Goal: Task Accomplishment & Management: Manage account settings

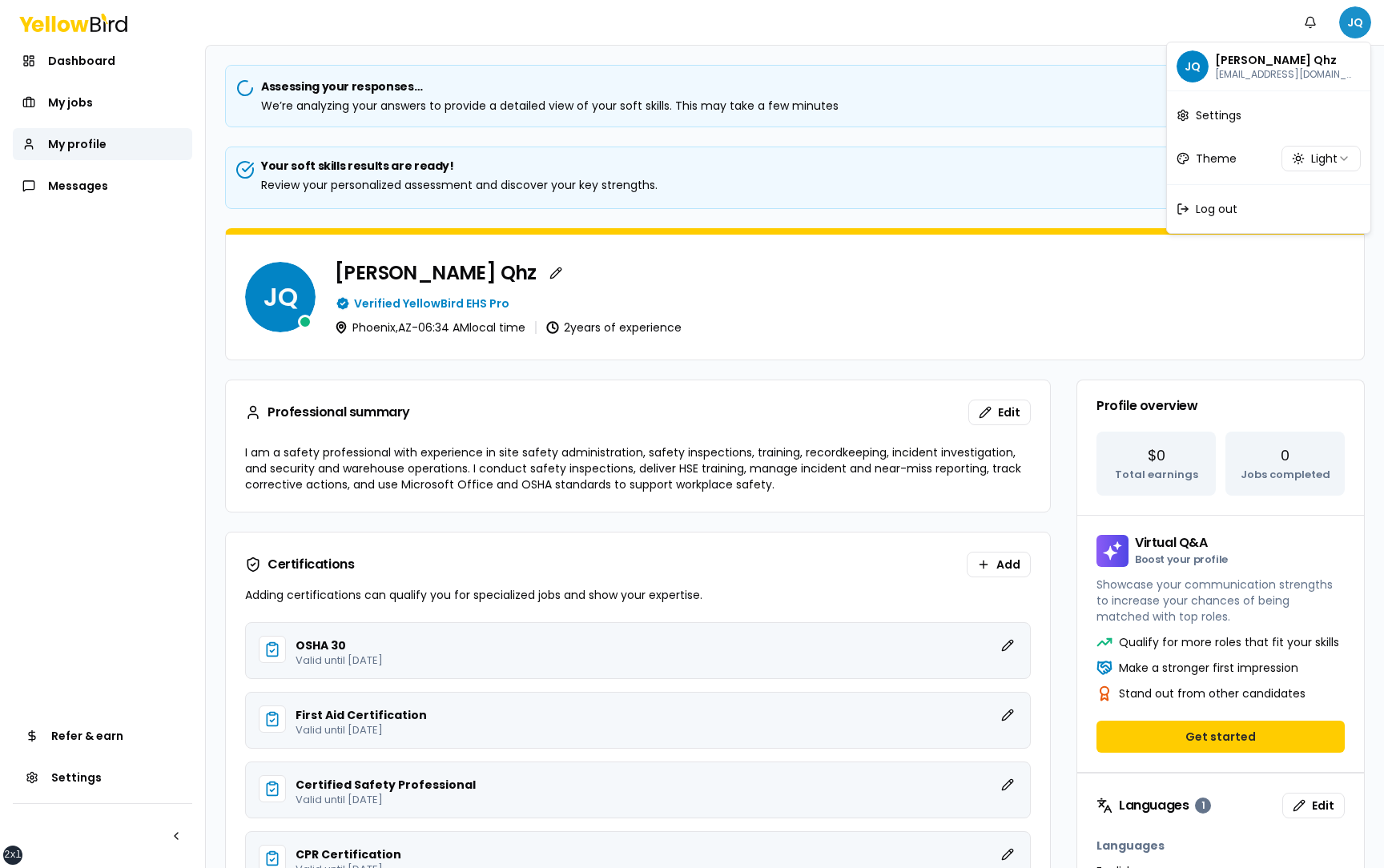
click at [1360, 26] on html "xs sm md lg xl 2xl Notifications JQ Dashboard My jobs My profile Messages Refer…" at bounding box center [692, 434] width 1384 height 868
click at [1233, 211] on span "Log out" at bounding box center [1216, 209] width 41 height 16
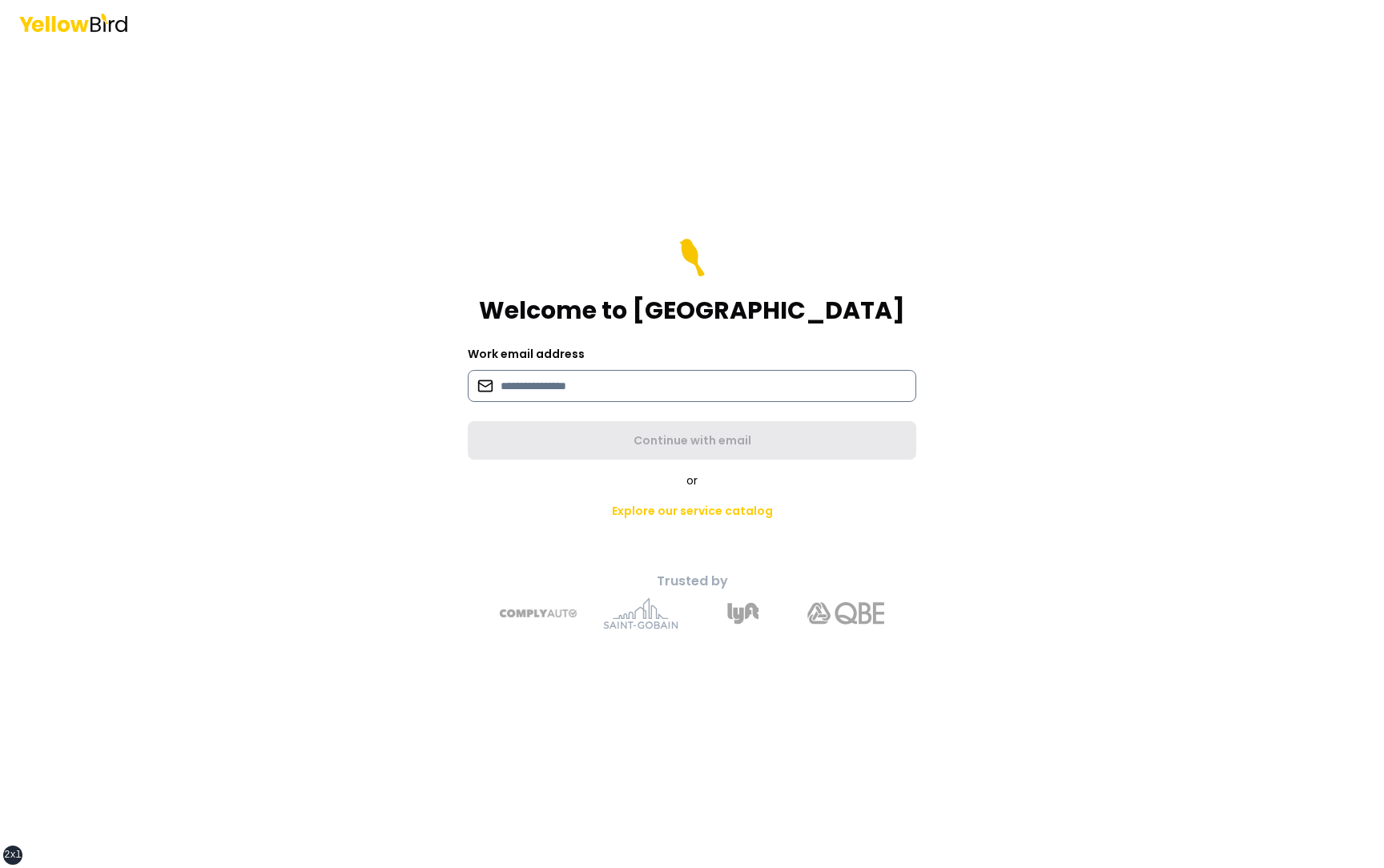
click at [739, 380] on input at bounding box center [692, 386] width 449 height 32
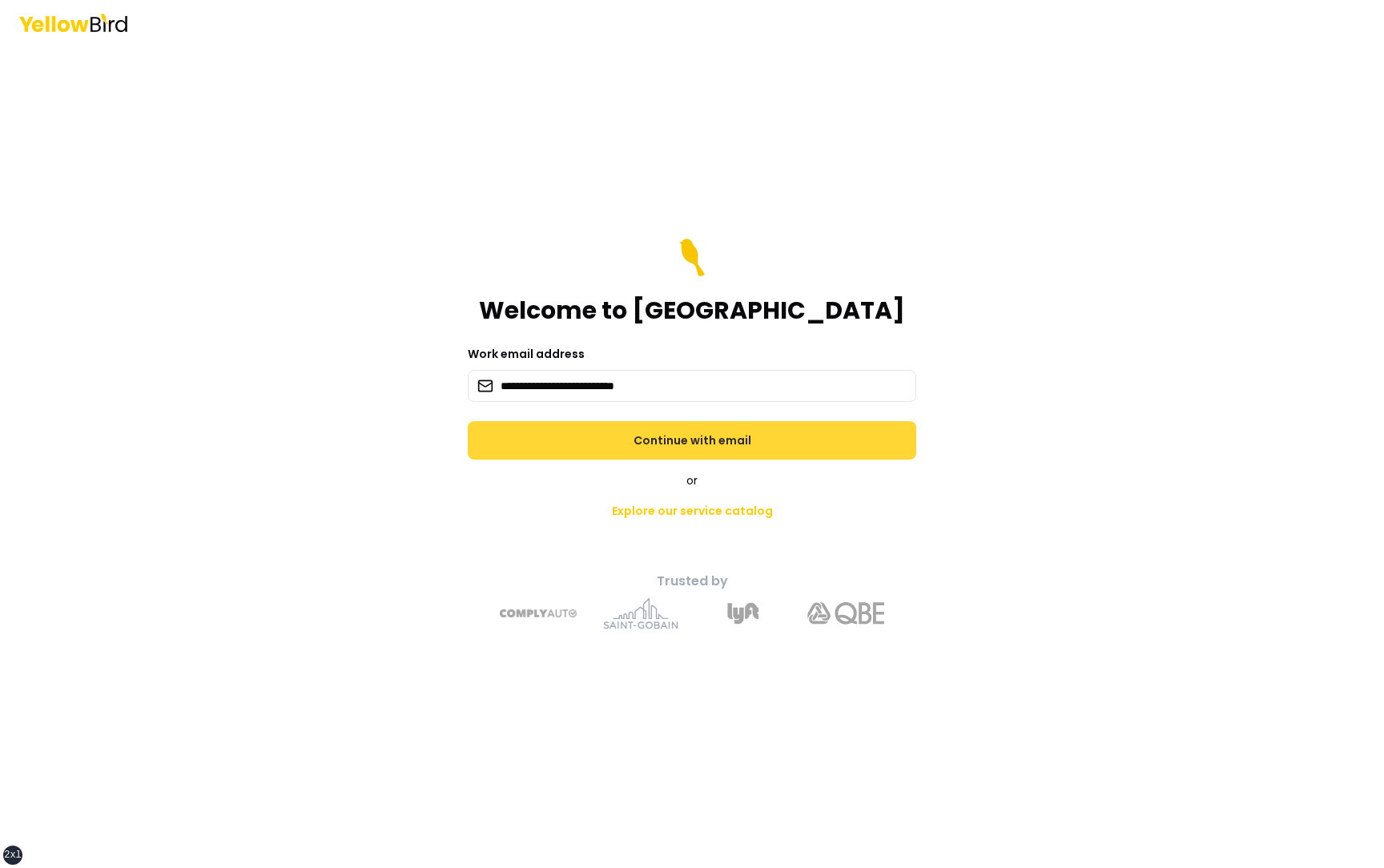
type input "**********"
click at [740, 446] on button "Continue with email" at bounding box center [692, 441] width 449 height 39
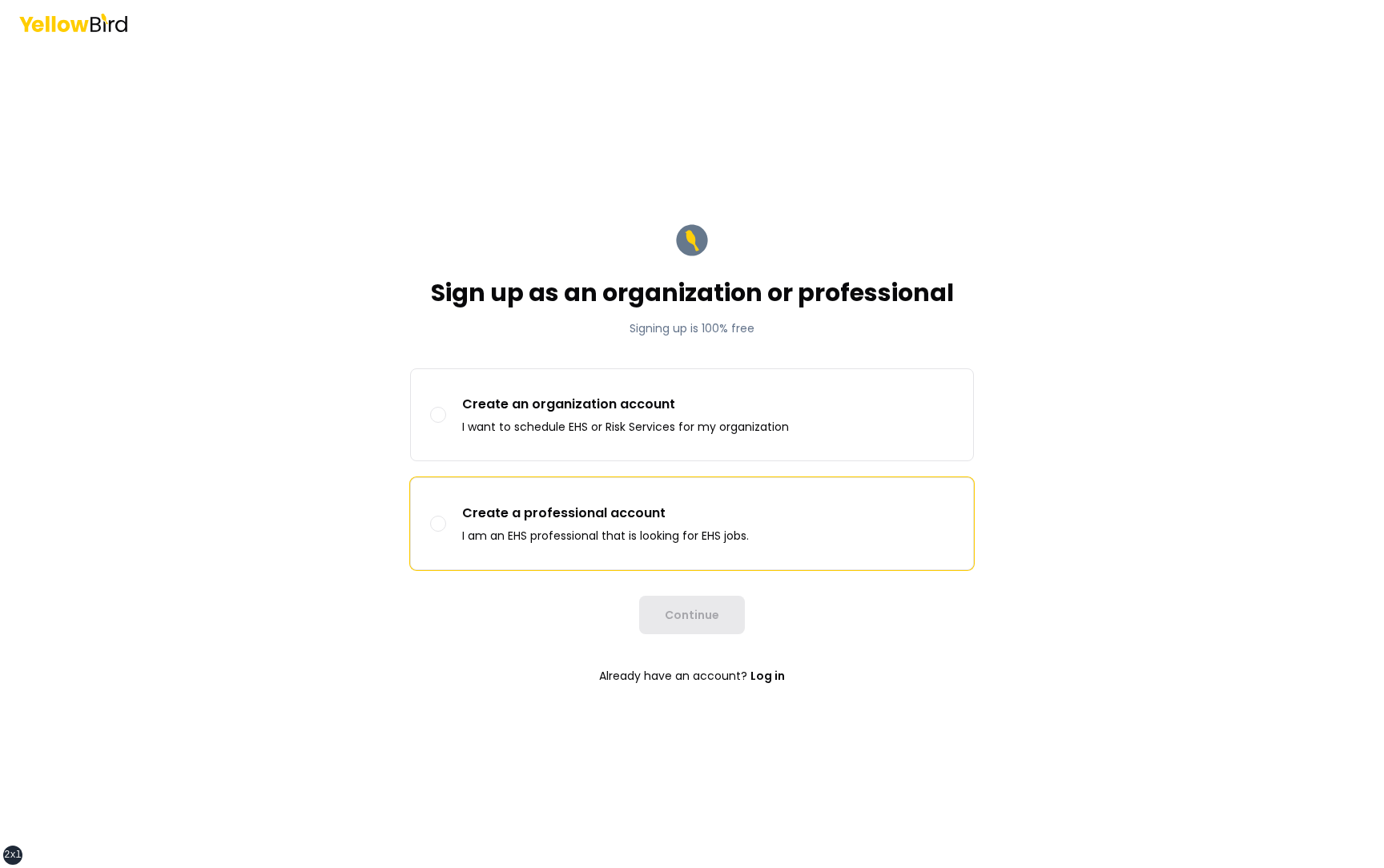
click at [694, 503] on p "Create a professional account" at bounding box center [605, 513] width 286 height 19
click at [446, 516] on button "Create a professional account I am an EHS professional that is looking for EHS …" at bounding box center [438, 523] width 16 height 16
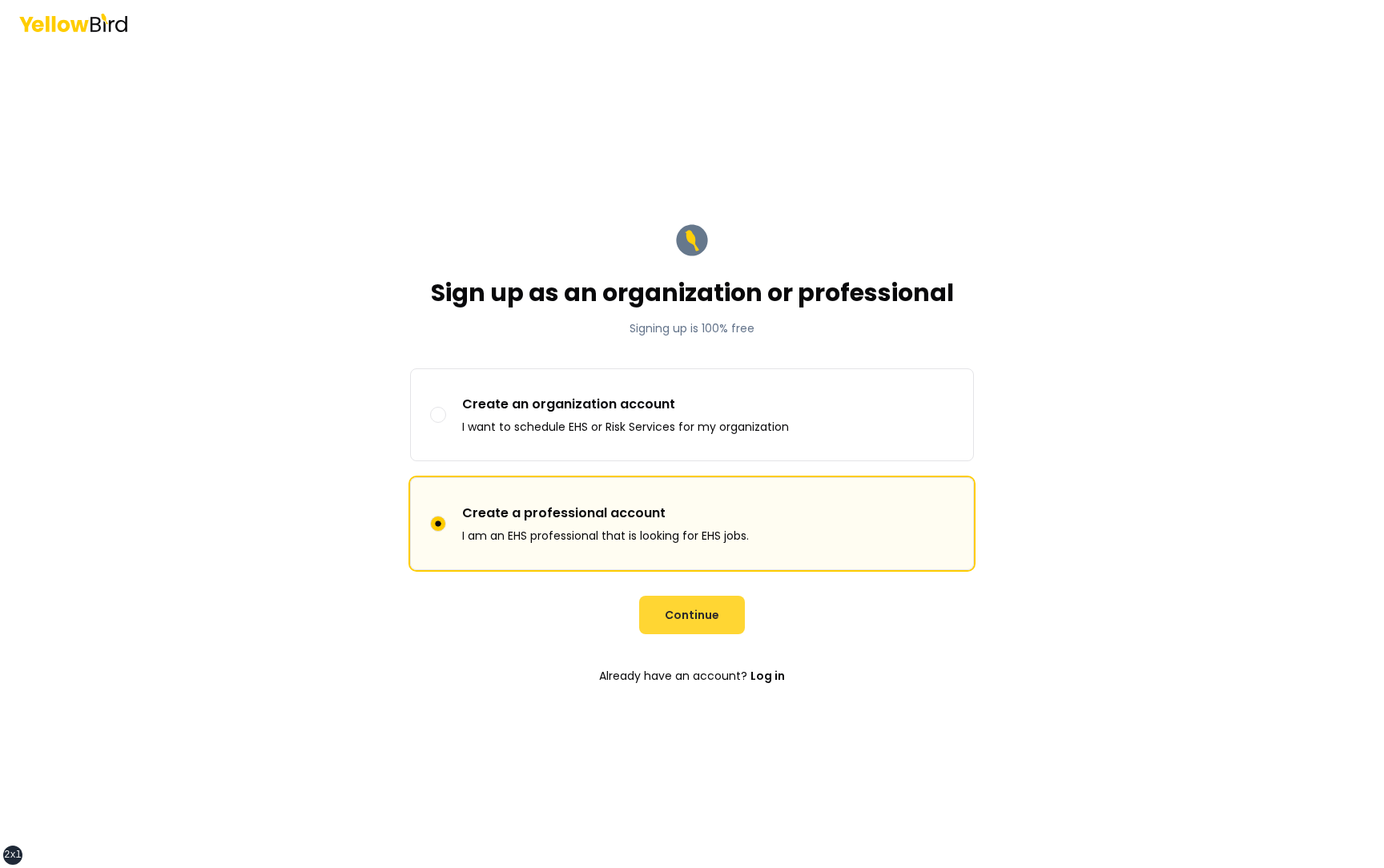
click at [695, 621] on button "Continue" at bounding box center [692, 615] width 106 height 39
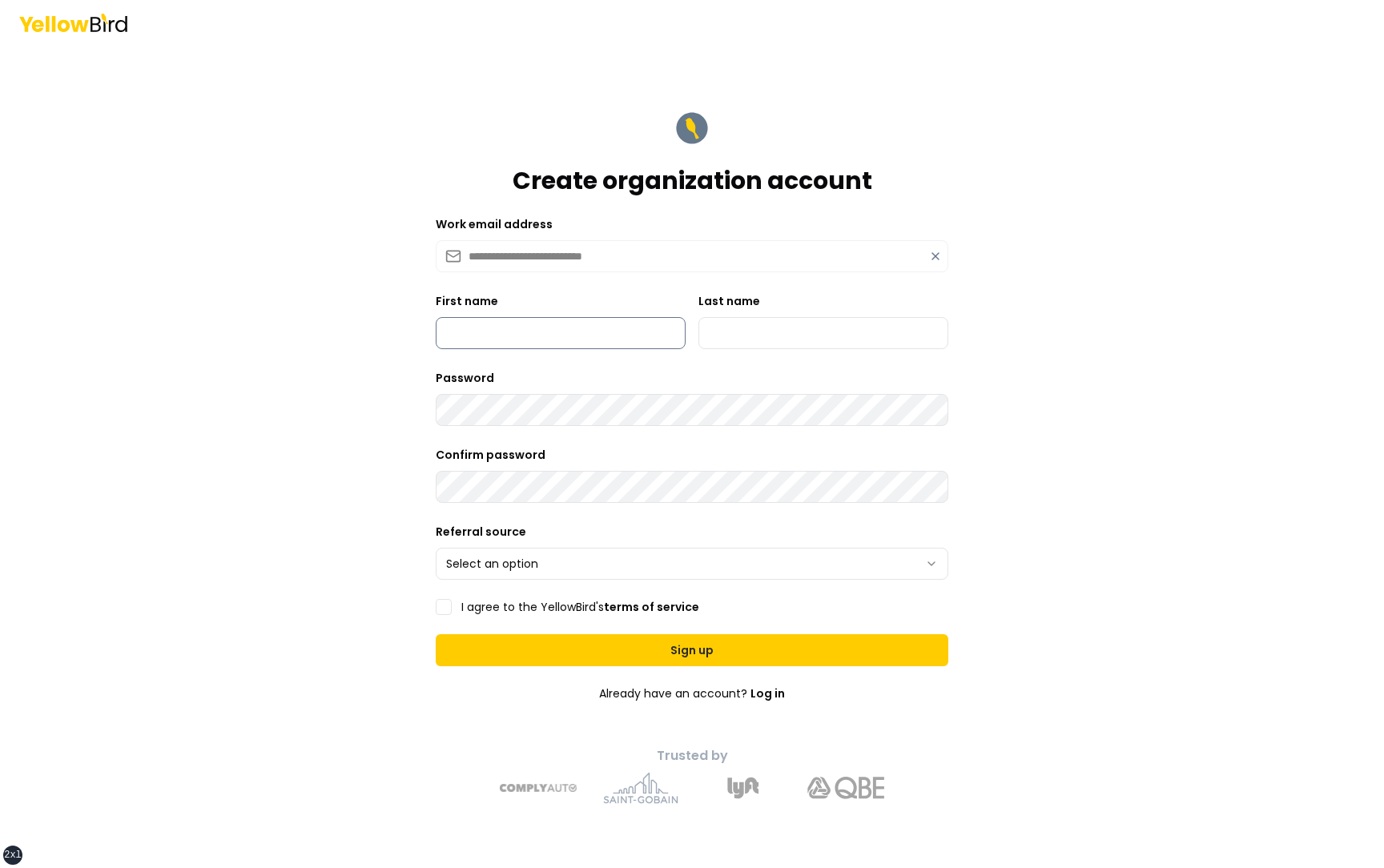
click at [605, 329] on input "First name" at bounding box center [560, 333] width 249 height 32
type input "**********"
click at [748, 330] on input "Last name" at bounding box center [822, 333] width 249 height 32
type input "********"
click at [495, 575] on html "**********" at bounding box center [692, 434] width 1384 height 868
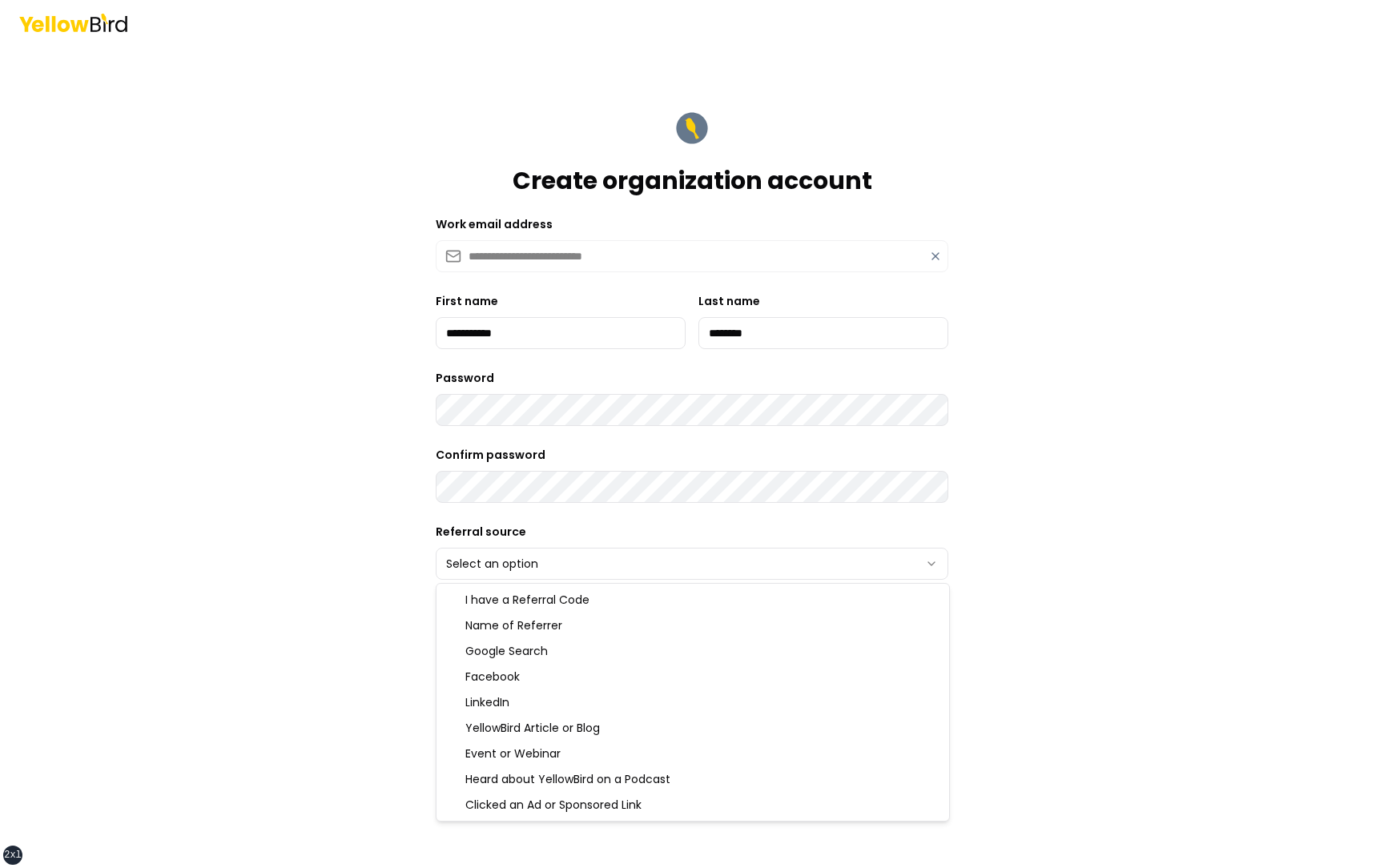
select select "******"
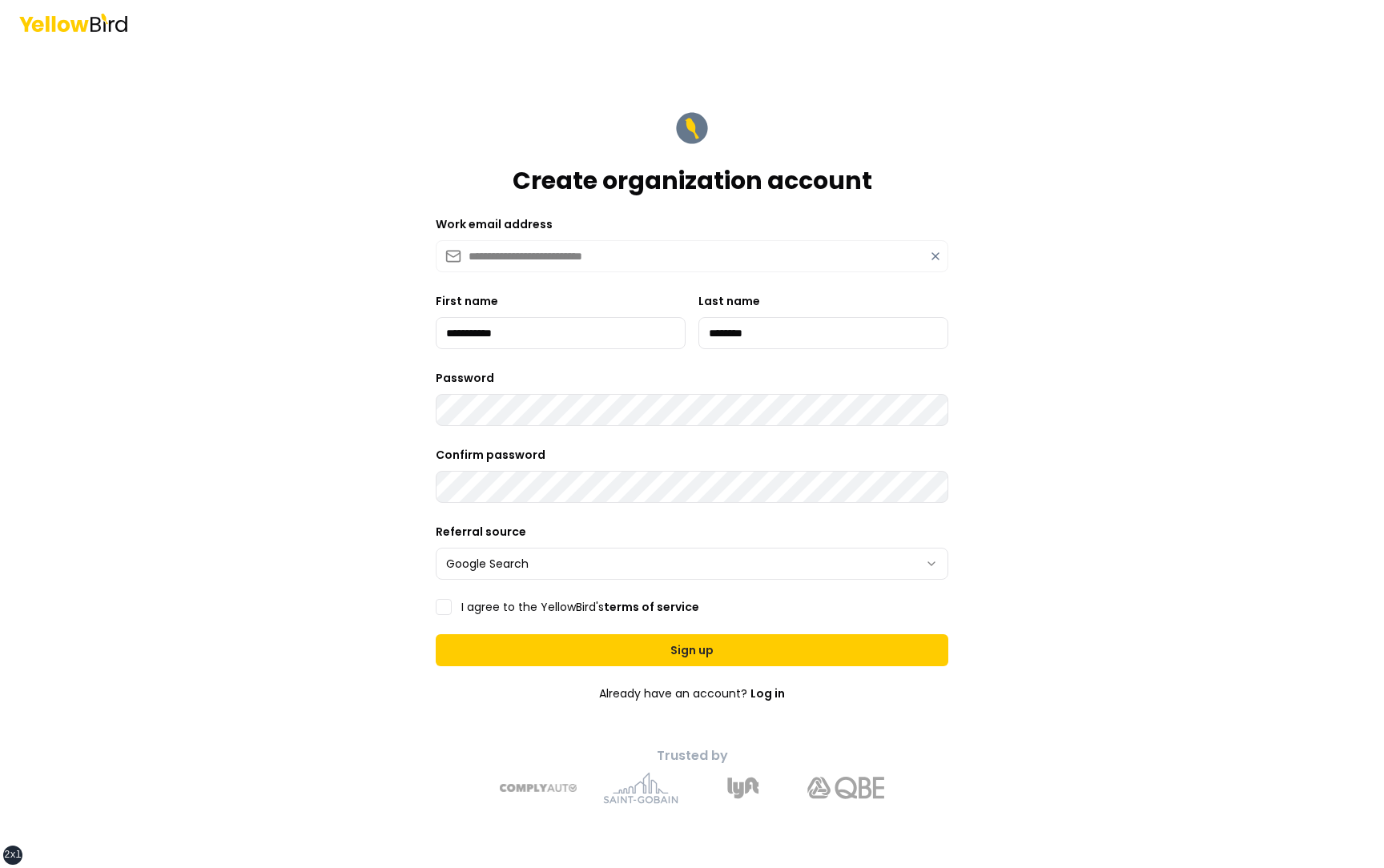
click at [489, 609] on label "I agree to the YellowBird's terms of service" at bounding box center [580, 606] width 238 height 11
click at [451, 609] on button "I agree to the YellowBird's terms of service" at bounding box center [443, 607] width 16 height 16
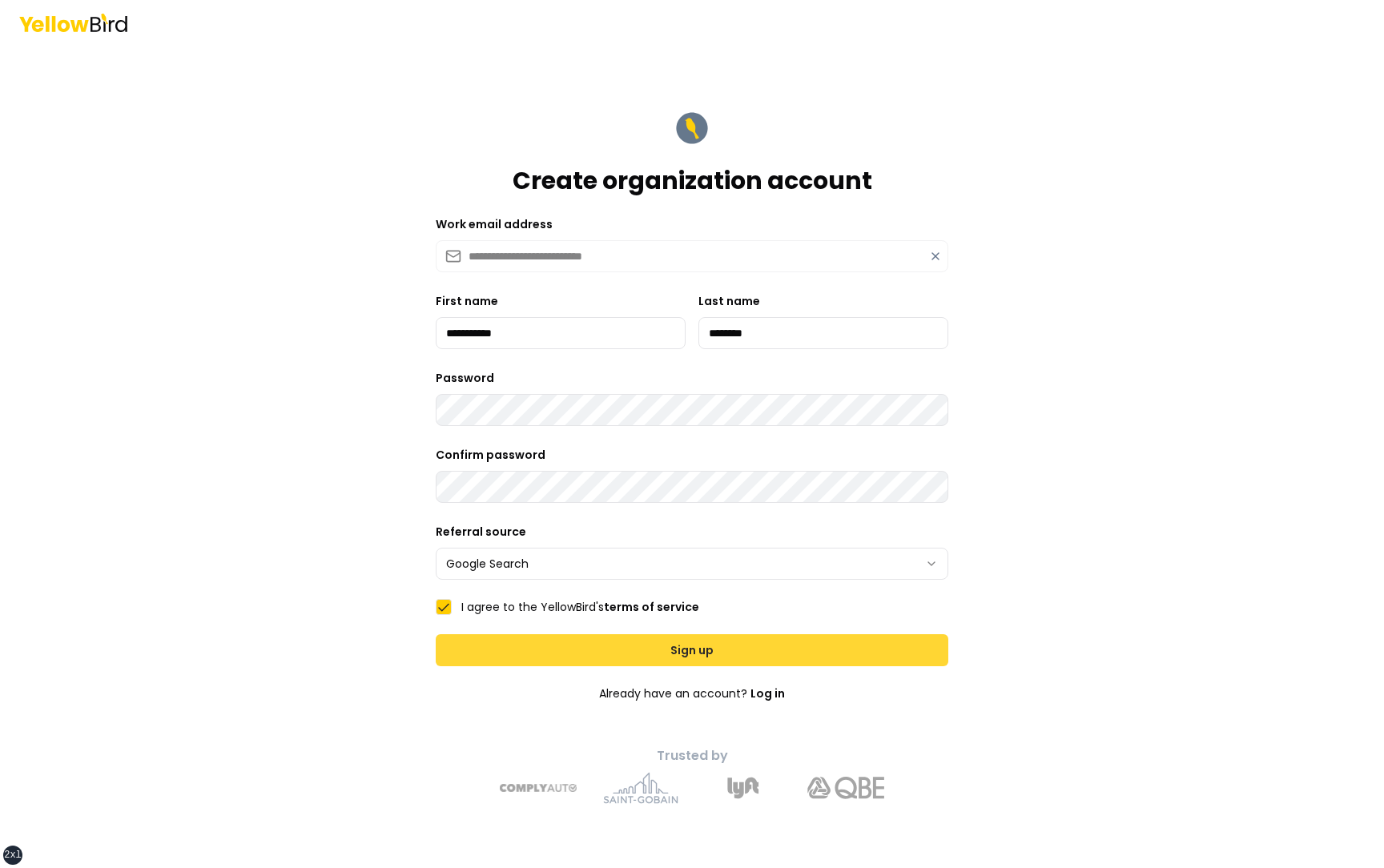
click at [623, 648] on button "Sign up" at bounding box center [691, 649] width 512 height 32
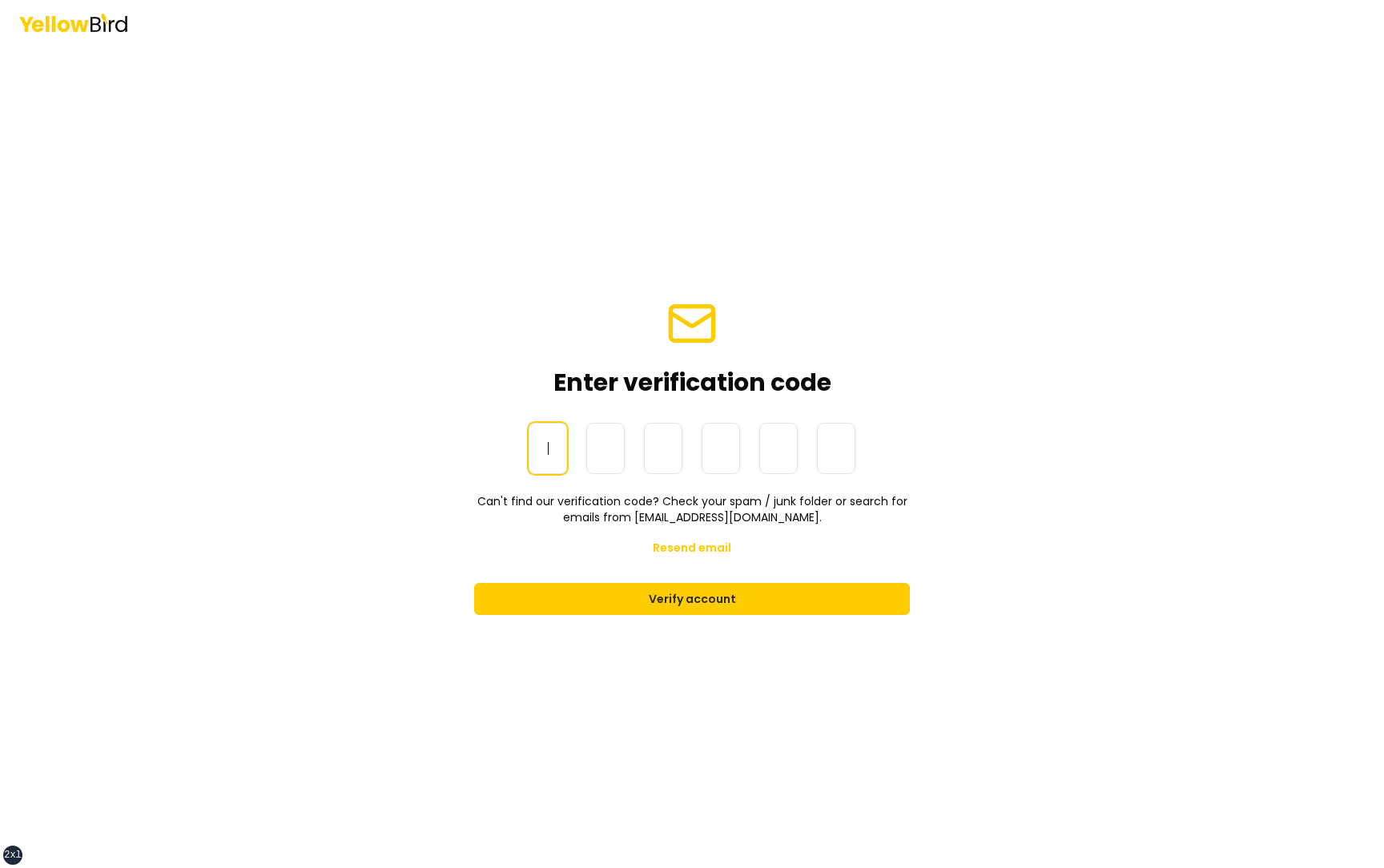
paste input "******"
type input "******"
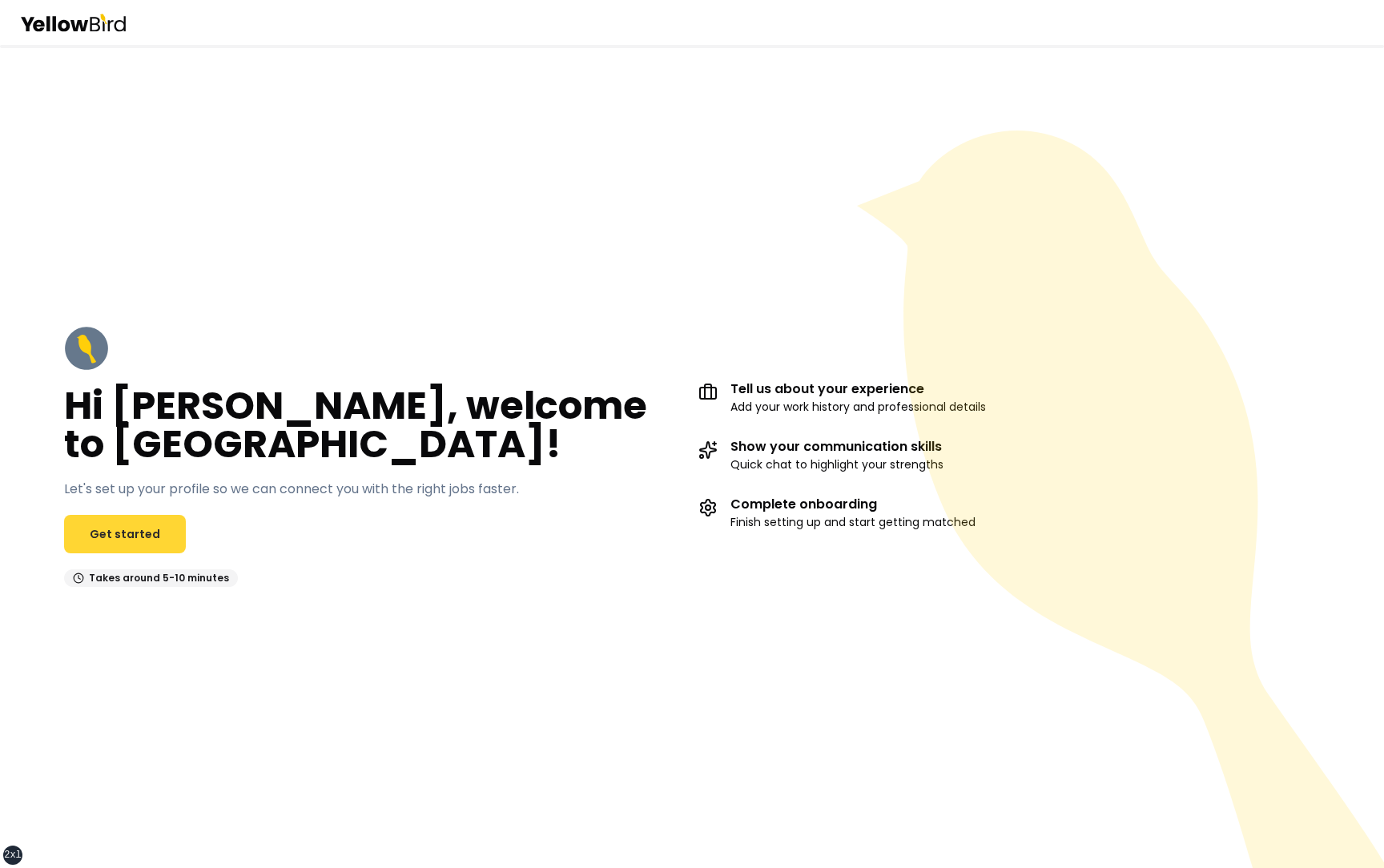
click at [145, 532] on link "Get started" at bounding box center [125, 534] width 122 height 39
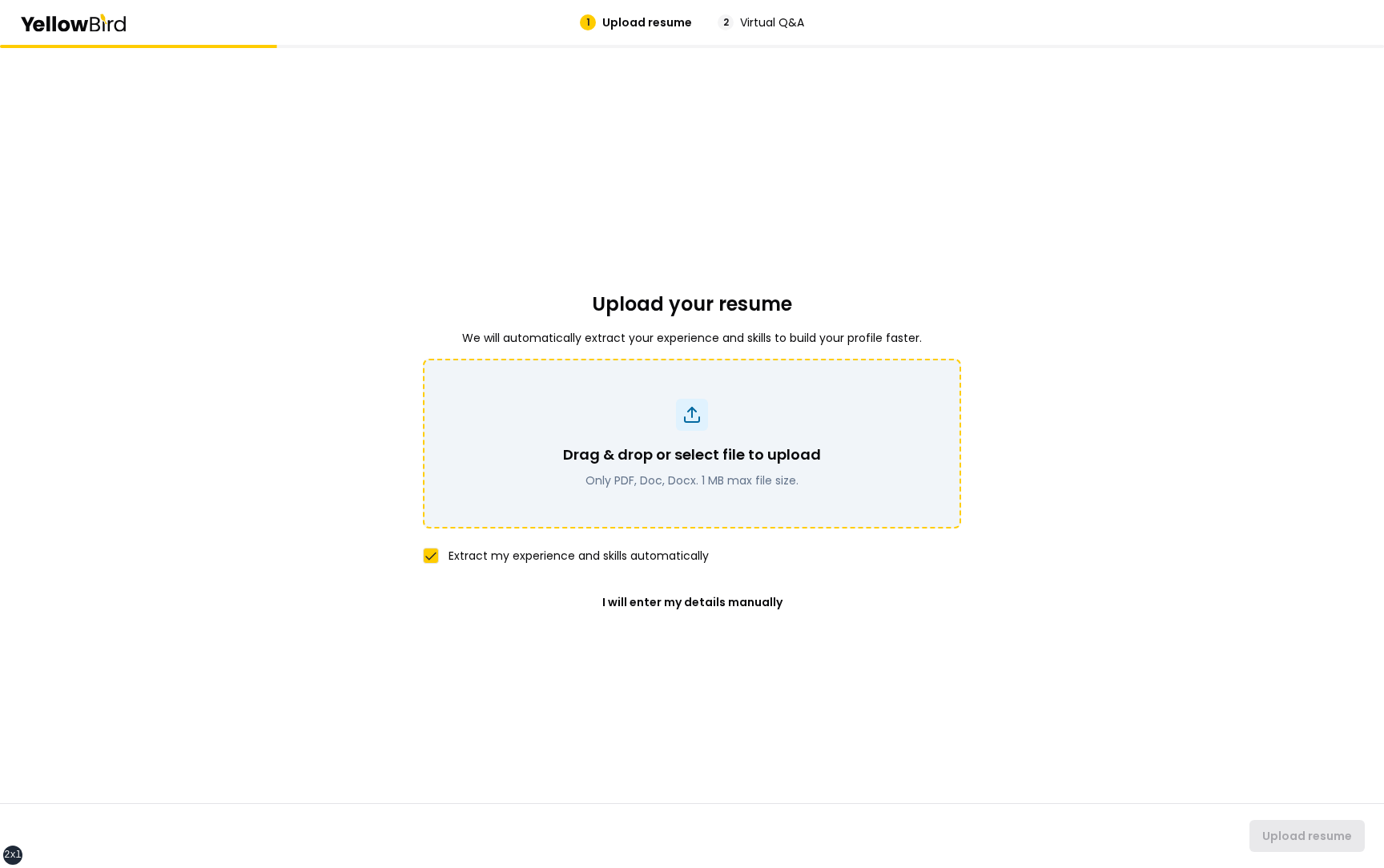
click at [673, 441] on div "Drag & drop or select file to upload Only PDF, Doc, Docx. 1 MB max file size." at bounding box center [691, 443] width 496 height 90
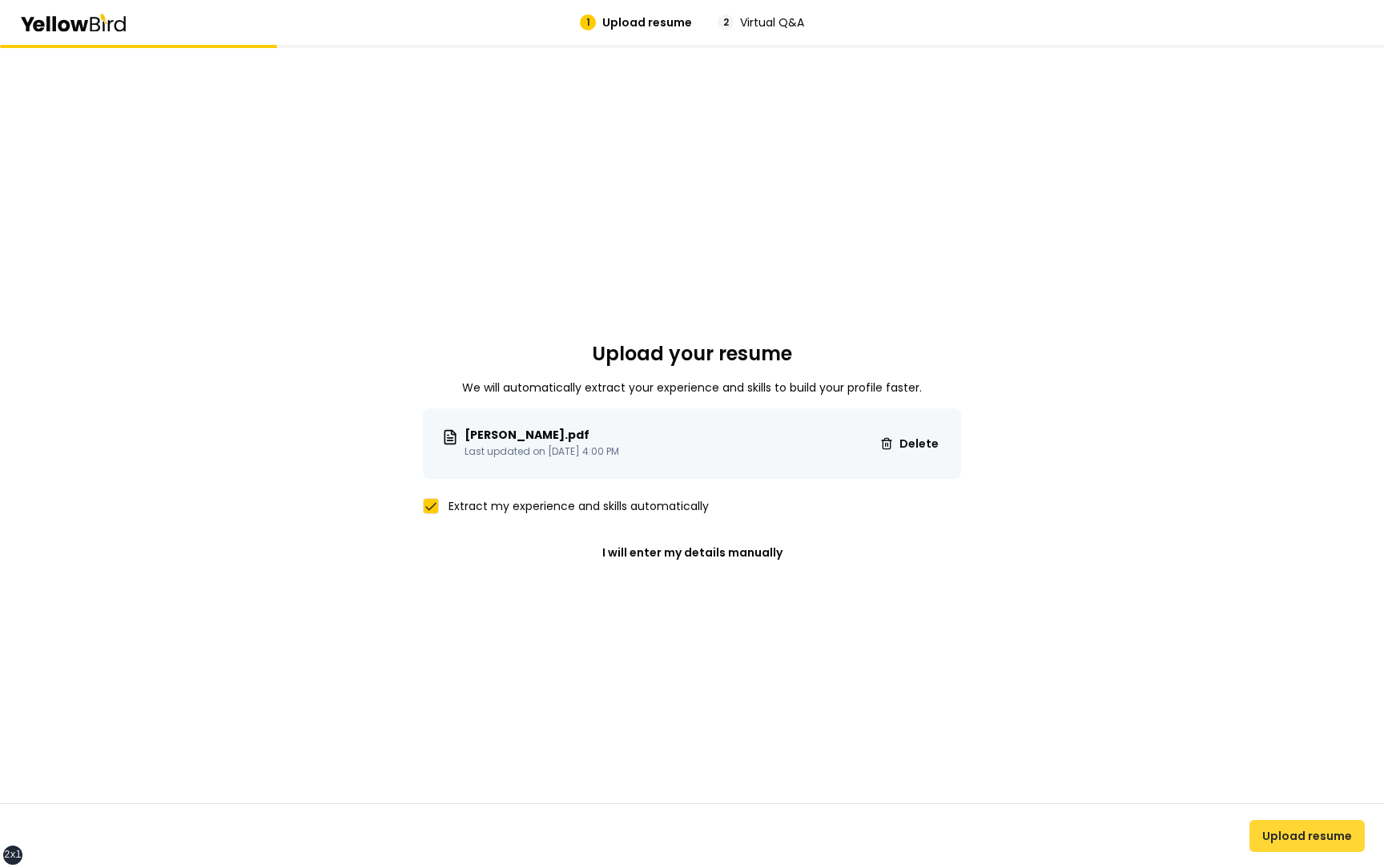
click at [1298, 835] on button "Upload resume" at bounding box center [1306, 835] width 115 height 32
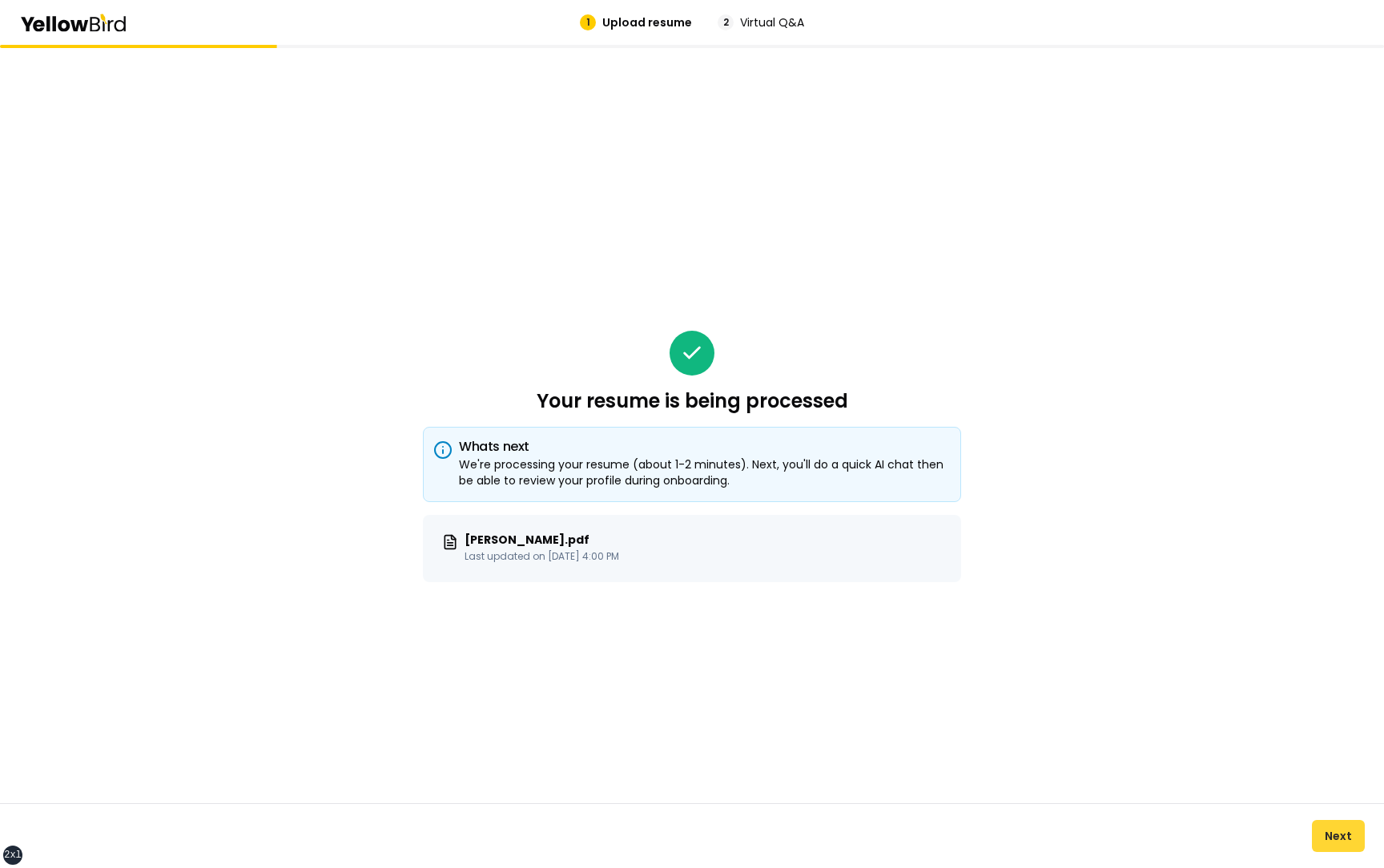
click at [1334, 842] on button "Next" at bounding box center [1338, 835] width 53 height 32
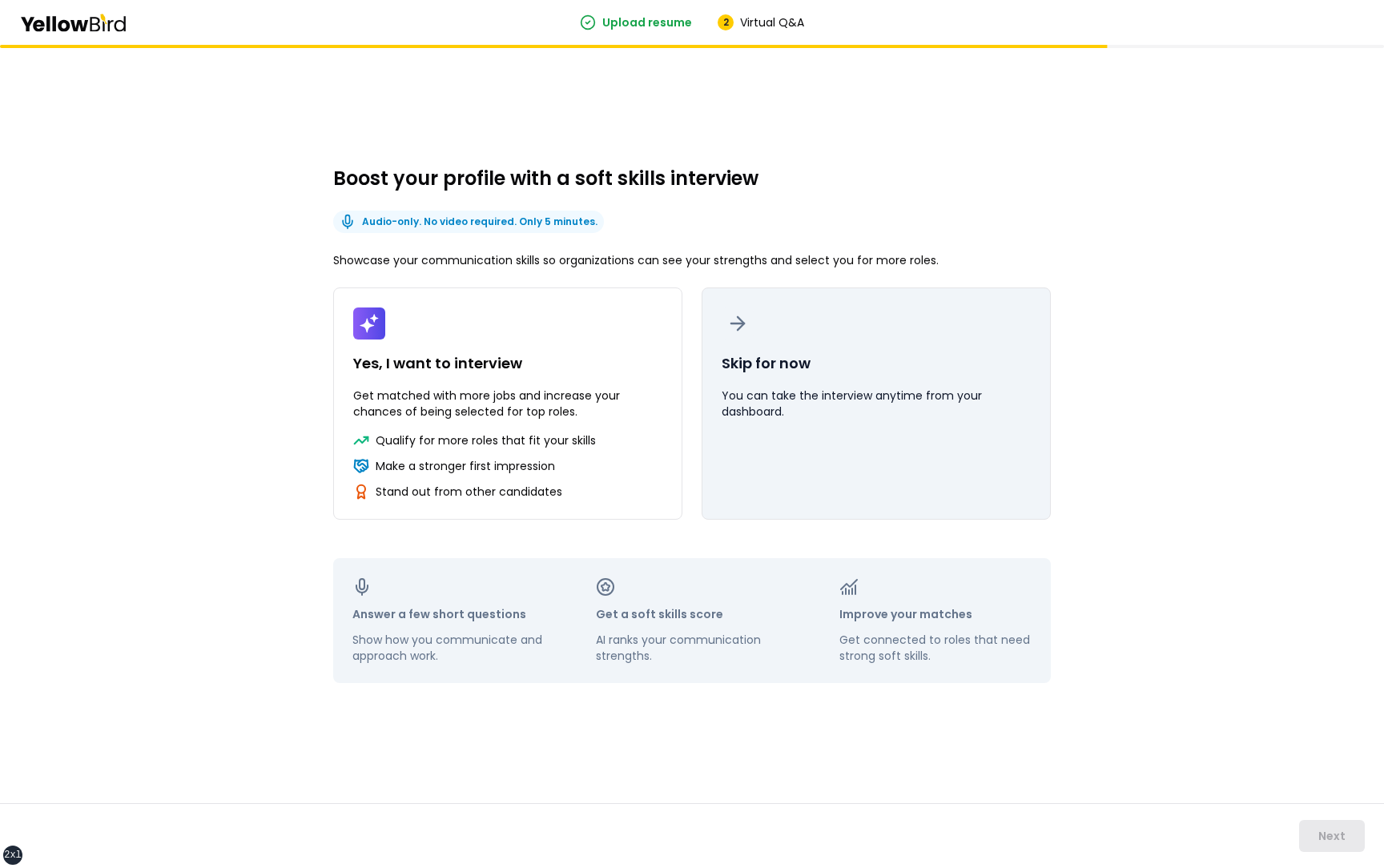
click at [915, 459] on button "Skip for now You can take the interview anytime from your dashboard." at bounding box center [876, 403] width 349 height 232
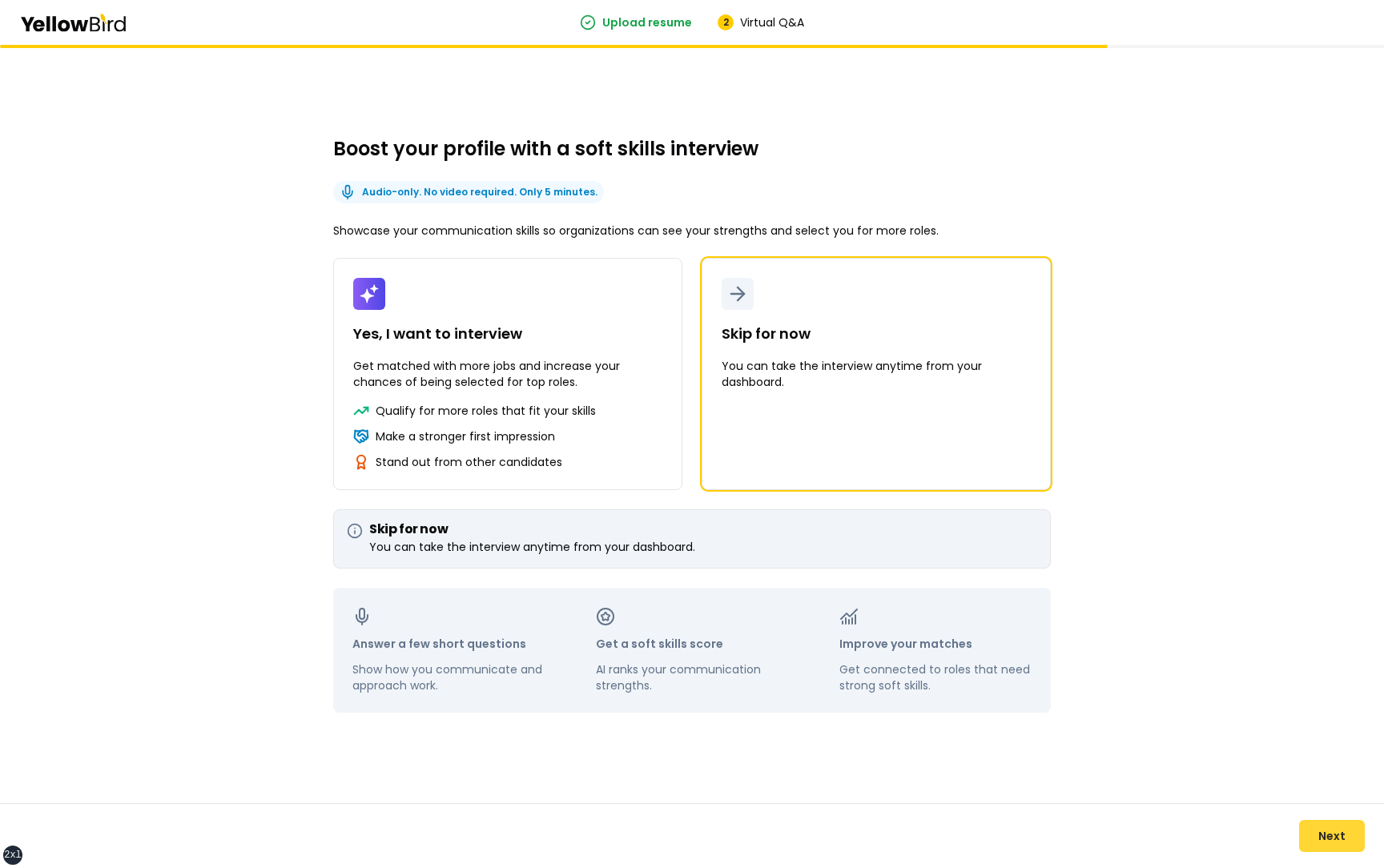
click at [1335, 832] on button "Next" at bounding box center [1331, 835] width 65 height 32
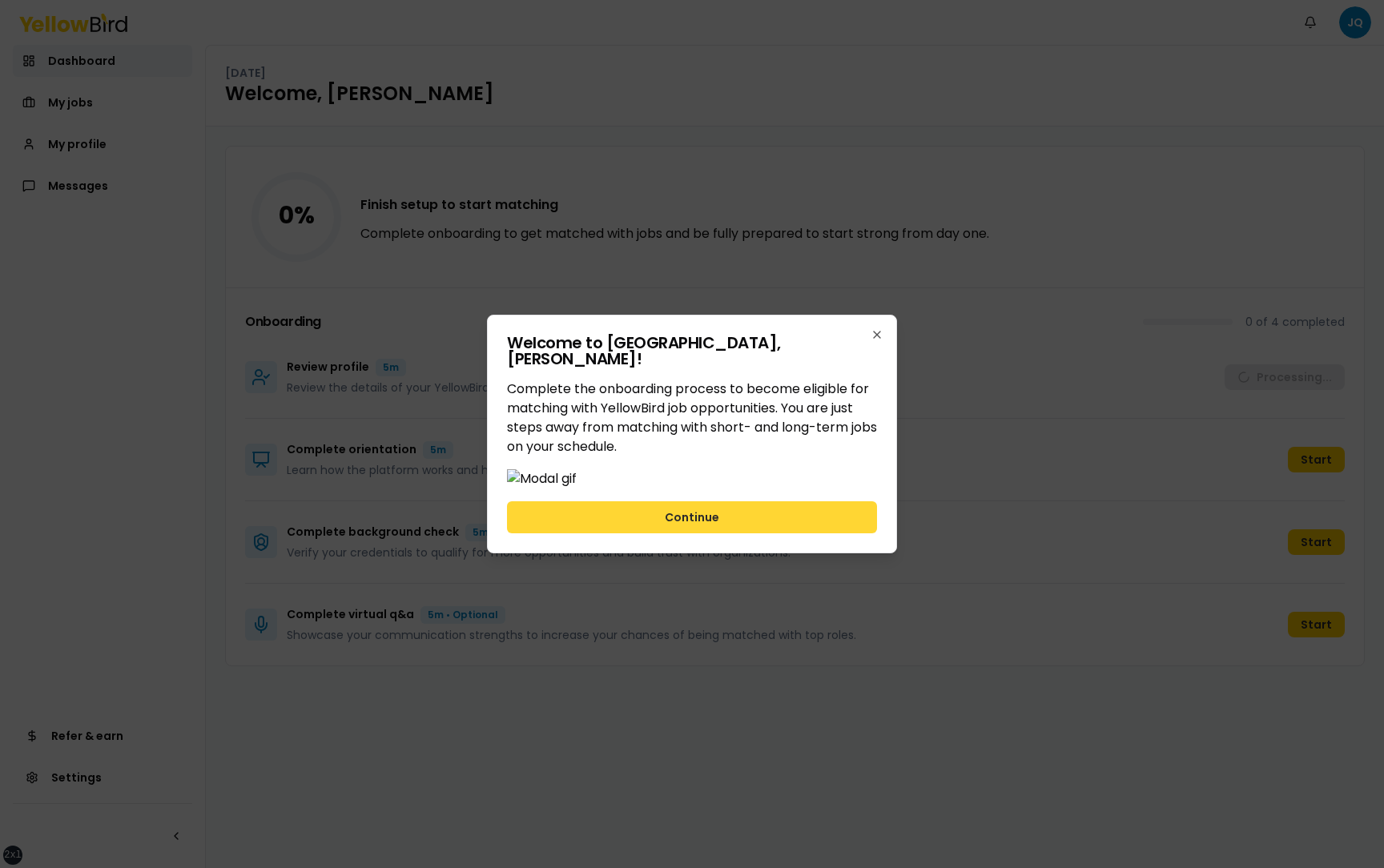
click at [845, 533] on button "Continue" at bounding box center [692, 517] width 370 height 32
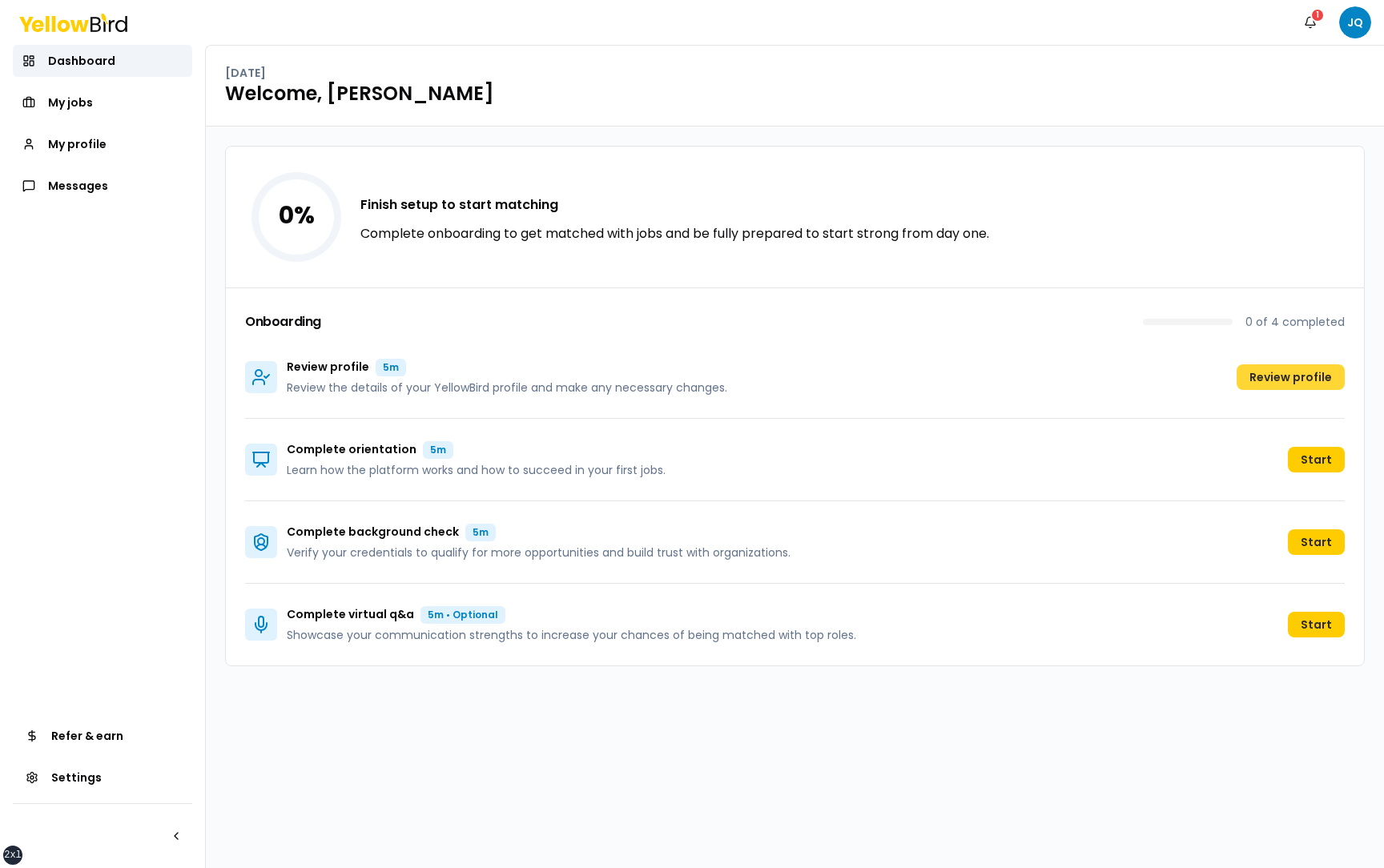
click at [1281, 377] on button "Review profile" at bounding box center [1291, 376] width 108 height 26
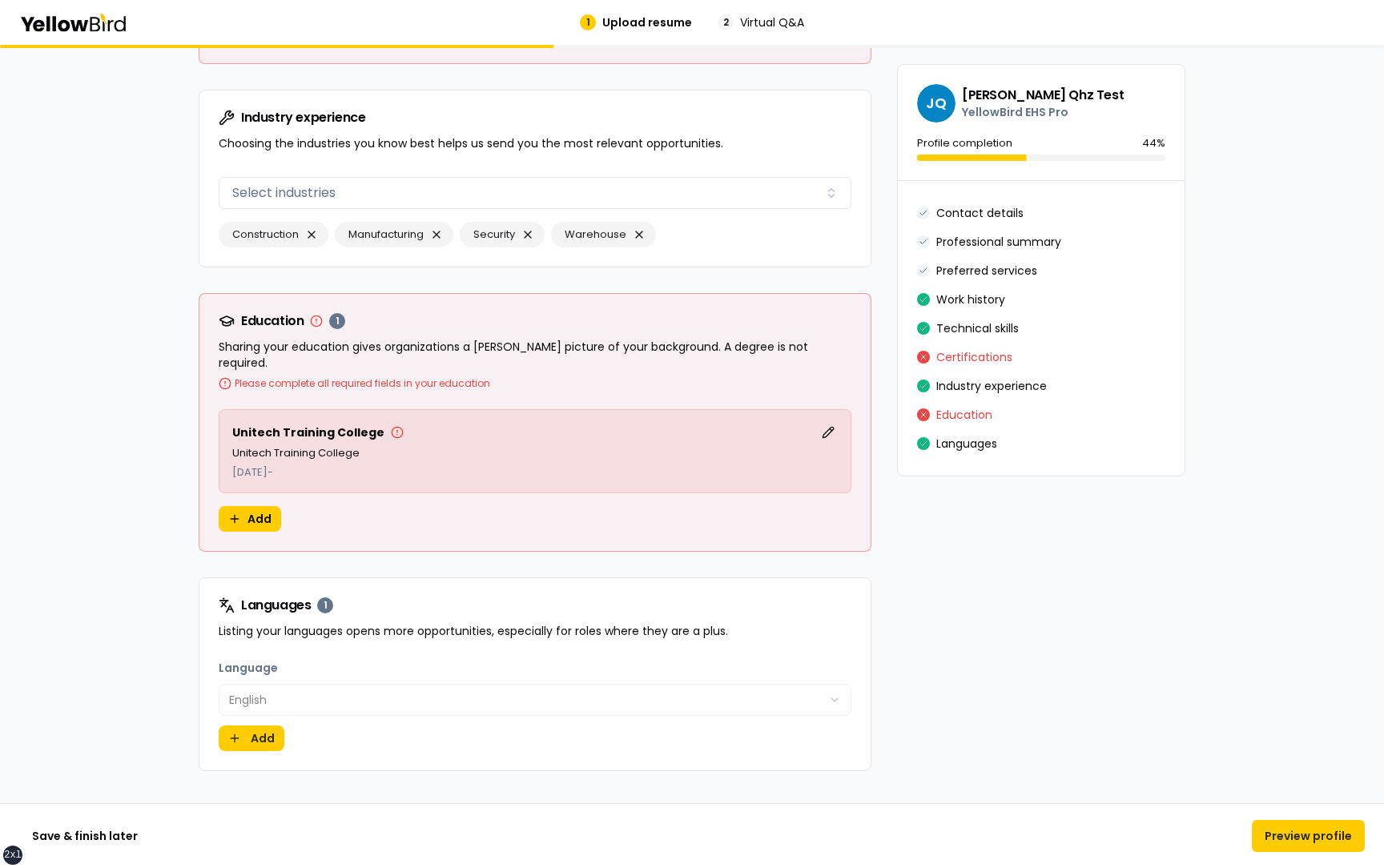
scroll to position [3725, 0]
click at [827, 420] on button "Edit" at bounding box center [828, 430] width 19 height 19
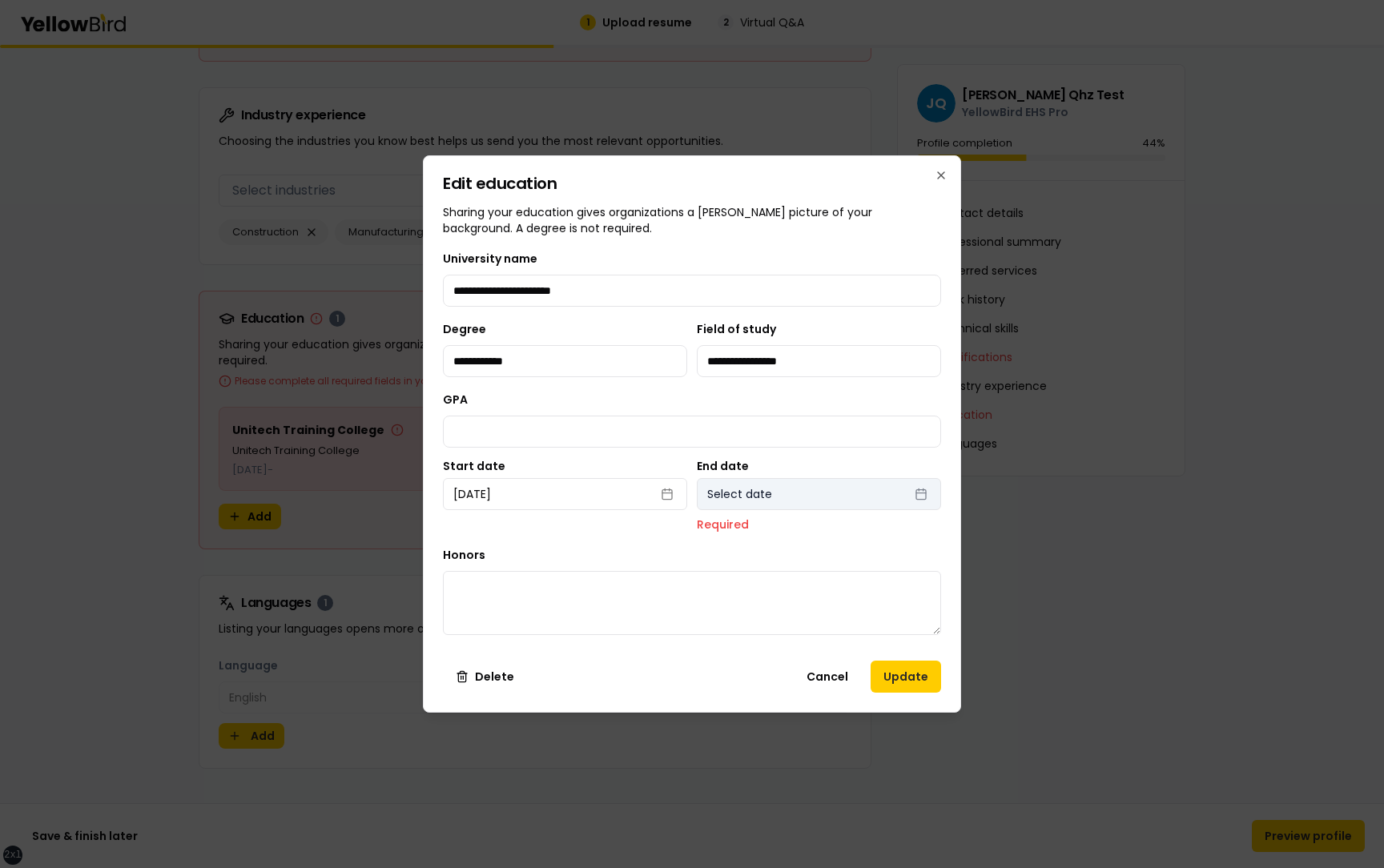
click at [800, 495] on button "Select date" at bounding box center [818, 493] width 244 height 32
select select "*"
select select "****"
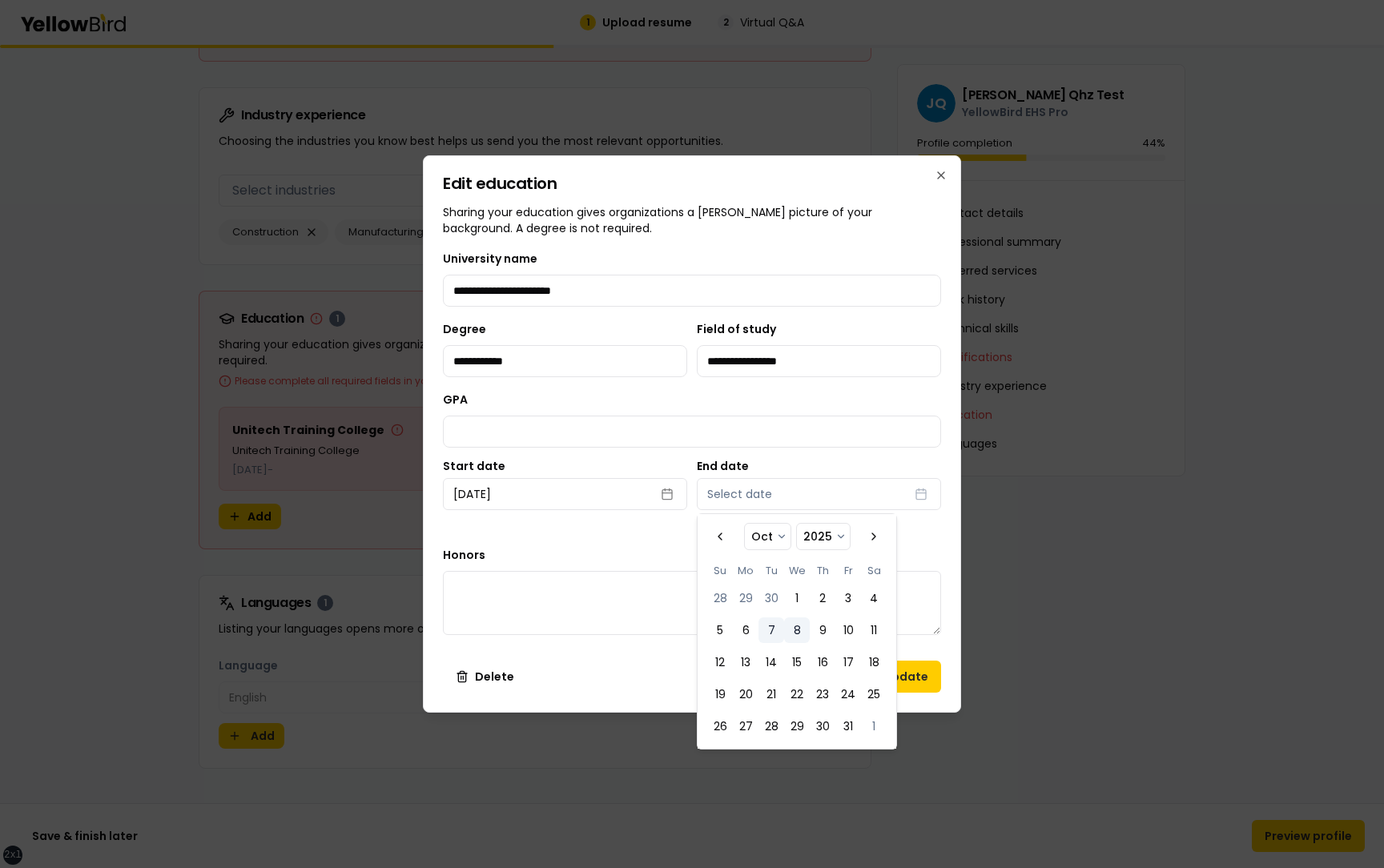
click at [800, 635] on button "8" at bounding box center [796, 629] width 26 height 26
select select "*"
select select "****"
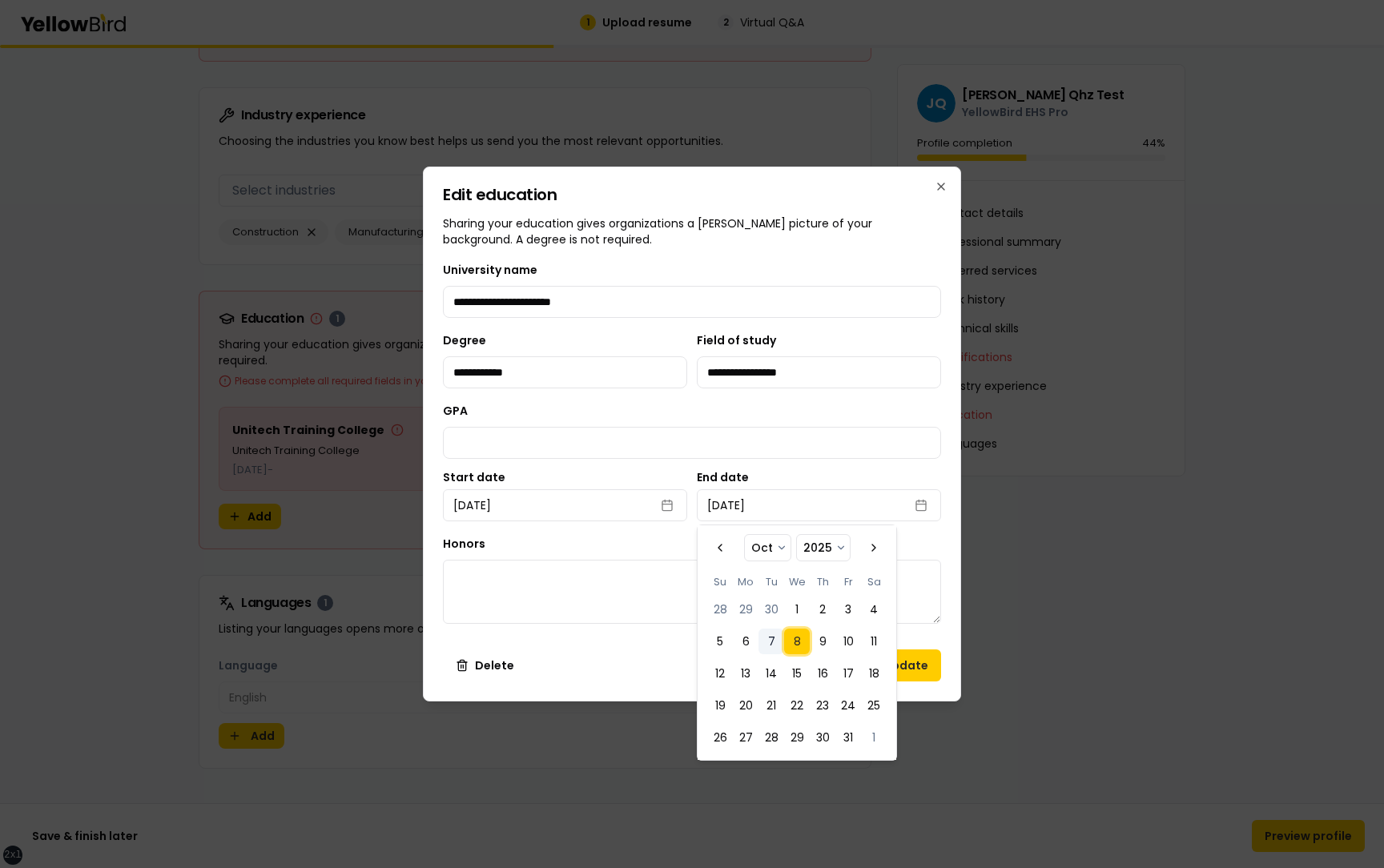
click at [923, 538] on div "Honors" at bounding box center [691, 579] width 498 height 90
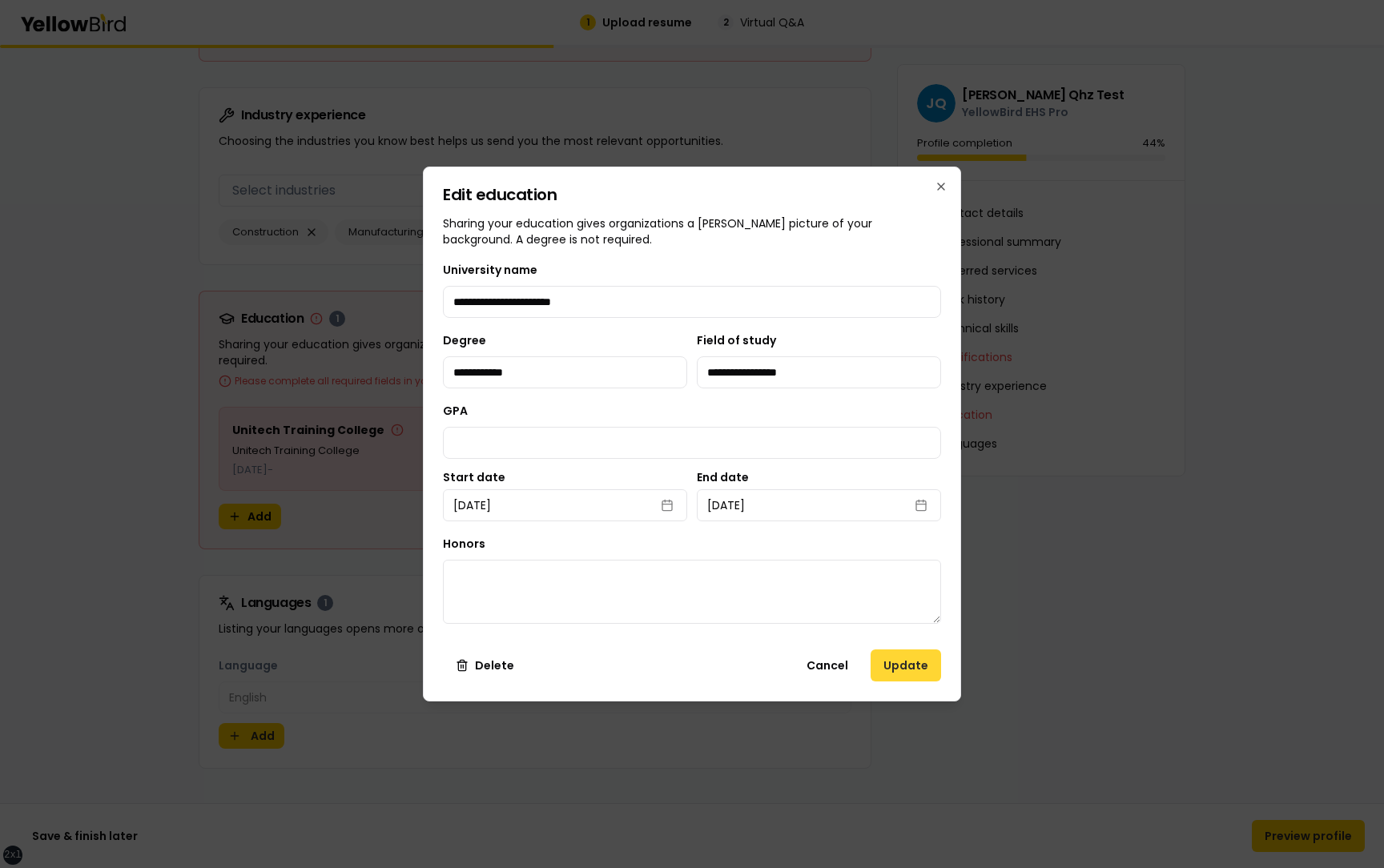
click at [903, 667] on button "Update" at bounding box center [905, 665] width 71 height 32
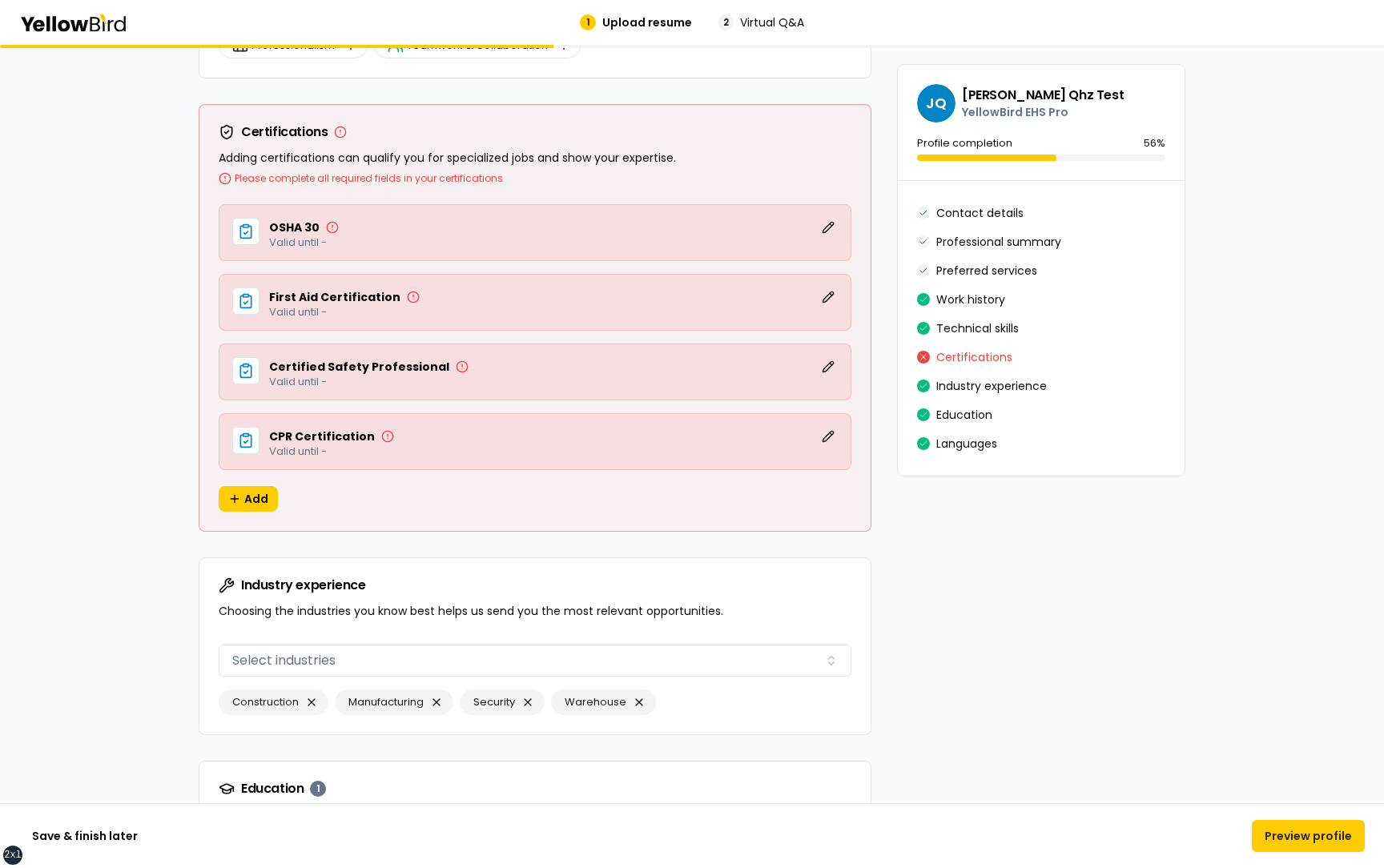
scroll to position [3232, 0]
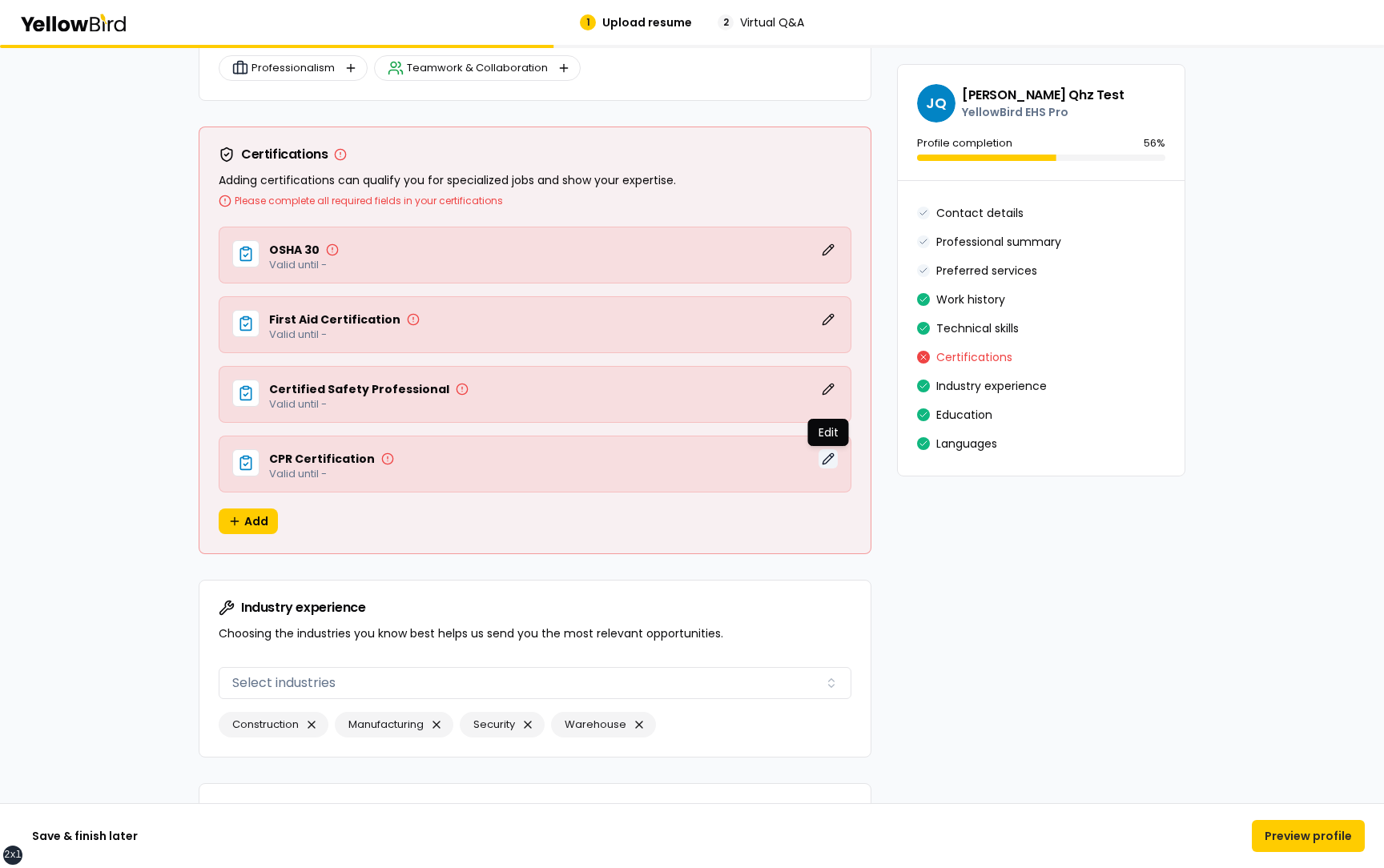
click at [828, 453] on button "Edit" at bounding box center [828, 459] width 19 height 19
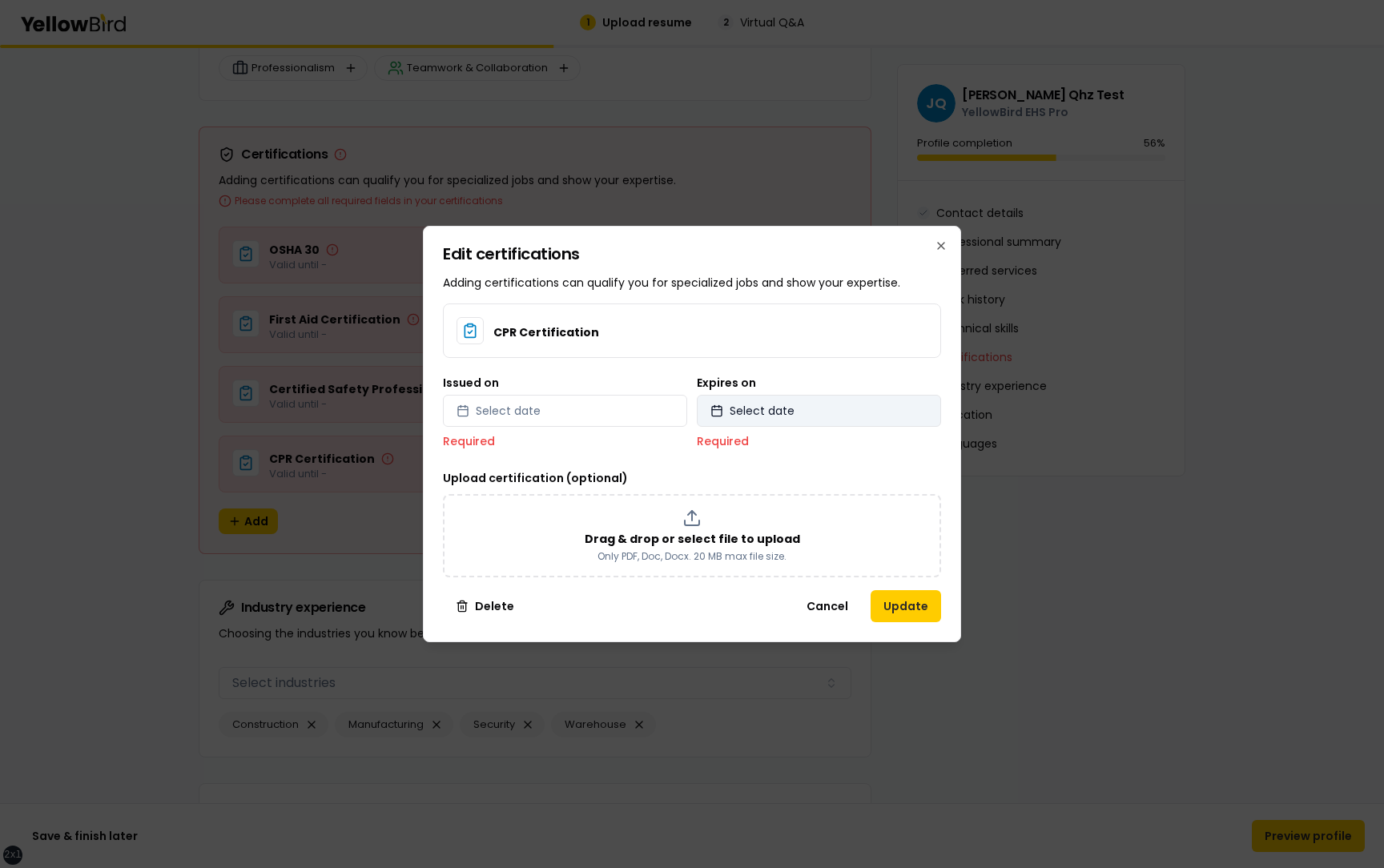
click at [781, 418] on span "Select date" at bounding box center [763, 411] width 65 height 16
select select "*"
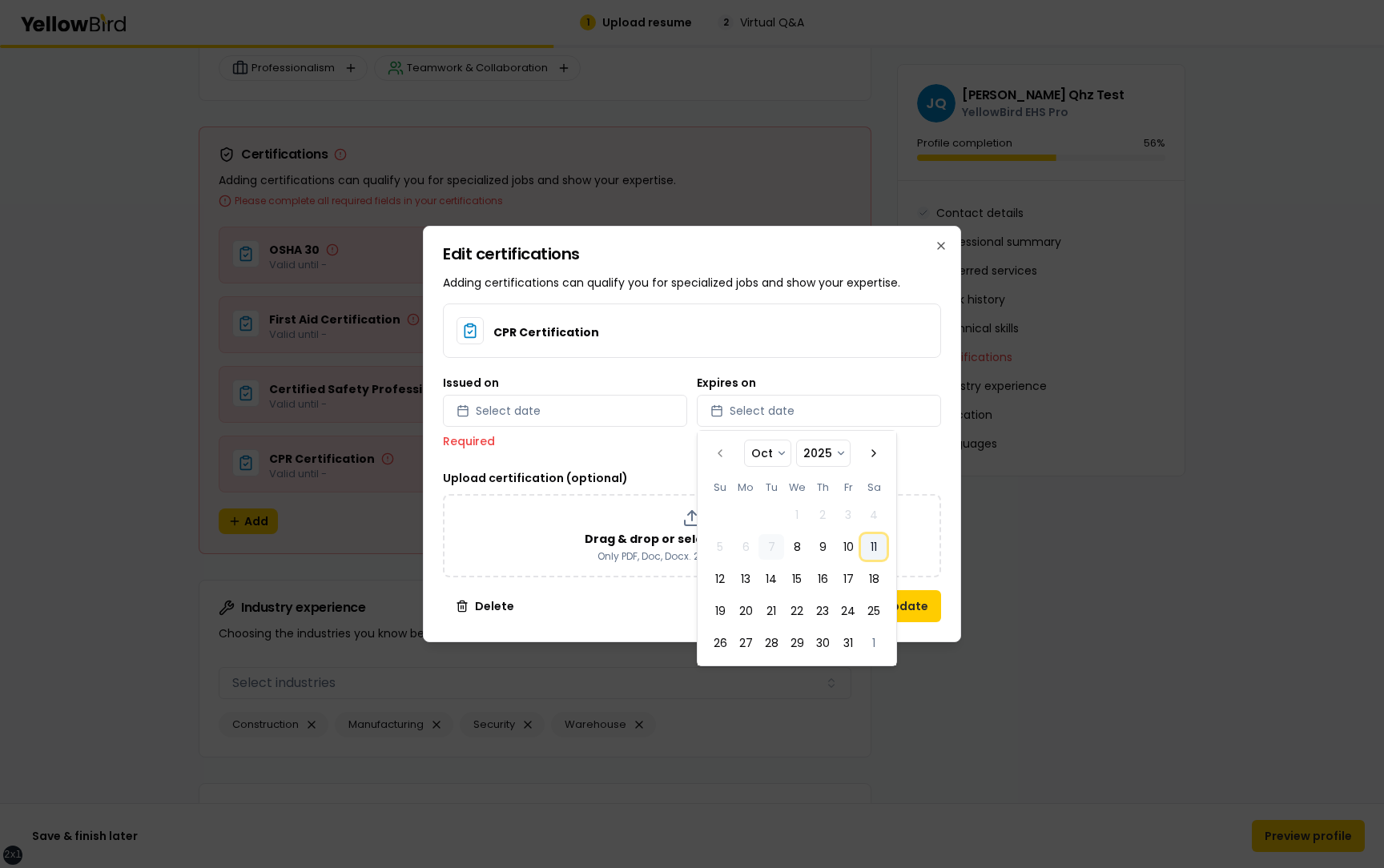
click at [873, 551] on button "11" at bounding box center [874, 546] width 26 height 26
select select "*"
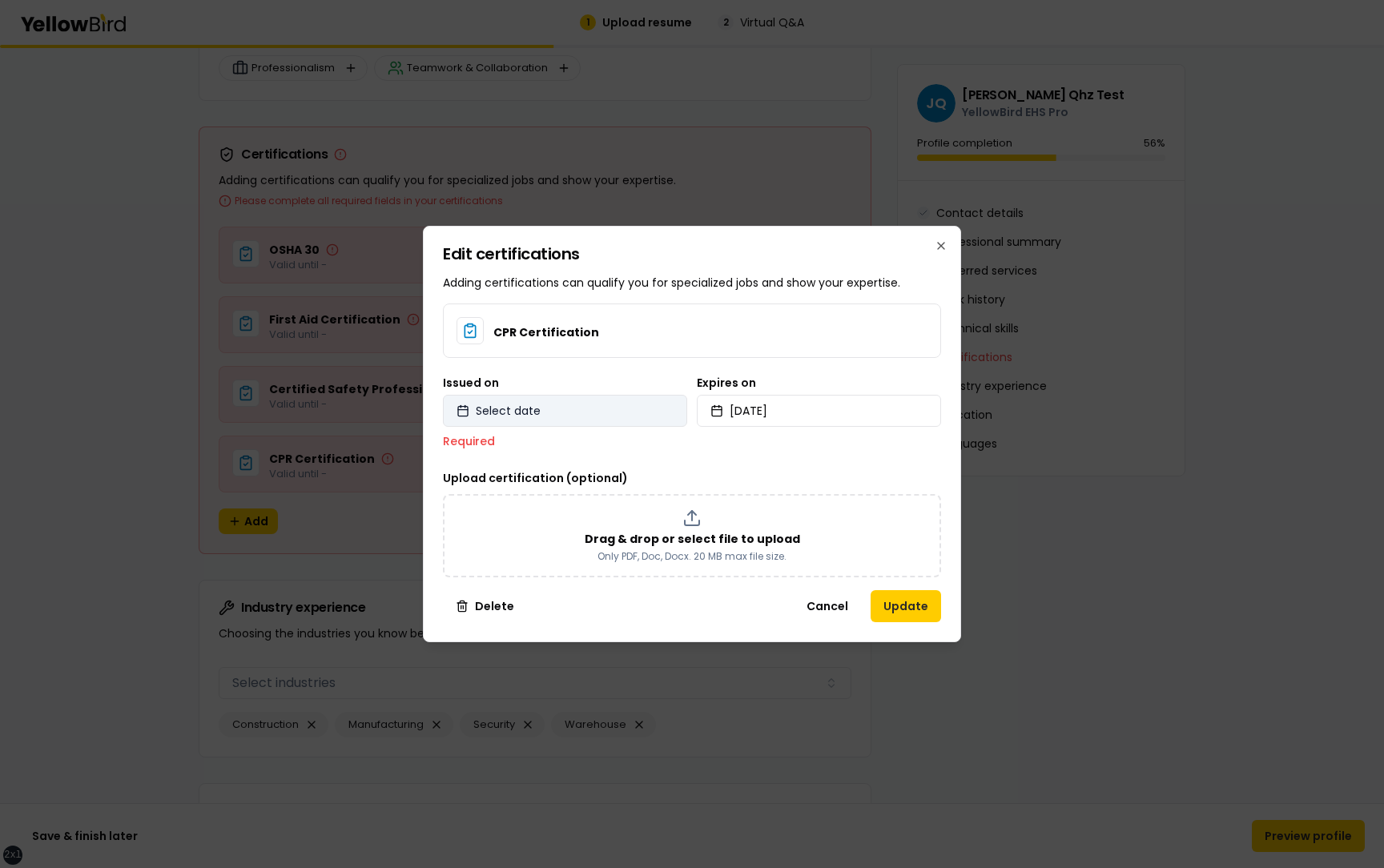
click at [635, 416] on button "Select date" at bounding box center [564, 411] width 244 height 32
select select "*"
select select "****"
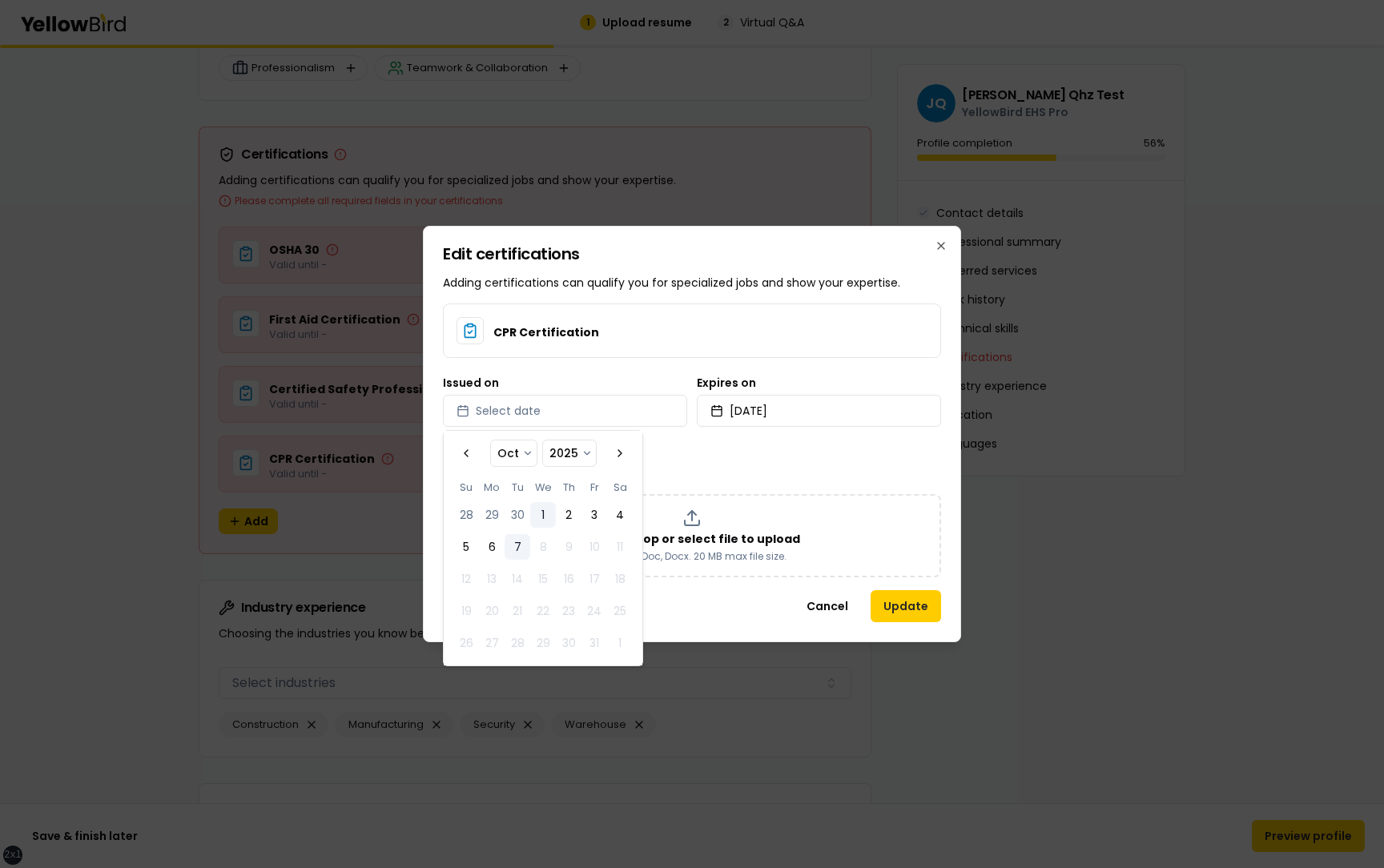
click at [544, 512] on button "1" at bounding box center [542, 515] width 26 height 26
select select "*"
select select "****"
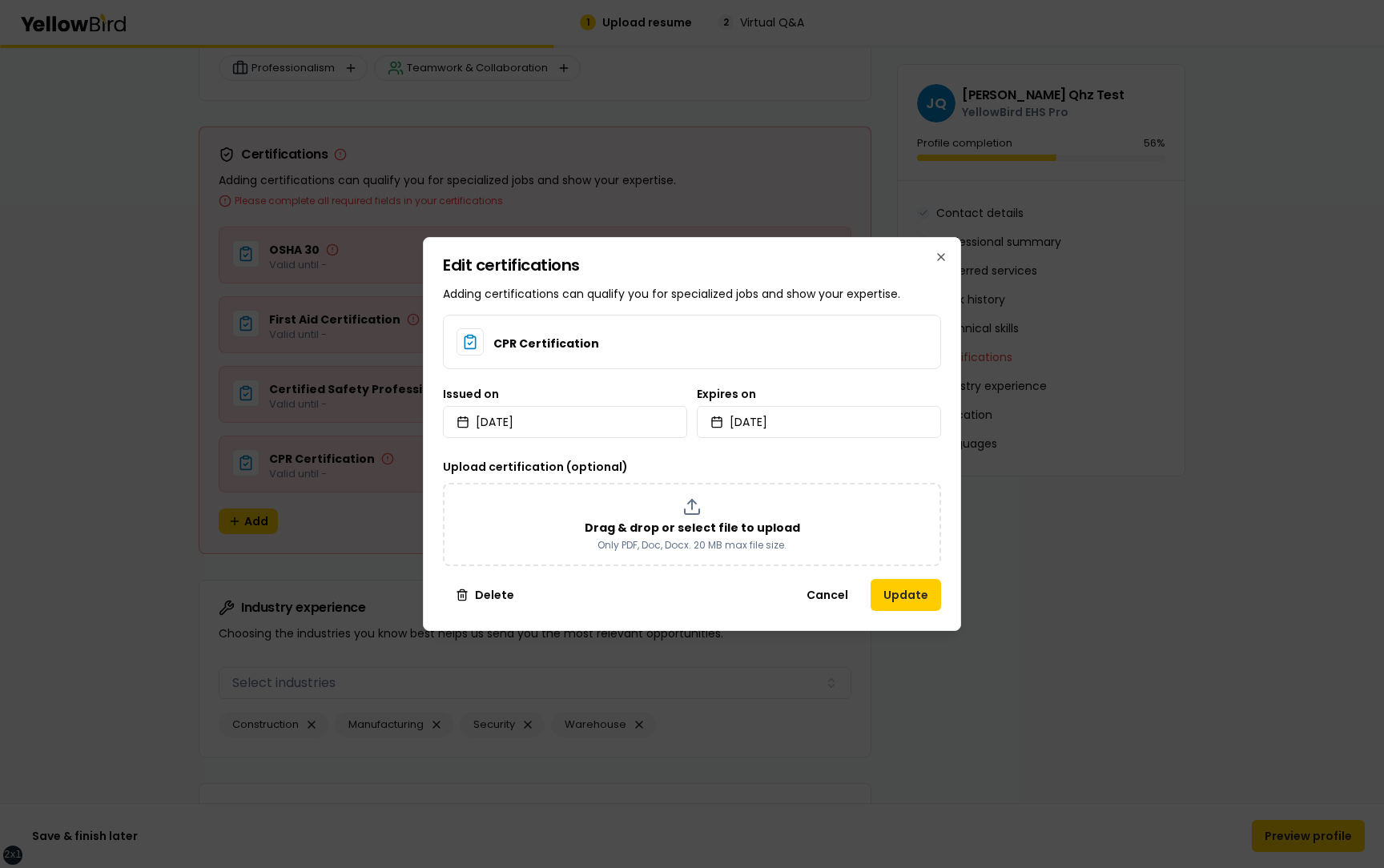
click at [726, 462] on div "Upload certification (optional) Drag & drop or select file to upload Only PDF, …" at bounding box center [691, 512] width 498 height 109
click at [911, 593] on button "Update" at bounding box center [905, 595] width 71 height 32
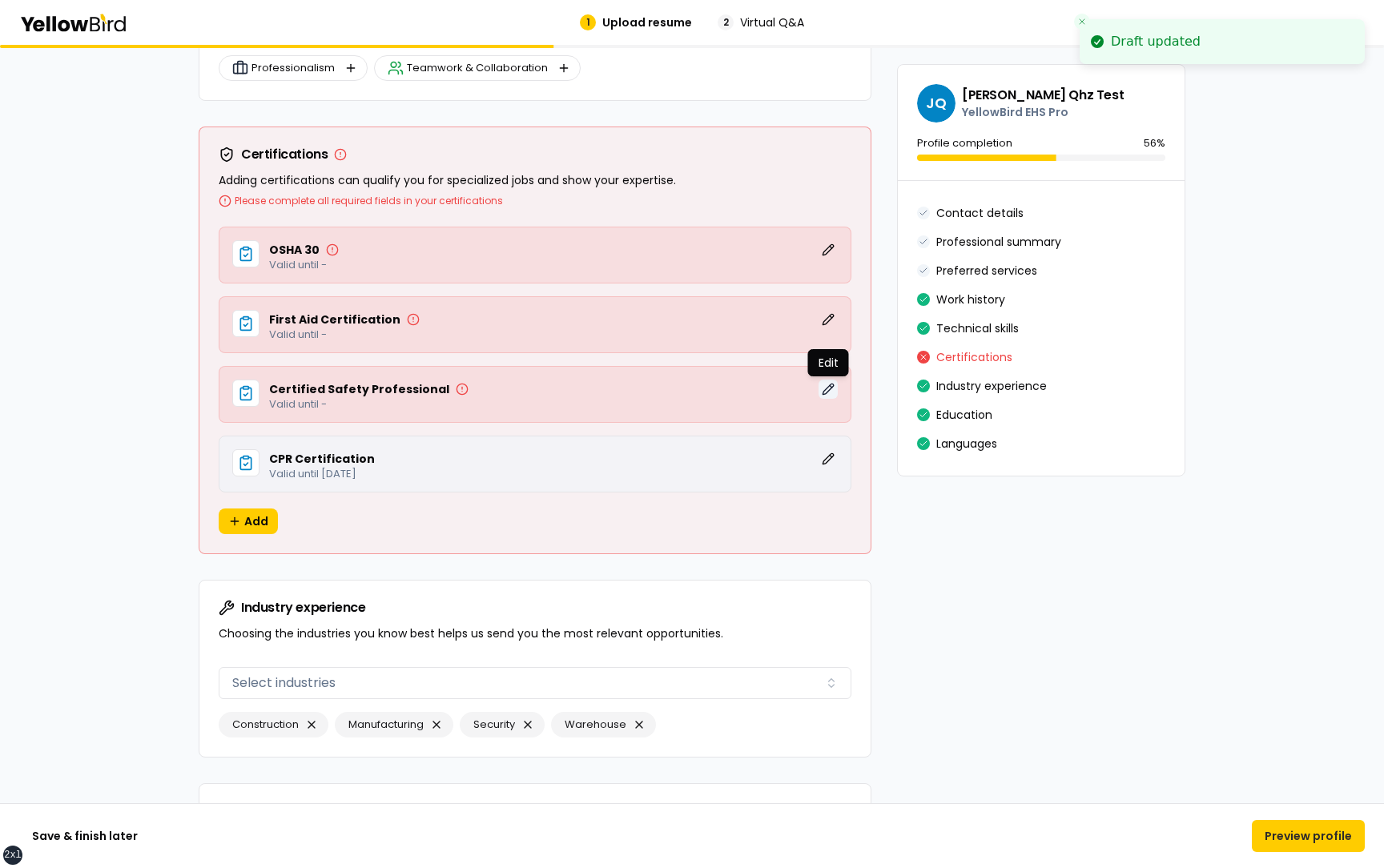
click at [829, 381] on button "Edit" at bounding box center [828, 389] width 19 height 19
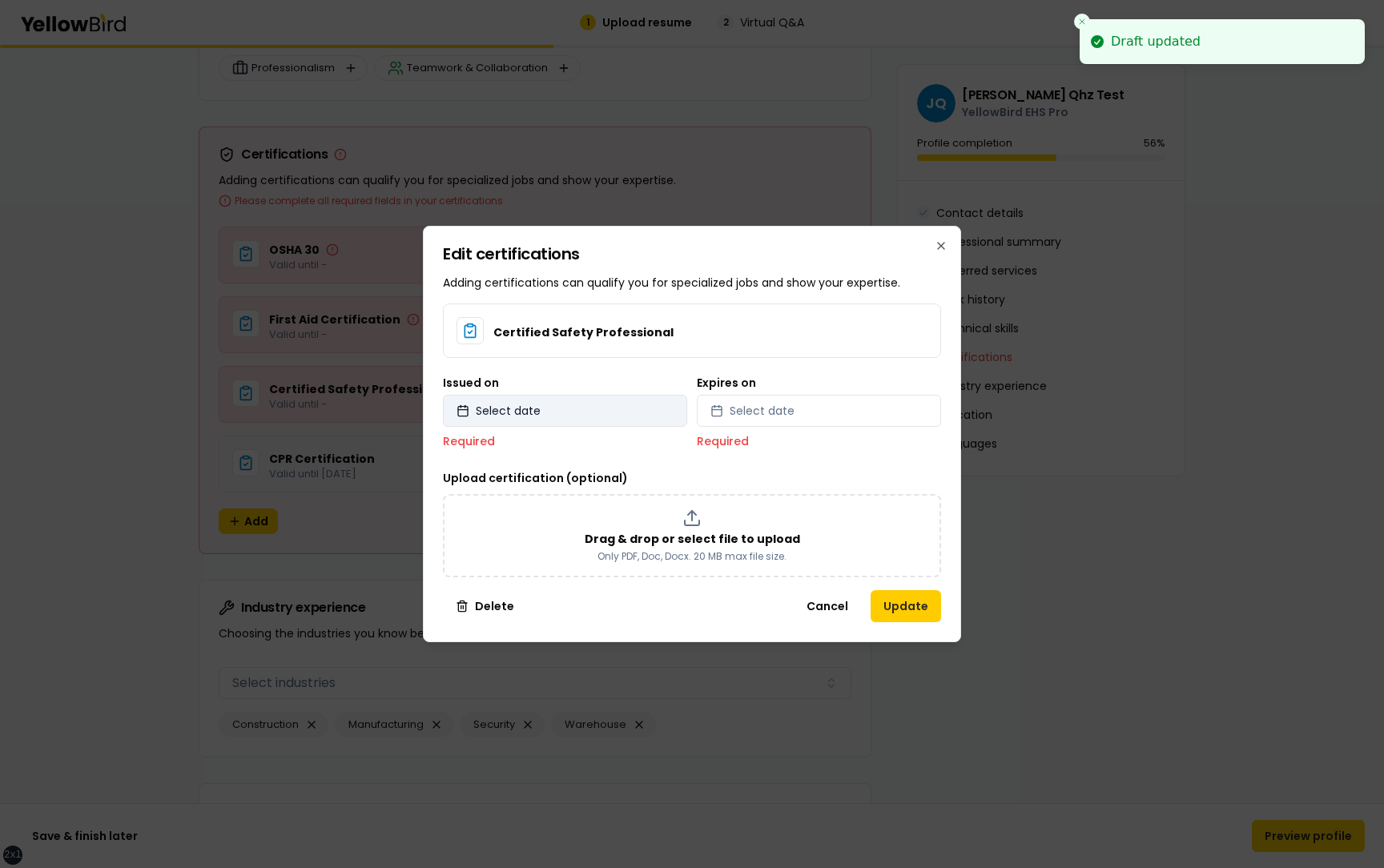
click at [616, 414] on button "Select date" at bounding box center [564, 411] width 244 height 32
select select "*"
select select "****"
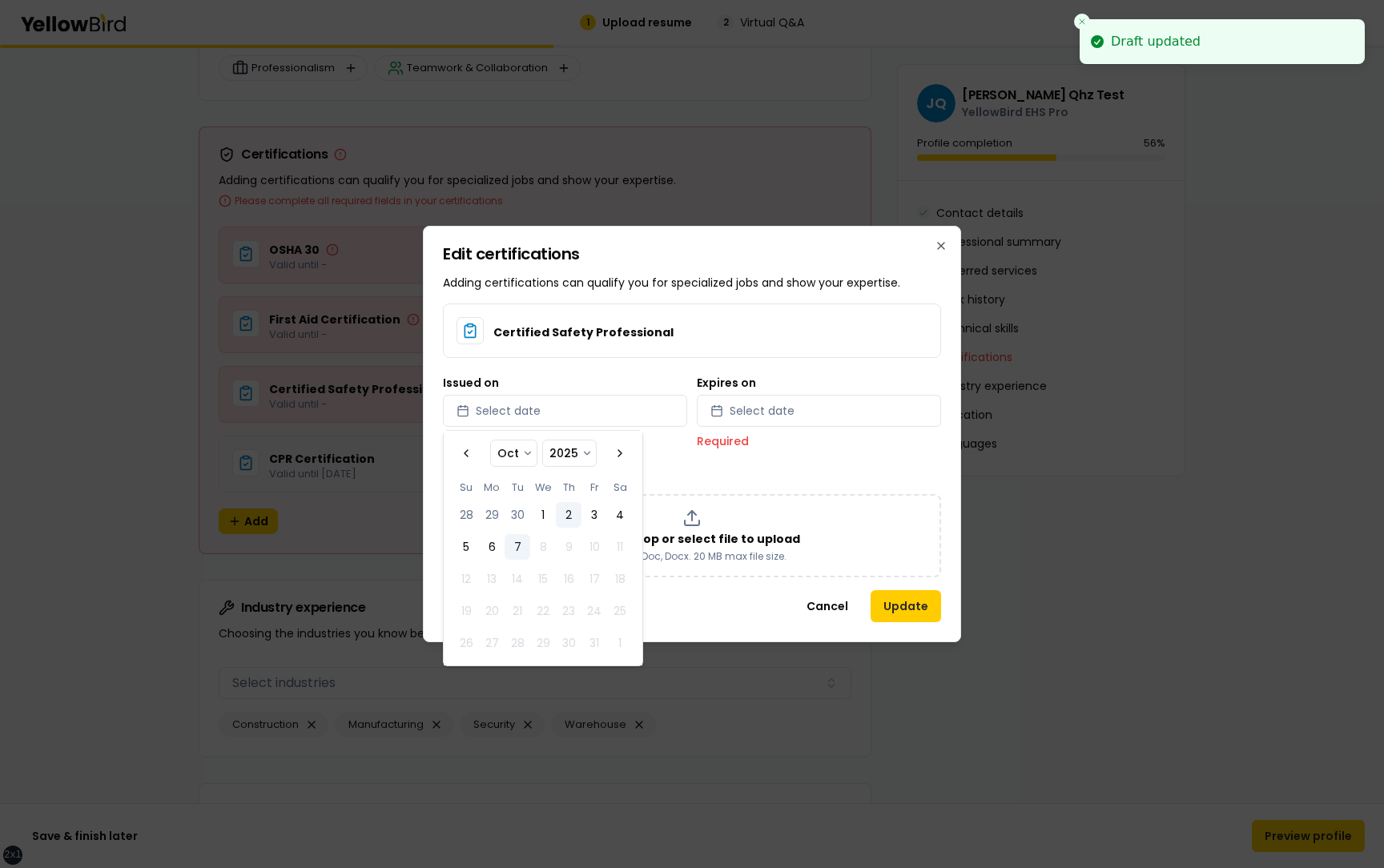
click at [569, 510] on button "2" at bounding box center [568, 515] width 26 height 26
select select "*"
select select "****"
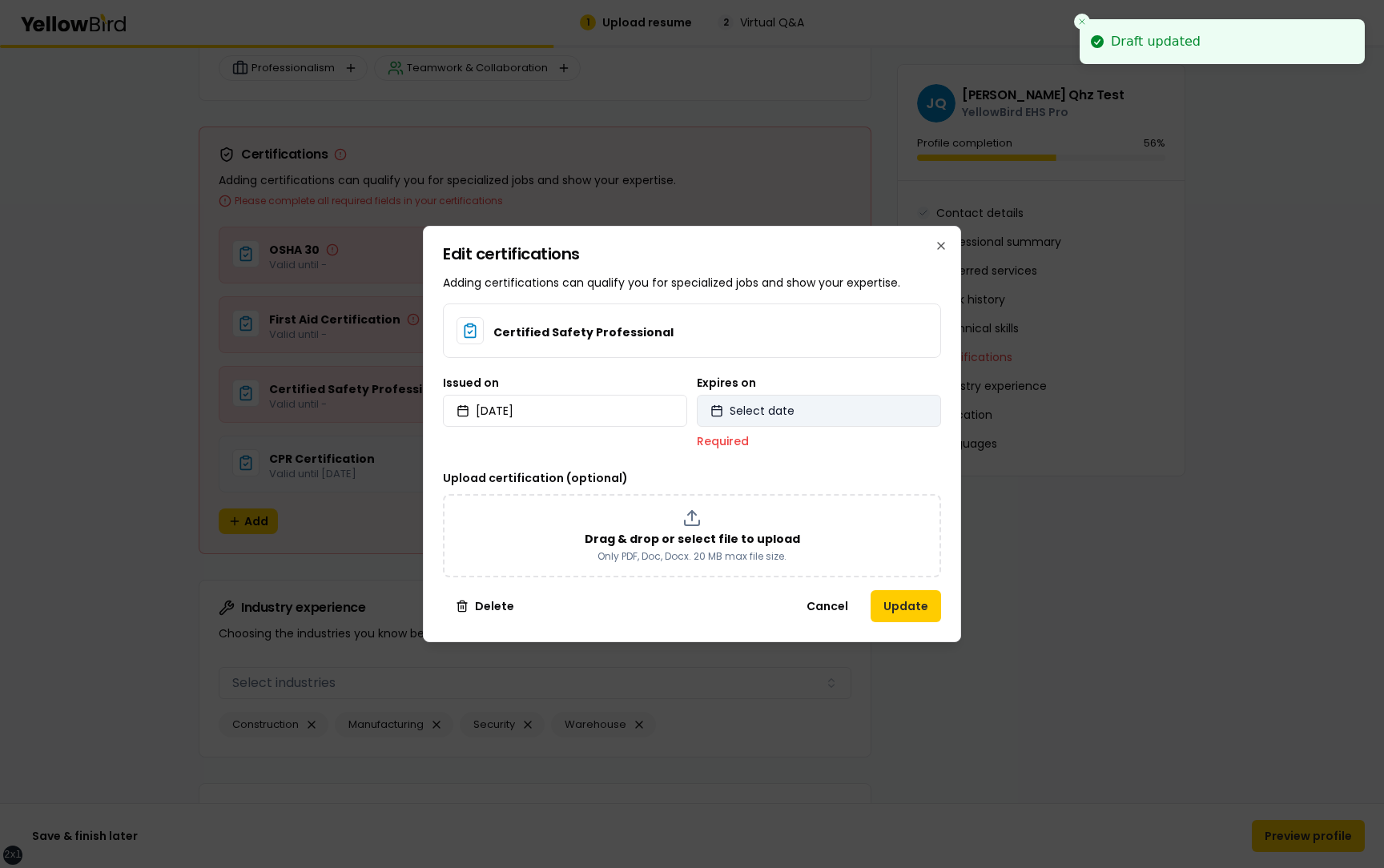
click at [738, 419] on button "Select date" at bounding box center [818, 411] width 244 height 32
select select "*"
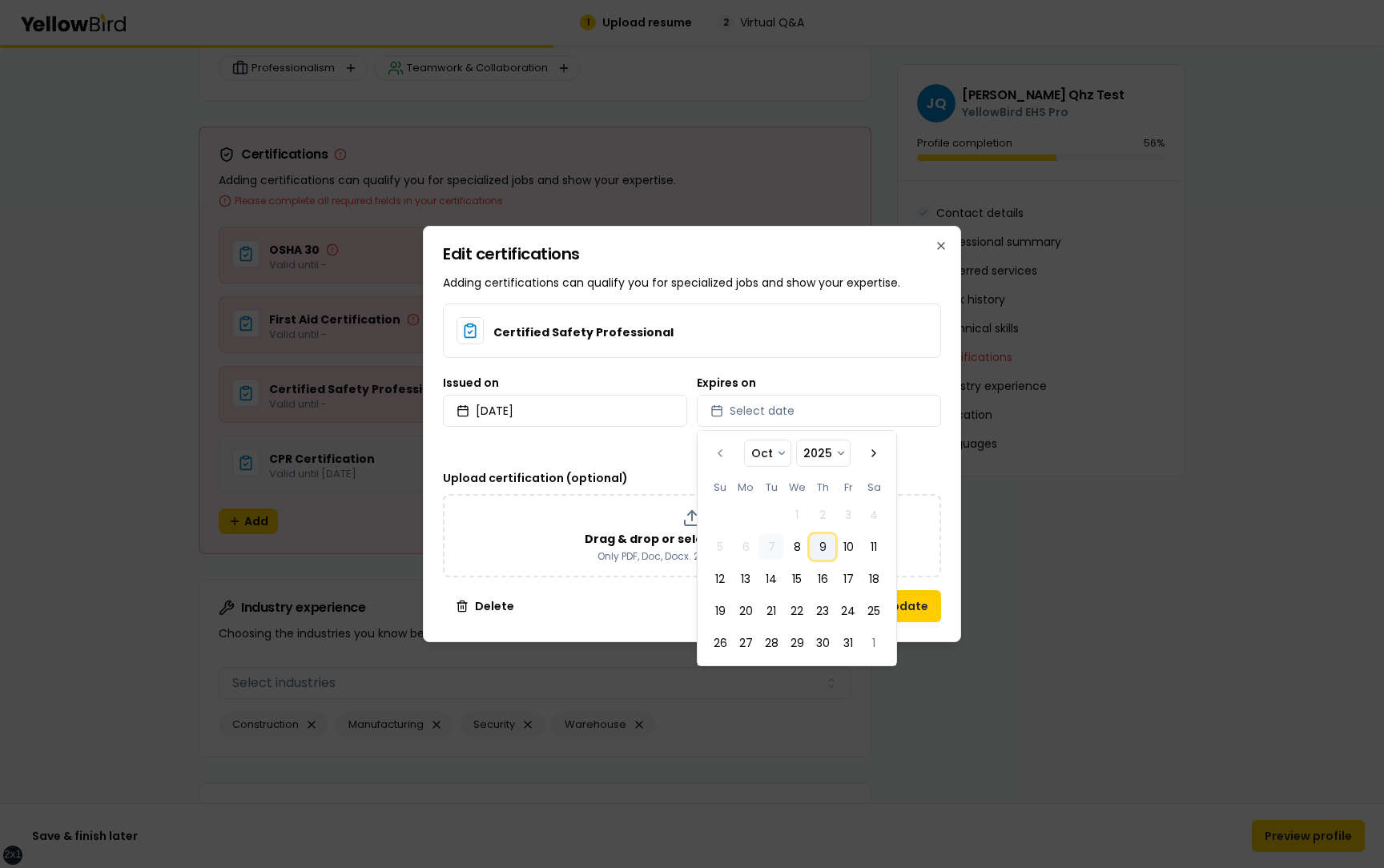
click at [823, 547] on button "9" at bounding box center [822, 546] width 26 height 26
select select "*"
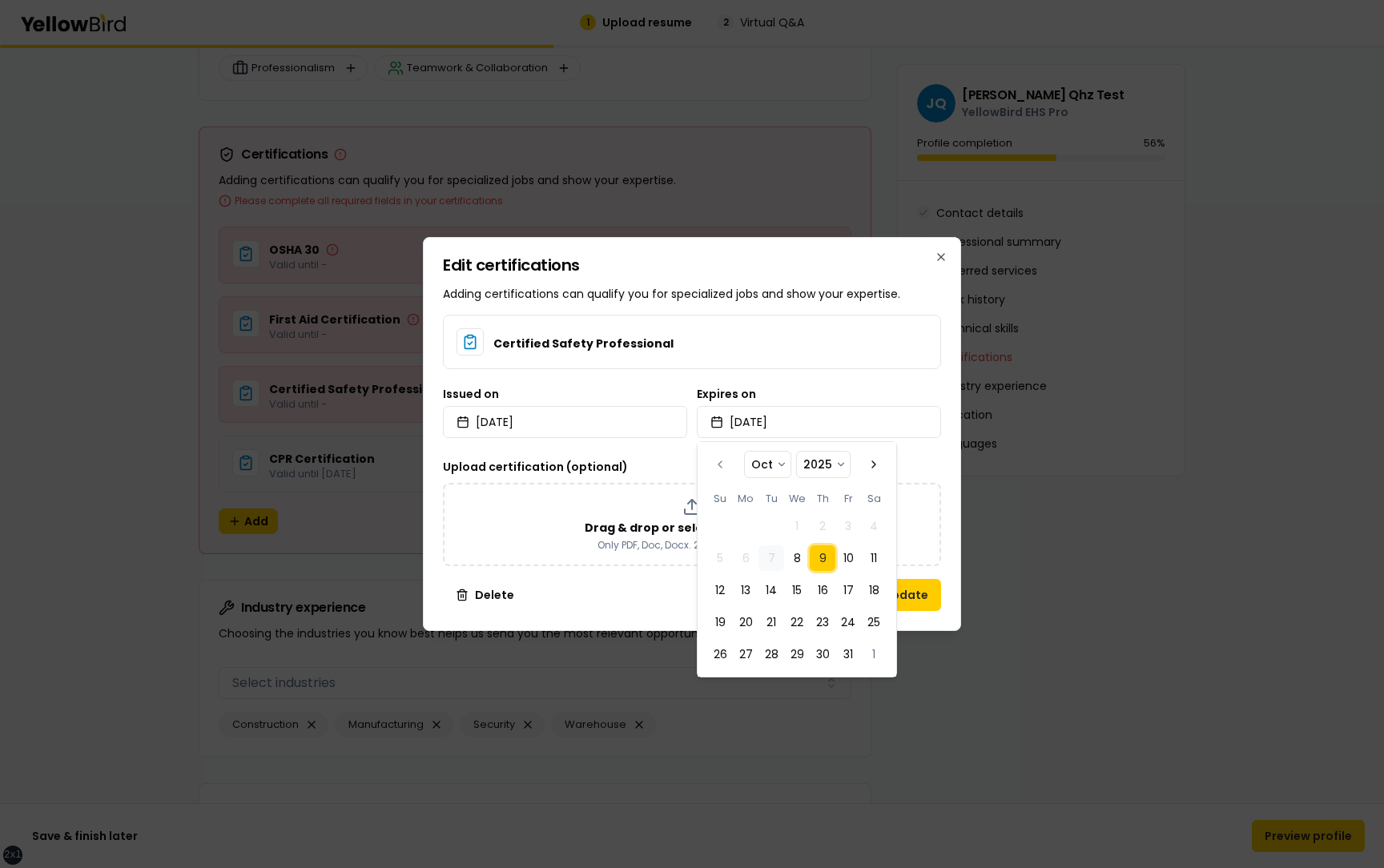
click at [949, 591] on div "Edit certifications Adding certifications can qualify you for specialized jobs …" at bounding box center [692, 434] width 538 height 394
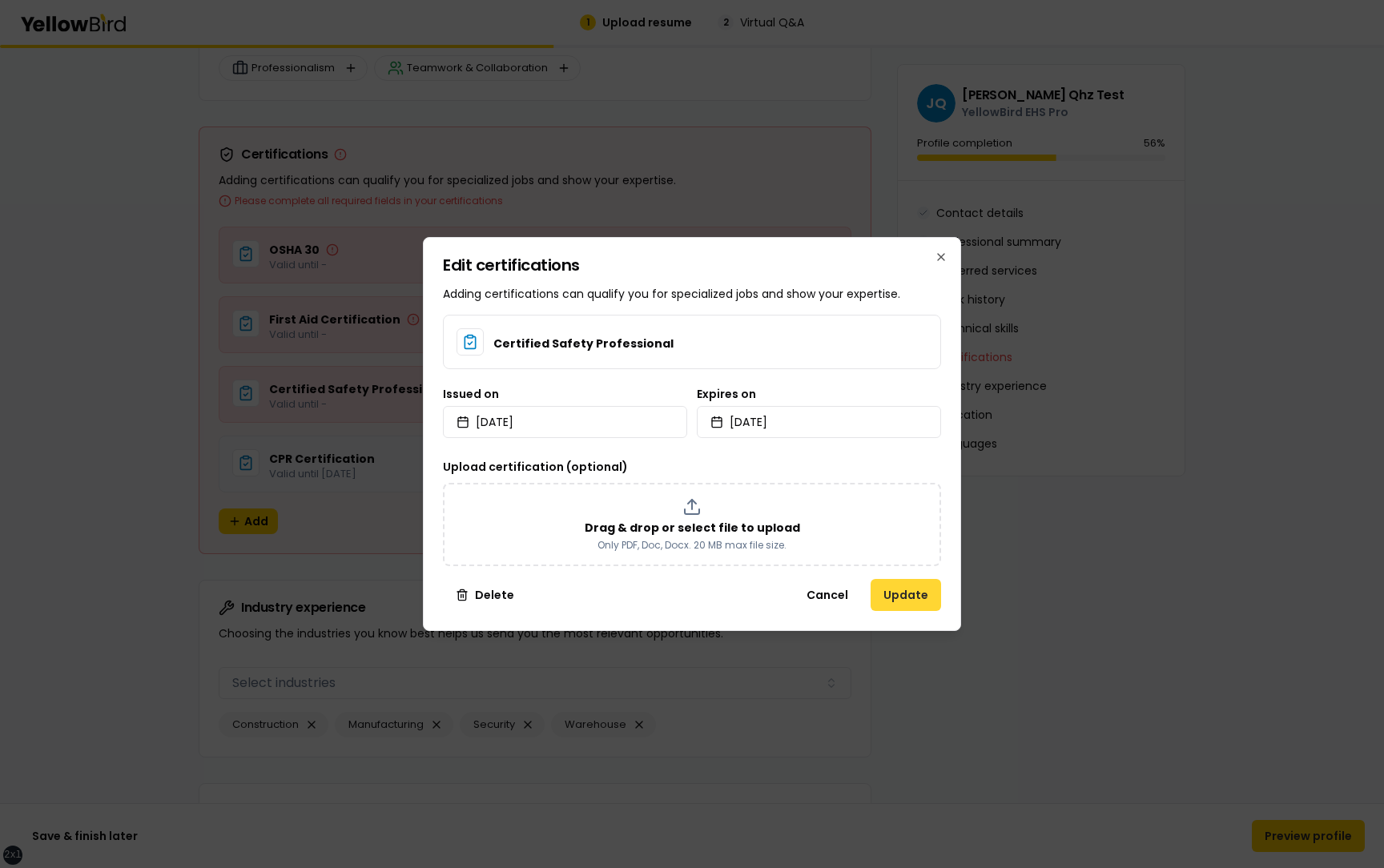
click at [910, 591] on button "Update" at bounding box center [905, 595] width 71 height 32
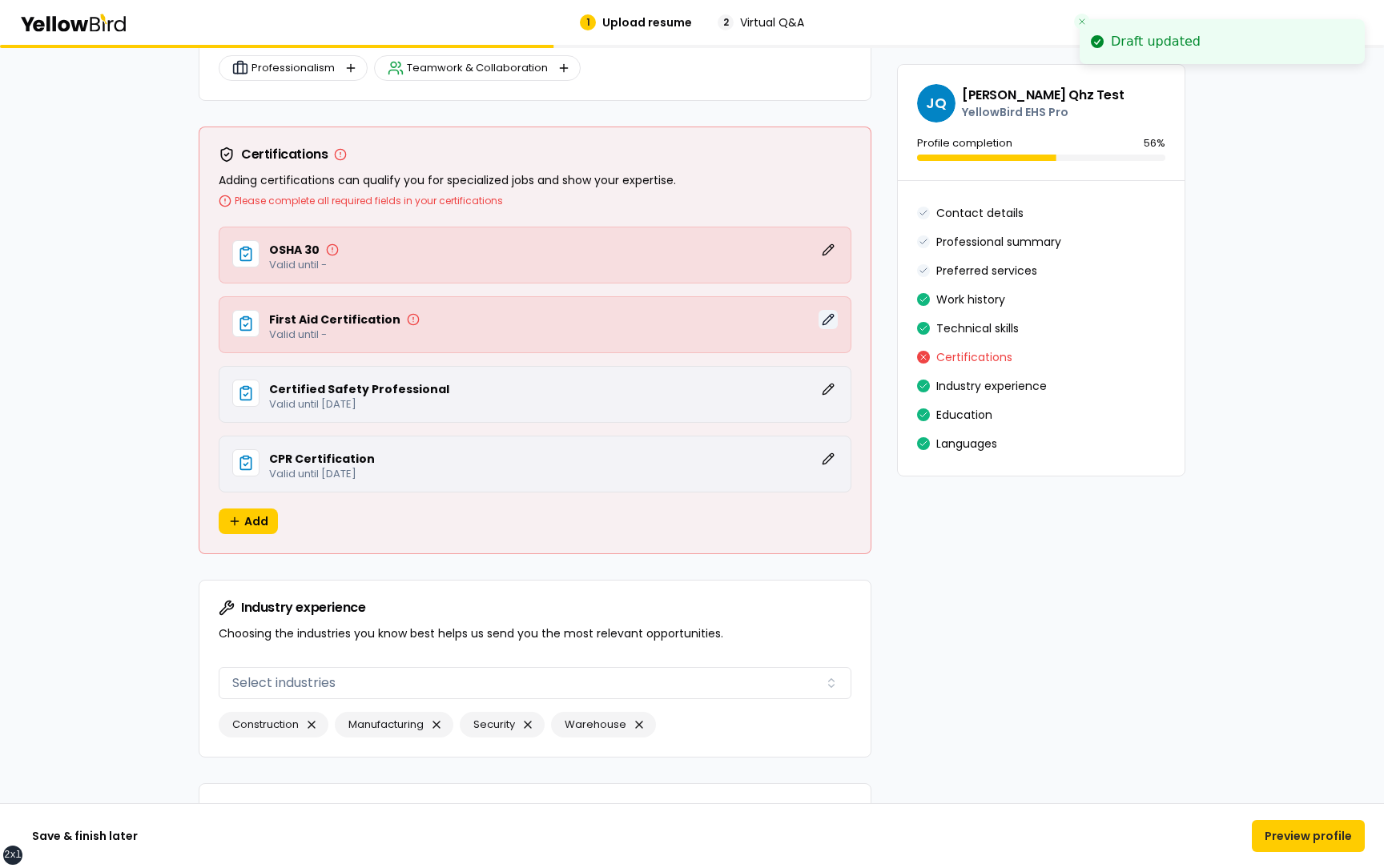
click at [827, 321] on button "Edit" at bounding box center [828, 320] width 19 height 19
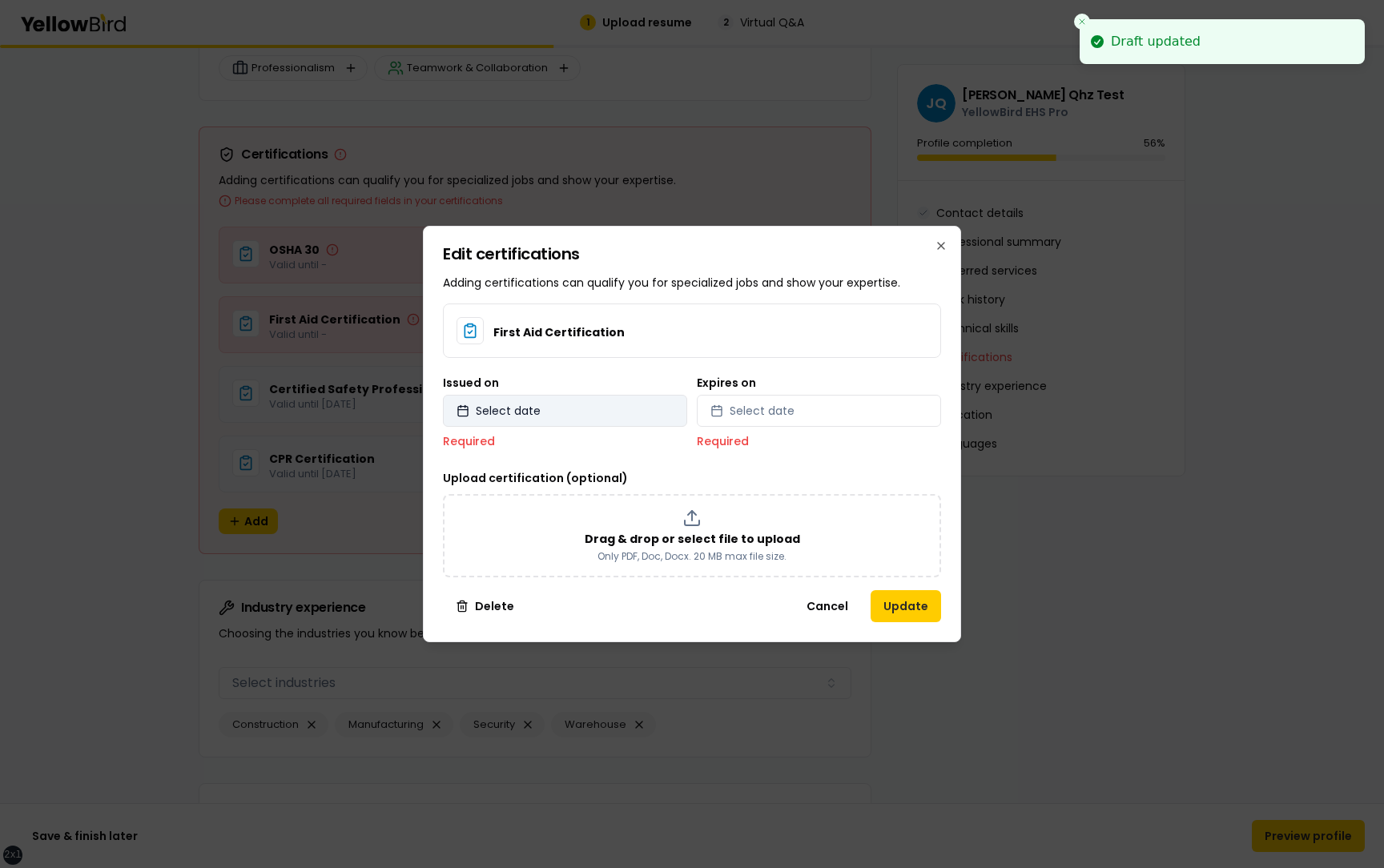
click at [635, 413] on button "Select date" at bounding box center [564, 411] width 244 height 32
select select "*"
select select "****"
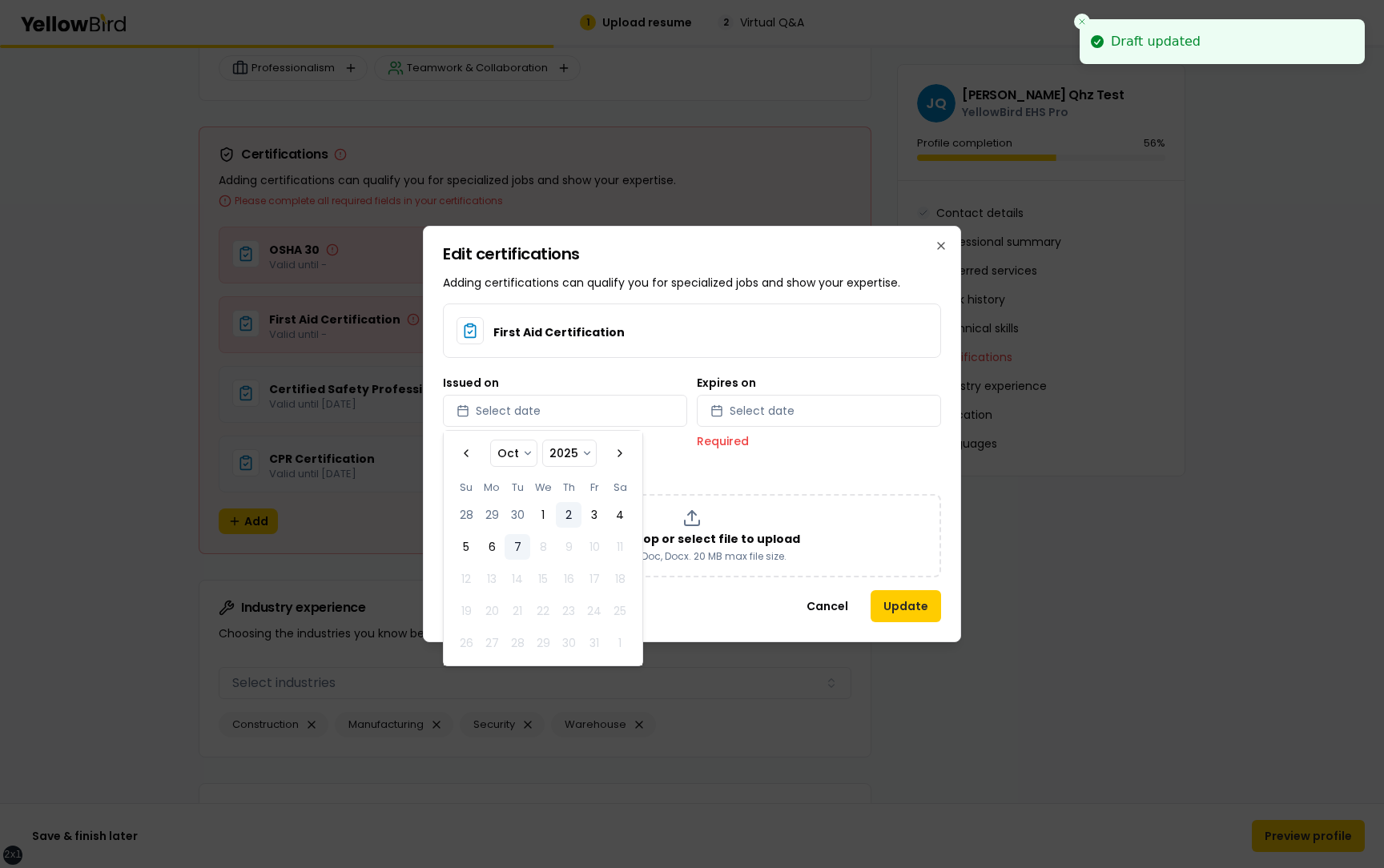
click at [568, 517] on button "2" at bounding box center [568, 515] width 26 height 26
select select "*"
select select "****"
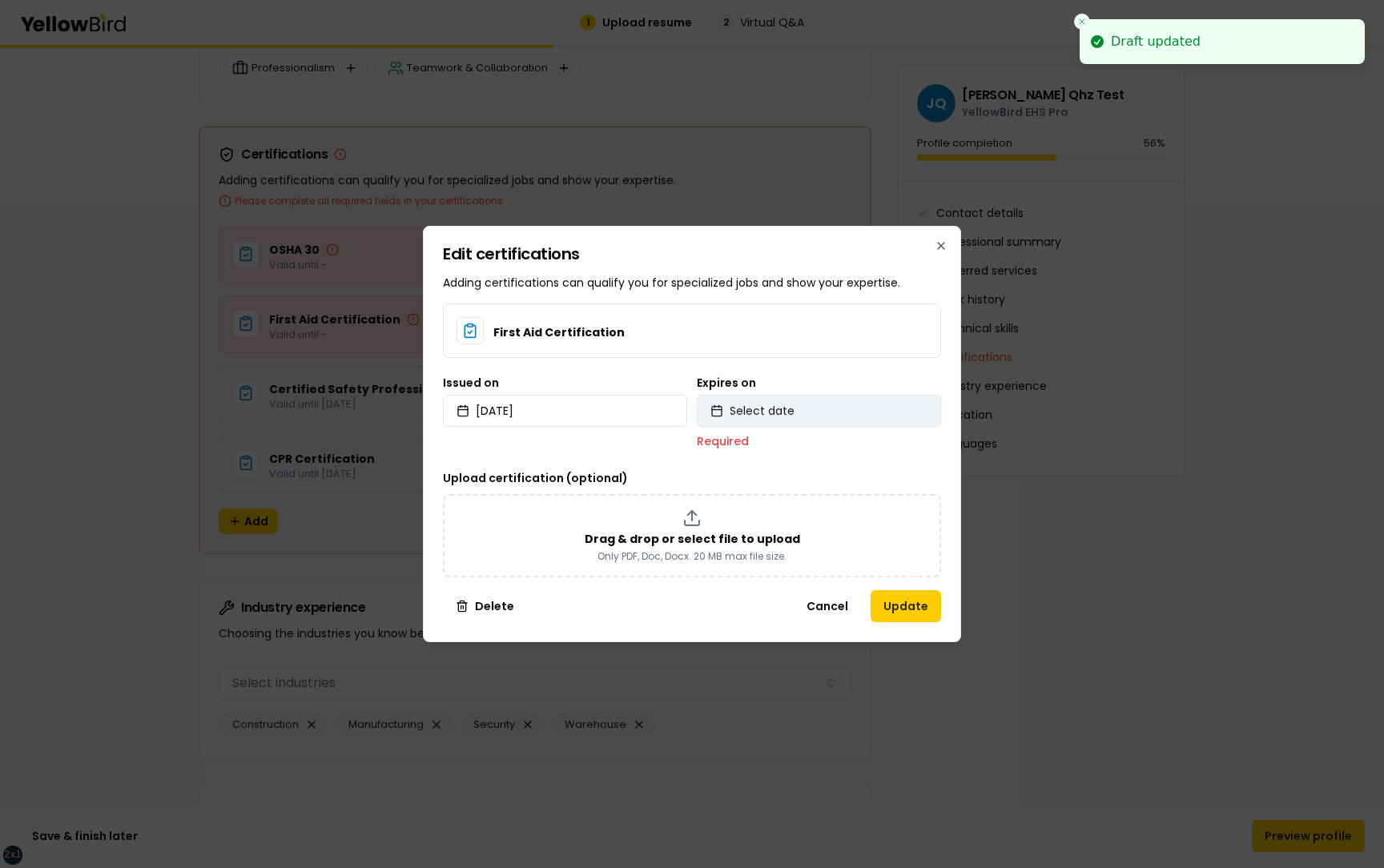
click at [772, 409] on span "Select date" at bounding box center [763, 411] width 65 height 16
select select "*"
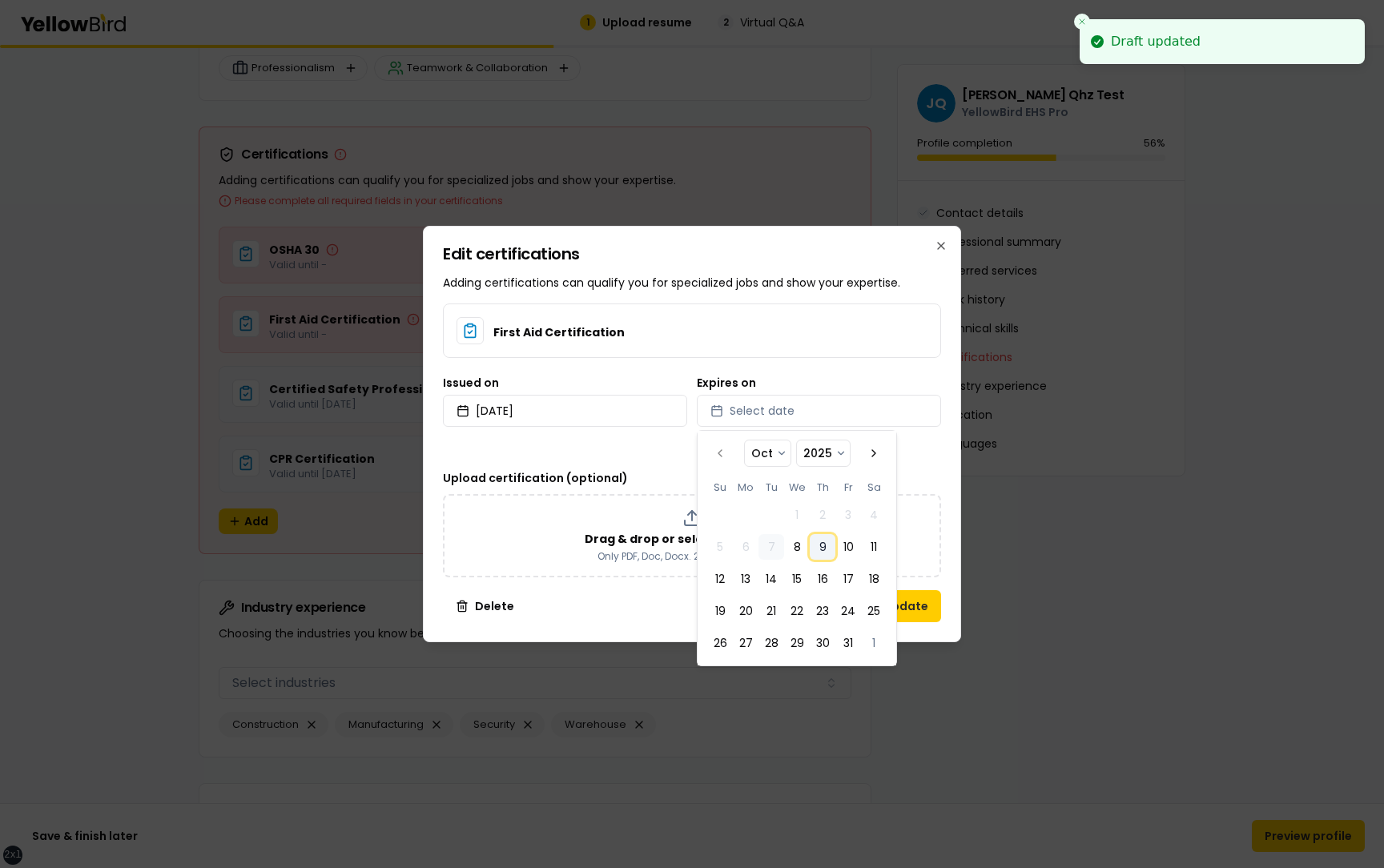
click at [823, 545] on button "9" at bounding box center [822, 546] width 26 height 26
select select "*"
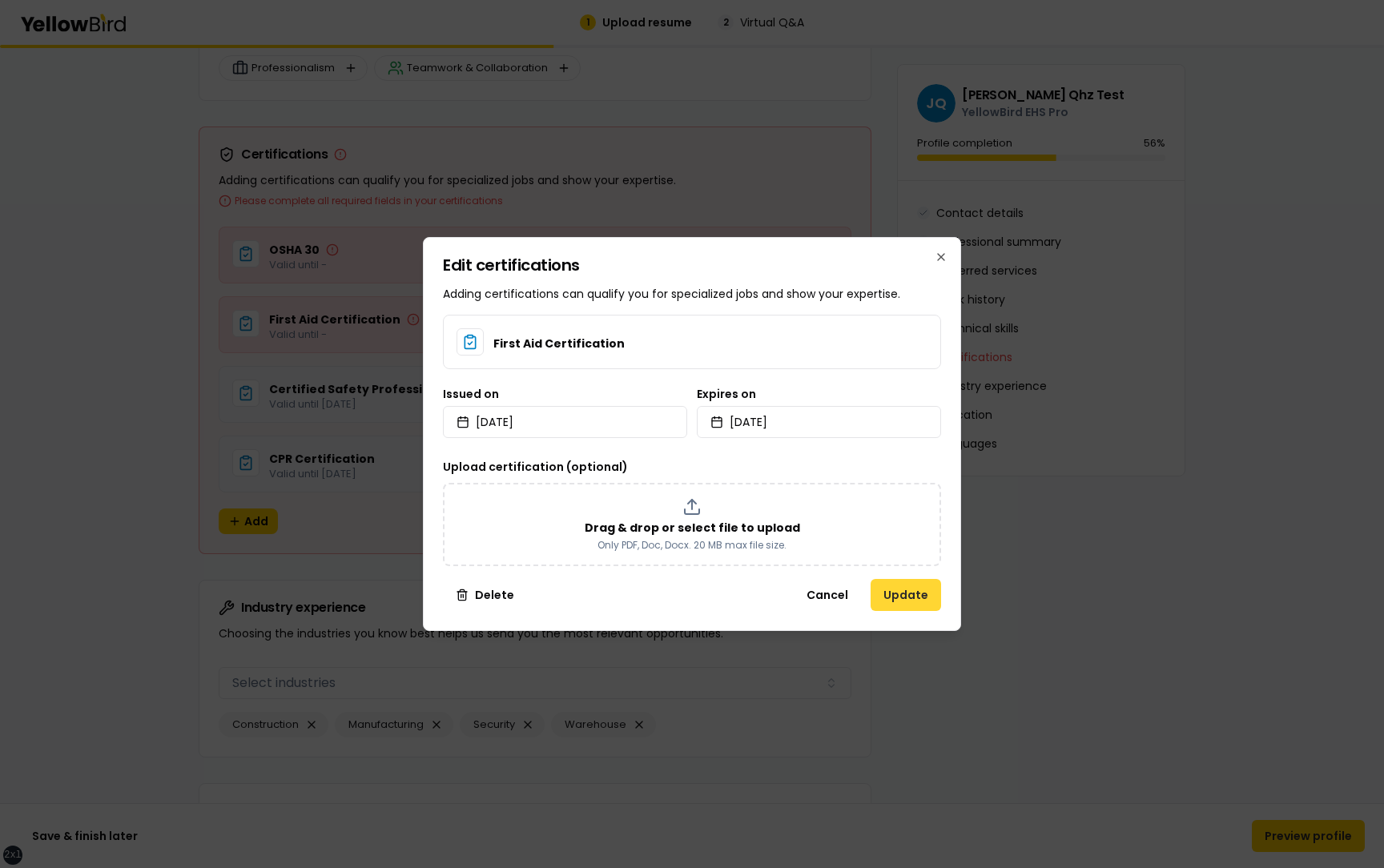
click at [924, 590] on button "Update" at bounding box center [905, 595] width 71 height 32
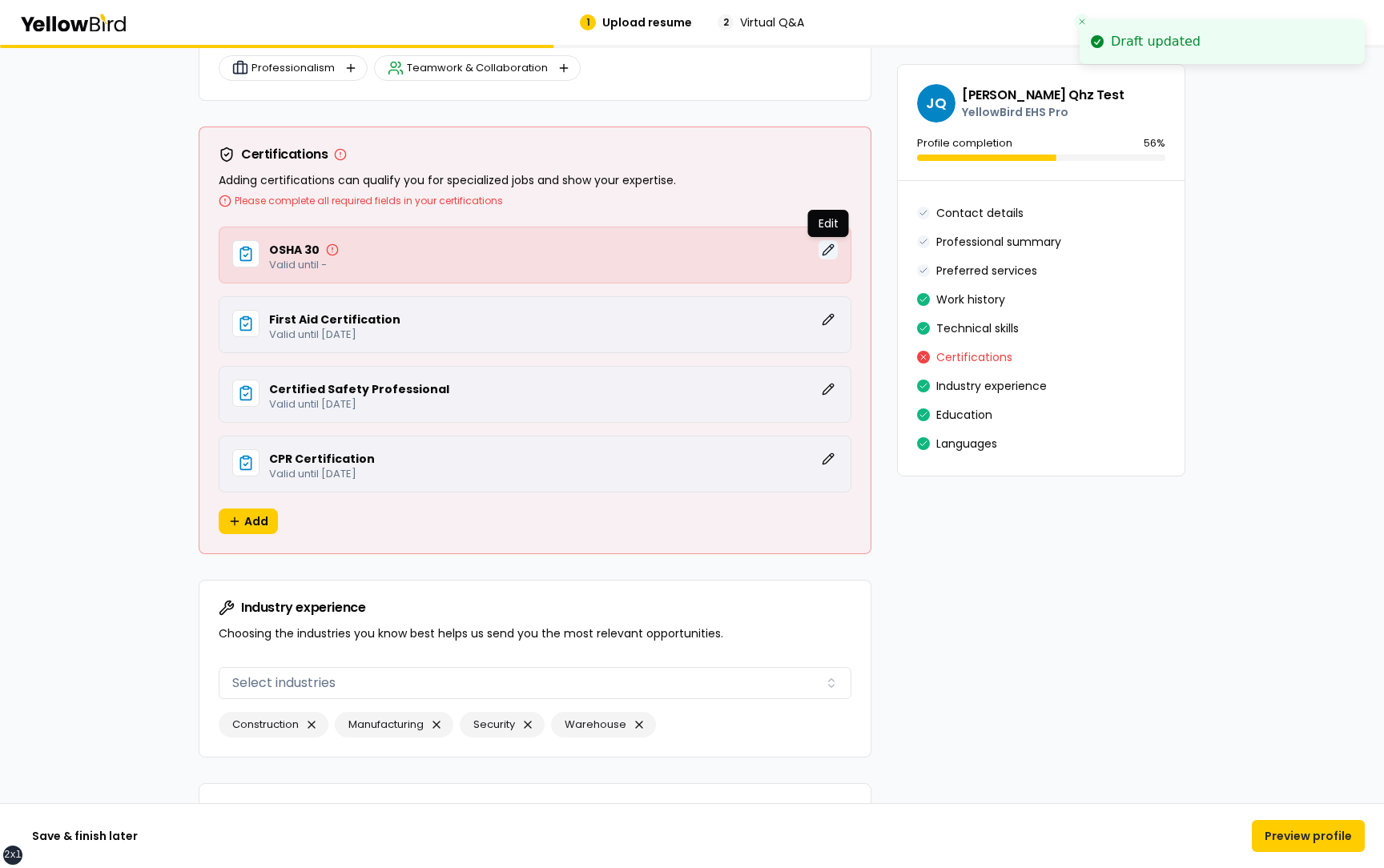
click at [827, 248] on button "Edit" at bounding box center [828, 250] width 19 height 19
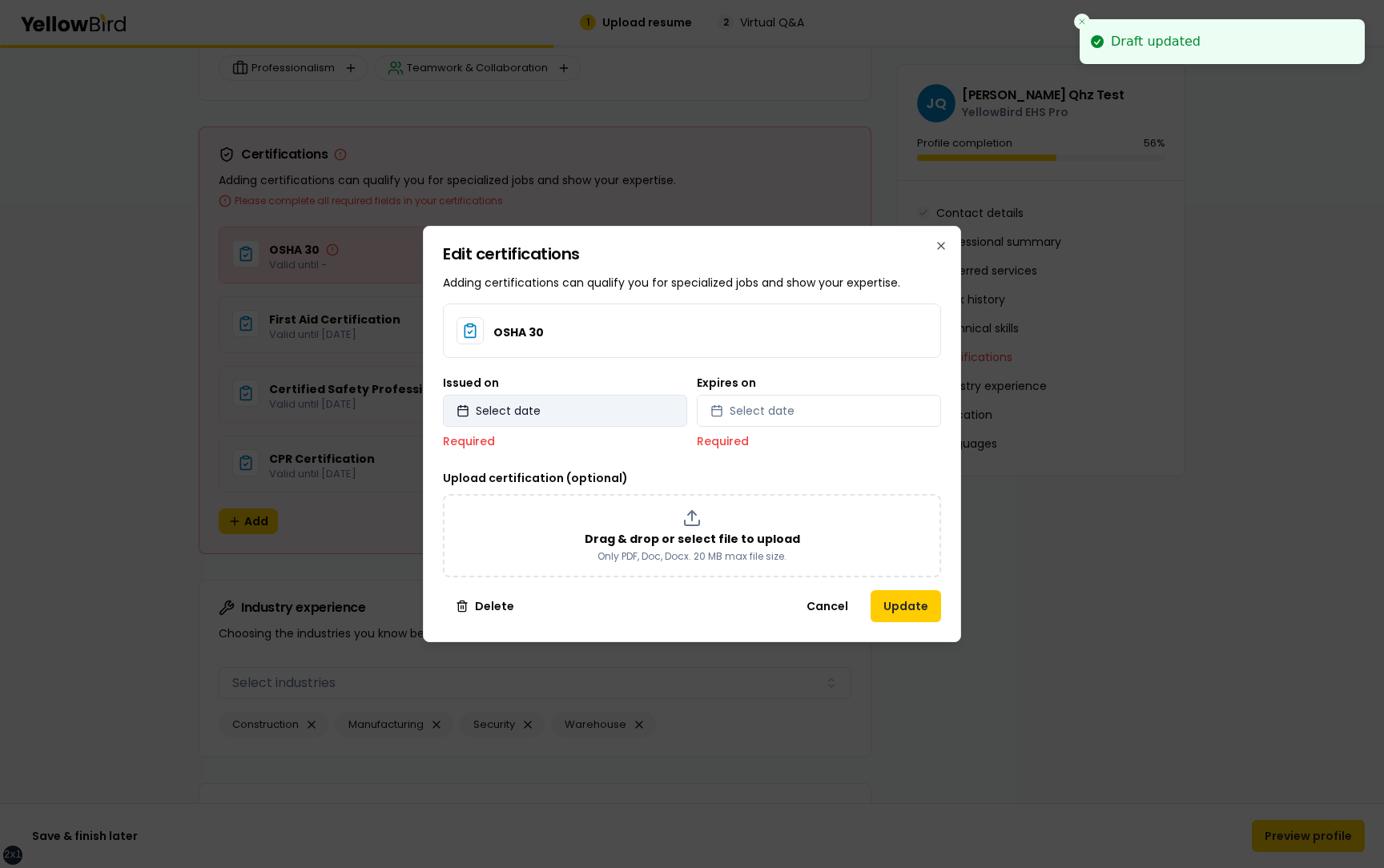
click at [607, 406] on button "Select date" at bounding box center [564, 411] width 244 height 32
select select "*"
select select "****"
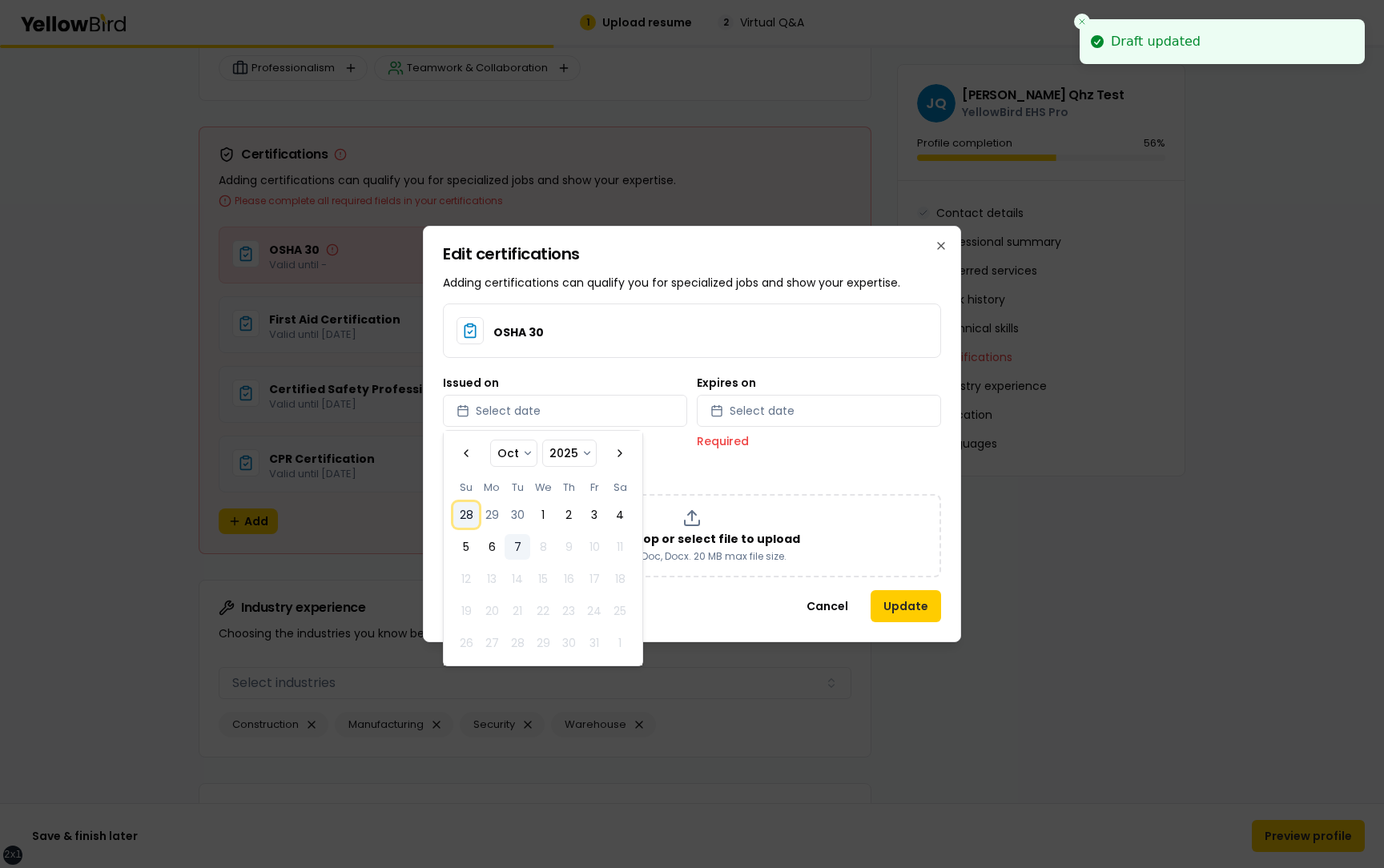
click at [472, 512] on button "28" at bounding box center [465, 515] width 26 height 26
select select "*"
select select "****"
click at [737, 421] on button "Select date" at bounding box center [818, 411] width 244 height 32
select select "*"
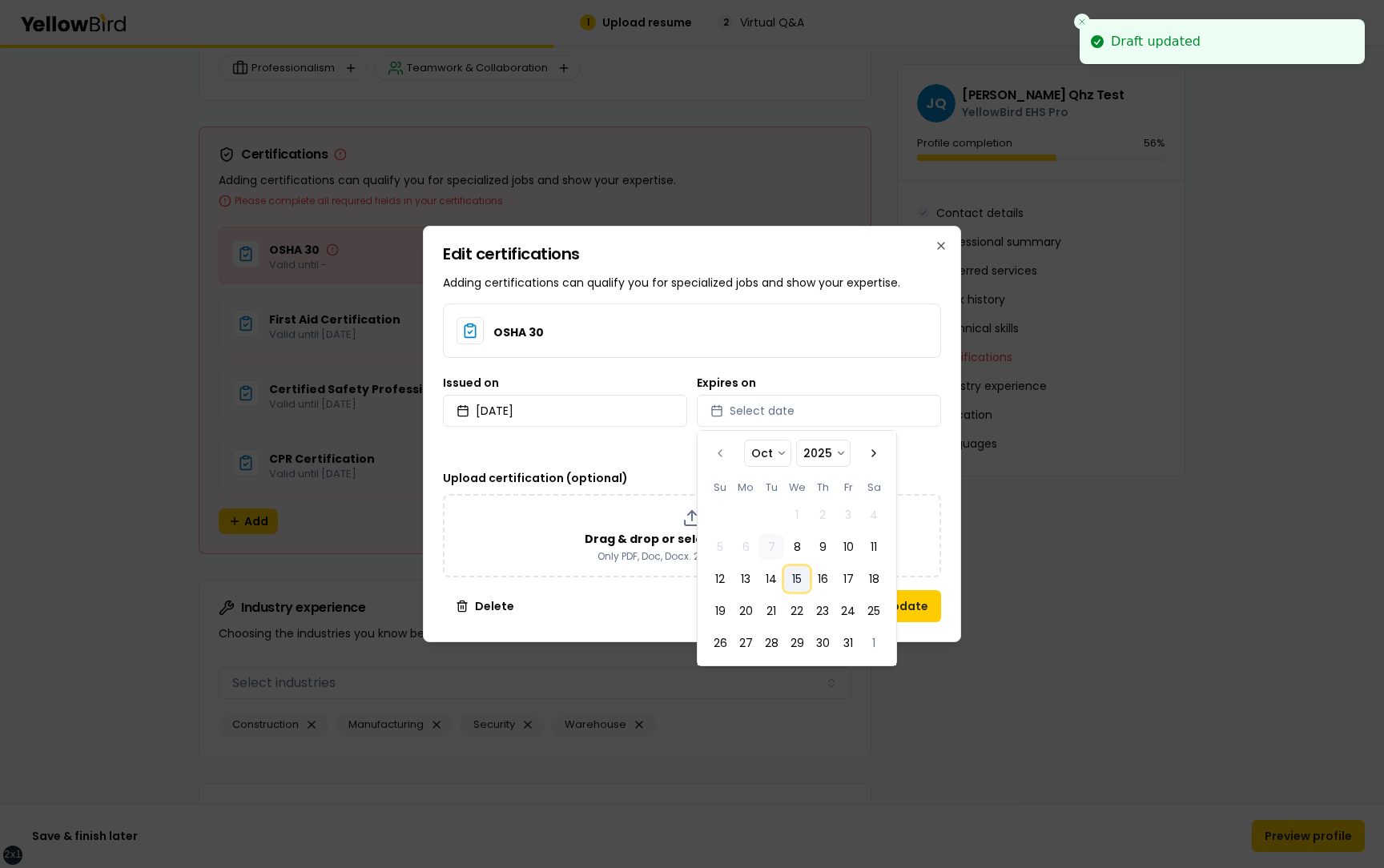
click at [798, 580] on button "15" at bounding box center [796, 578] width 26 height 26
select select "*"
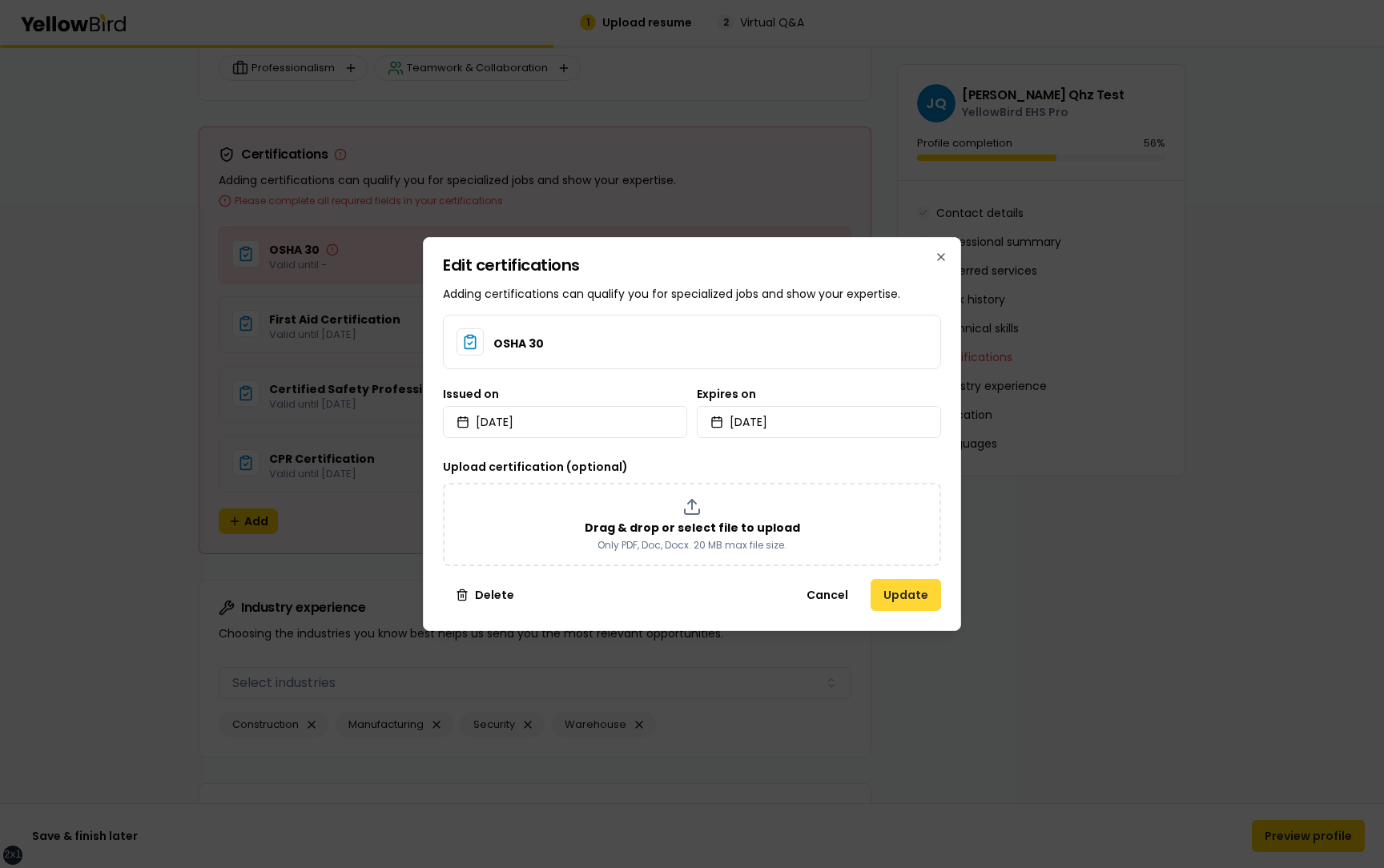
click at [923, 592] on button "Update" at bounding box center [905, 595] width 71 height 32
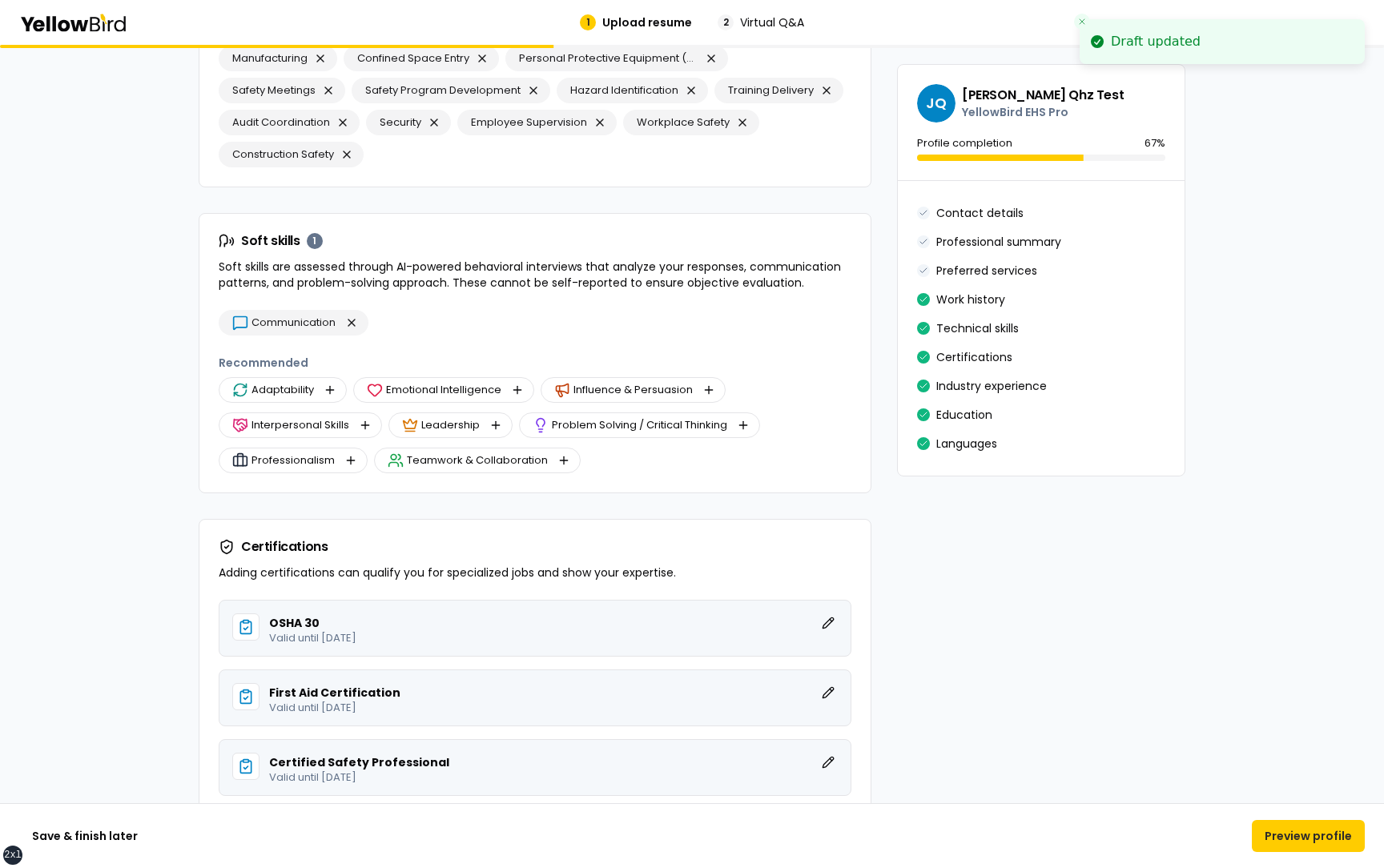
scroll to position [2838, 0]
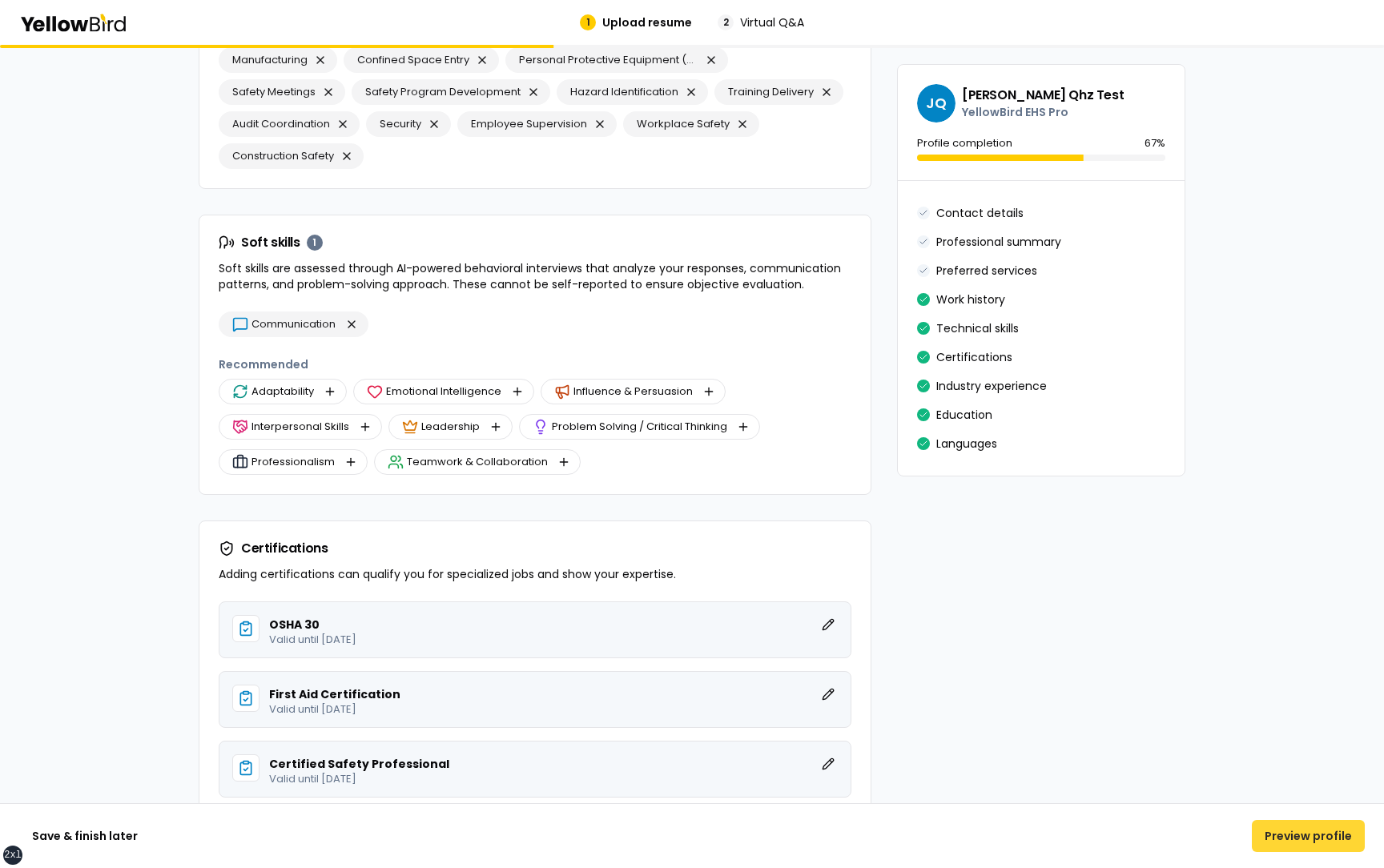
click at [1300, 827] on button "Preview profile" at bounding box center [1308, 835] width 113 height 32
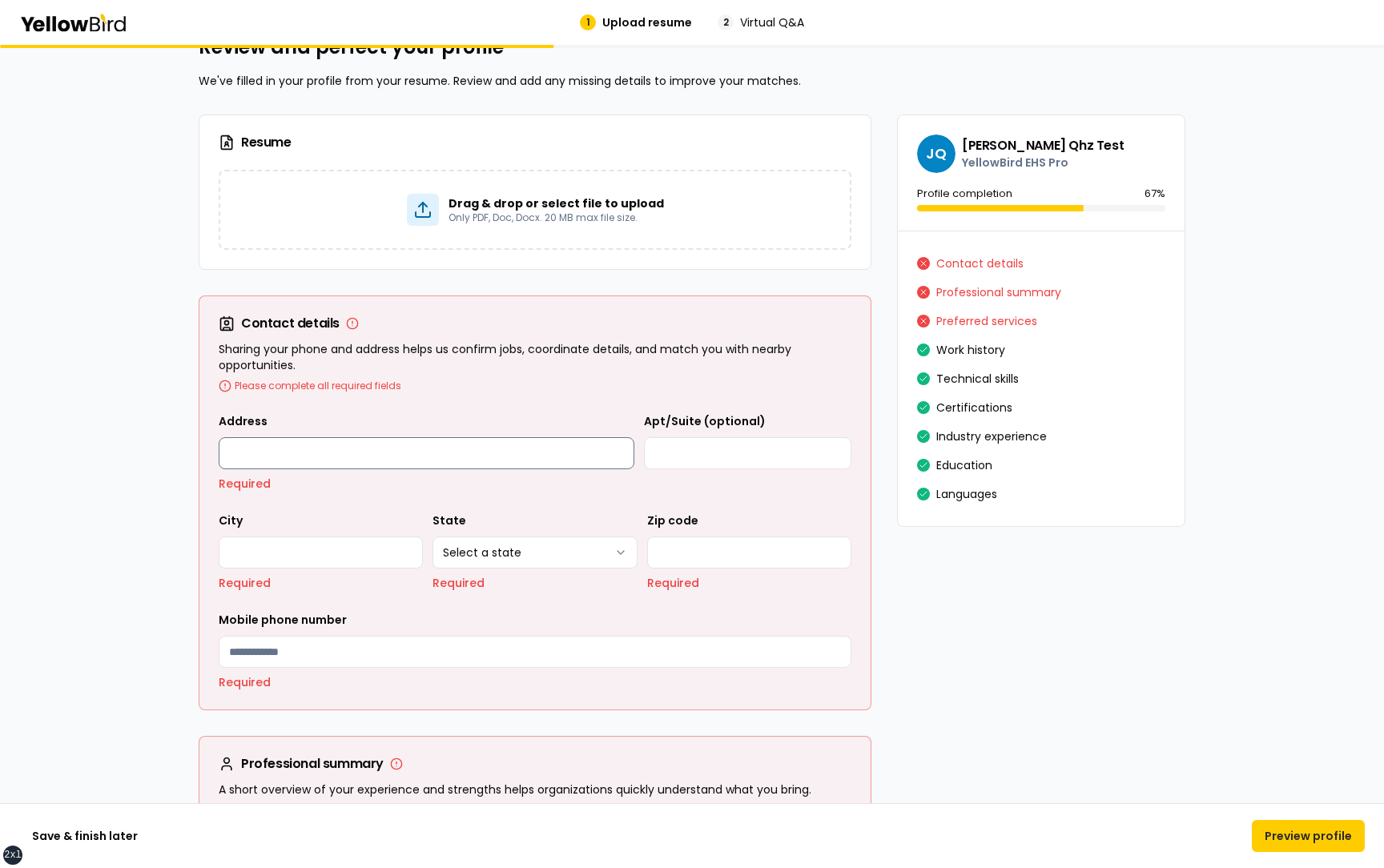
click at [524, 455] on input "Address" at bounding box center [426, 453] width 415 height 32
type input "**********"
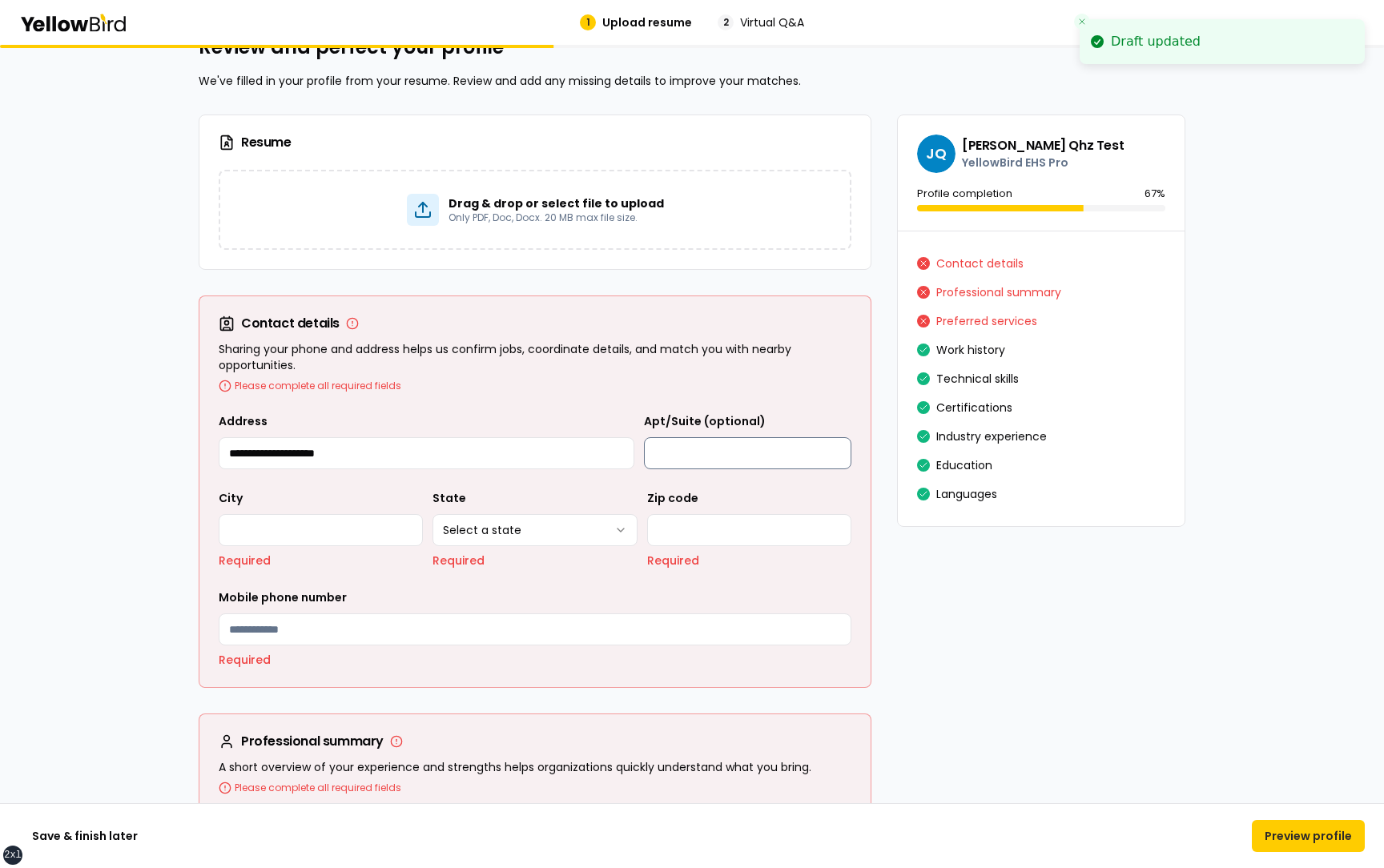
click at [727, 447] on input "Apt/Suite (optional)" at bounding box center [747, 453] width 207 height 32
type input "**********"
click at [278, 530] on input "City" at bounding box center [321, 530] width 205 height 32
type input "*******"
click at [506, 518] on html "**********" at bounding box center [692, 434] width 1384 height 868
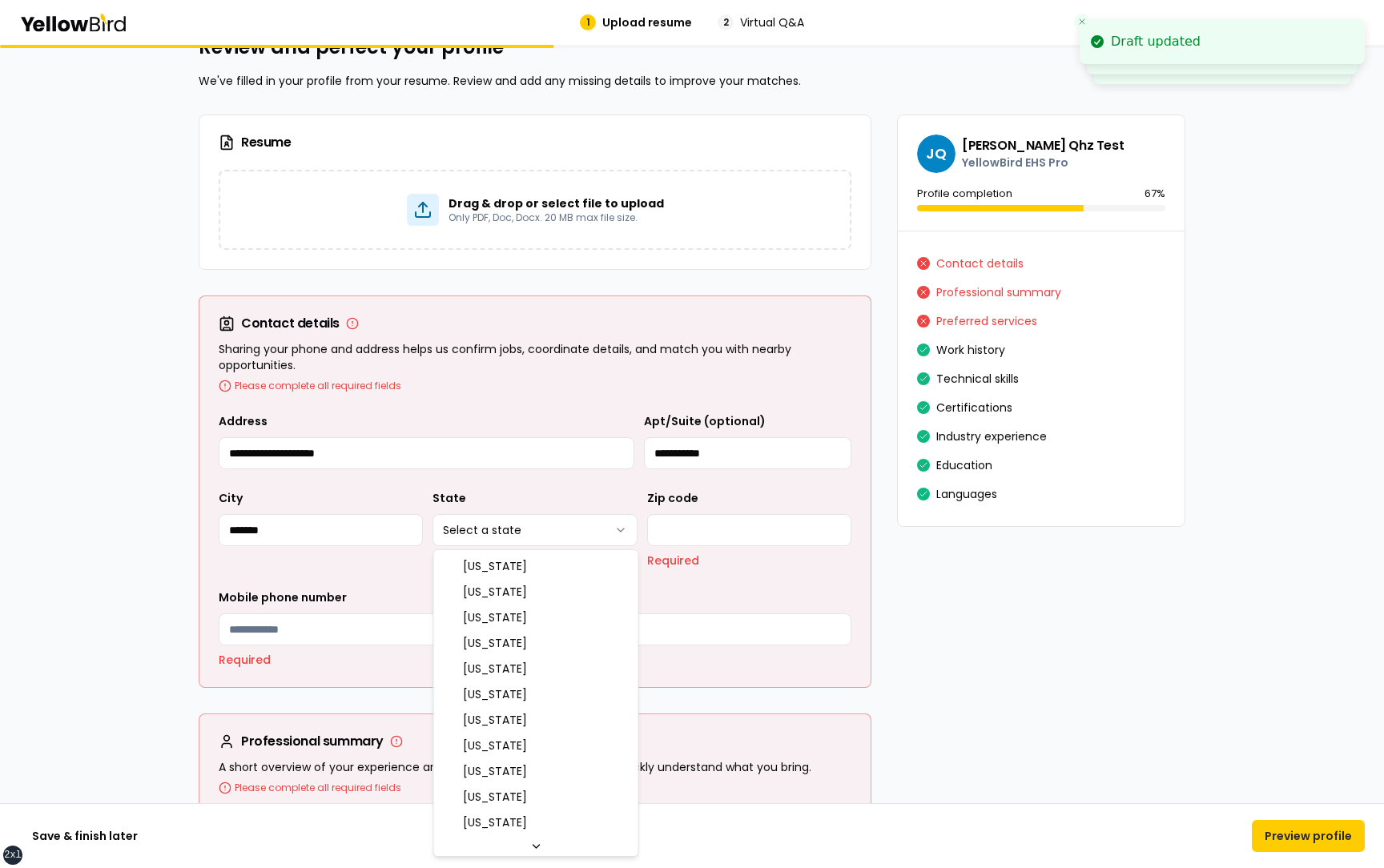
select select "**"
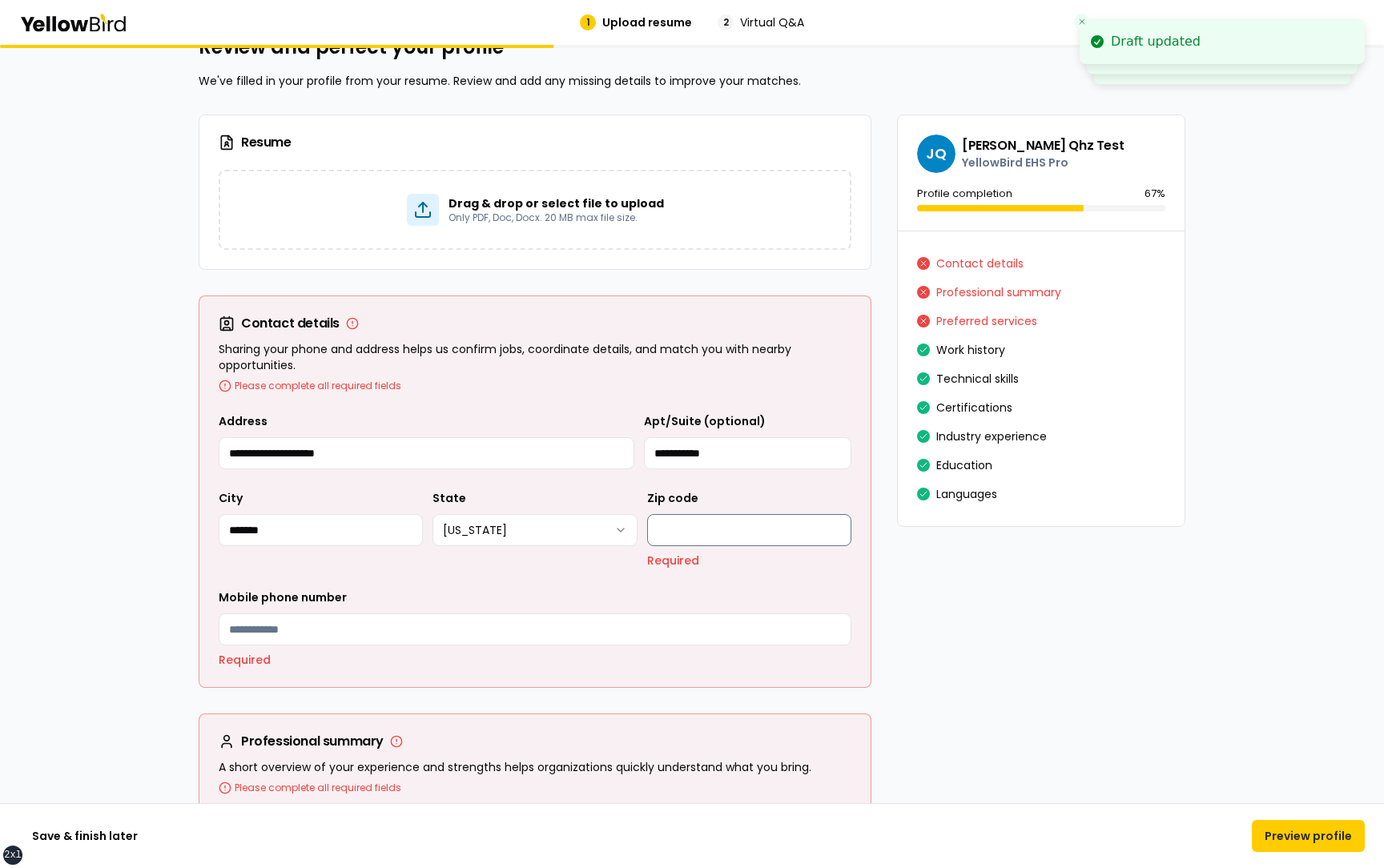
click at [690, 538] on input "Zip code" at bounding box center [749, 530] width 205 height 32
type input "*****"
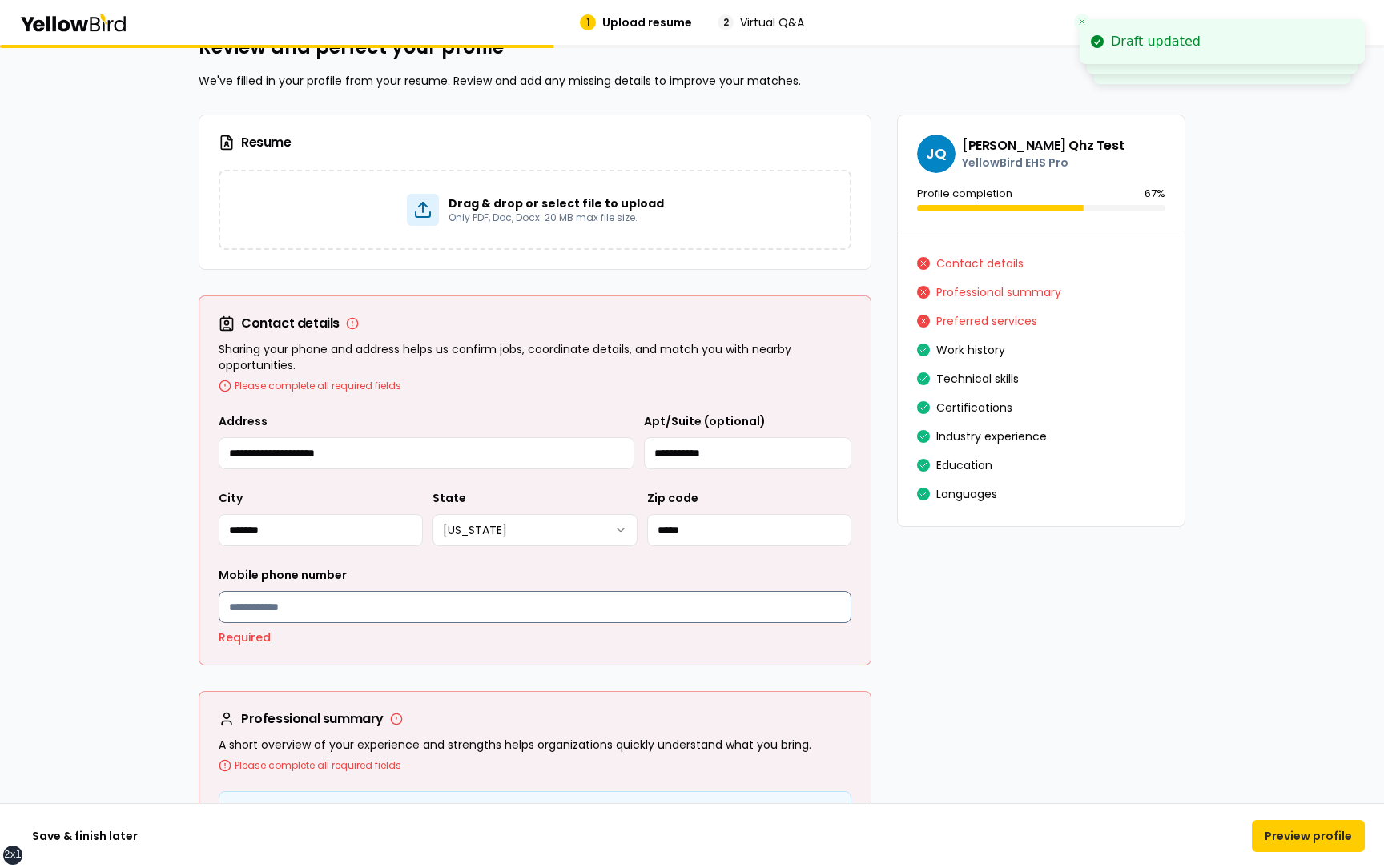
click at [351, 619] on input "Mobile phone number" at bounding box center [535, 606] width 633 height 32
type input "**********"
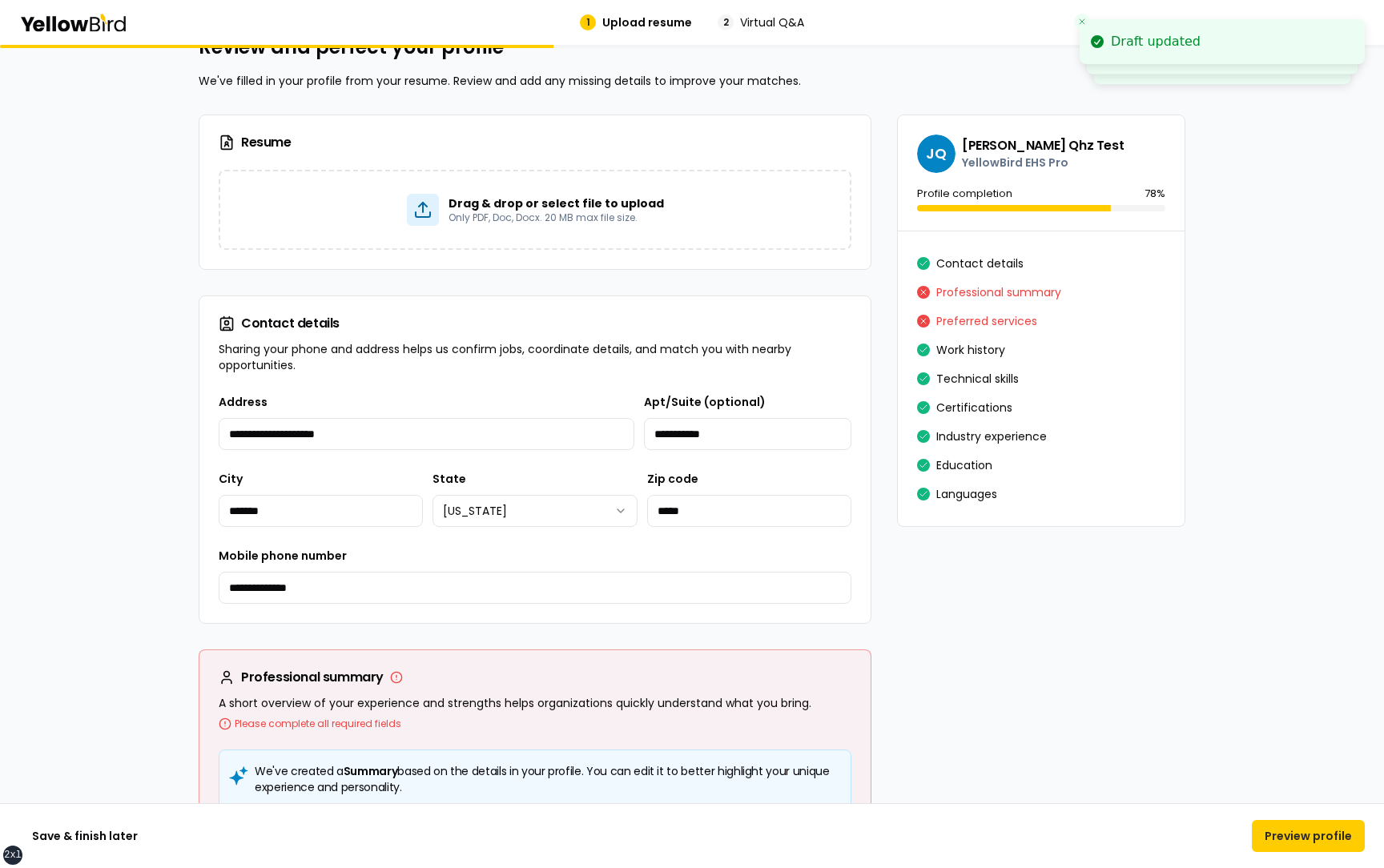
click at [487, 618] on div "**********" at bounding box center [534, 508] width 671 height 231
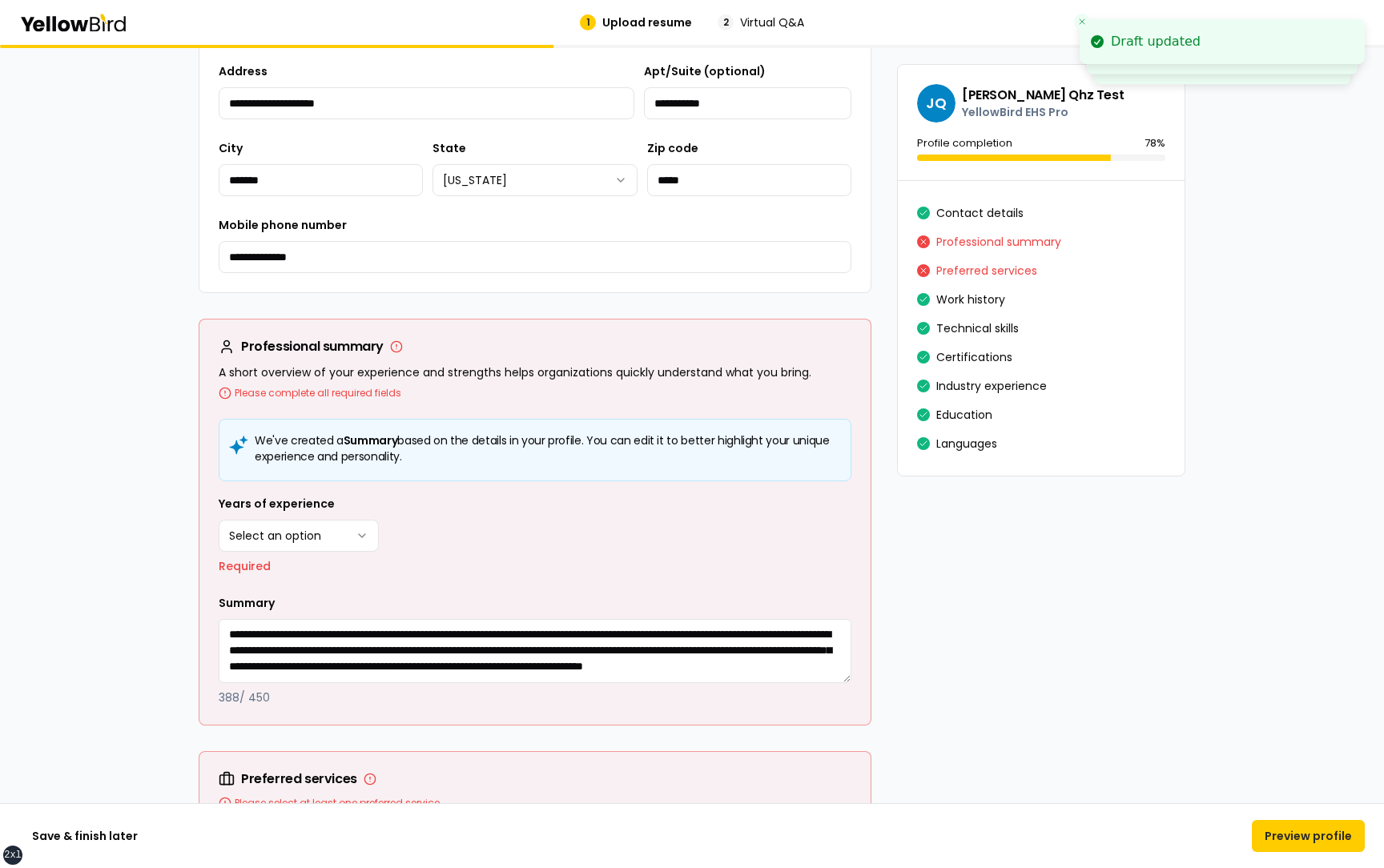
scroll to position [438, 0]
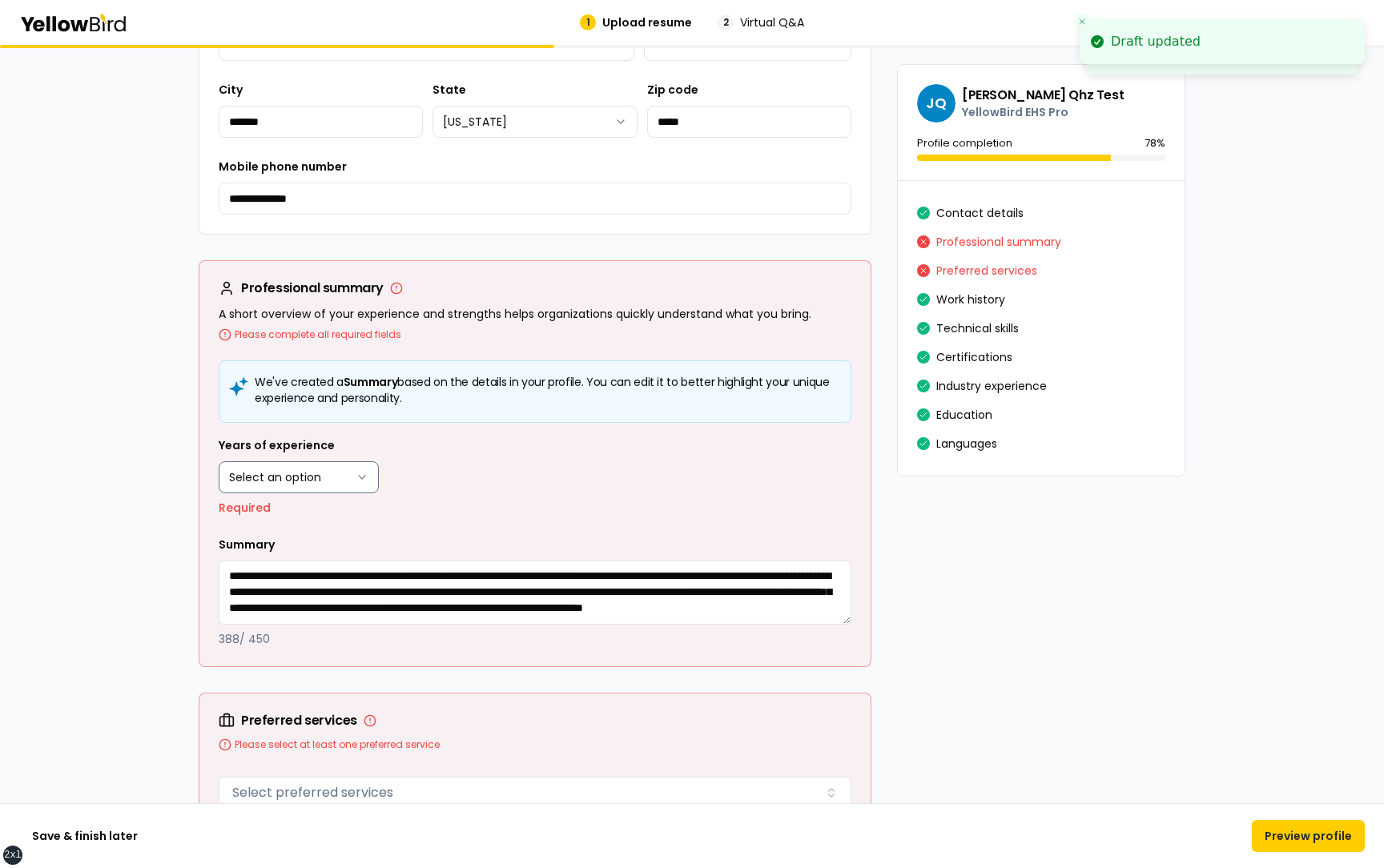
click at [319, 481] on html "**********" at bounding box center [692, 434] width 1384 height 868
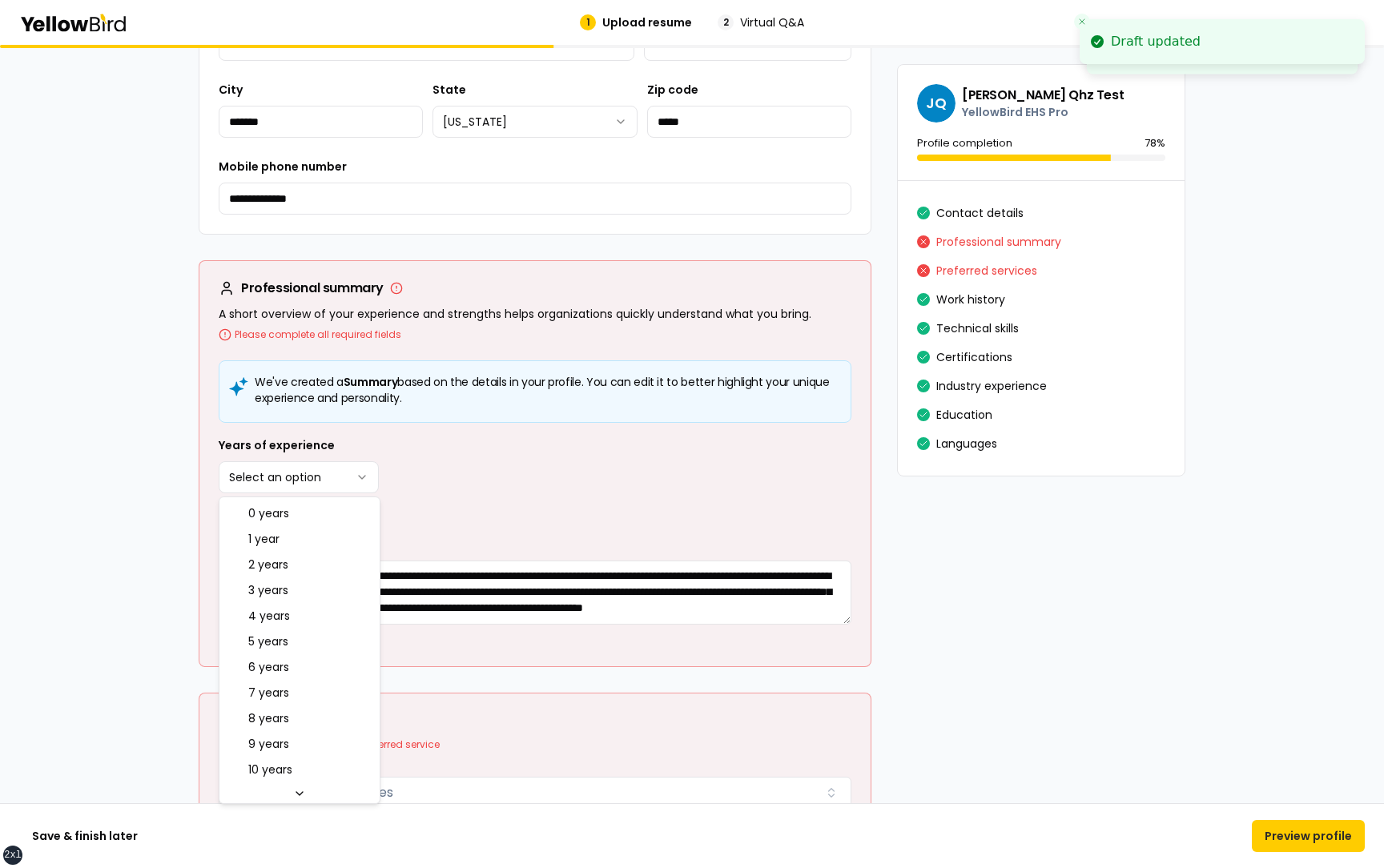
select select "****"
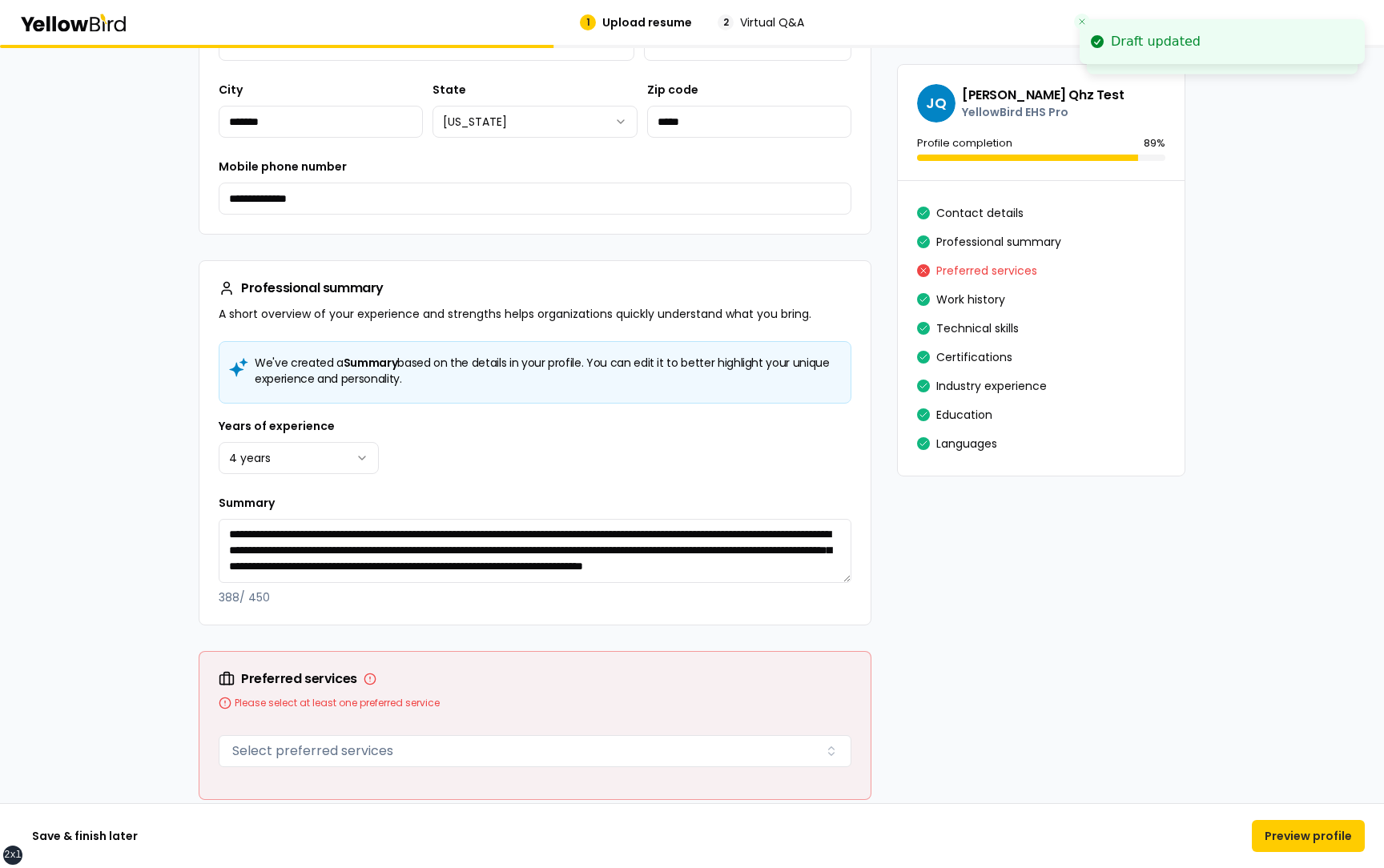
click at [507, 414] on div "We've created a Summary based on the details in your profile. You can edit it t…" at bounding box center [534, 483] width 671 height 284
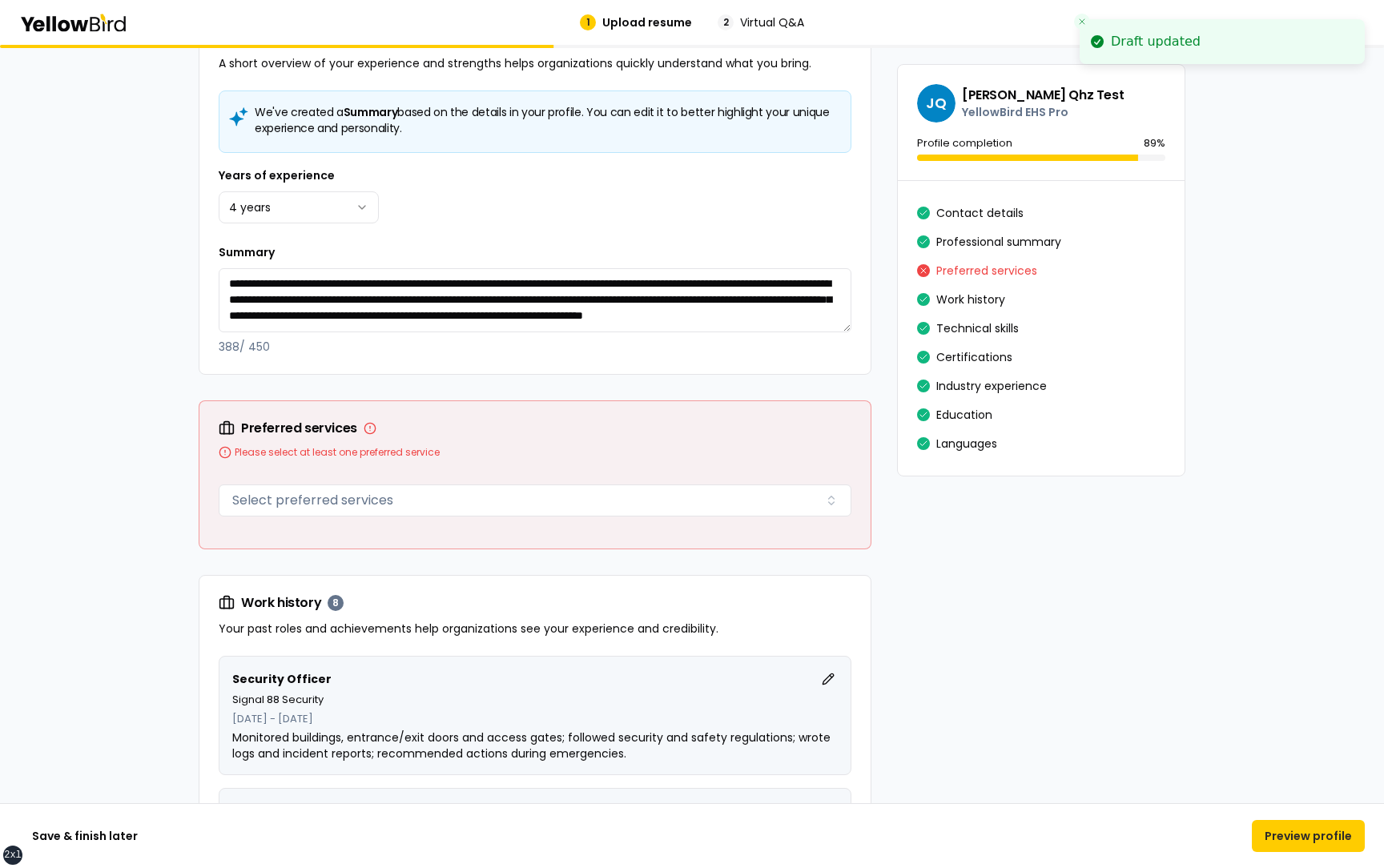
scroll to position [700, 0]
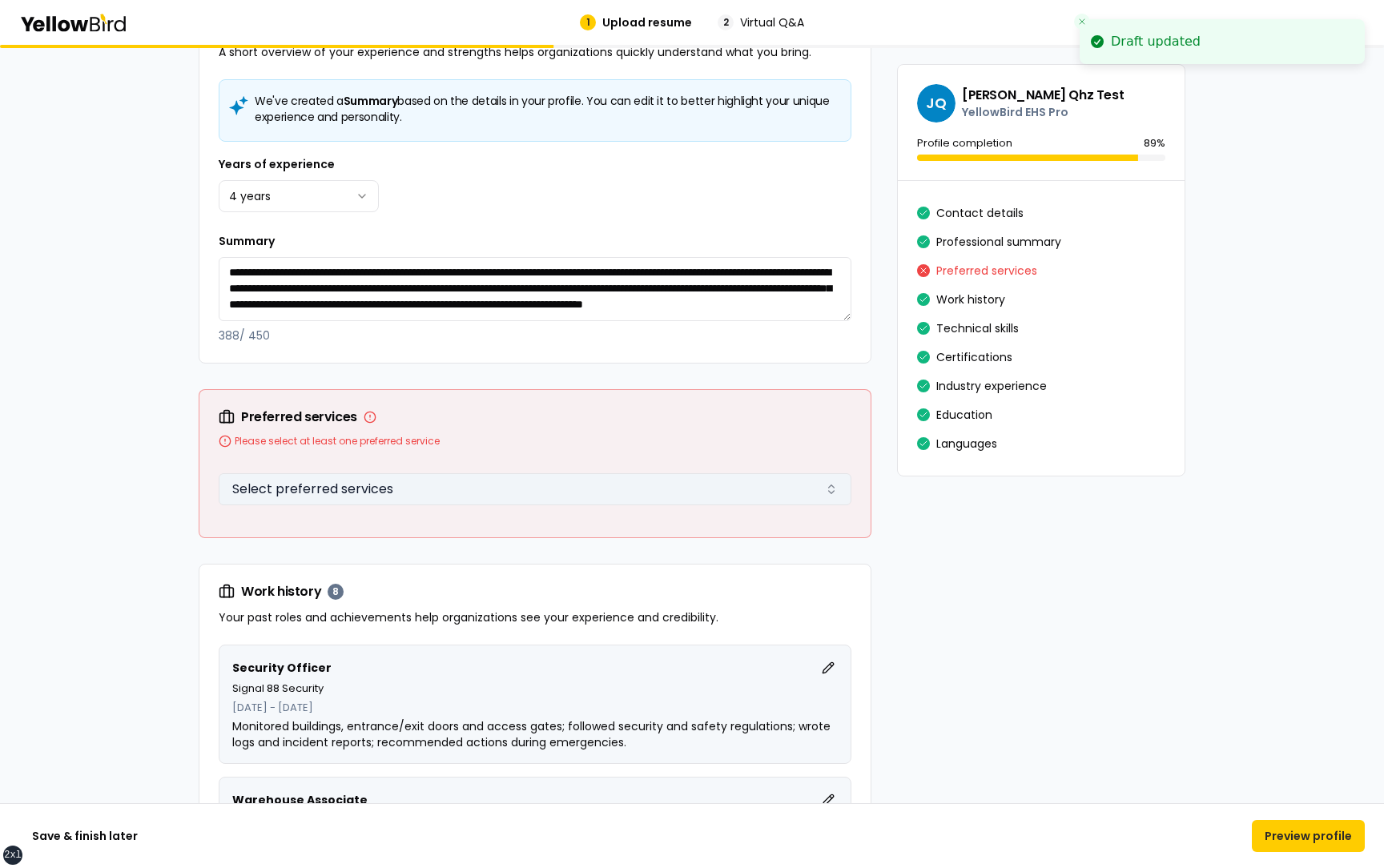
click at [468, 489] on button "Select preferred services" at bounding box center [535, 489] width 633 height 32
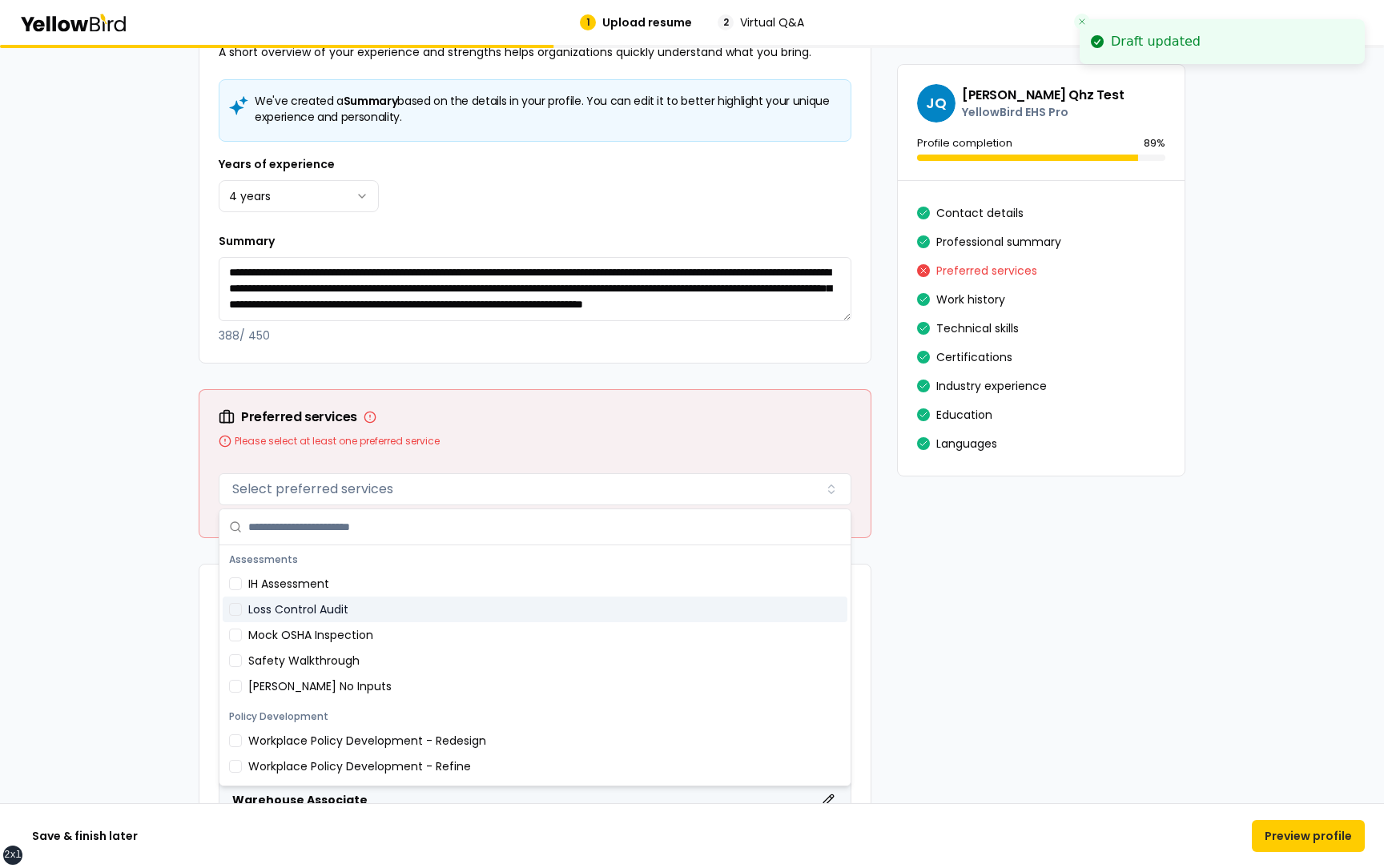
click at [398, 616] on div "Loss Control Audit" at bounding box center [535, 609] width 625 height 26
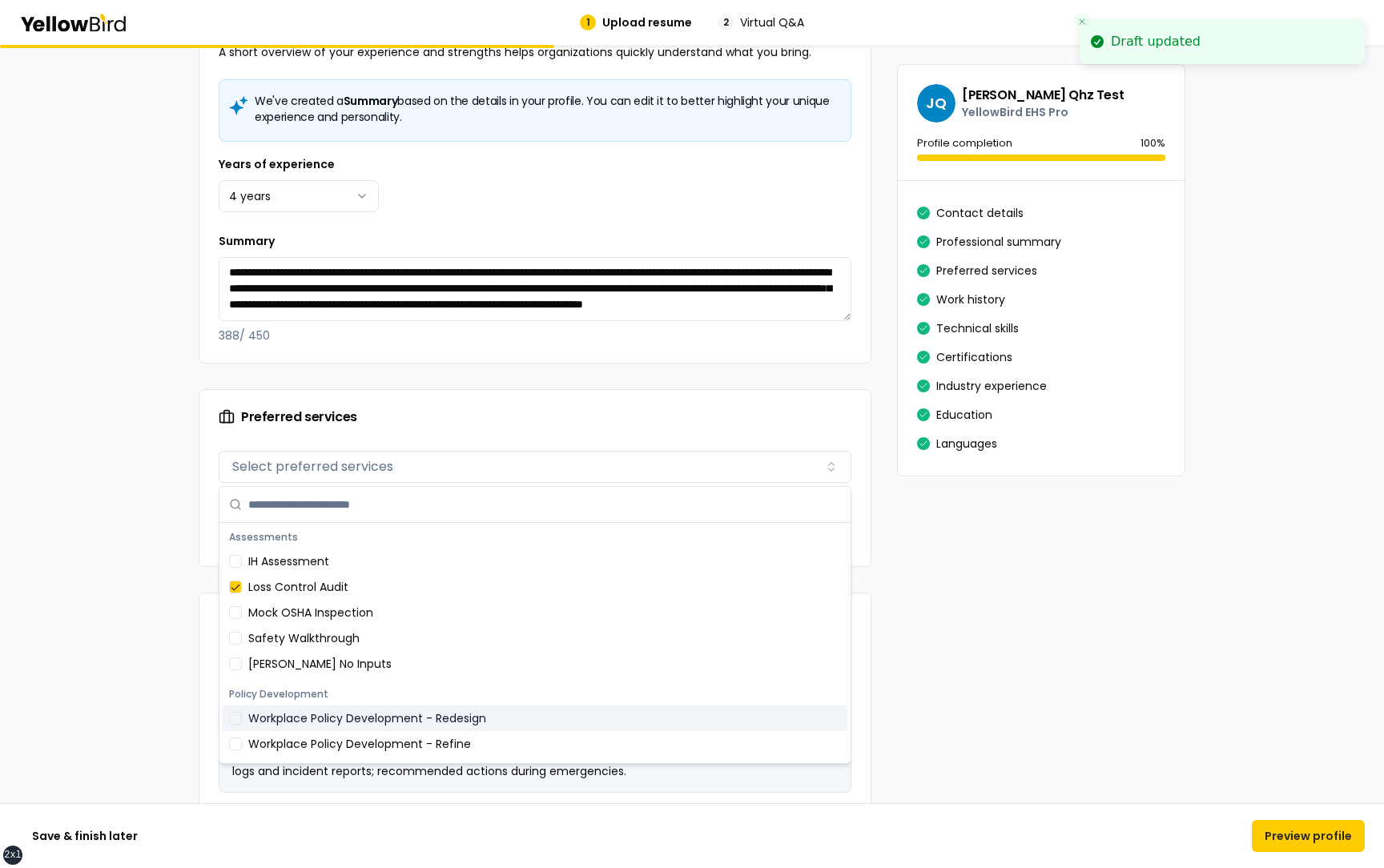
click at [365, 725] on div "Workplace Policy Development - Redesign" at bounding box center [535, 717] width 625 height 26
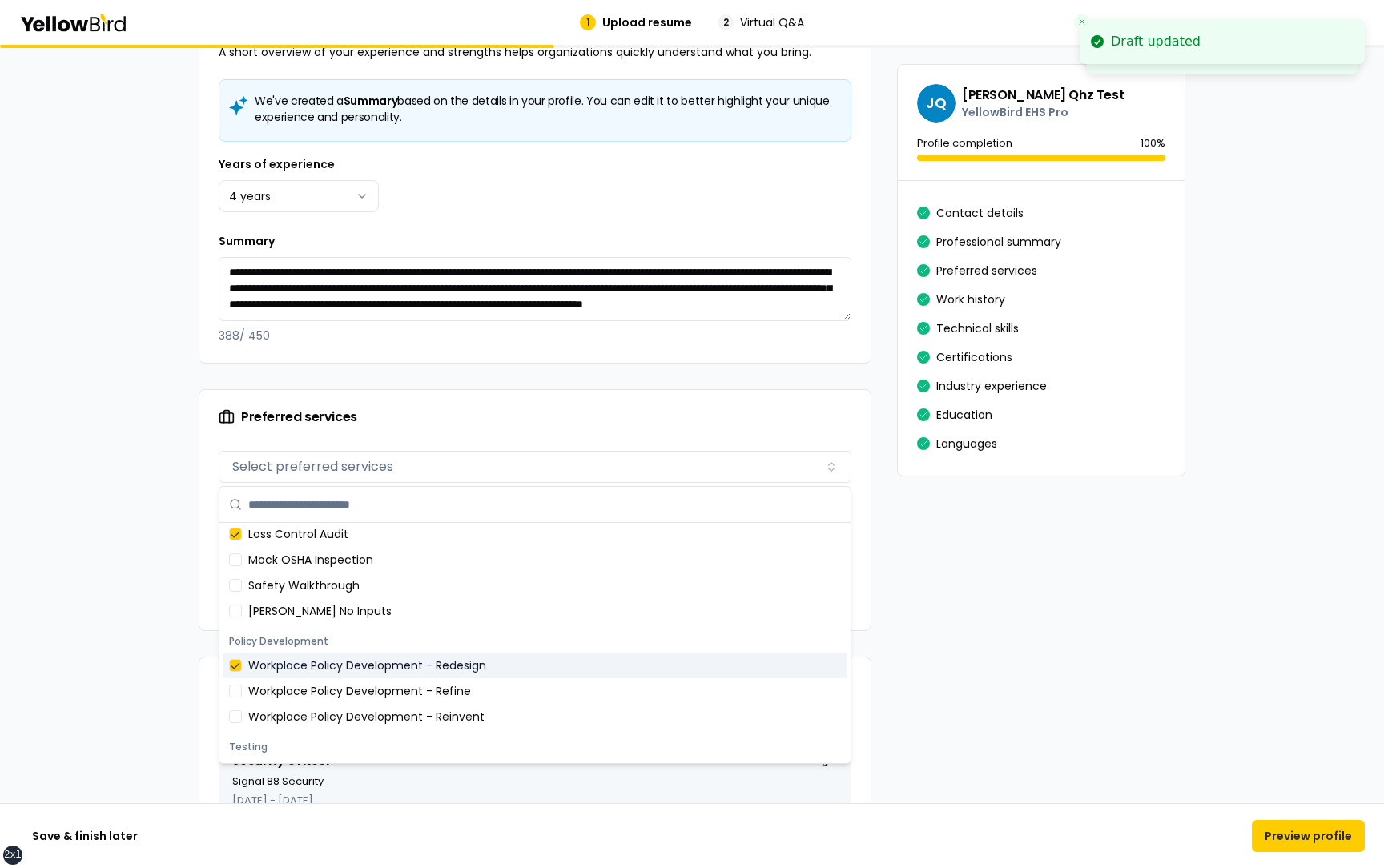
scroll to position [97, 0]
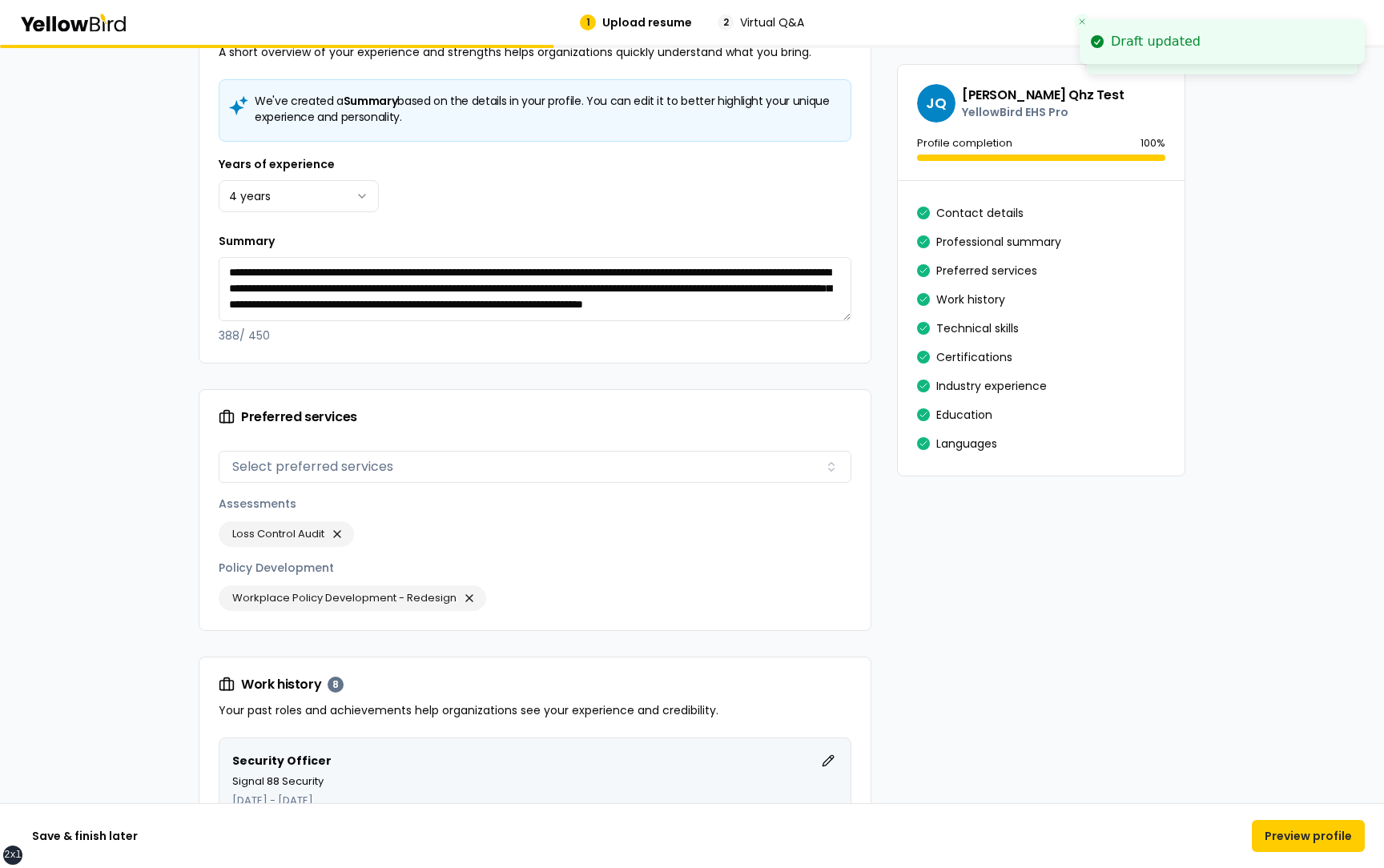
click at [438, 412] on div "Preferred services" at bounding box center [535, 417] width 633 height 16
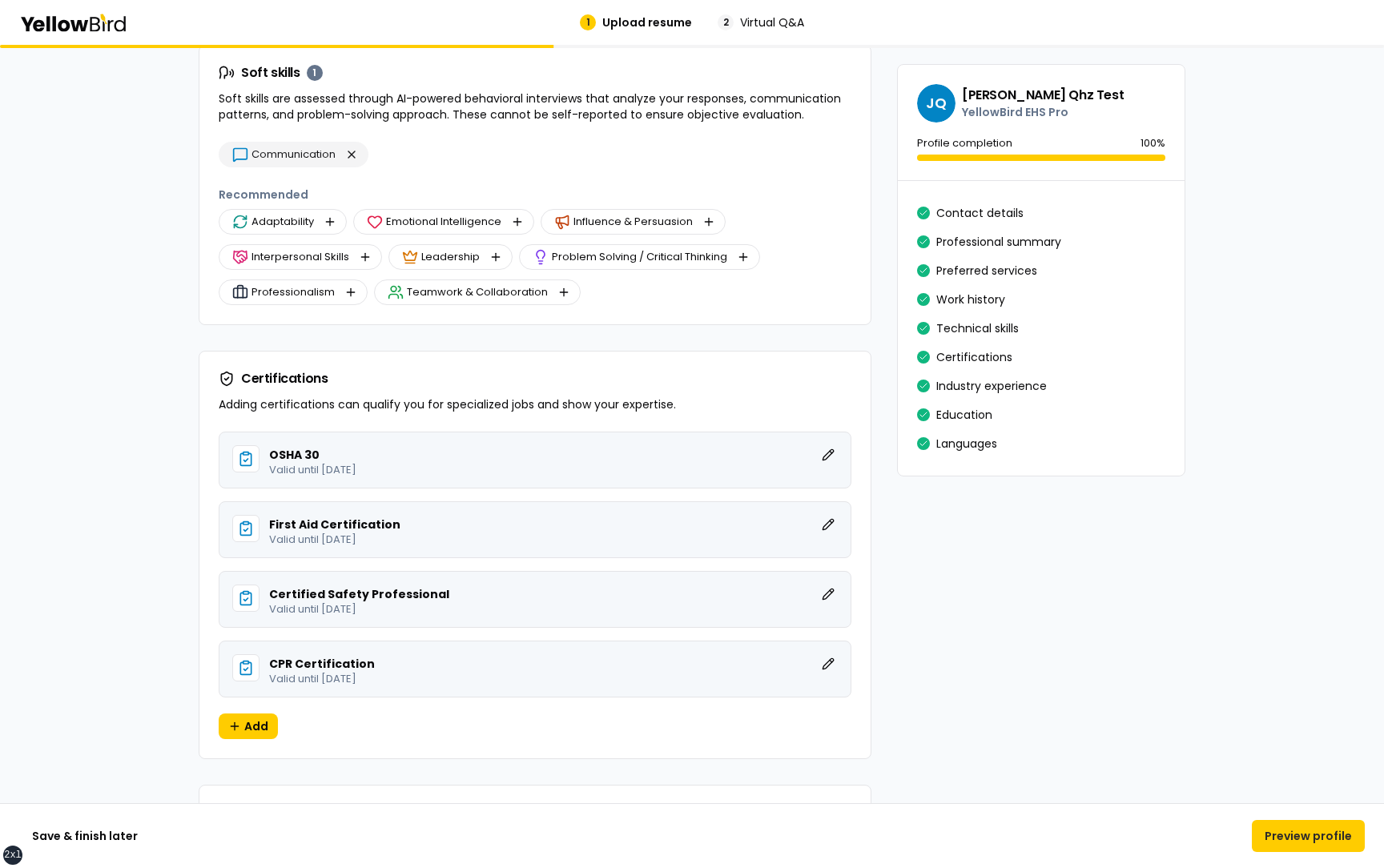
scroll to position [3130, 0]
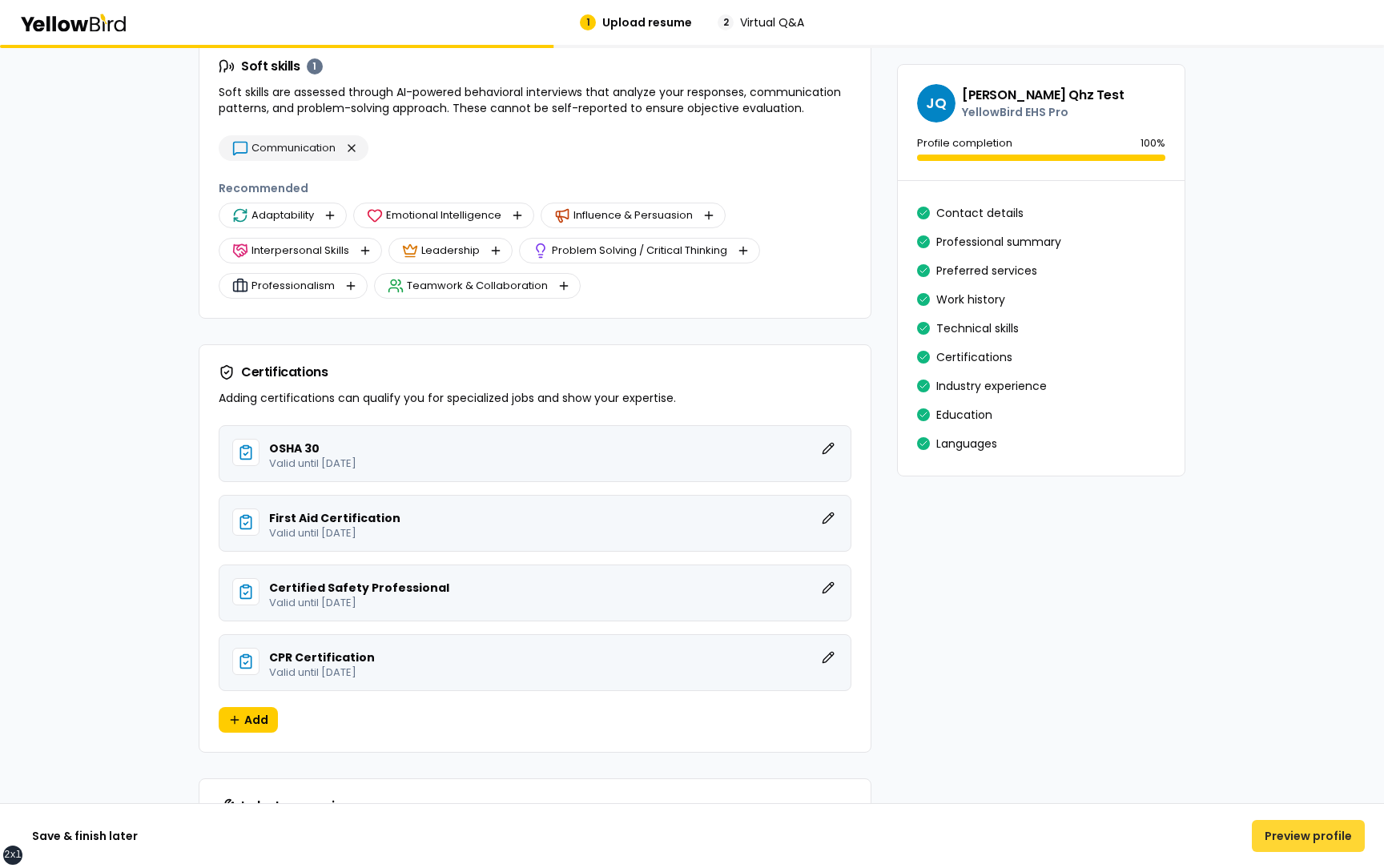
click at [1298, 838] on button "Preview profile" at bounding box center [1308, 835] width 113 height 32
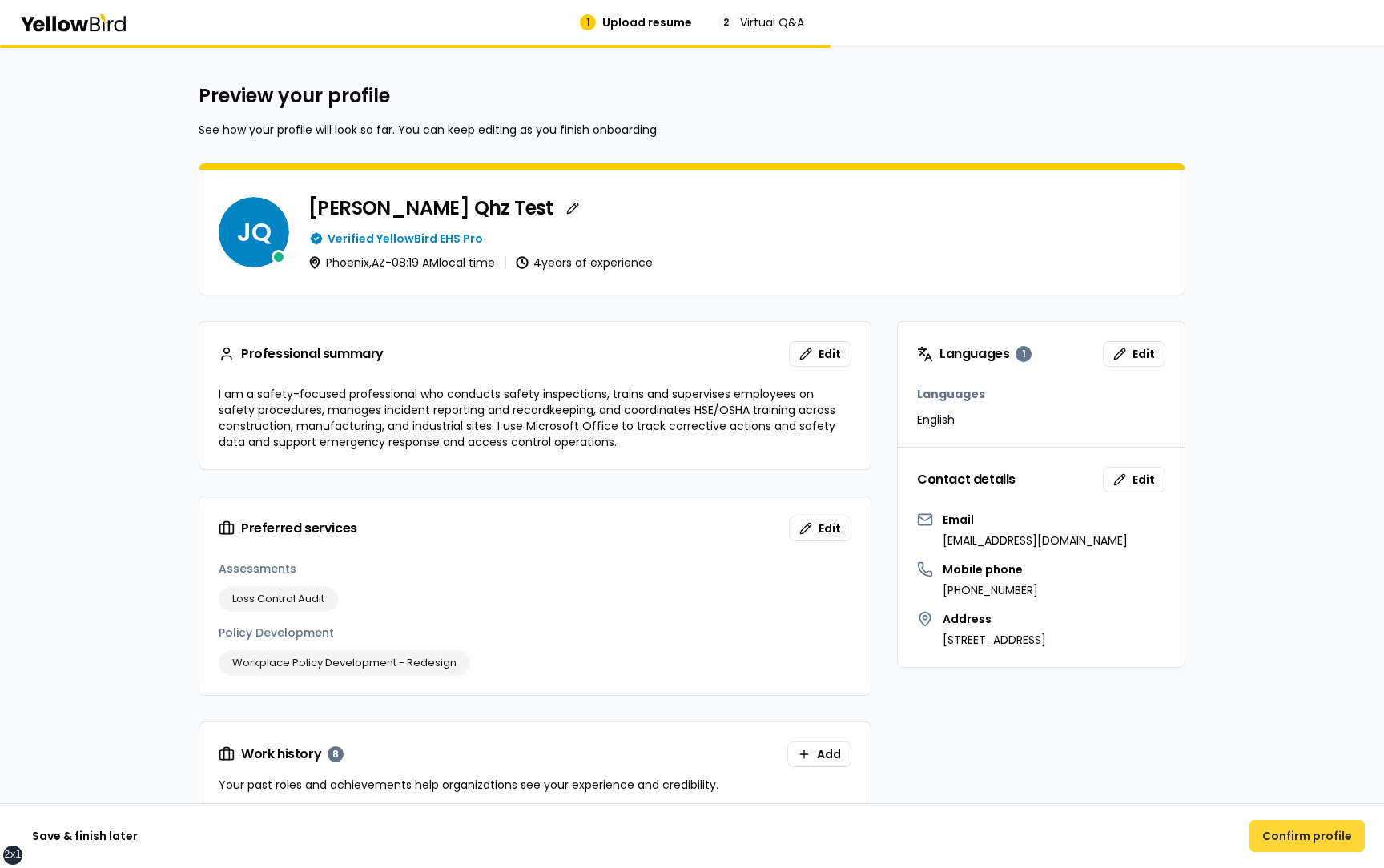
click at [1292, 833] on button "Confirm profile" at bounding box center [1306, 835] width 115 height 32
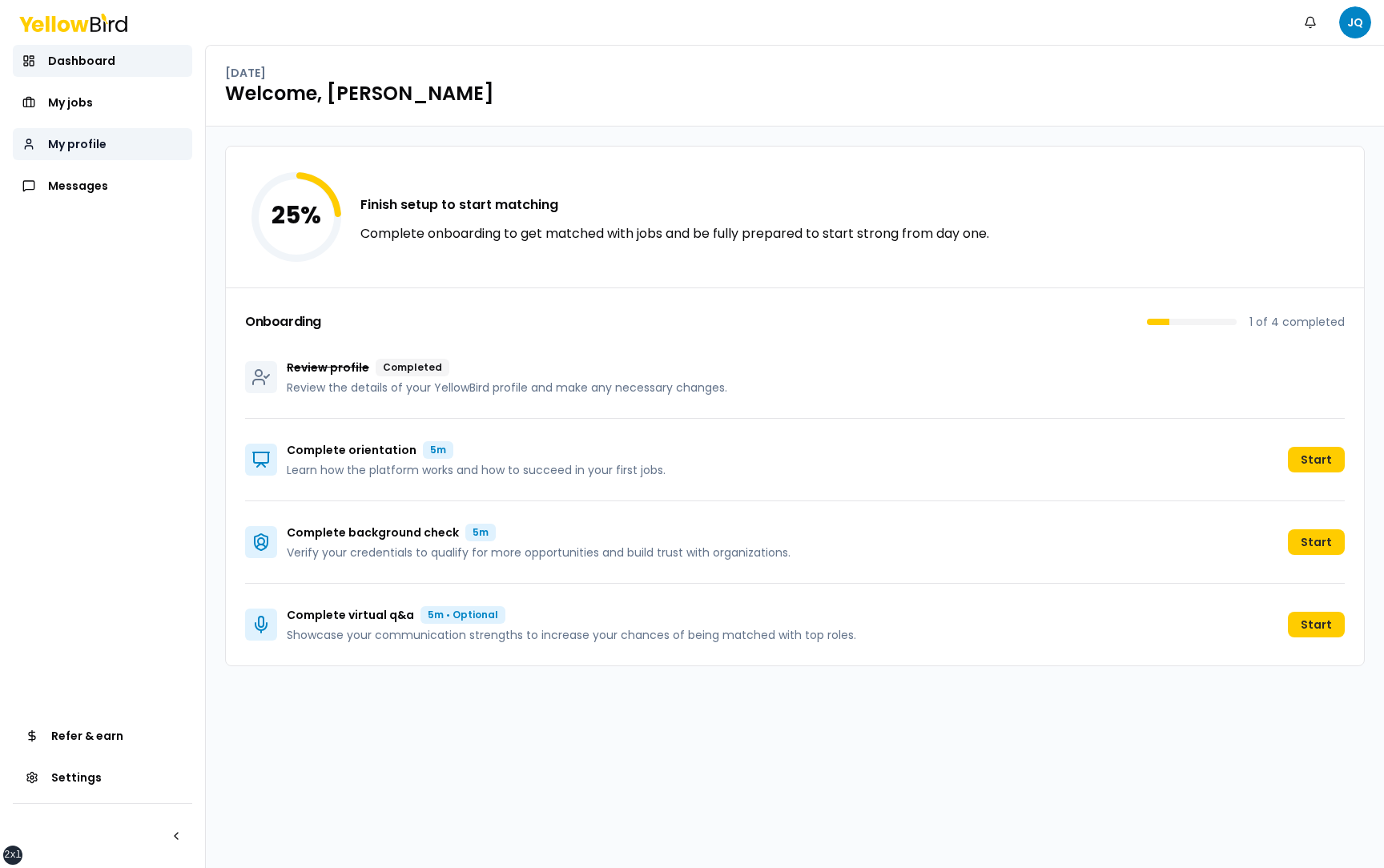
click at [90, 141] on span "My profile" at bounding box center [78, 144] width 58 height 16
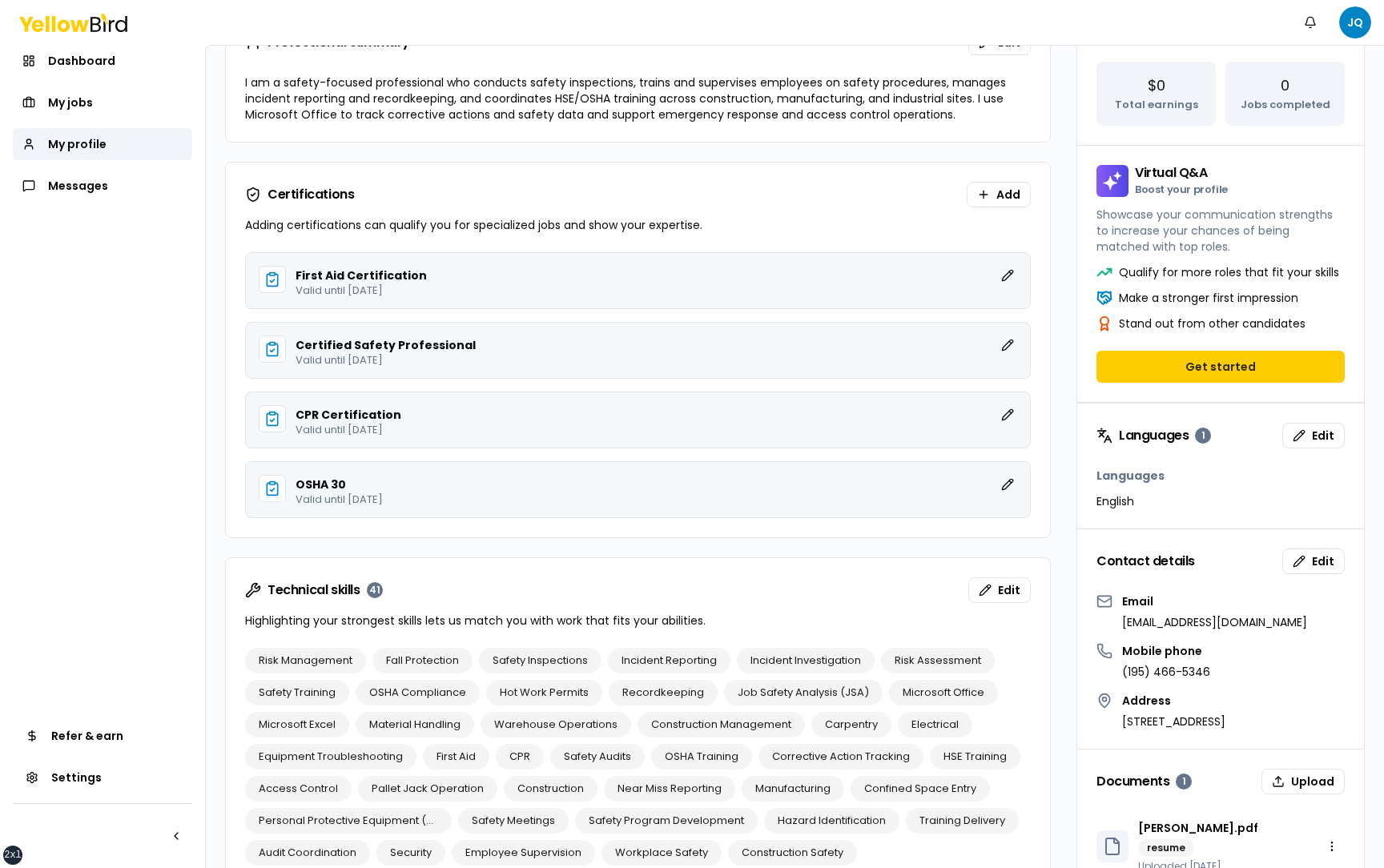
scroll to position [375, 0]
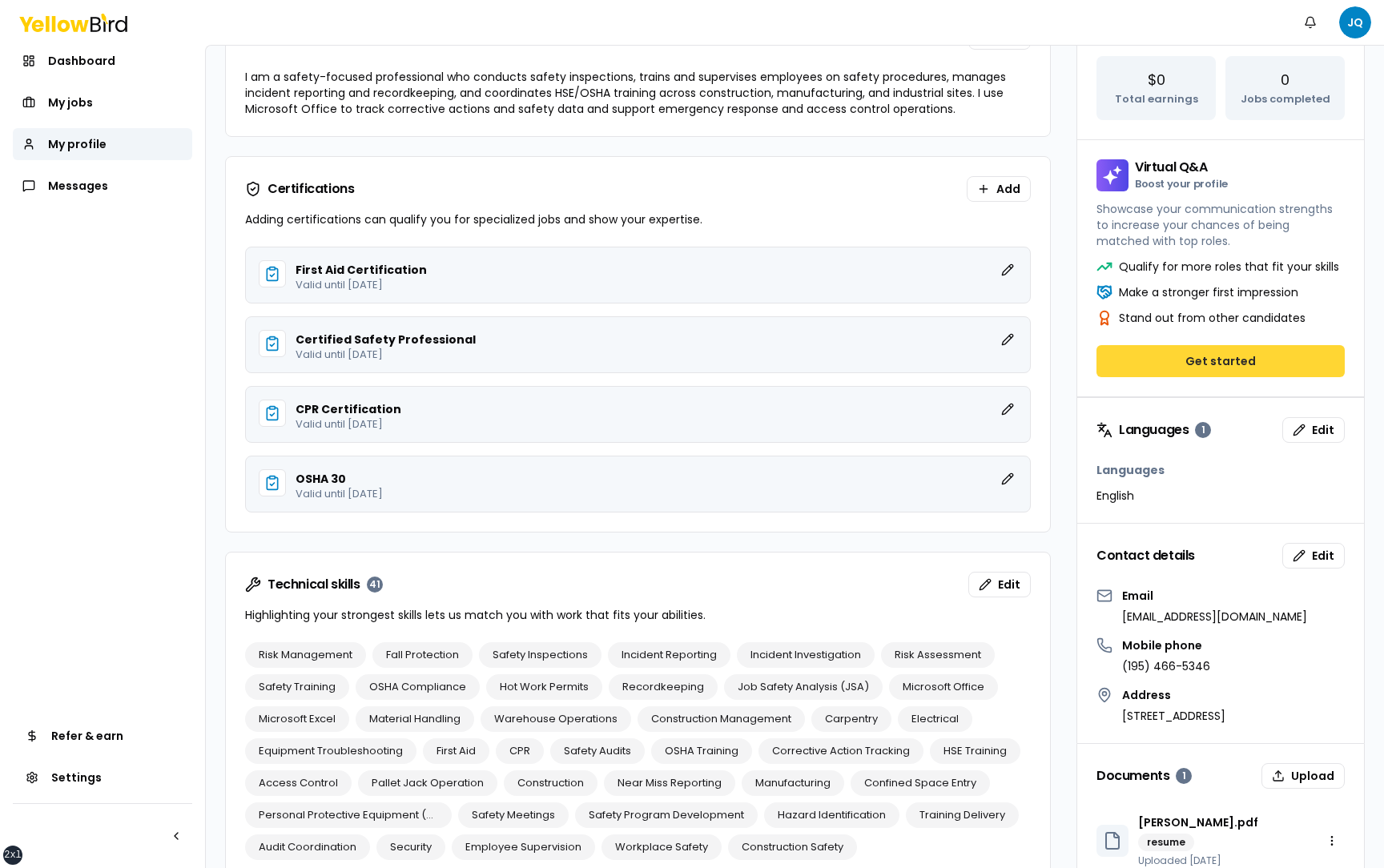
click at [1210, 354] on button "Get started" at bounding box center [1221, 361] width 249 height 32
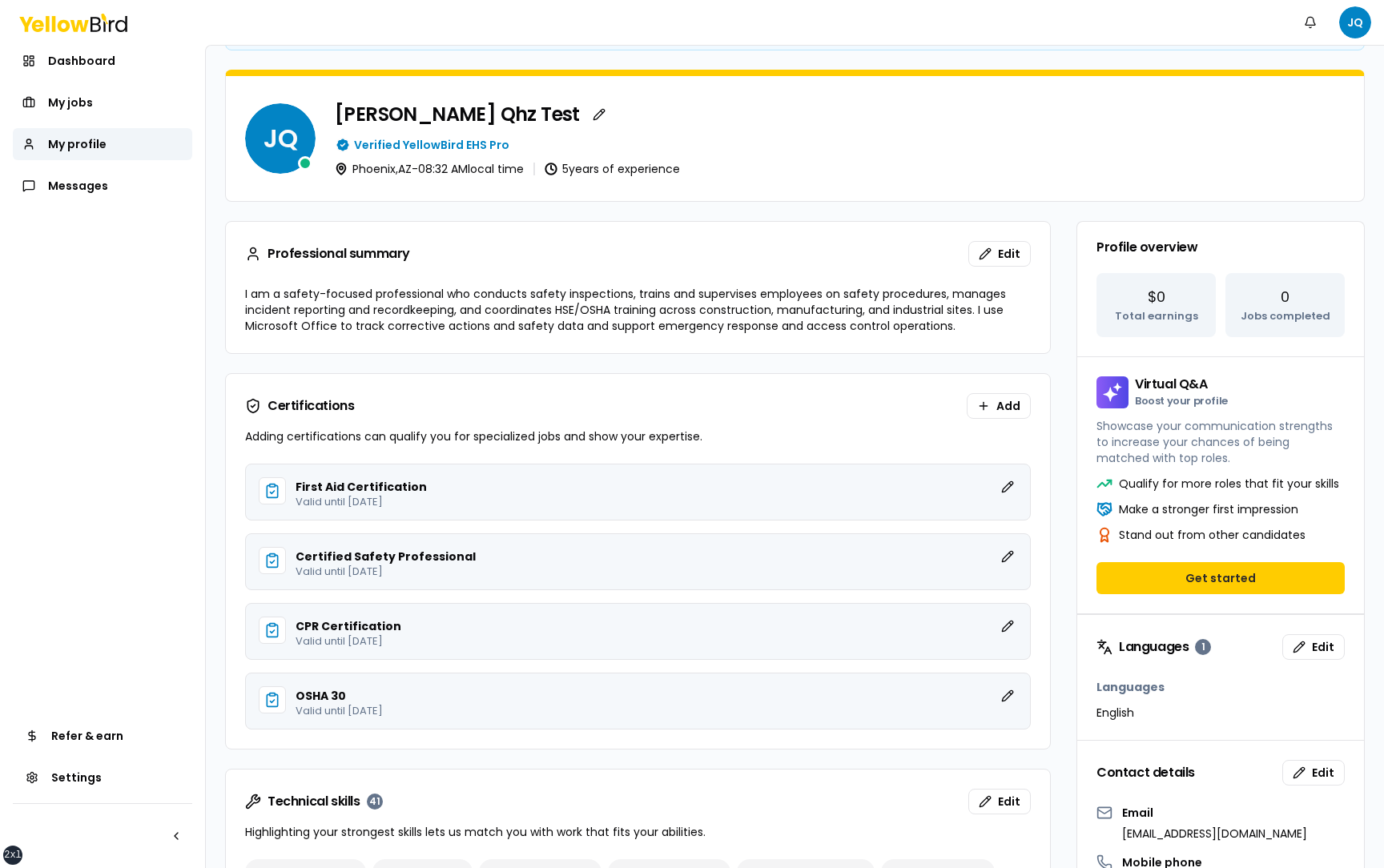
scroll to position [0, 0]
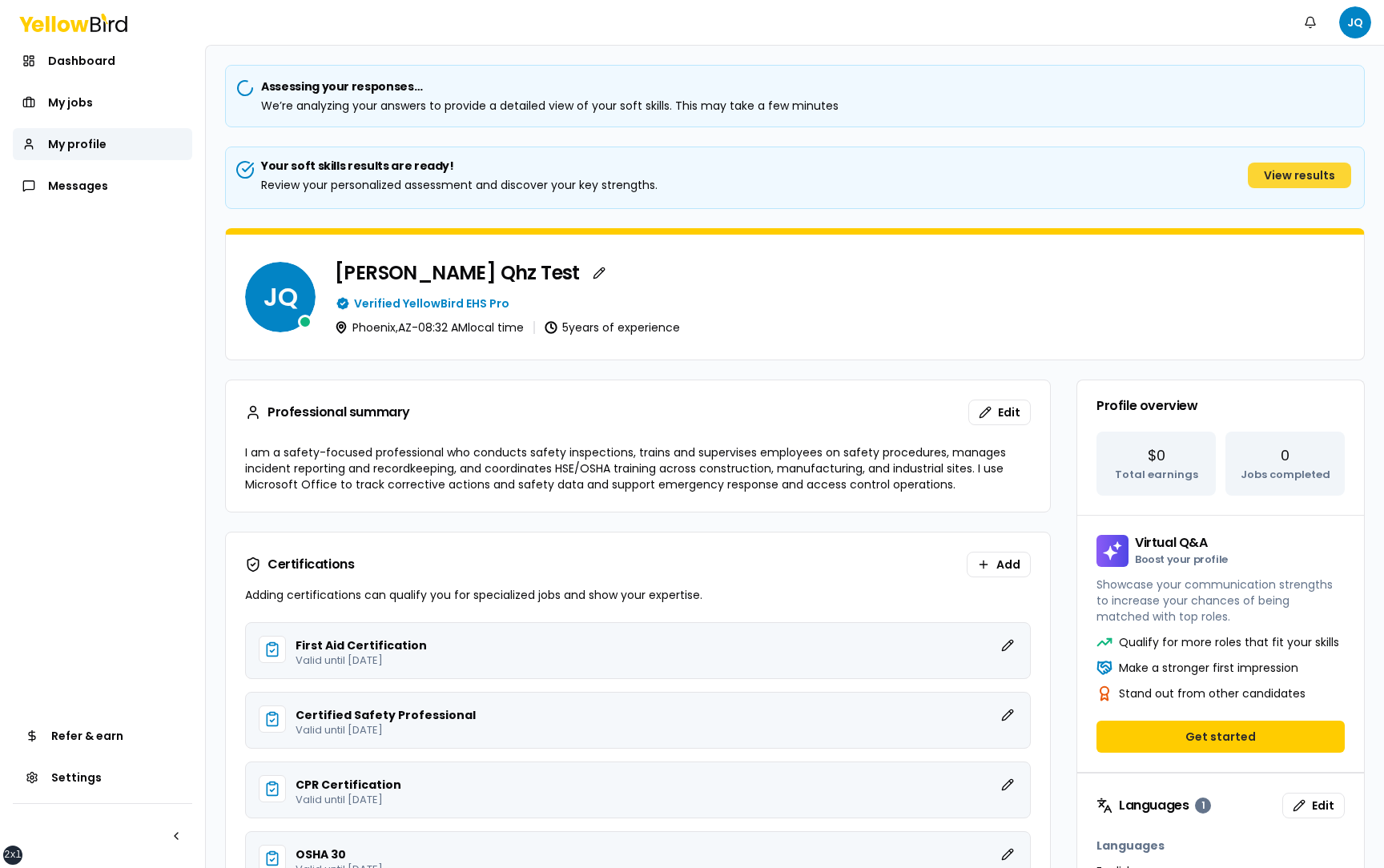
click at [1282, 181] on button "View results" at bounding box center [1298, 174] width 103 height 26
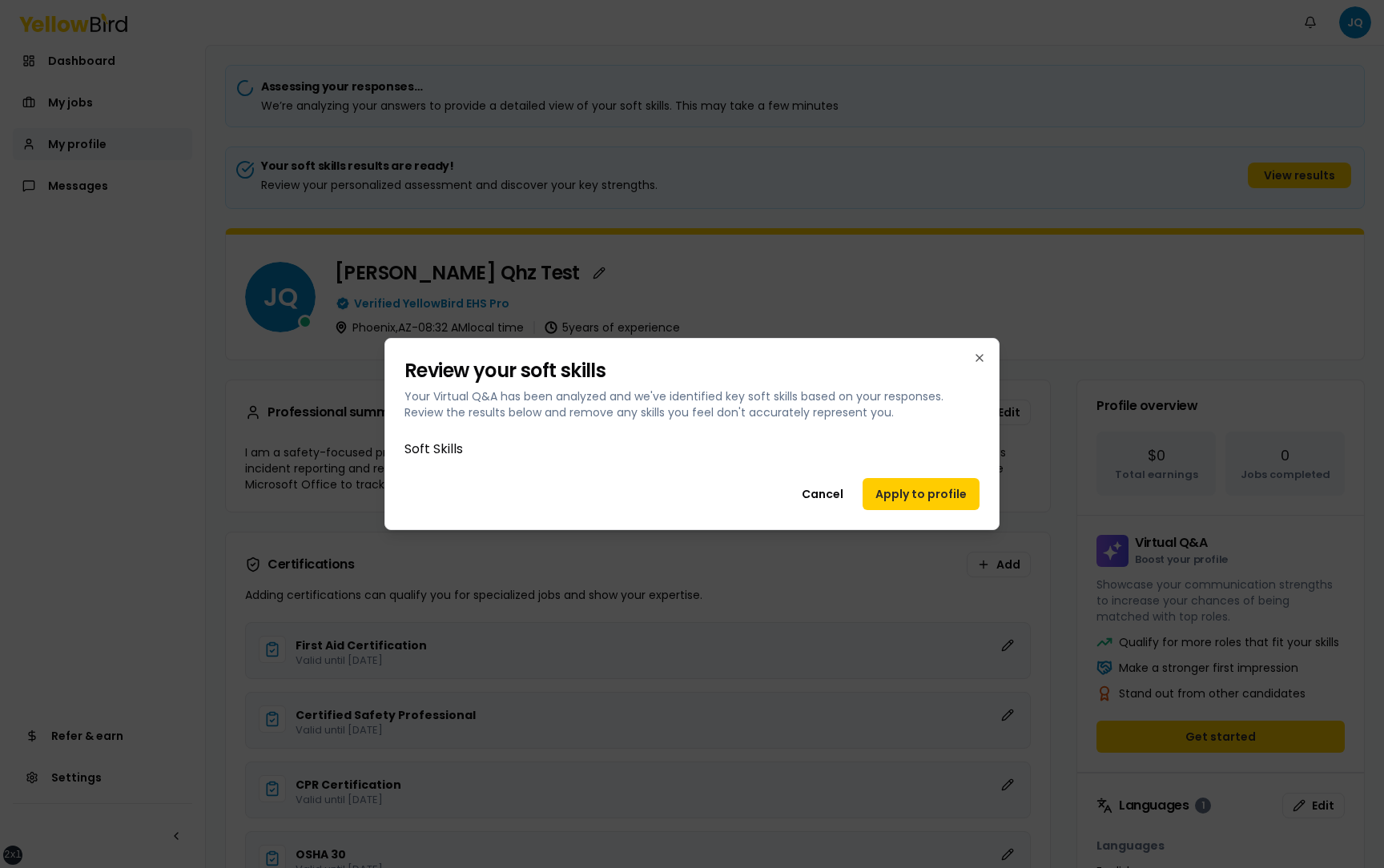
click at [457, 381] on h1 "Soft Skills" at bounding box center [692, 449] width 575 height 19
click at [578, 381] on h1 "Soft Skills" at bounding box center [692, 449] width 575 height 19
click at [833, 381] on button "Cancel" at bounding box center [822, 493] width 67 height 32
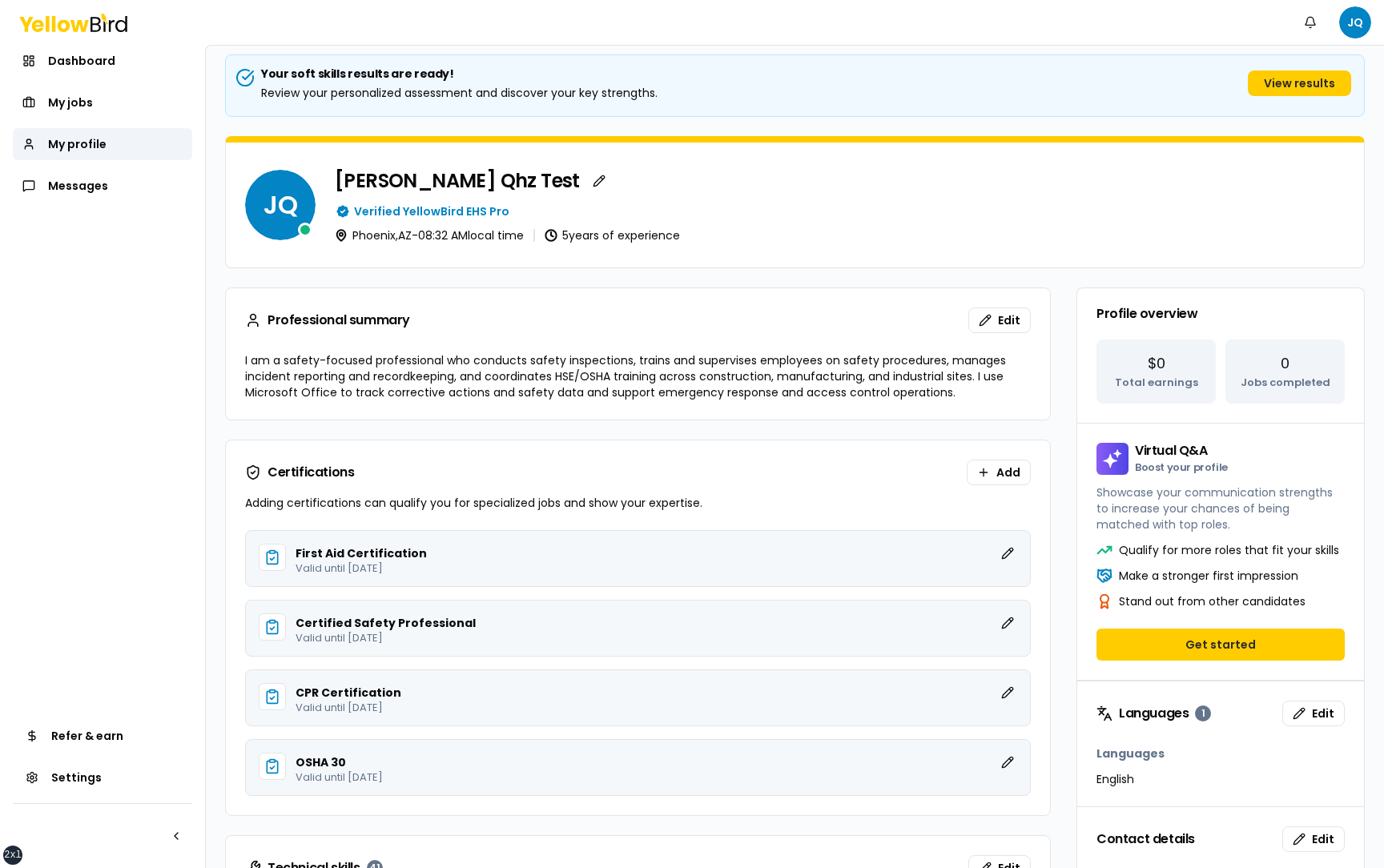
scroll to position [92, 0]
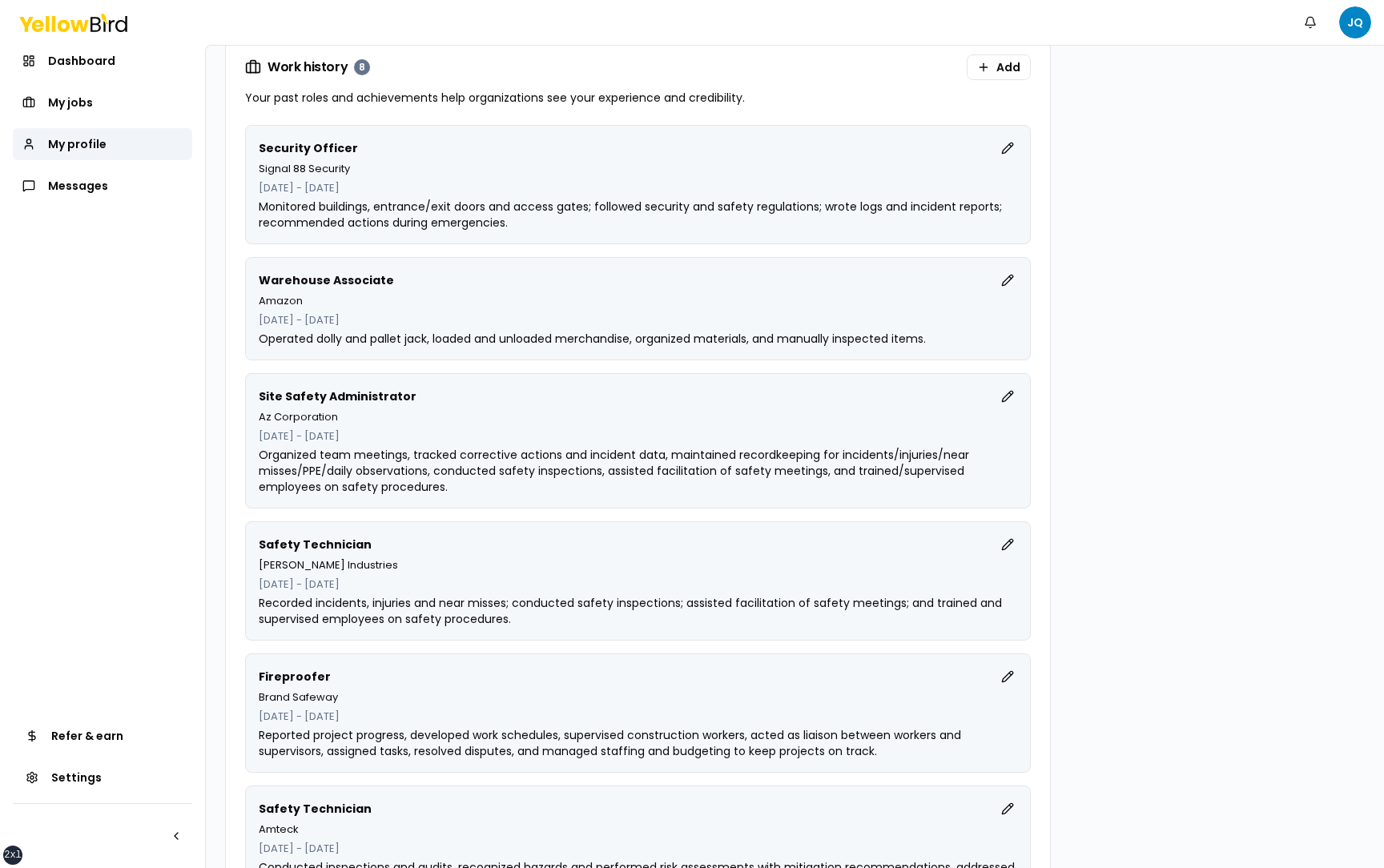
scroll to position [1615, 0]
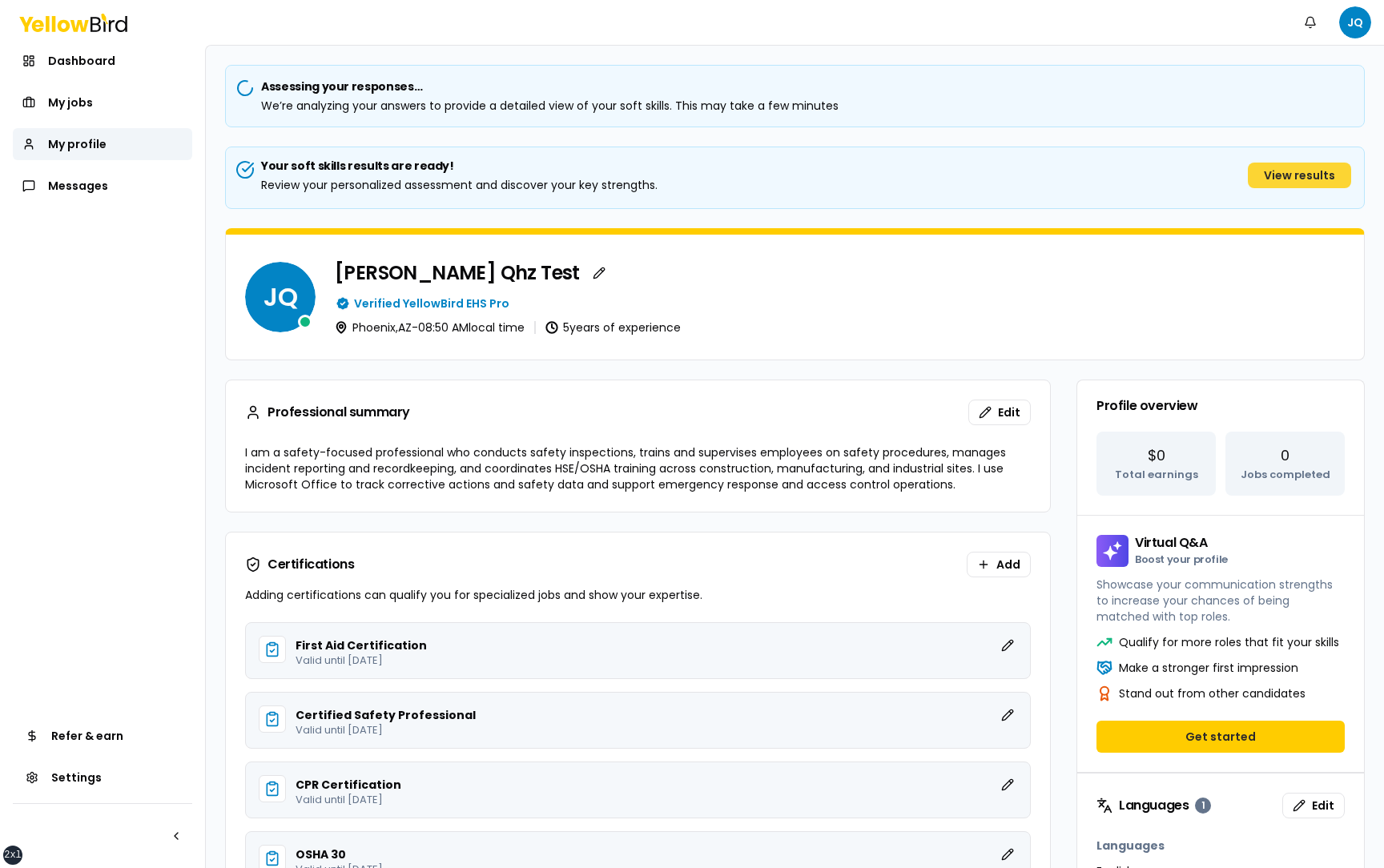
click at [1306, 178] on button "View results" at bounding box center [1298, 174] width 103 height 26
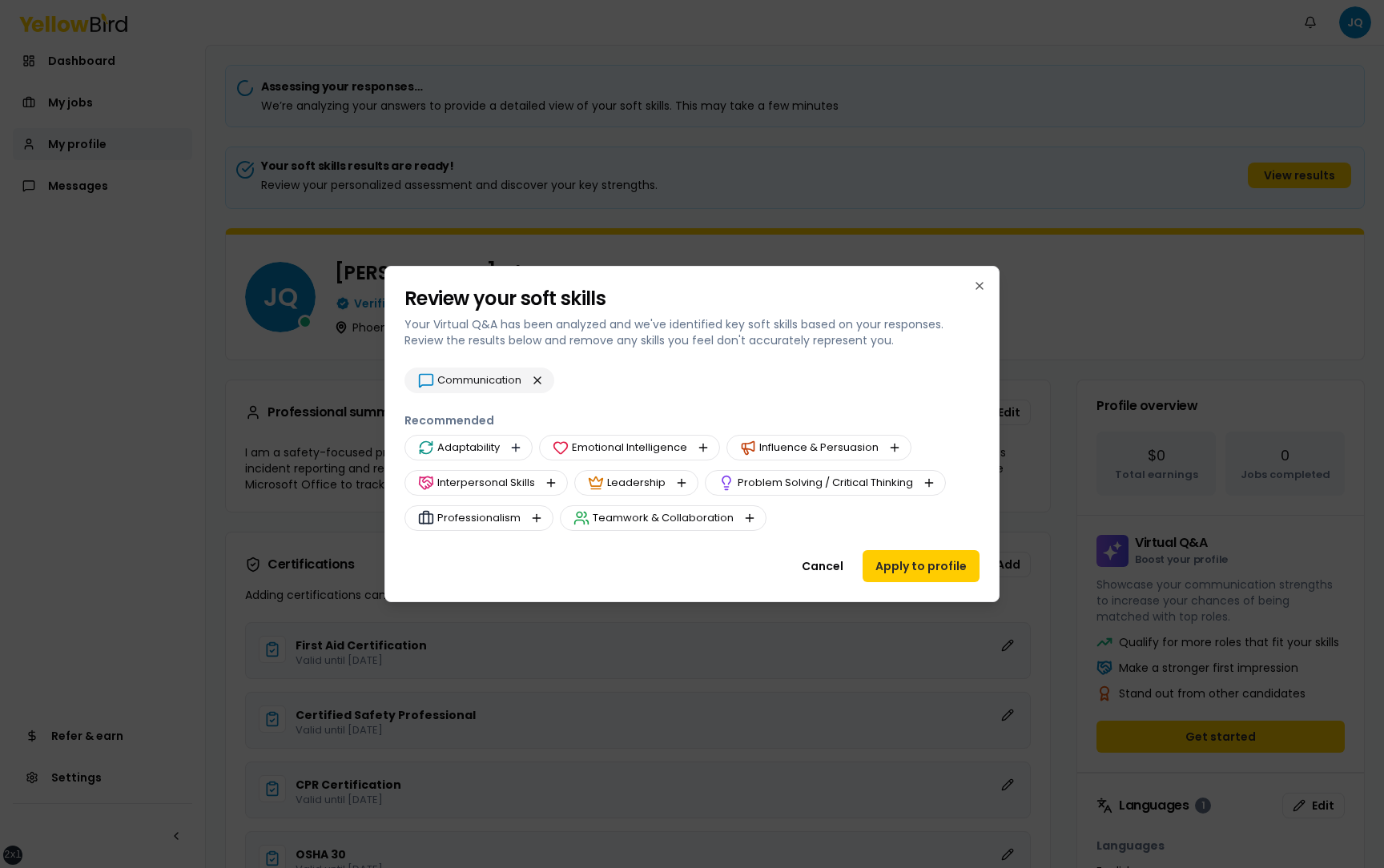
click at [513, 447] on button "button" at bounding box center [516, 448] width 19 height 19
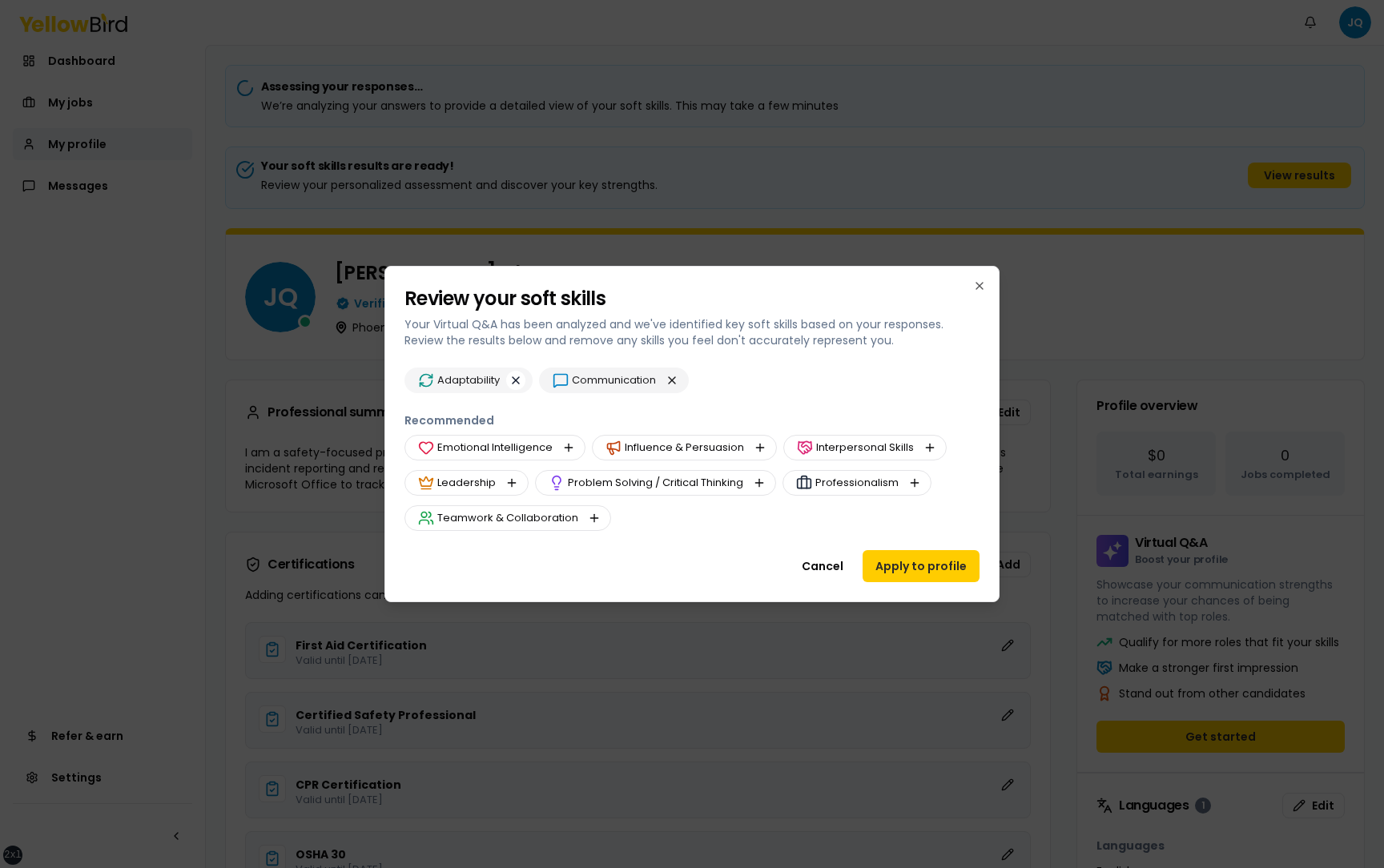
click at [520, 379] on button "button" at bounding box center [516, 381] width 19 height 19
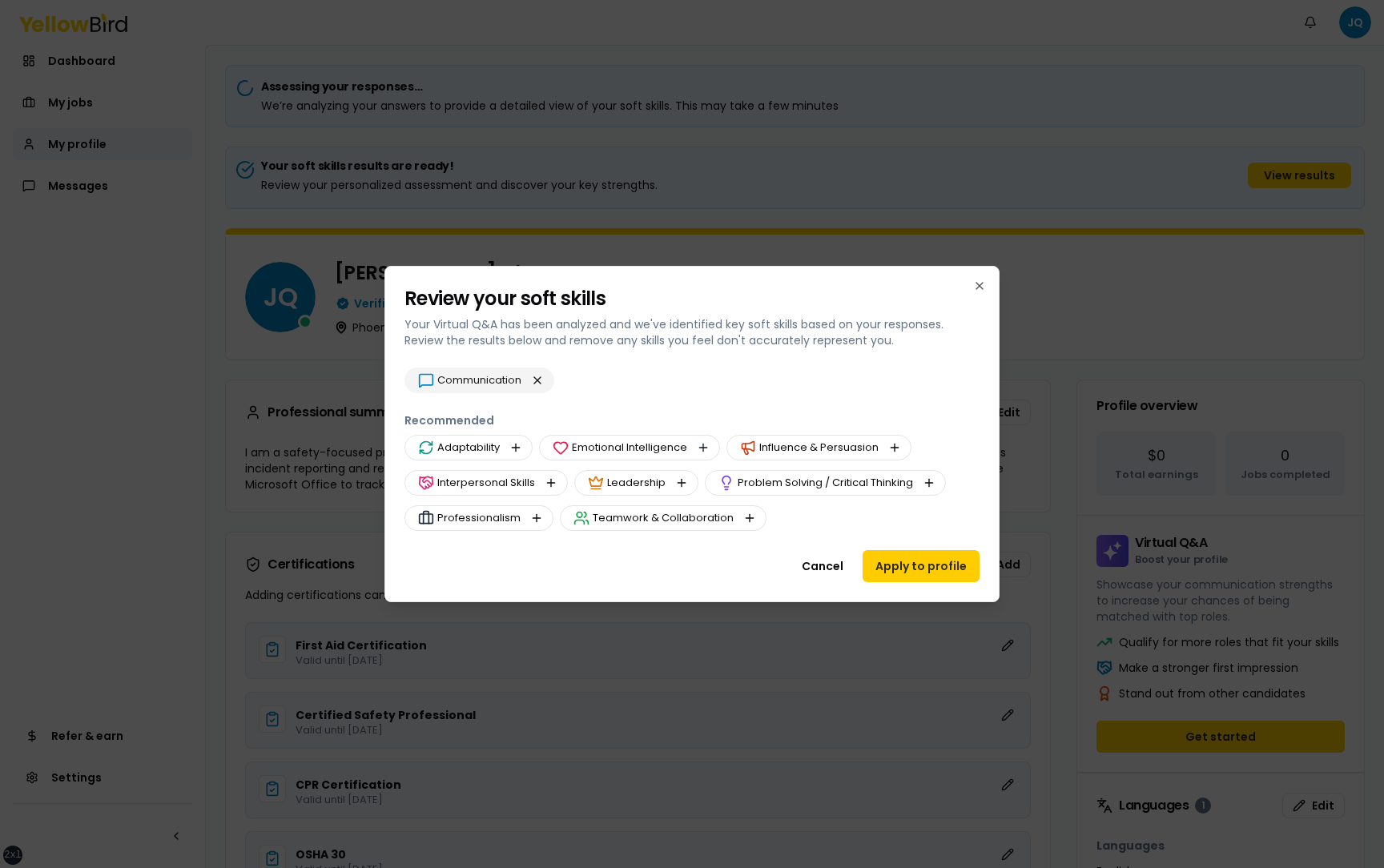
click at [703, 447] on button "button" at bounding box center [703, 448] width 19 height 19
click at [880, 452] on button "button" at bounding box center [877, 448] width 19 height 19
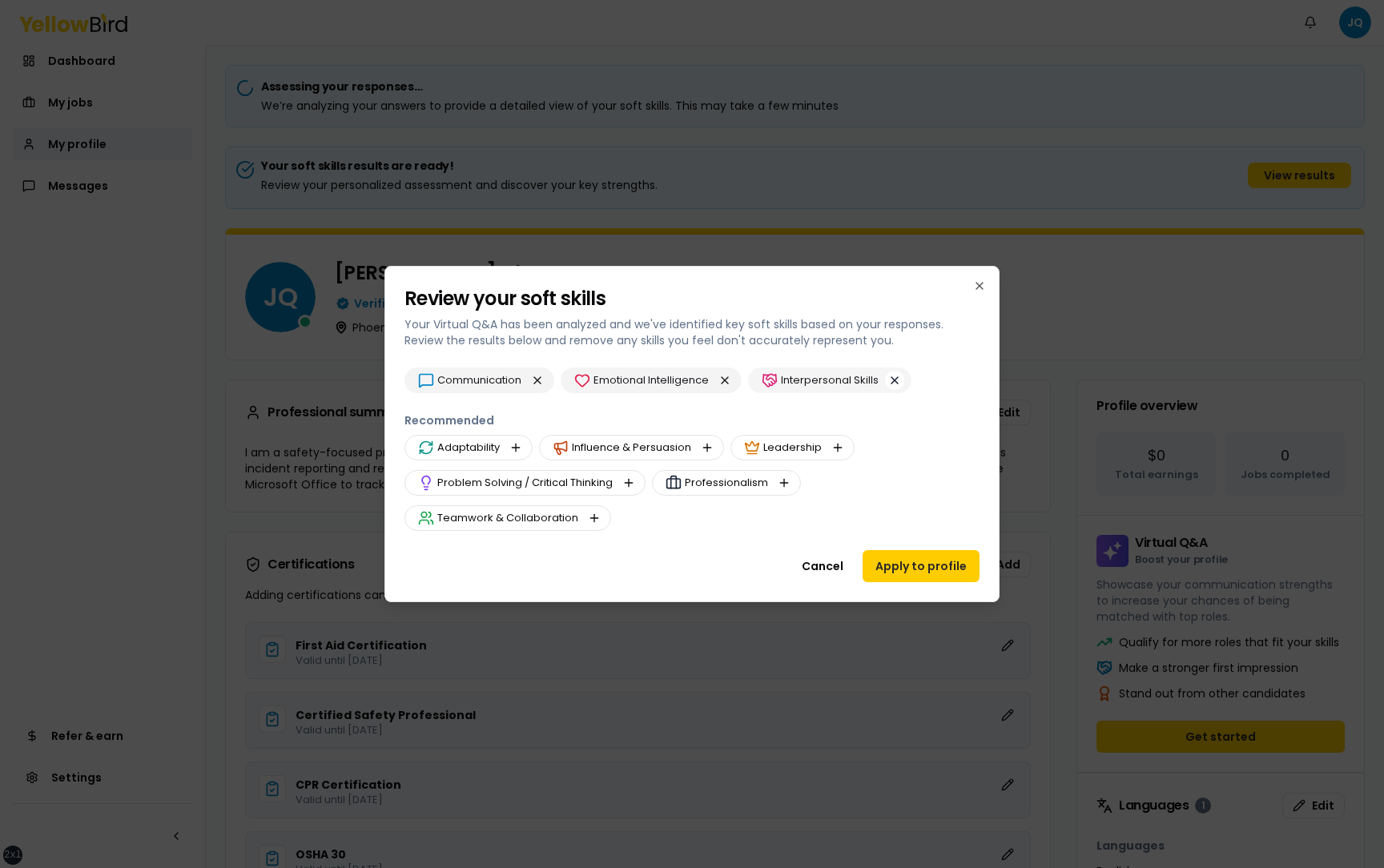
click at [898, 380] on button "button" at bounding box center [895, 381] width 19 height 19
click at [736, 375] on div "Emotional Intelligence" at bounding box center [651, 380] width 181 height 26
click at [730, 375] on button "button" at bounding box center [725, 381] width 19 height 19
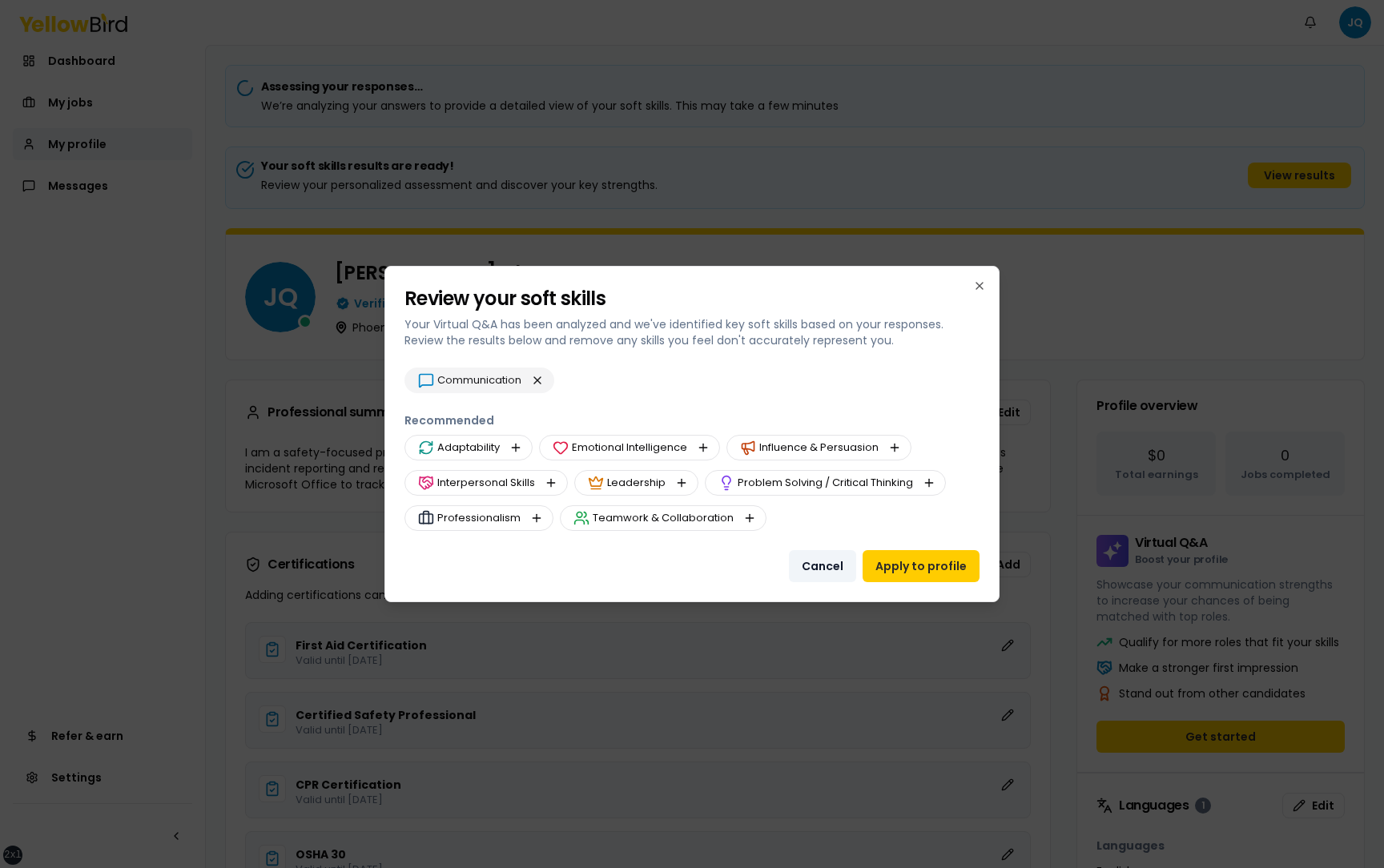
click at [840, 560] on button "Cancel" at bounding box center [822, 566] width 67 height 32
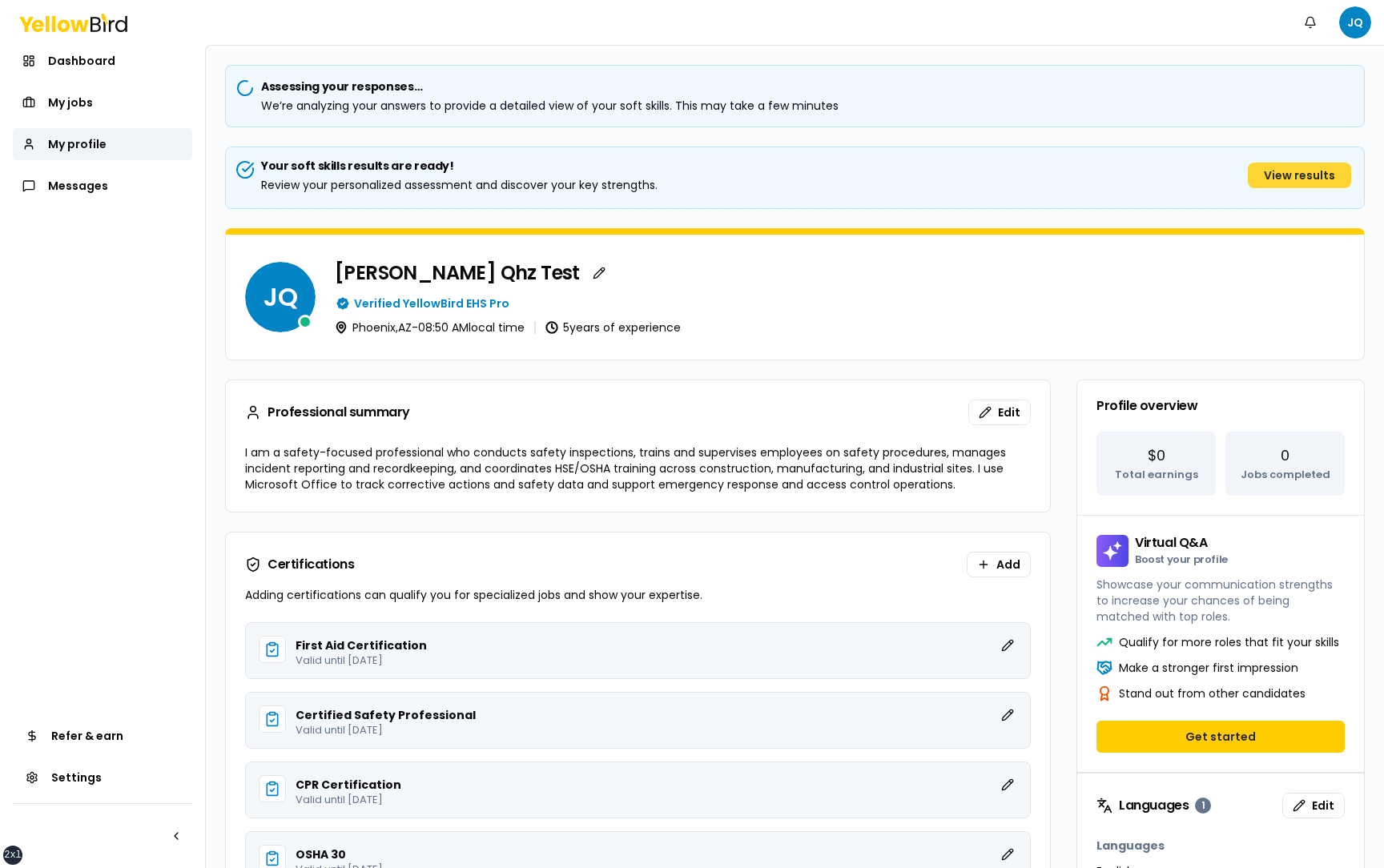
click at [1298, 179] on button "View results" at bounding box center [1298, 174] width 103 height 26
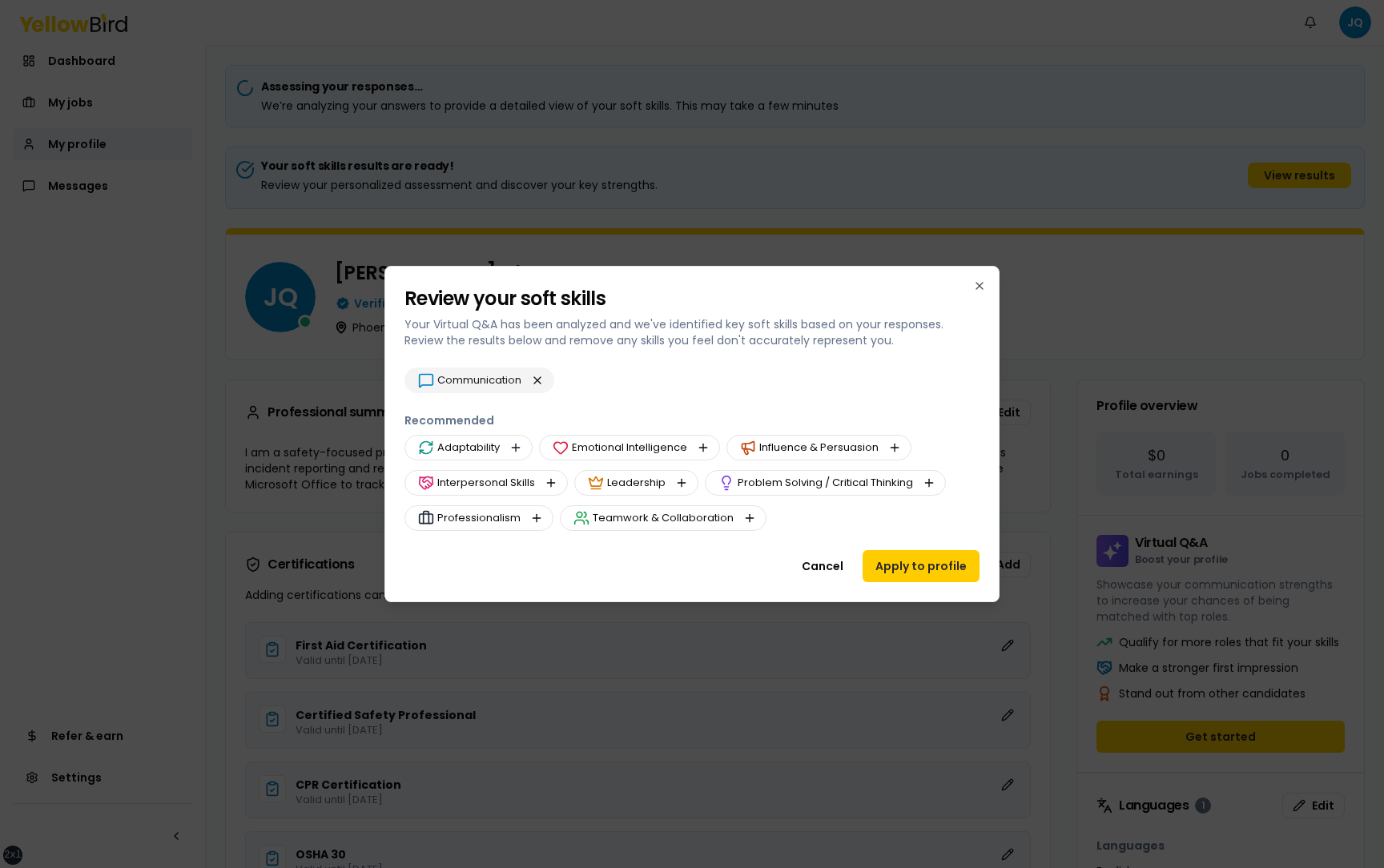
click at [517, 449] on button "button" at bounding box center [516, 448] width 19 height 19
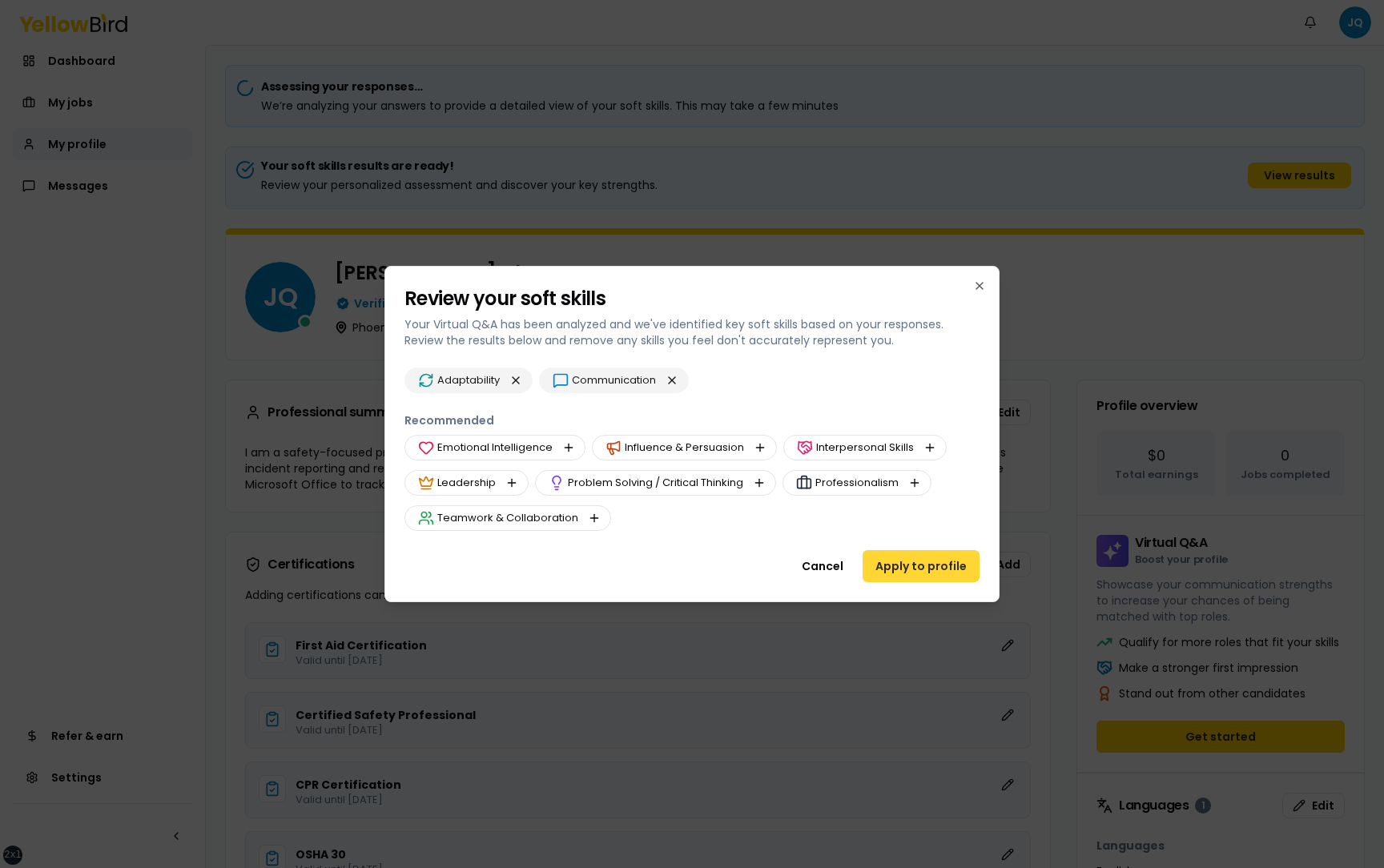
click at [923, 568] on button "Apply to profile" at bounding box center [920, 566] width 117 height 32
click at [926, 564] on button "Apply to profile" at bounding box center [920, 566] width 117 height 32
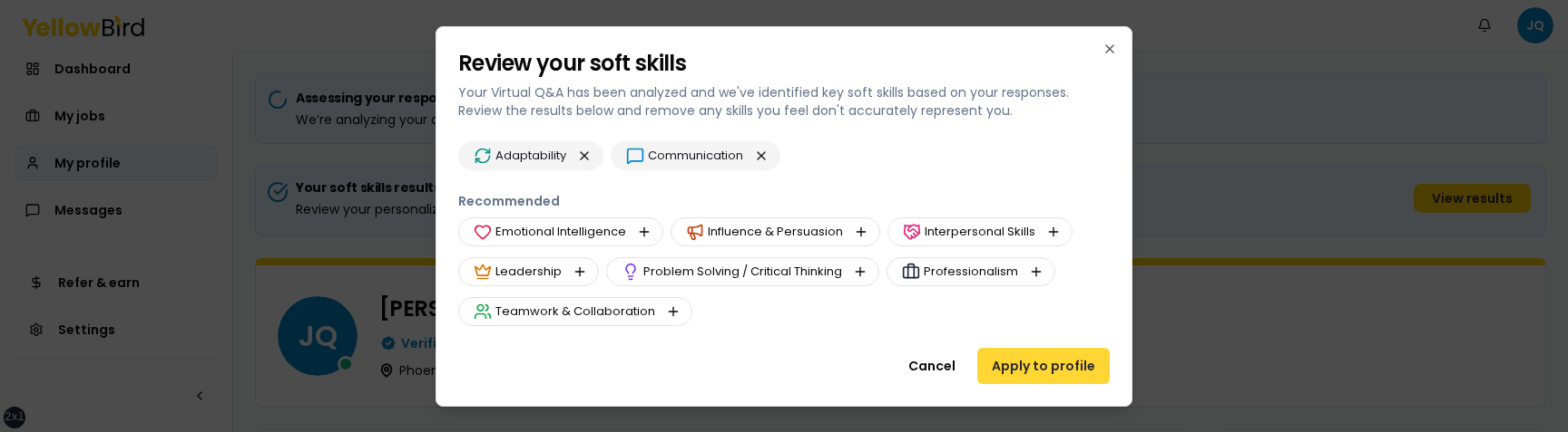
click at [1009, 374] on button "Apply to profile" at bounding box center [1043, 366] width 133 height 36
click at [1047, 364] on button "Apply to profile" at bounding box center [1043, 366] width 133 height 36
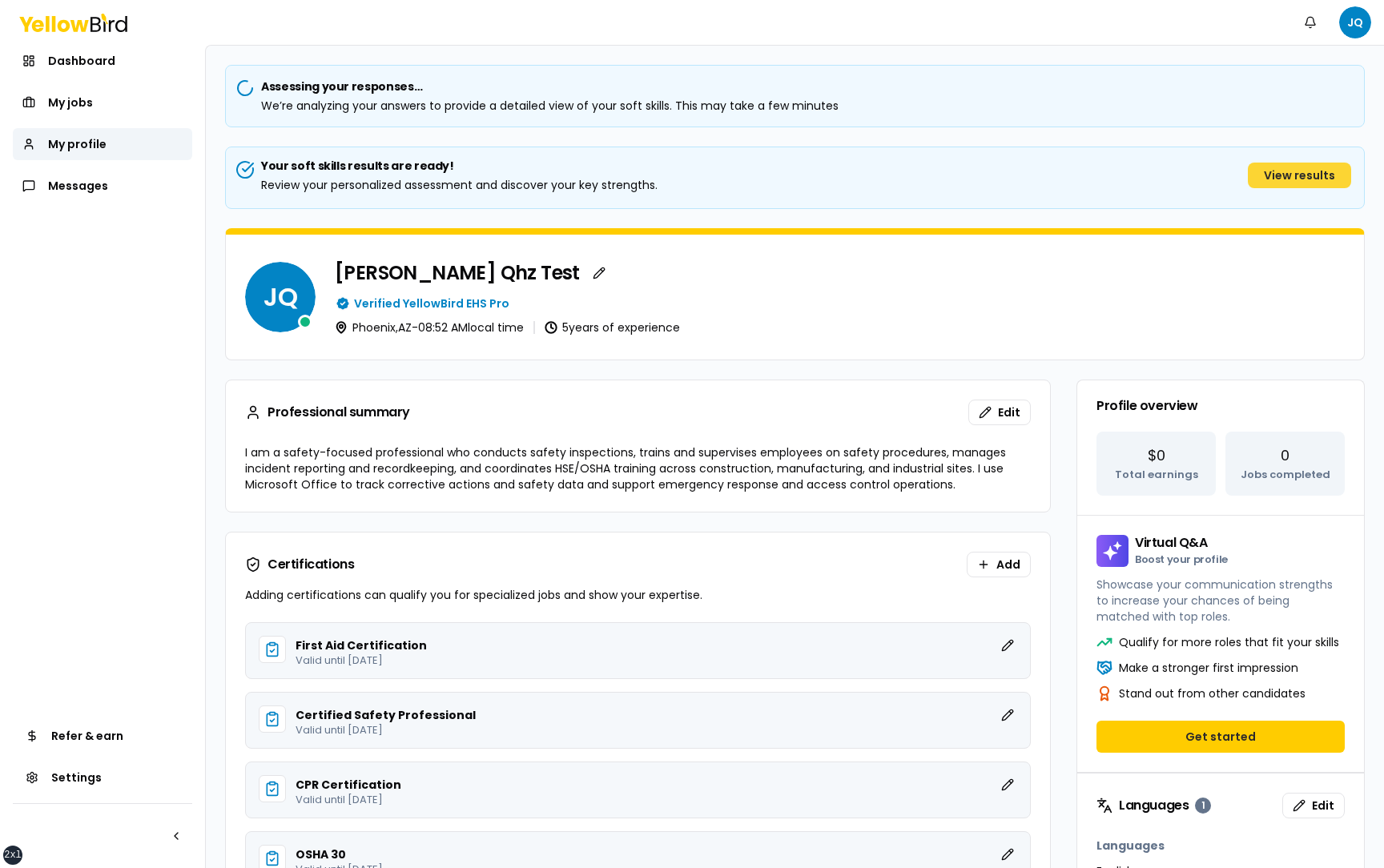
click at [1306, 176] on button "View results" at bounding box center [1298, 174] width 103 height 26
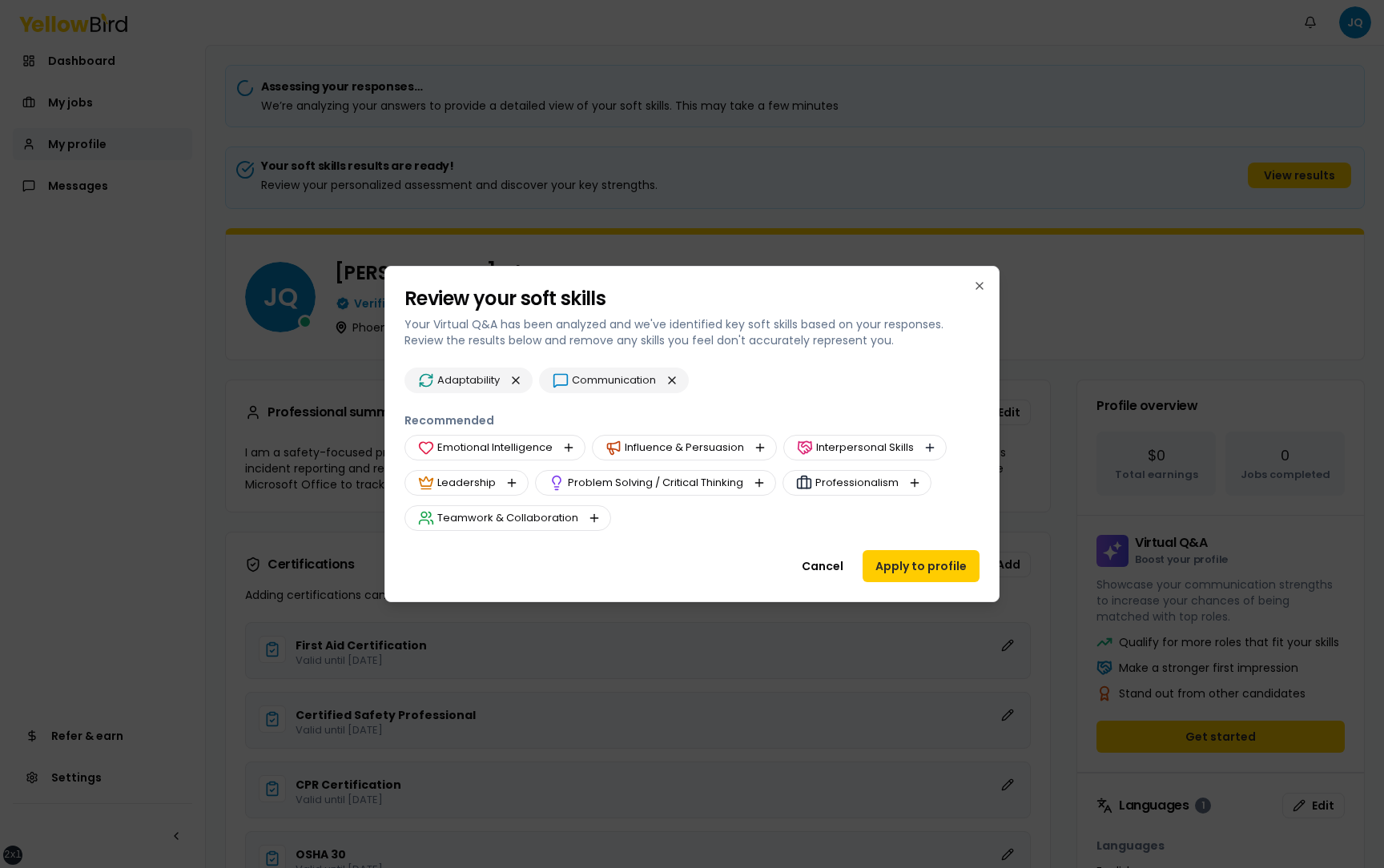
click at [926, 445] on button "button" at bounding box center [930, 448] width 19 height 19
click at [913, 566] on button "Apply to profile" at bounding box center [920, 566] width 117 height 32
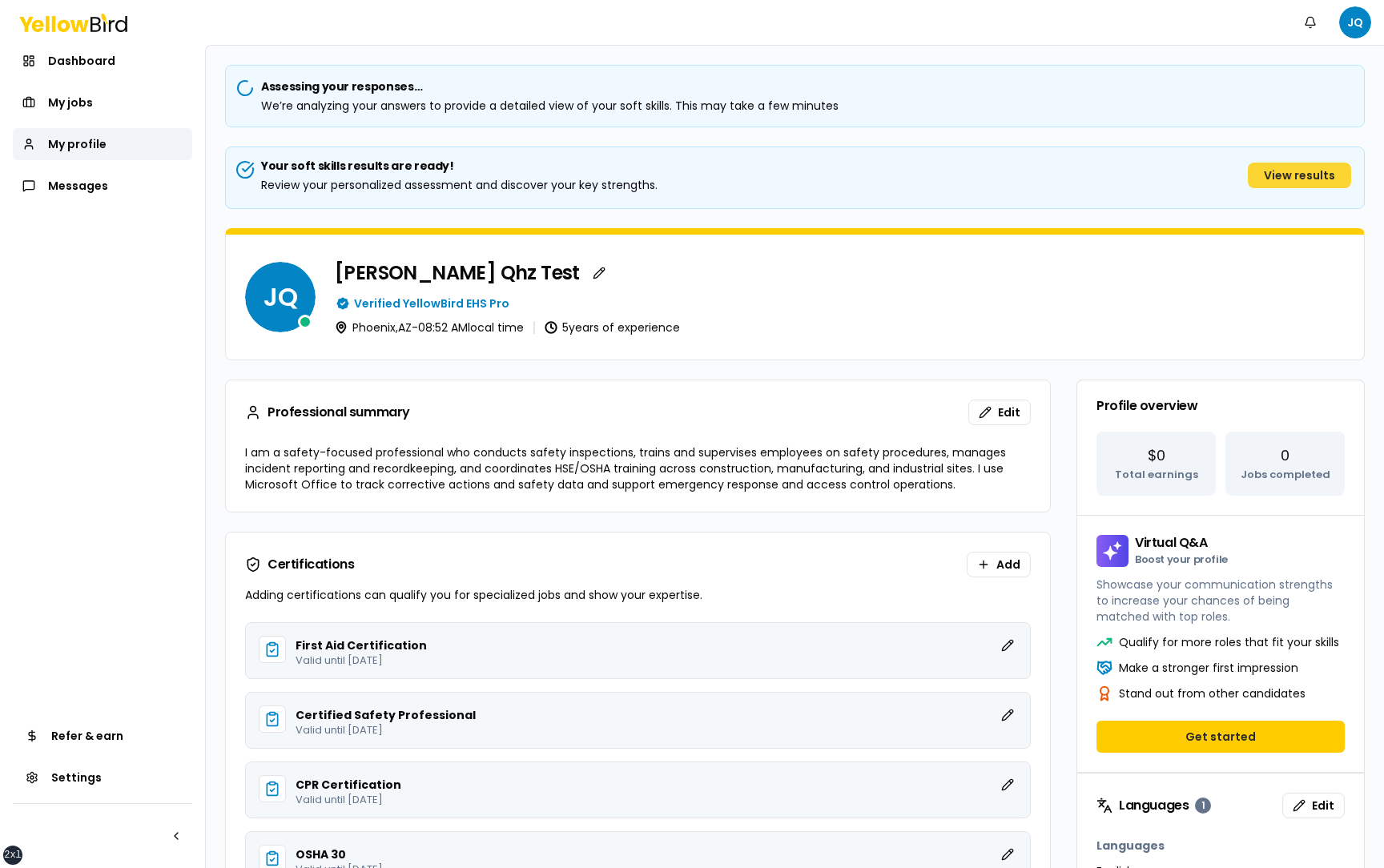
click at [1305, 174] on button "View results" at bounding box center [1298, 174] width 103 height 26
click at [1292, 180] on button "View results" at bounding box center [1298, 174] width 103 height 26
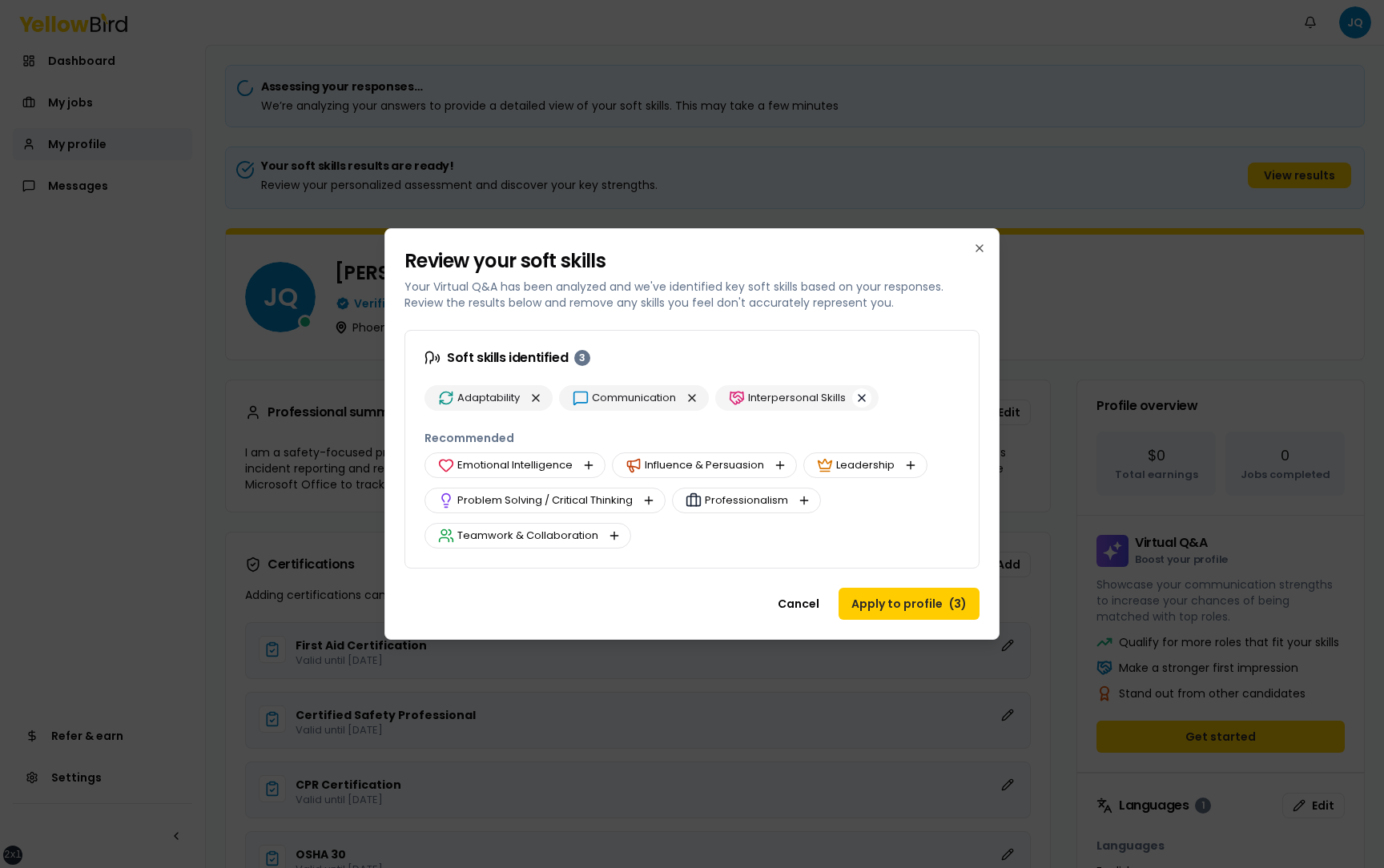
click at [864, 395] on button "button" at bounding box center [862, 398] width 19 height 19
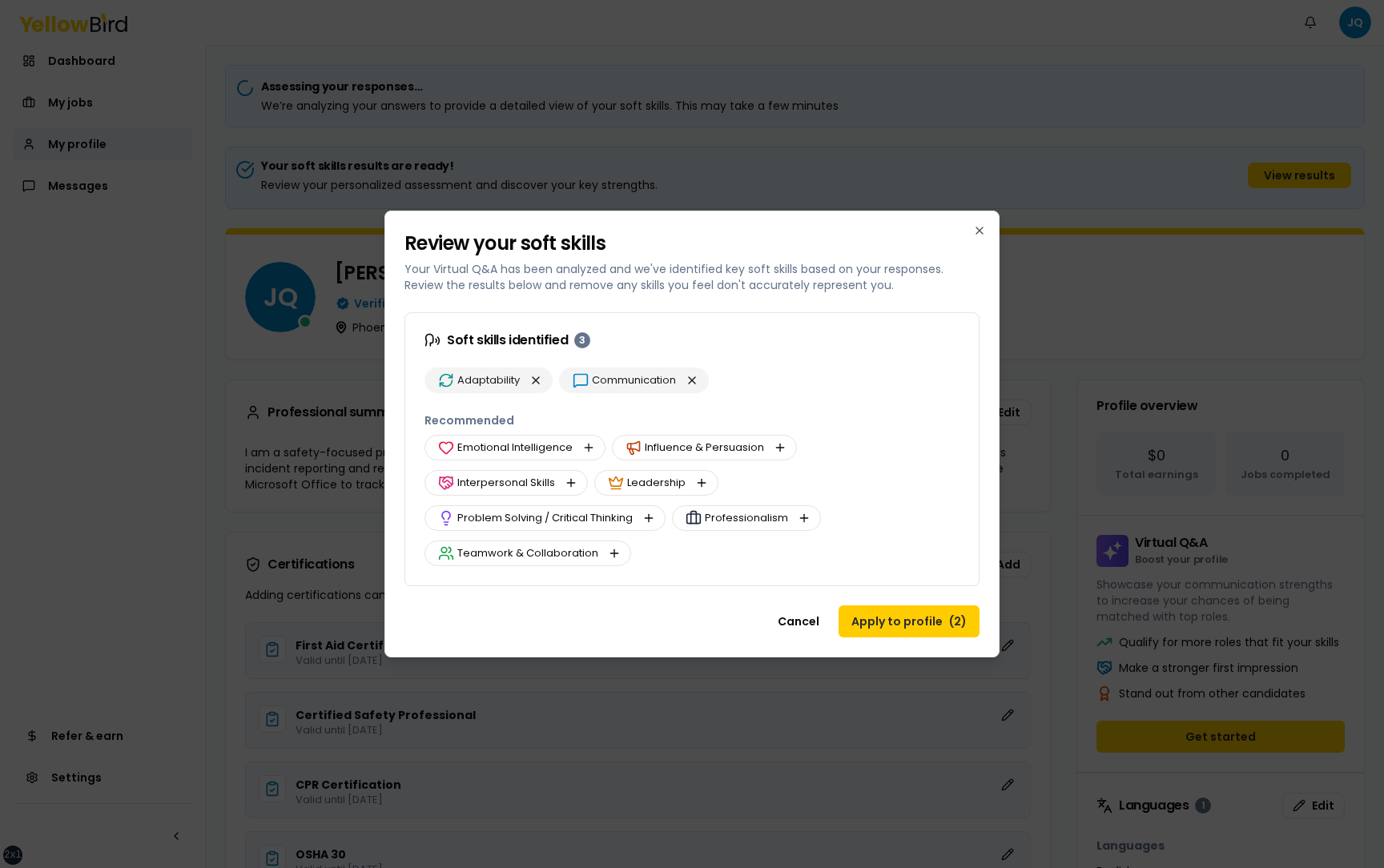
click at [591, 446] on button "button" at bounding box center [589, 448] width 19 height 19
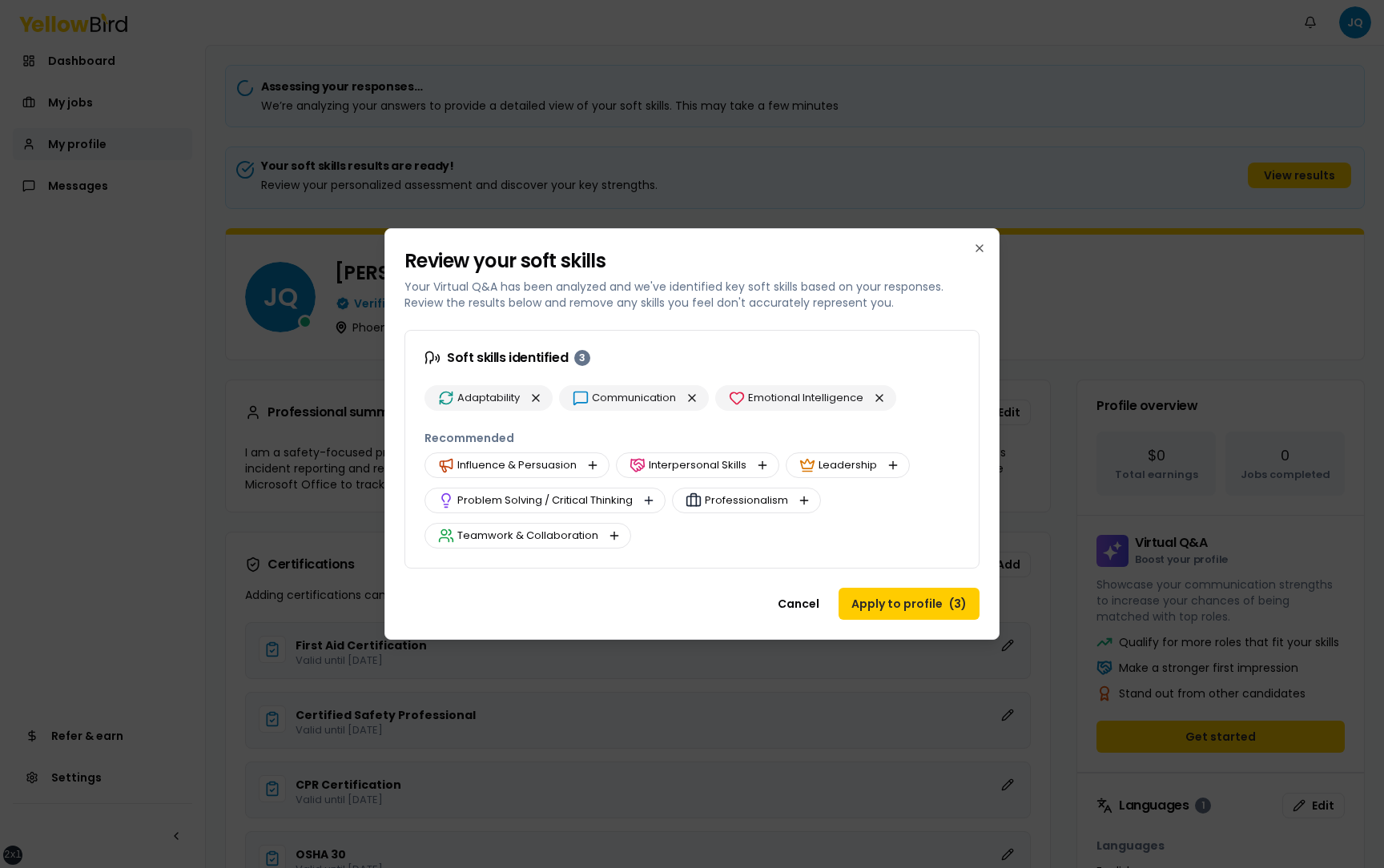
click at [651, 497] on button "button" at bounding box center [649, 501] width 19 height 19
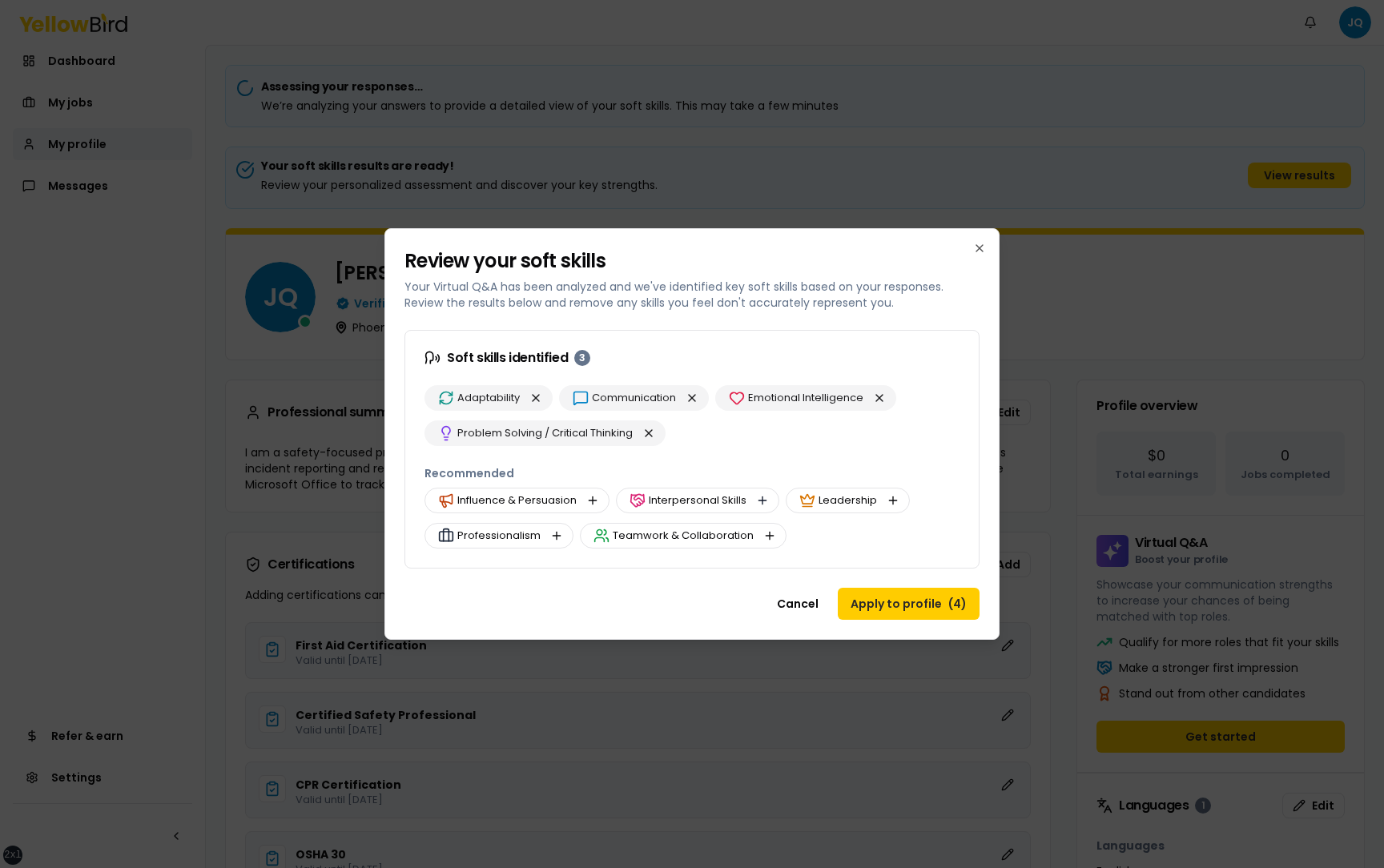
click at [762, 501] on button "button" at bounding box center [763, 501] width 19 height 19
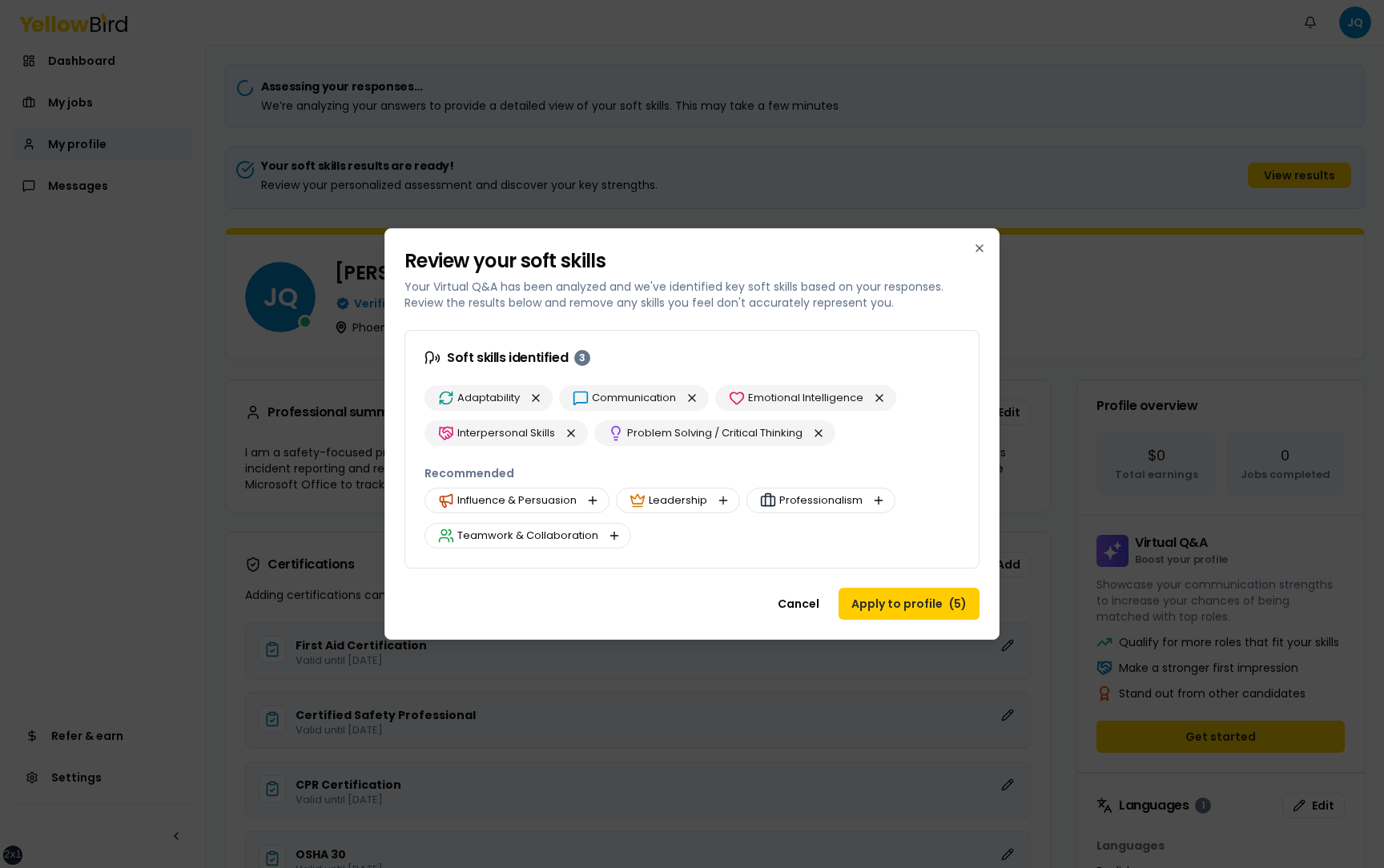
click at [724, 502] on button "button" at bounding box center [723, 501] width 19 height 19
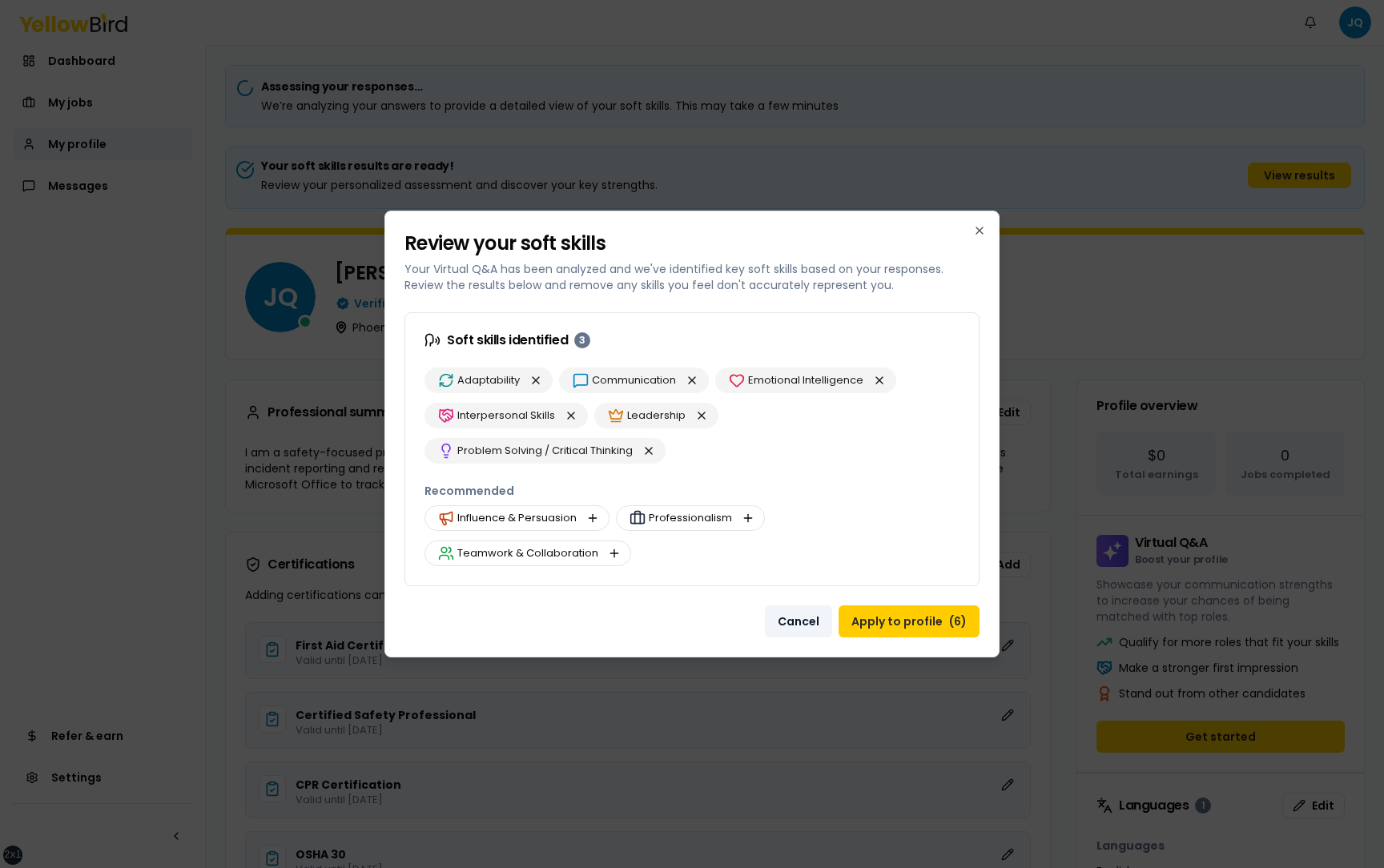
click at [807, 621] on button "Cancel" at bounding box center [799, 621] width 67 height 32
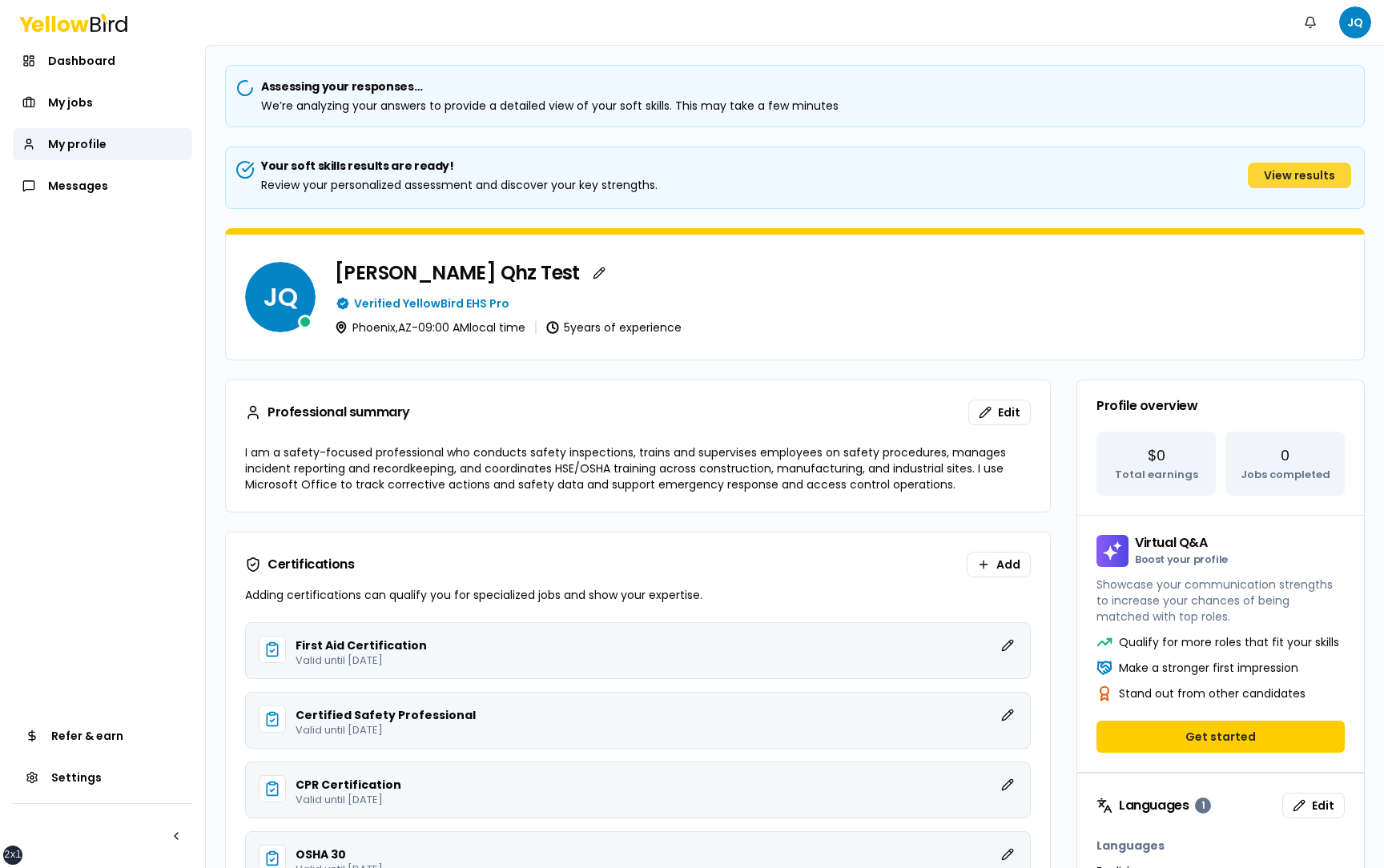
click at [1281, 180] on button "View results" at bounding box center [1298, 174] width 103 height 26
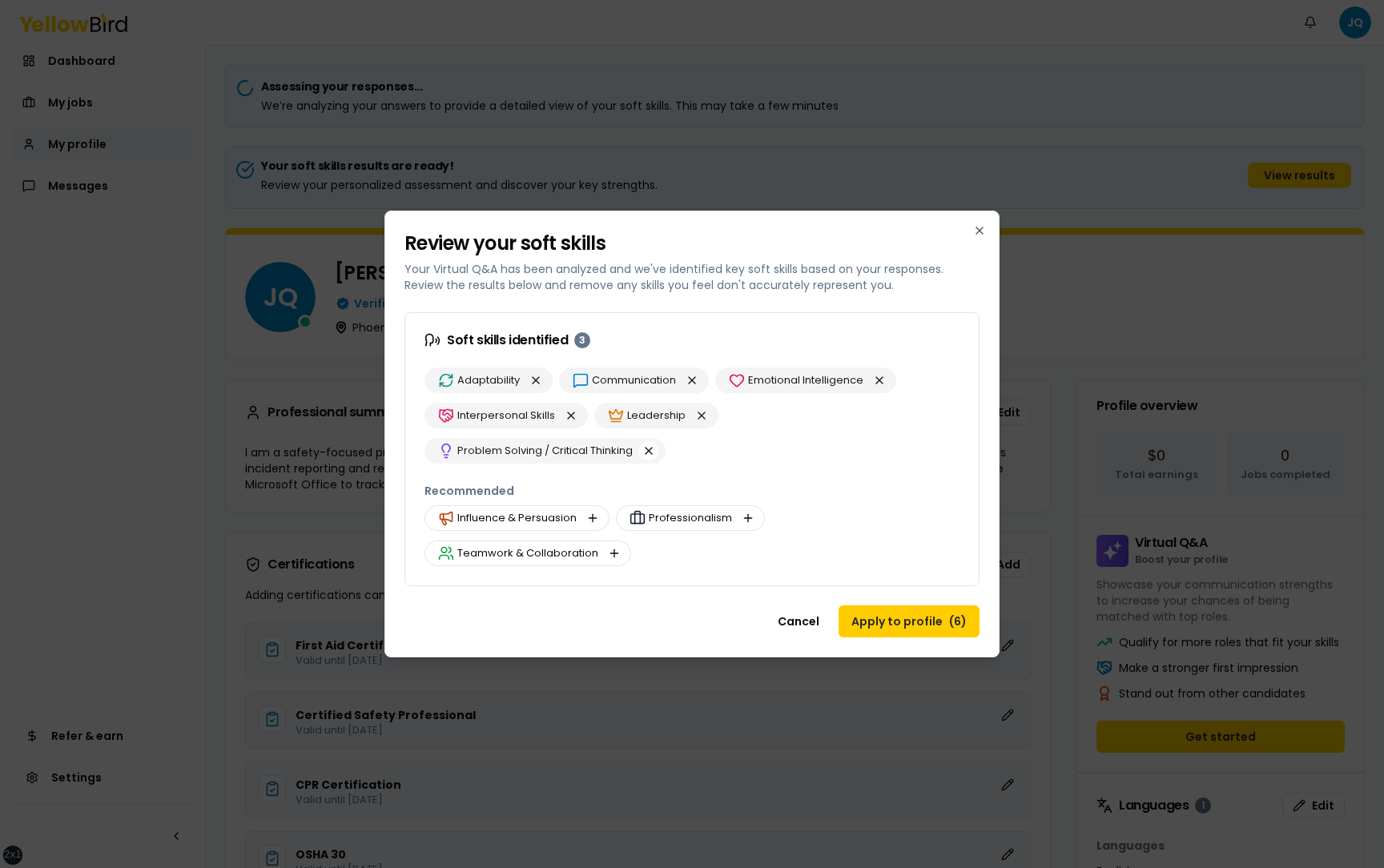
click at [650, 449] on button "button" at bounding box center [649, 451] width 19 height 19
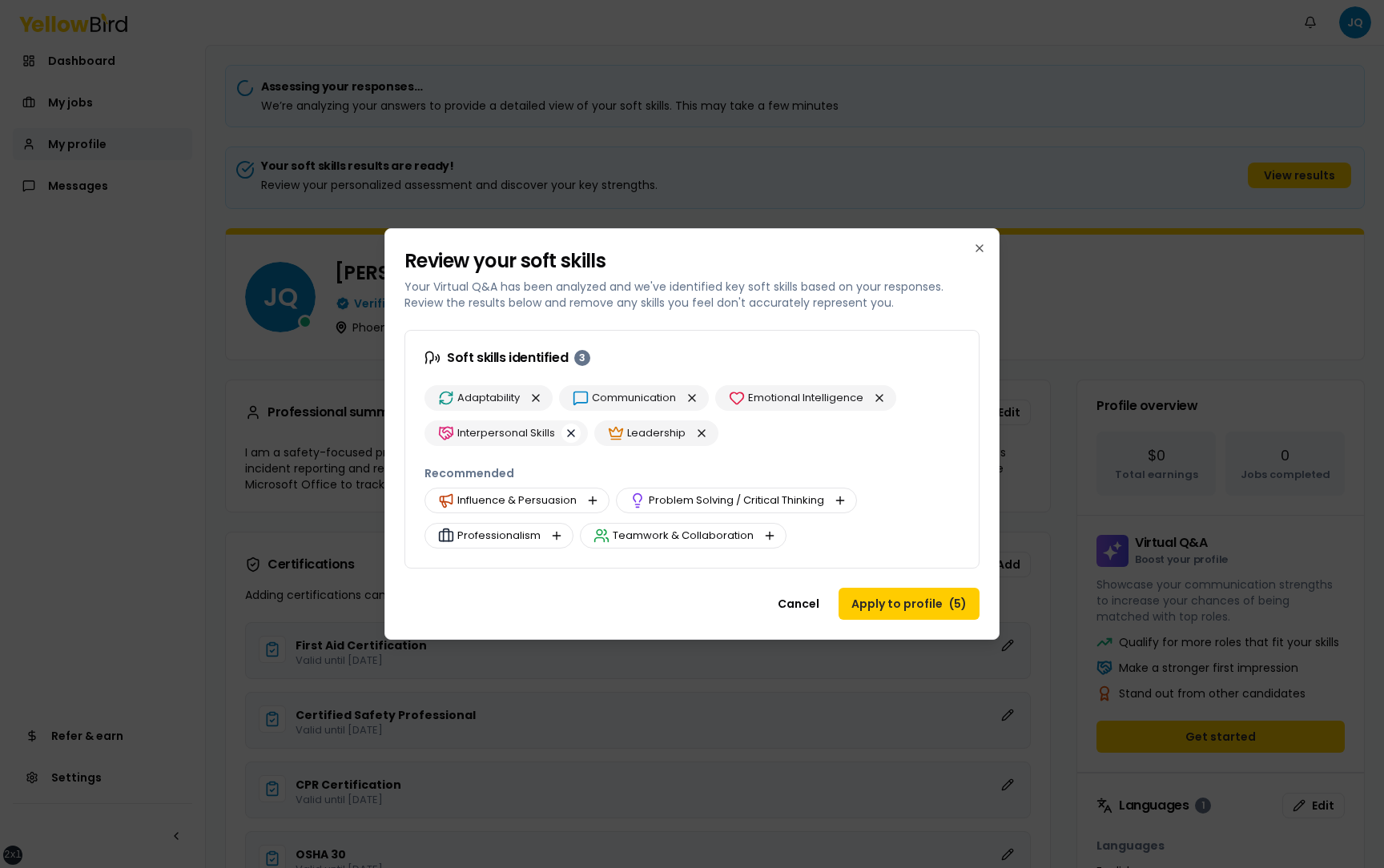
click at [570, 431] on button "button" at bounding box center [571, 434] width 19 height 19
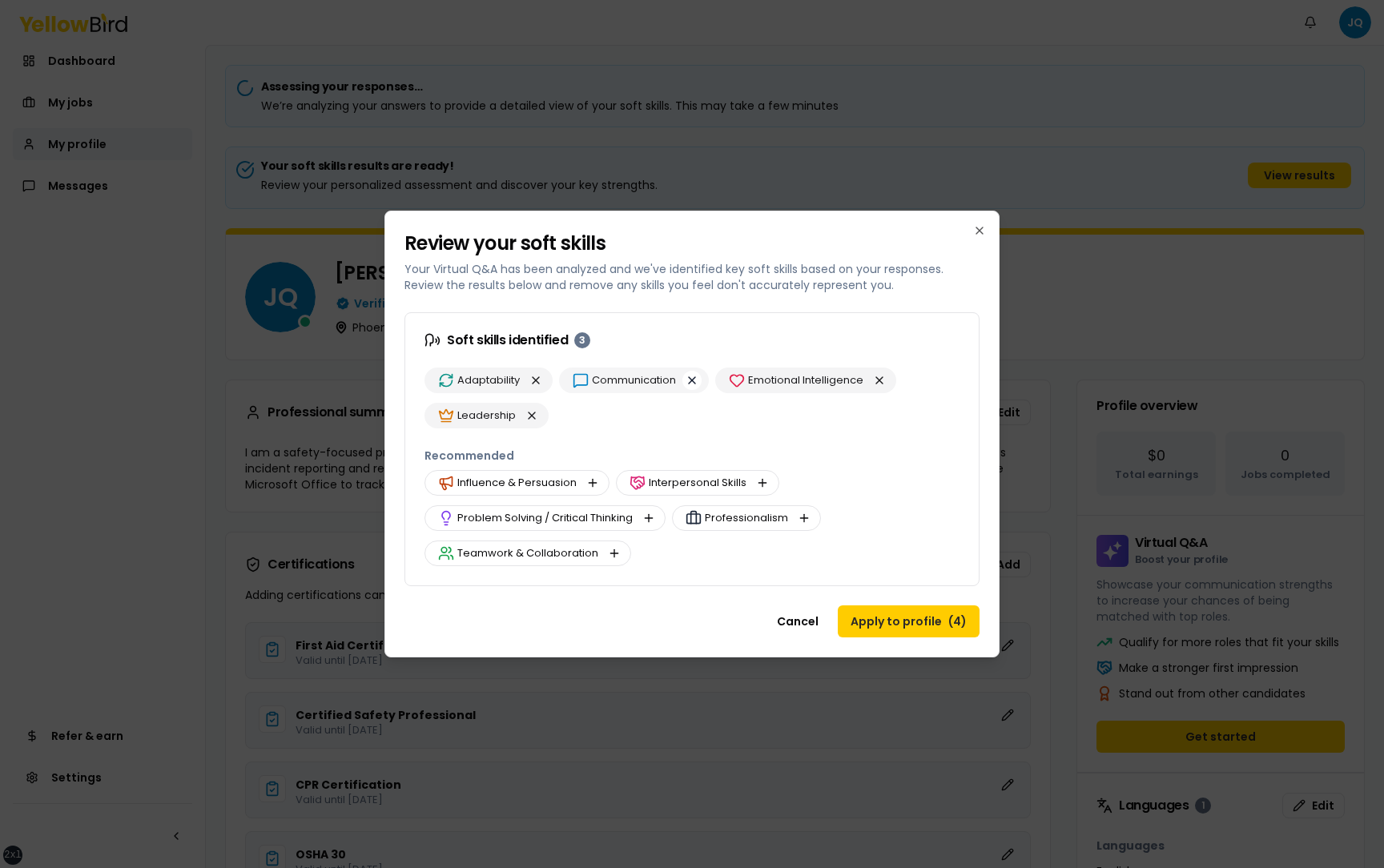
click at [694, 377] on button "button" at bounding box center [692, 381] width 19 height 19
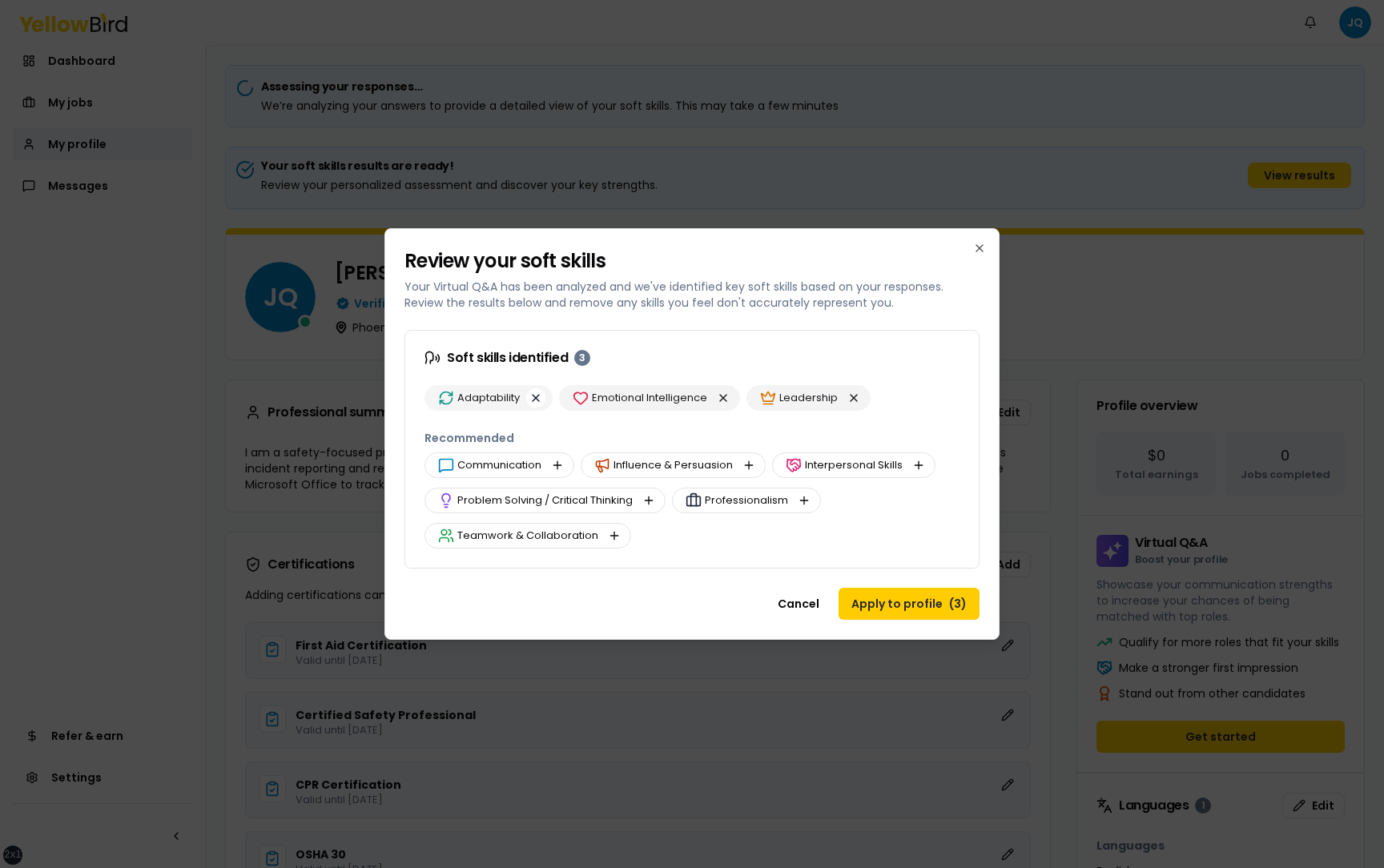
click at [536, 397] on button "button" at bounding box center [536, 398] width 19 height 19
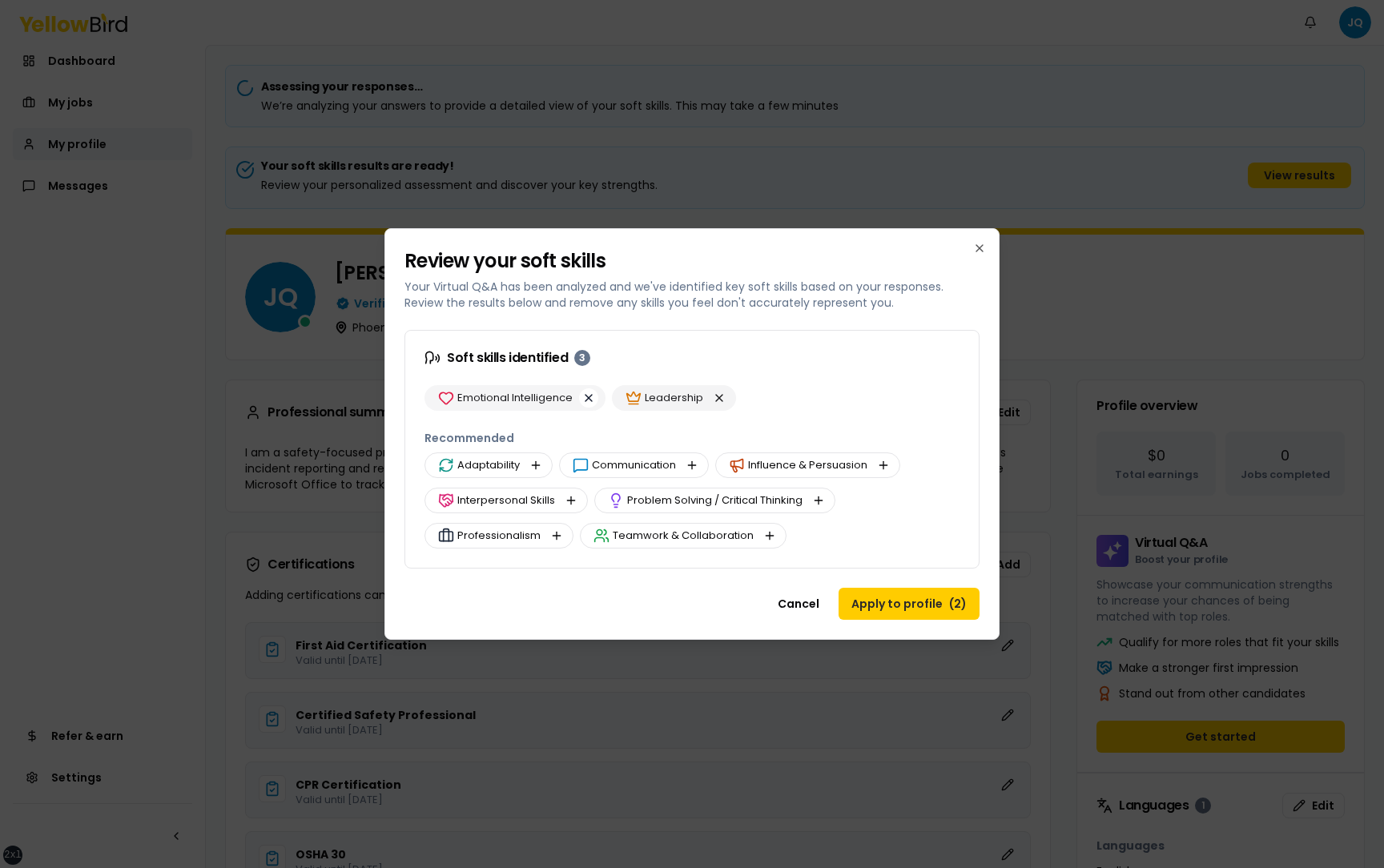
click at [592, 395] on button "button" at bounding box center [589, 398] width 19 height 19
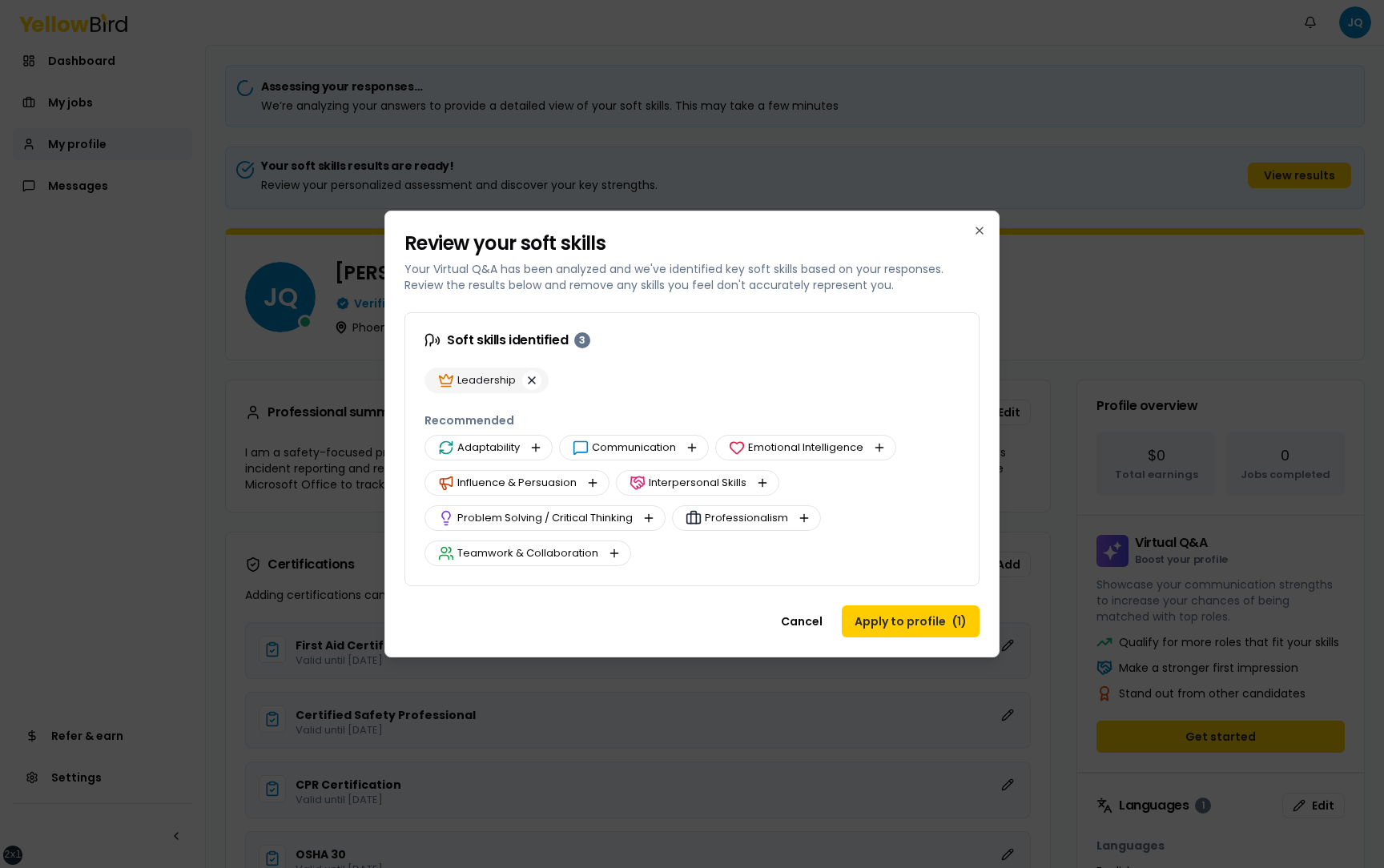
click at [529, 381] on button "button" at bounding box center [532, 381] width 19 height 19
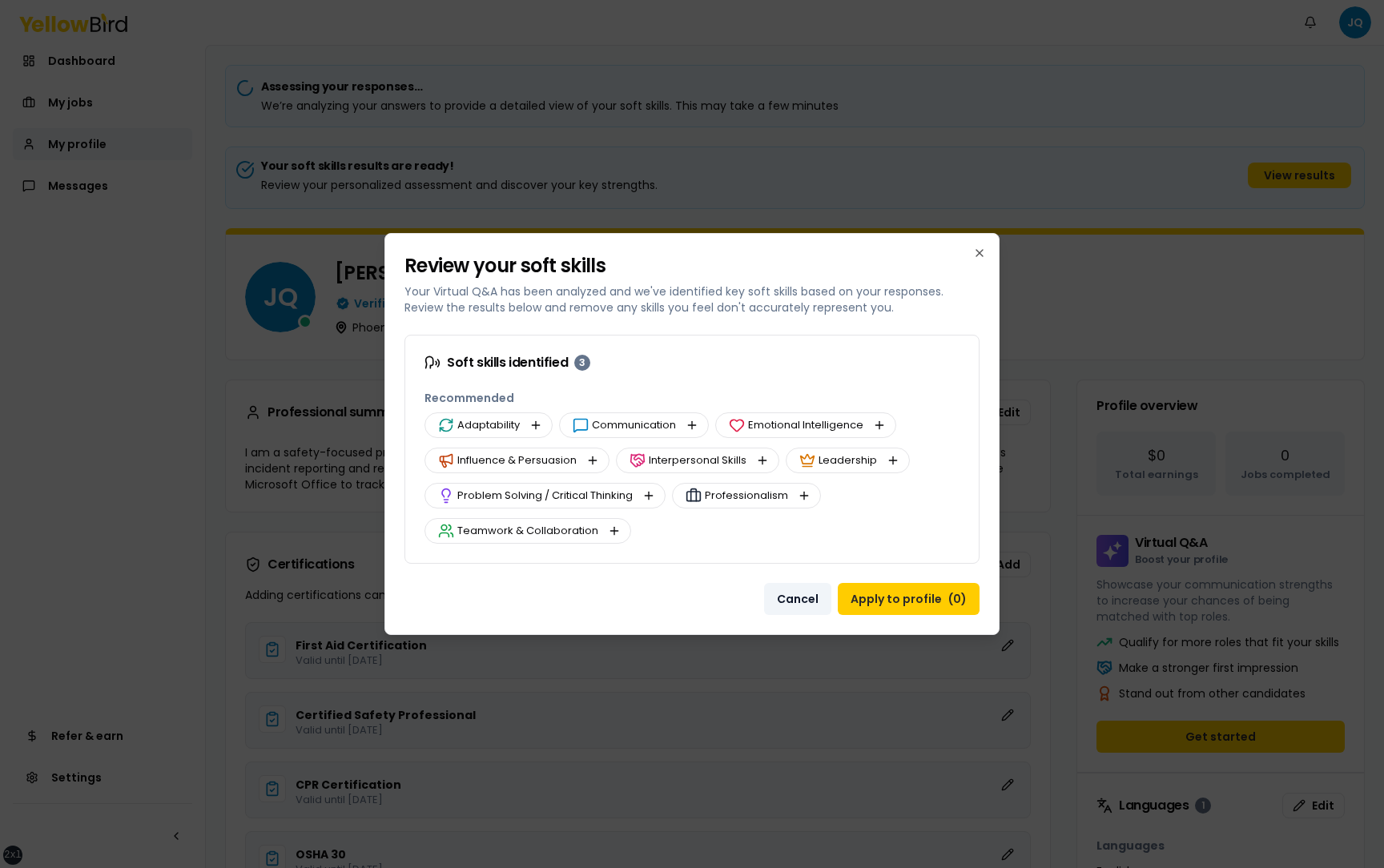
click at [800, 599] on button "Cancel" at bounding box center [798, 598] width 67 height 32
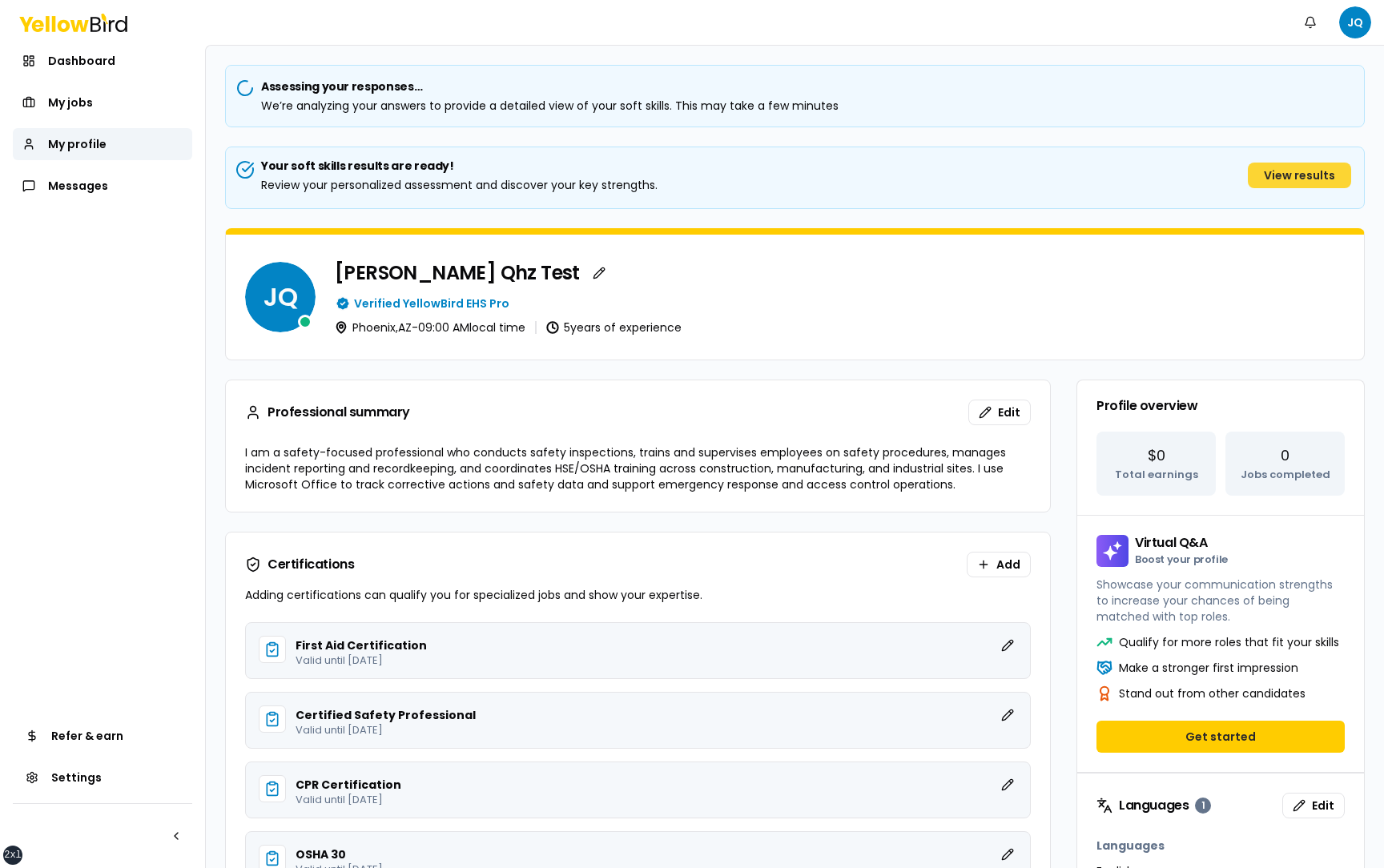
click at [1274, 183] on button "View results" at bounding box center [1298, 174] width 103 height 26
click at [1276, 171] on button "View results" at bounding box center [1298, 174] width 103 height 26
click at [1284, 178] on button "View results" at bounding box center [1298, 174] width 103 height 26
click at [1307, 177] on button "View results" at bounding box center [1298, 174] width 103 height 26
click at [1288, 167] on button "View results" at bounding box center [1298, 174] width 103 height 26
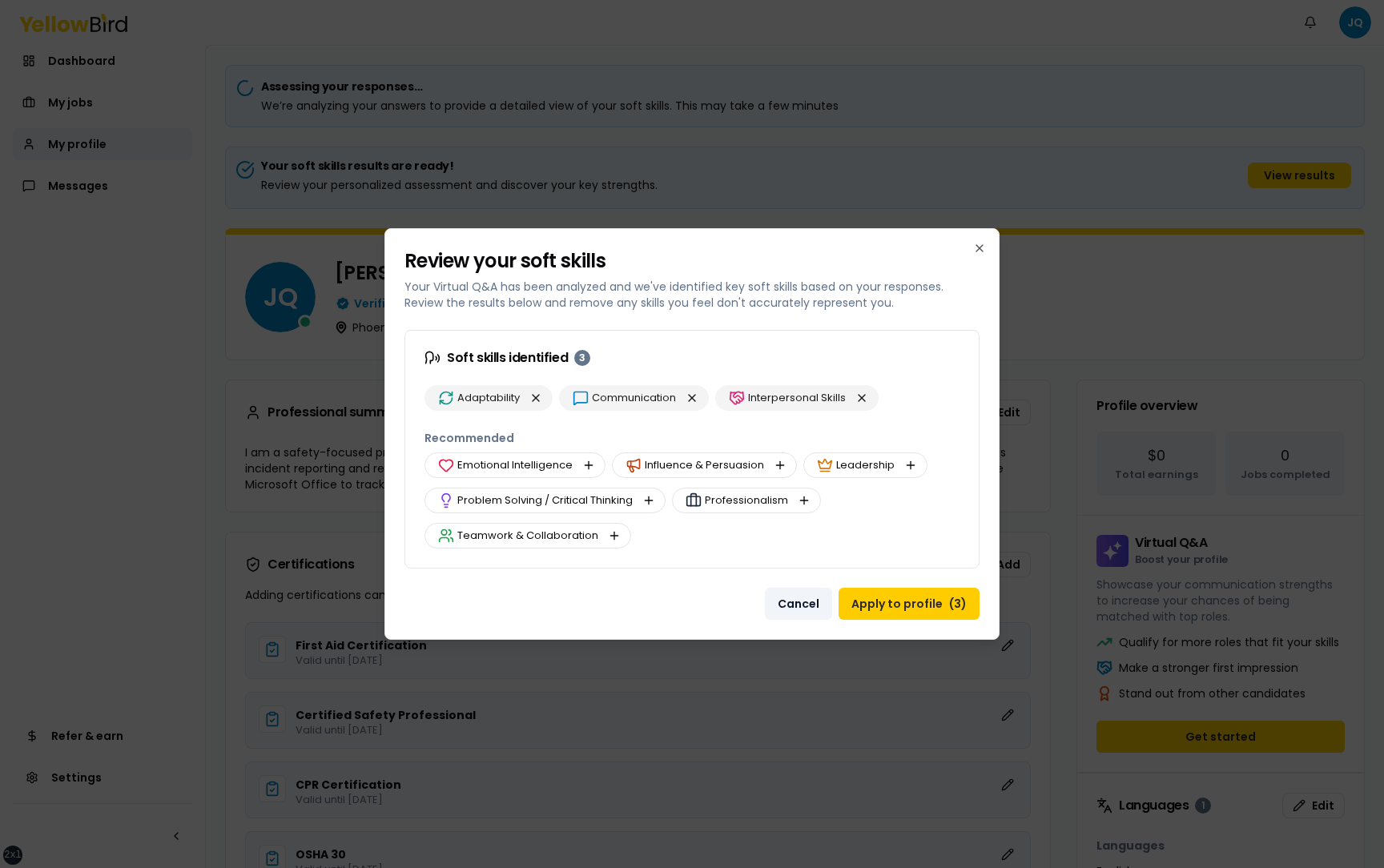
click at [806, 604] on button "Cancel" at bounding box center [799, 604] width 67 height 32
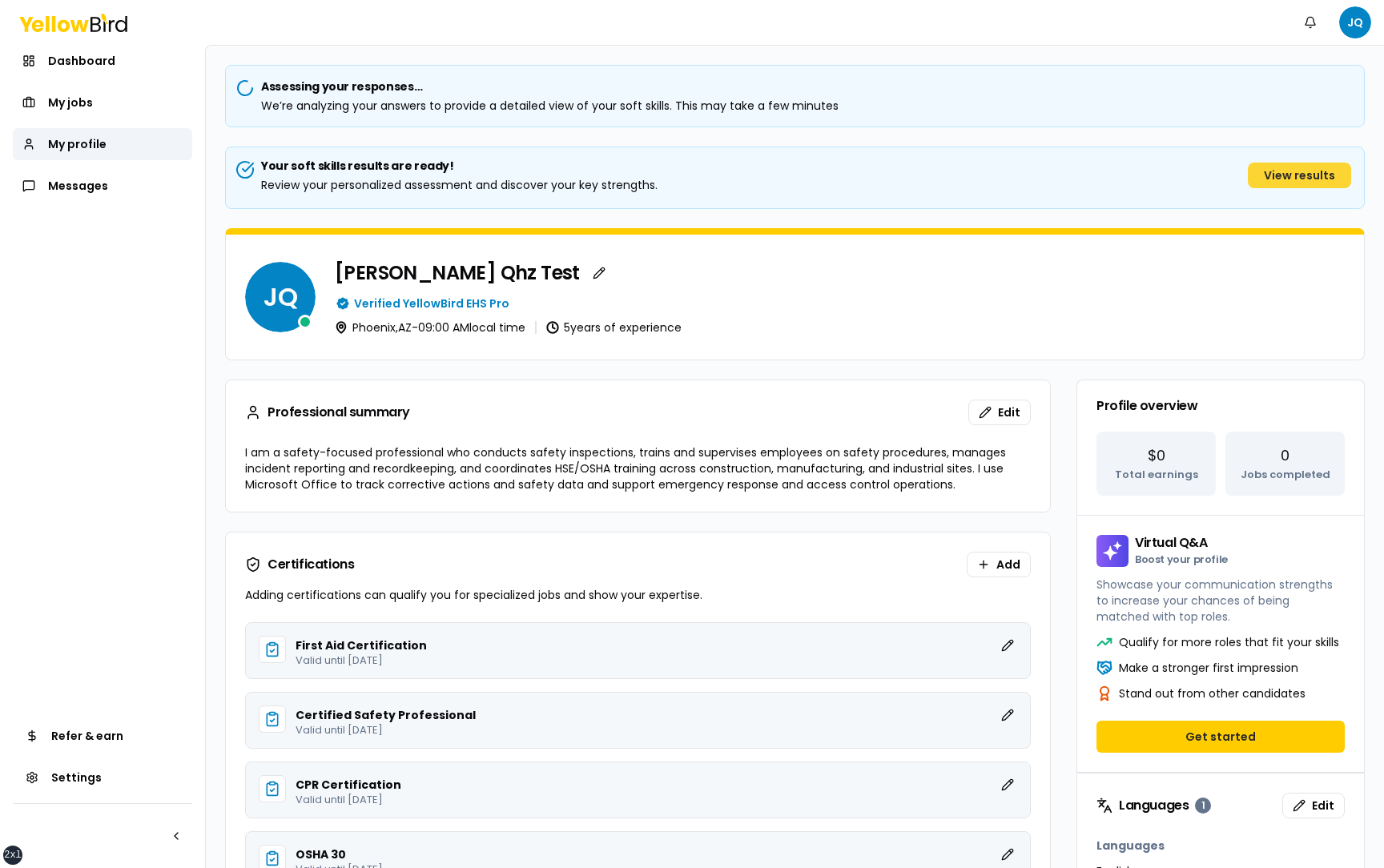
click at [1267, 179] on button "View results" at bounding box center [1298, 174] width 103 height 26
click at [1238, 740] on button "Get started" at bounding box center [1221, 737] width 249 height 32
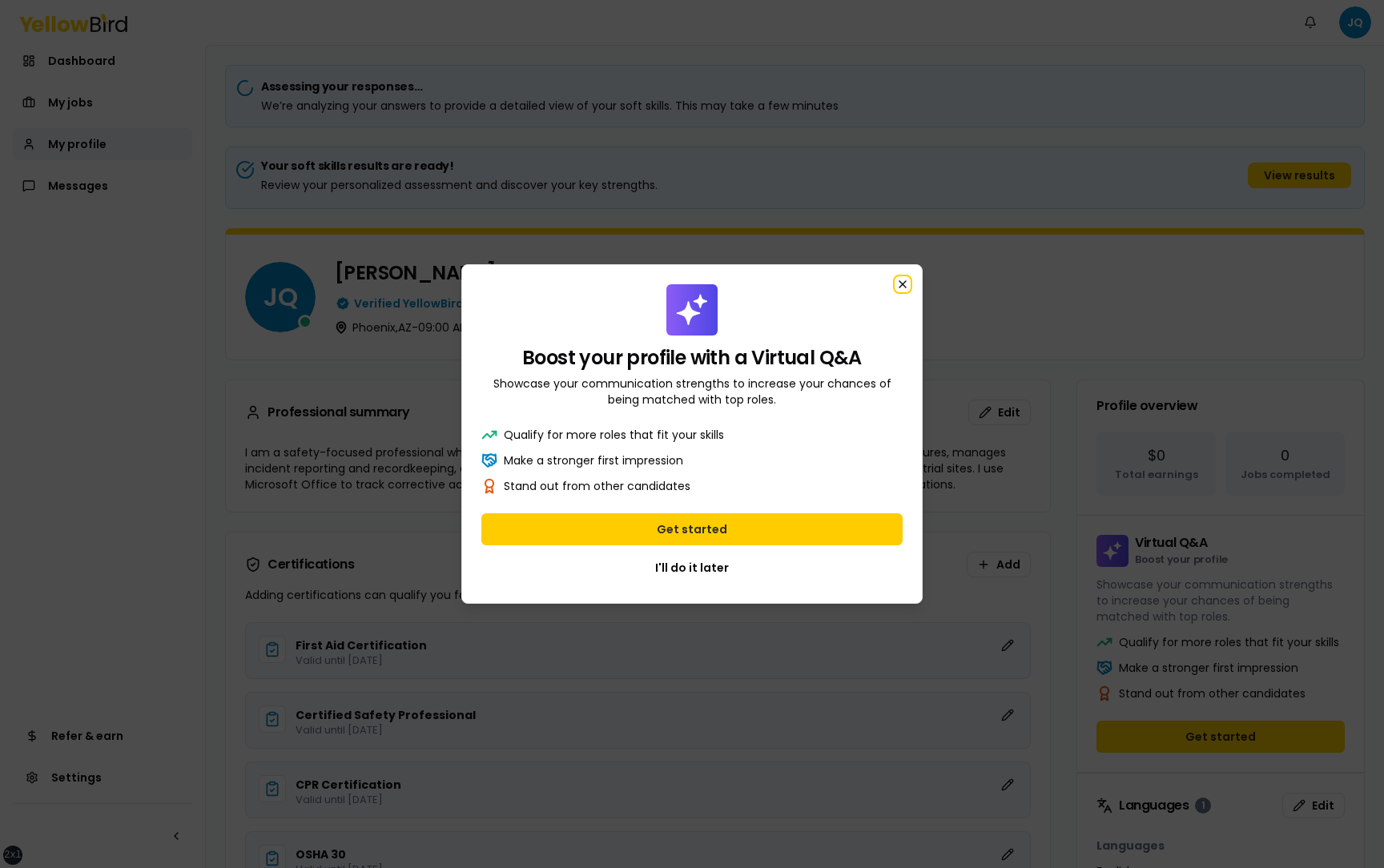
click at [904, 281] on icon "button" at bounding box center [903, 284] width 13 height 13
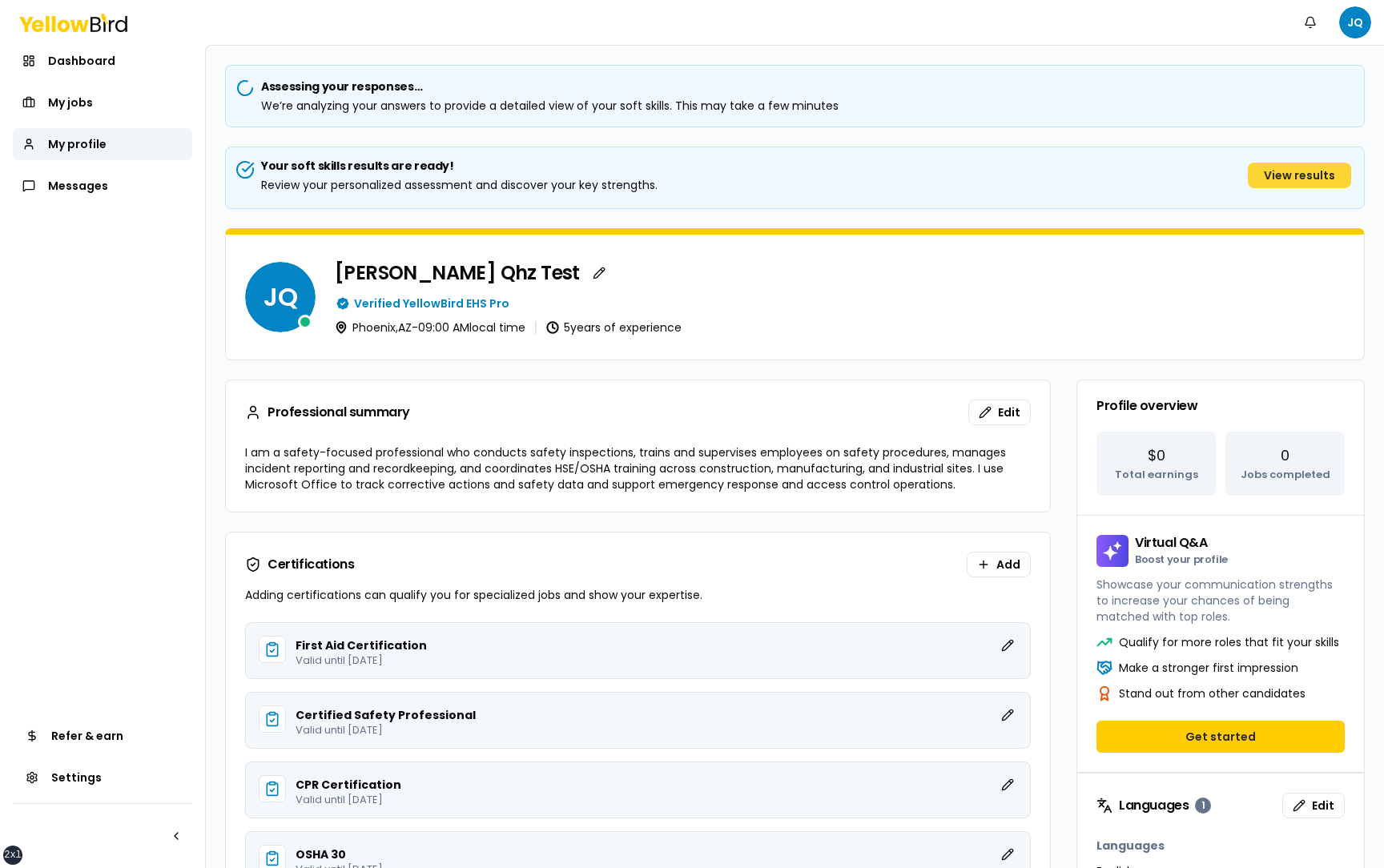
click at [1315, 172] on button "View results" at bounding box center [1298, 174] width 103 height 26
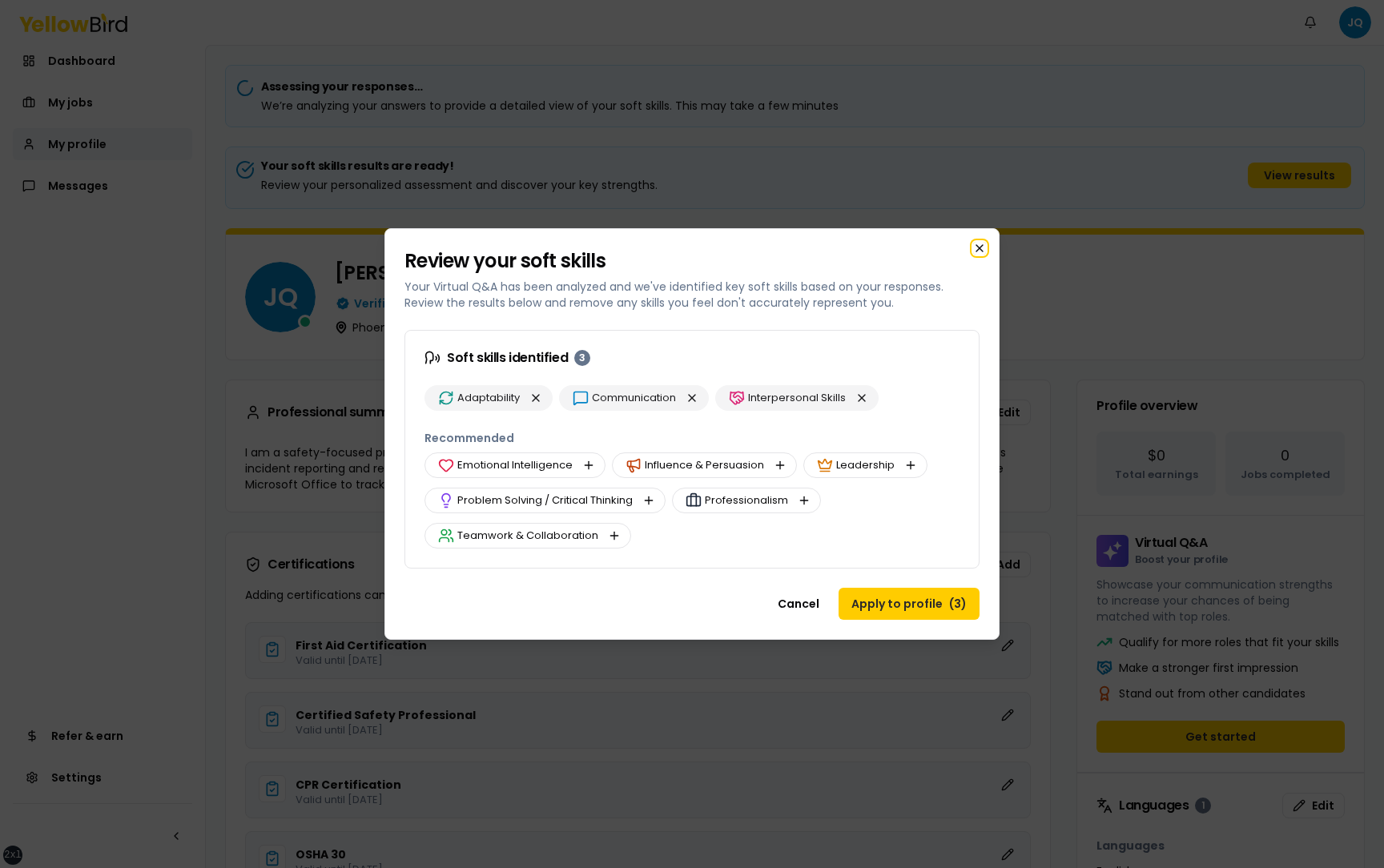
click at [980, 242] on icon "button" at bounding box center [979, 248] width 13 height 13
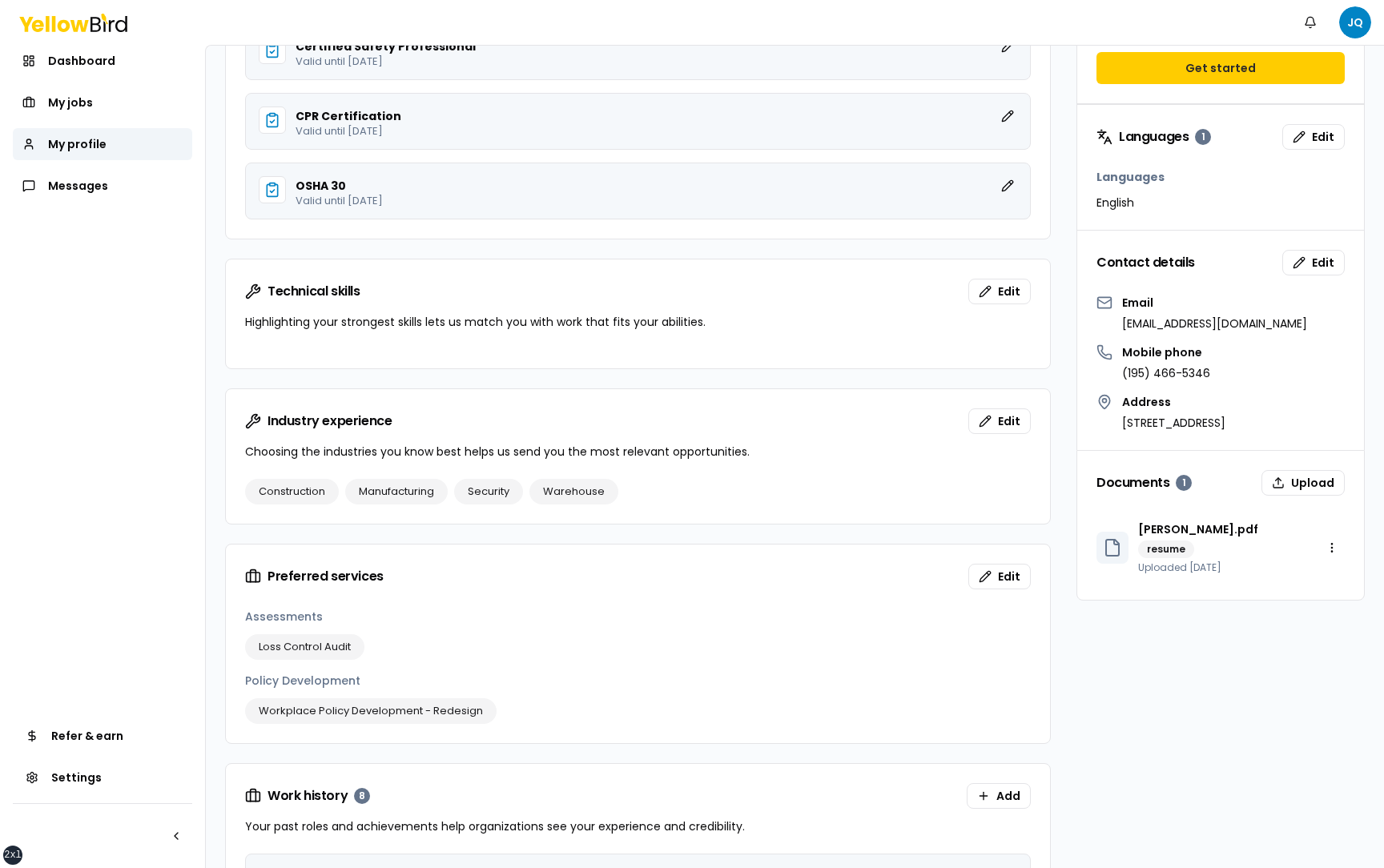
scroll to position [670, 0]
click at [1286, 485] on button "Upload" at bounding box center [1303, 480] width 83 height 26
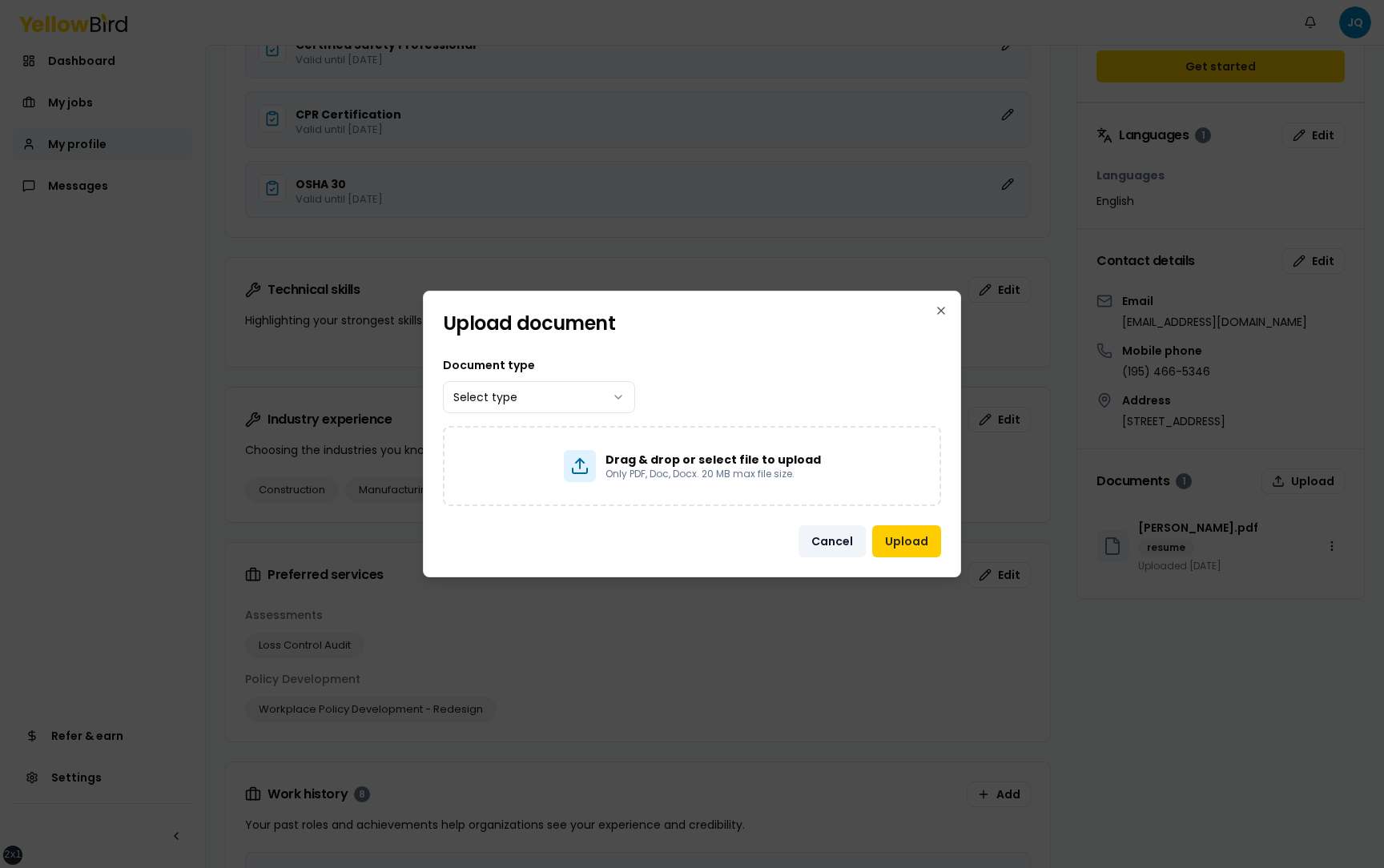
click at [821, 537] on button "Cancel" at bounding box center [832, 541] width 67 height 32
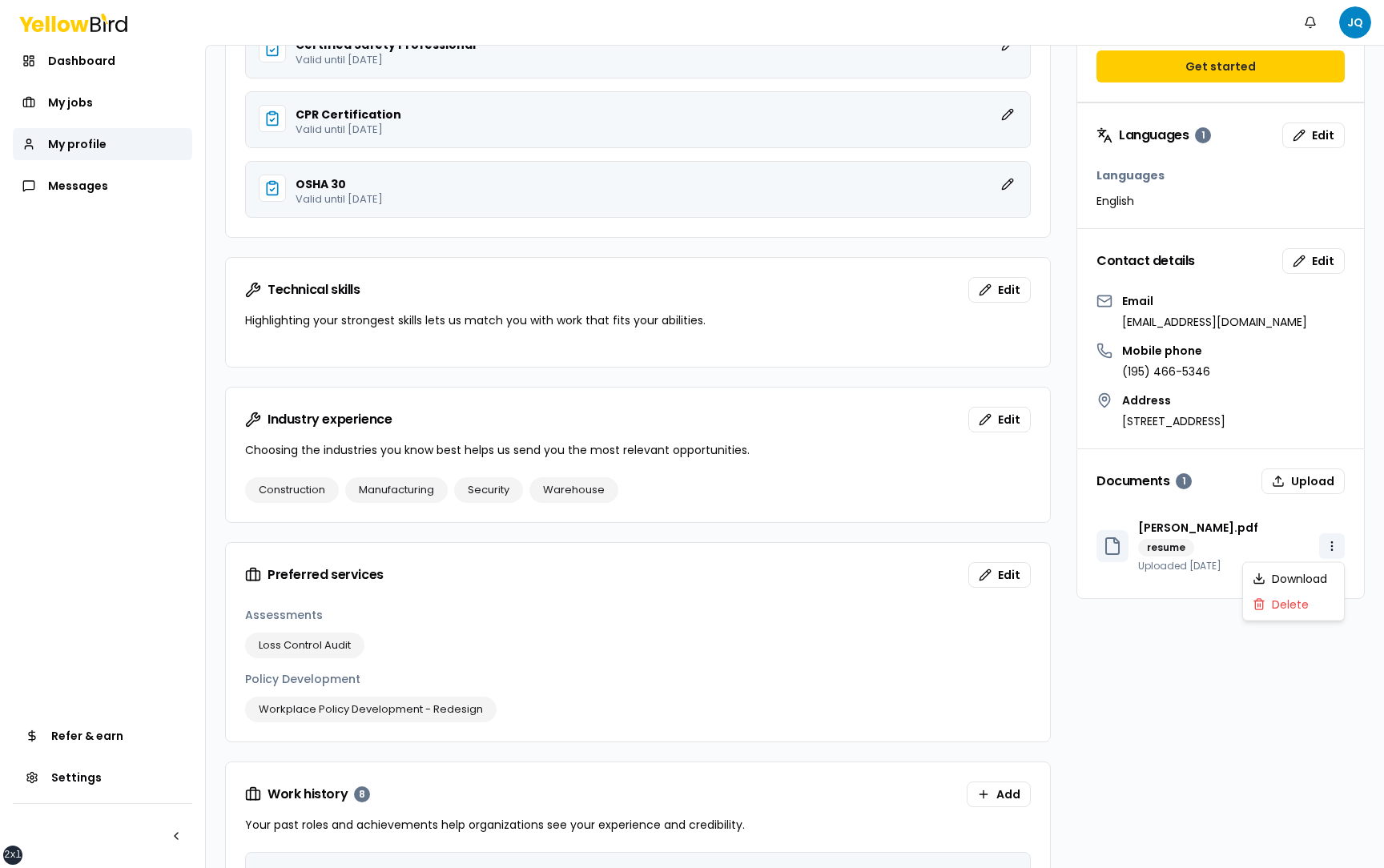
click at [1325, 545] on html "xs sm md lg xl 2xl Notifications JQ Dashboard My jobs My profile Messages Refer…" at bounding box center [692, 434] width 1384 height 868
click at [1301, 602] on div "Delete" at bounding box center [1293, 604] width 94 height 26
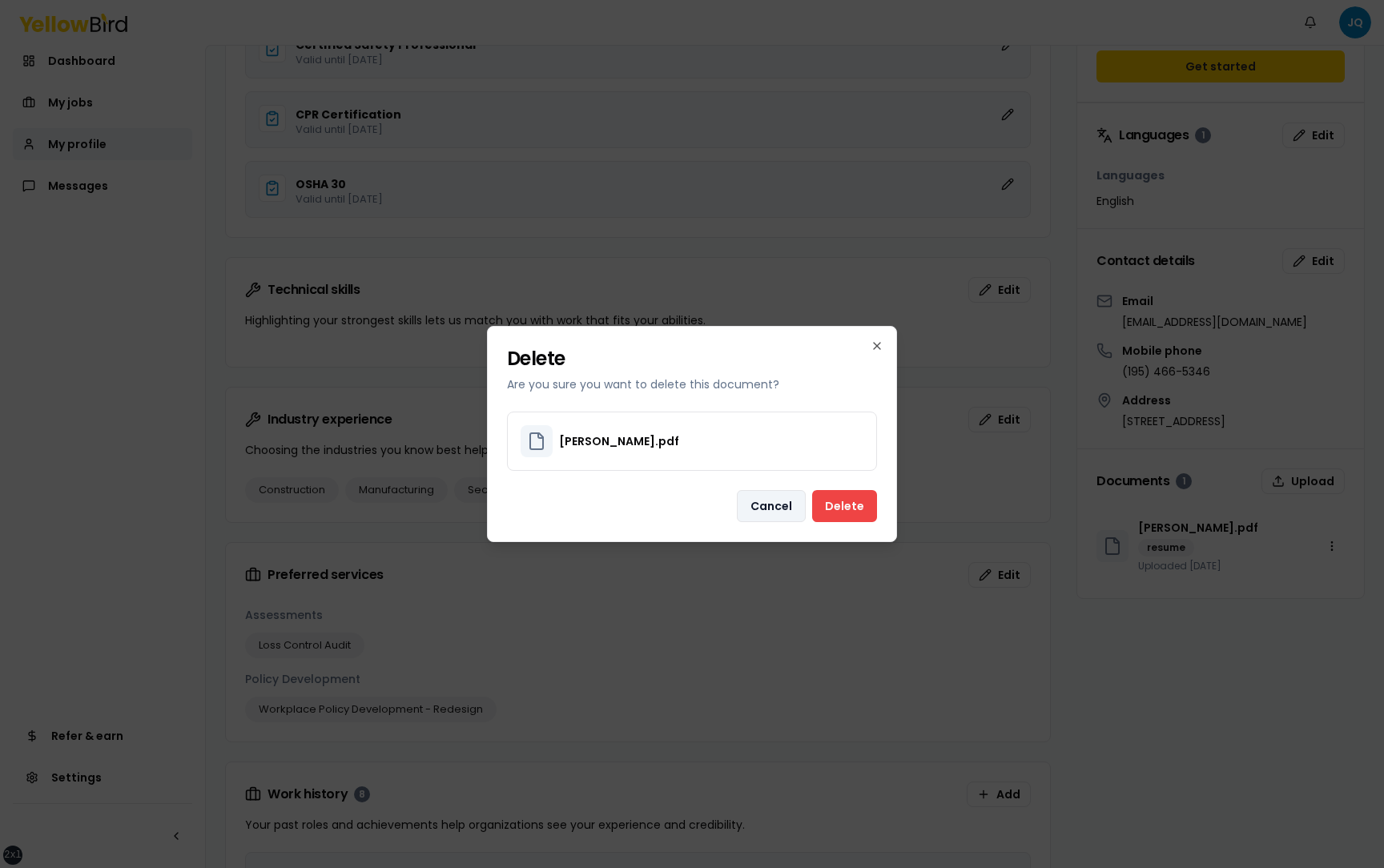
click at [752, 510] on button "Cancel" at bounding box center [771, 506] width 69 height 32
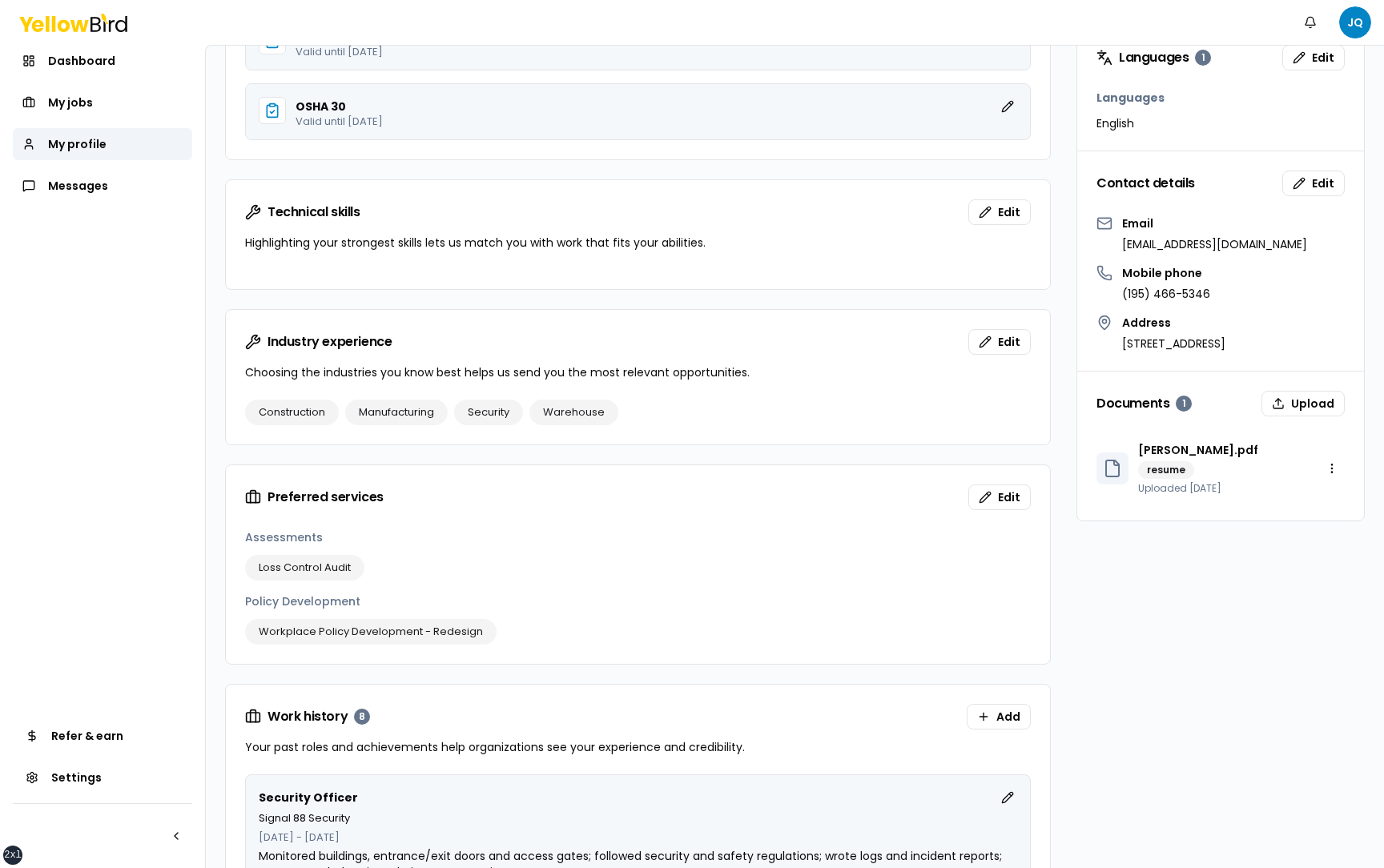
scroll to position [757, 0]
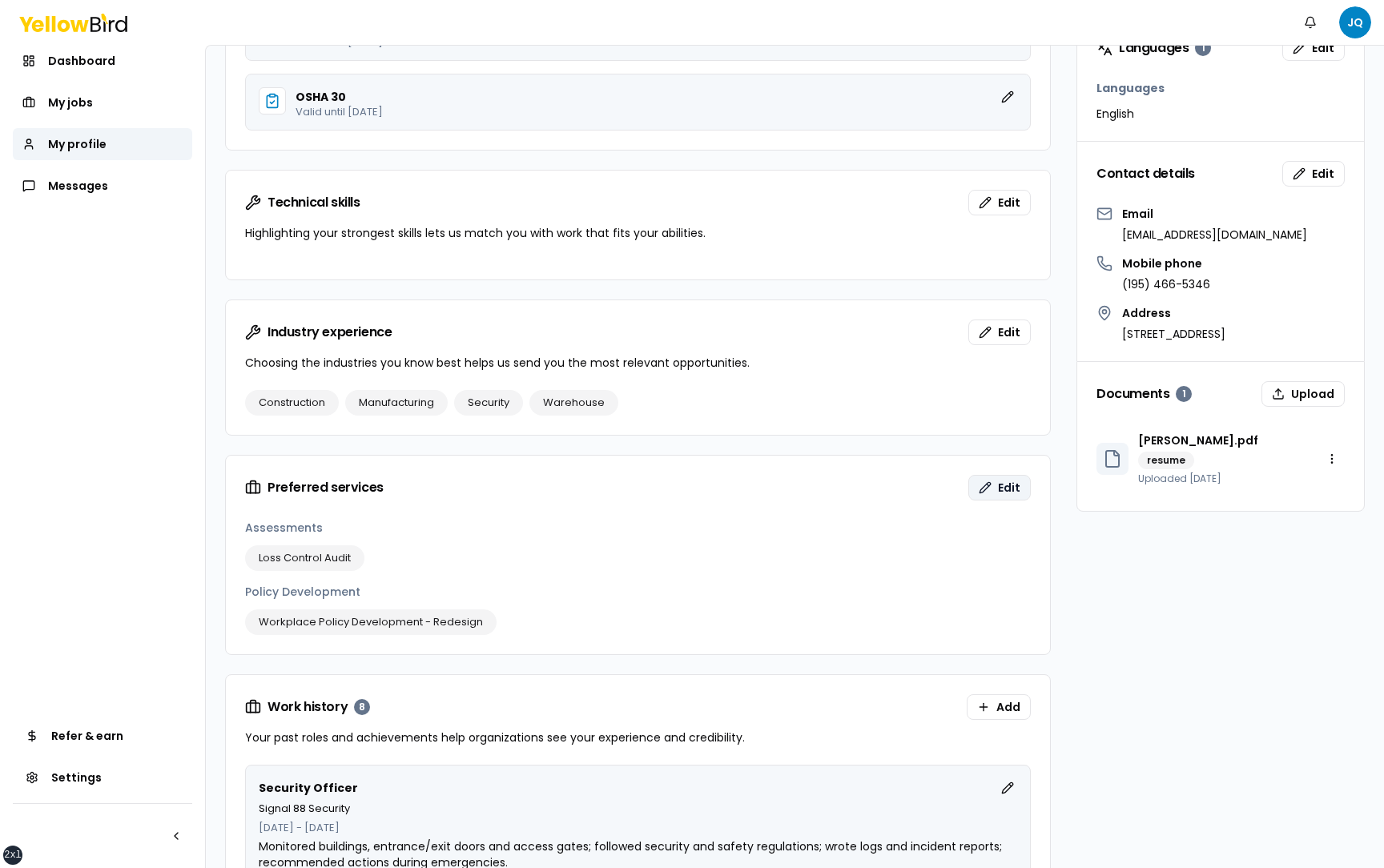
click at [1004, 486] on span "Edit" at bounding box center [1008, 487] width 22 height 16
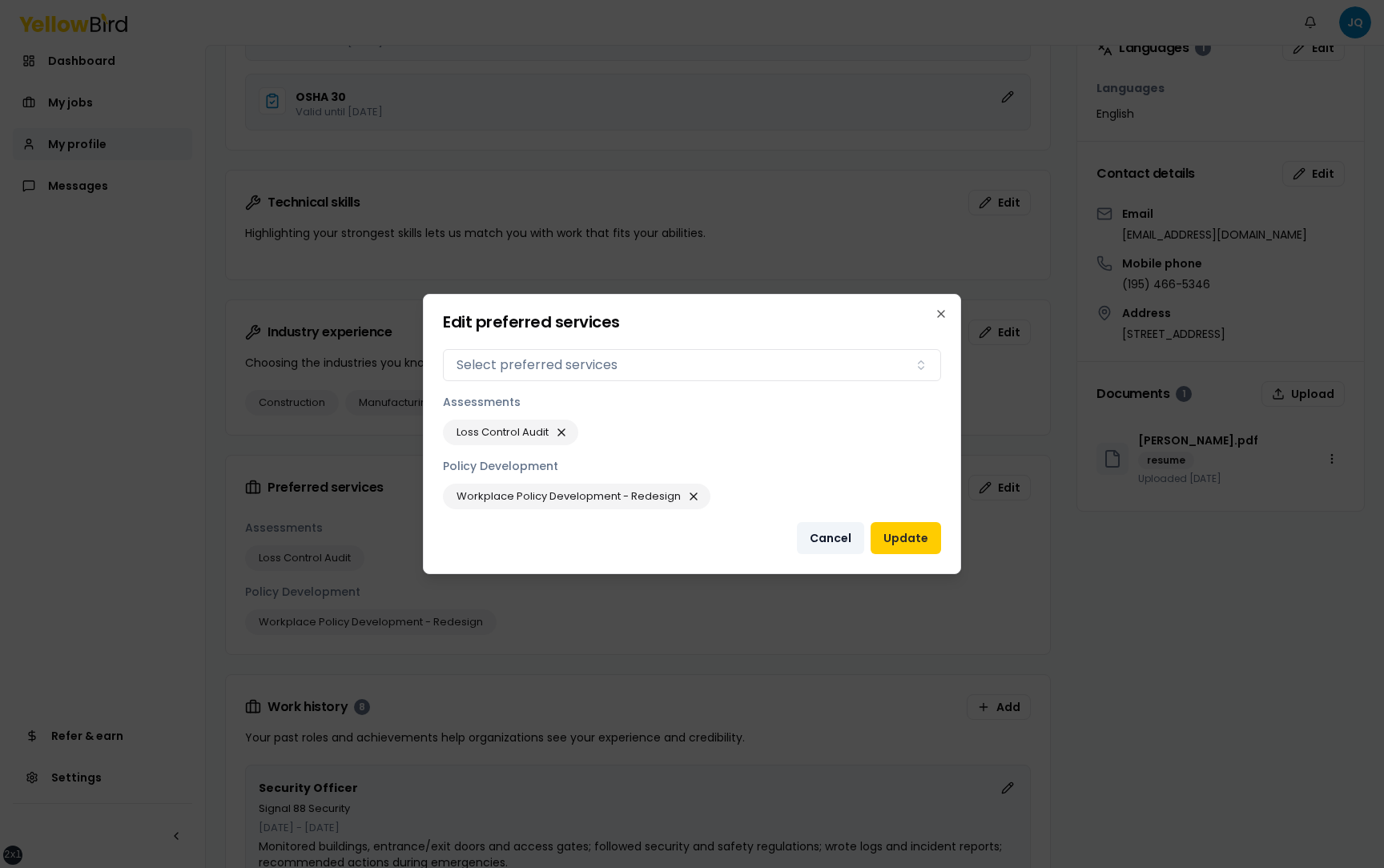
click at [838, 536] on button "Cancel" at bounding box center [830, 538] width 67 height 32
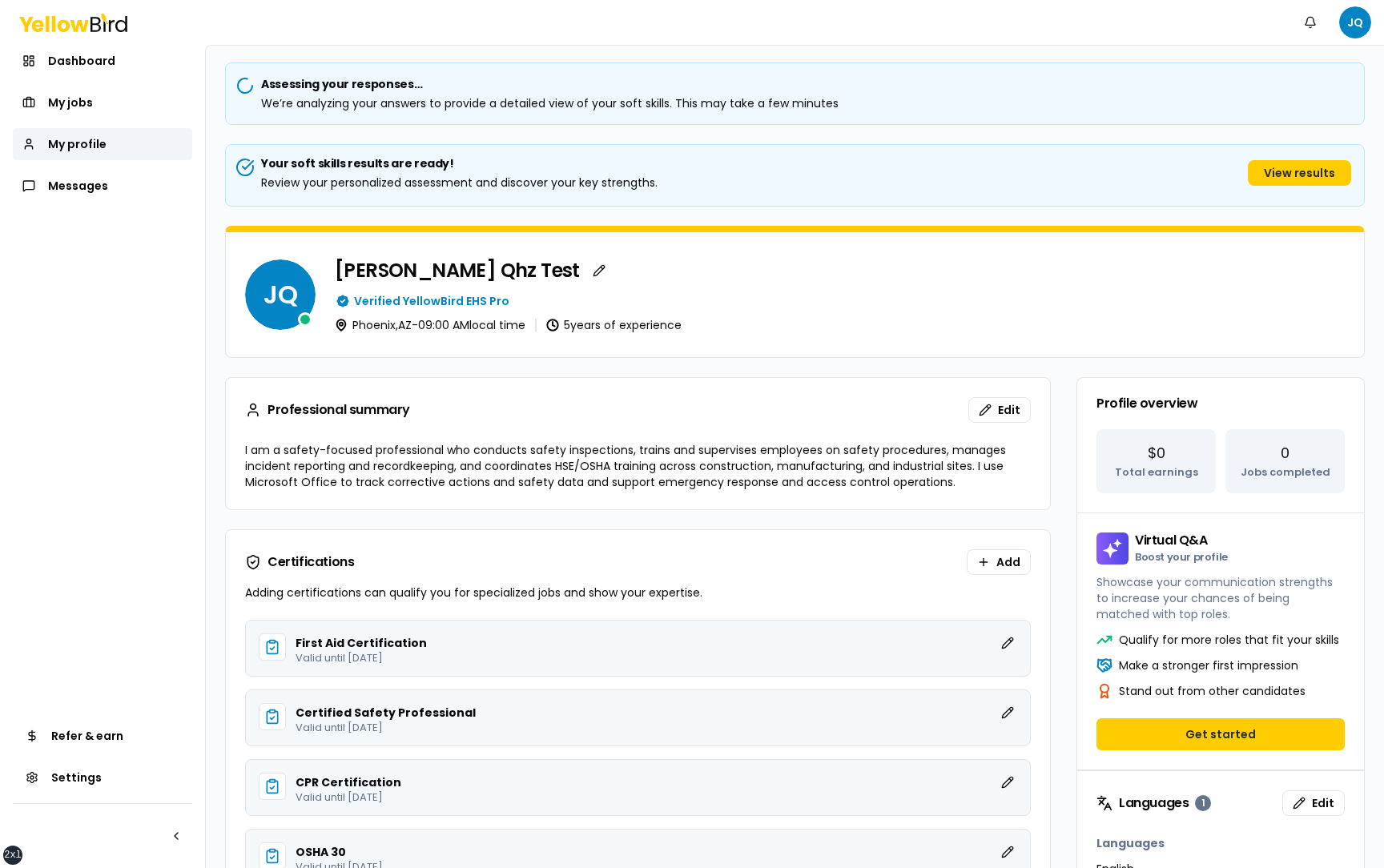
scroll to position [0, 0]
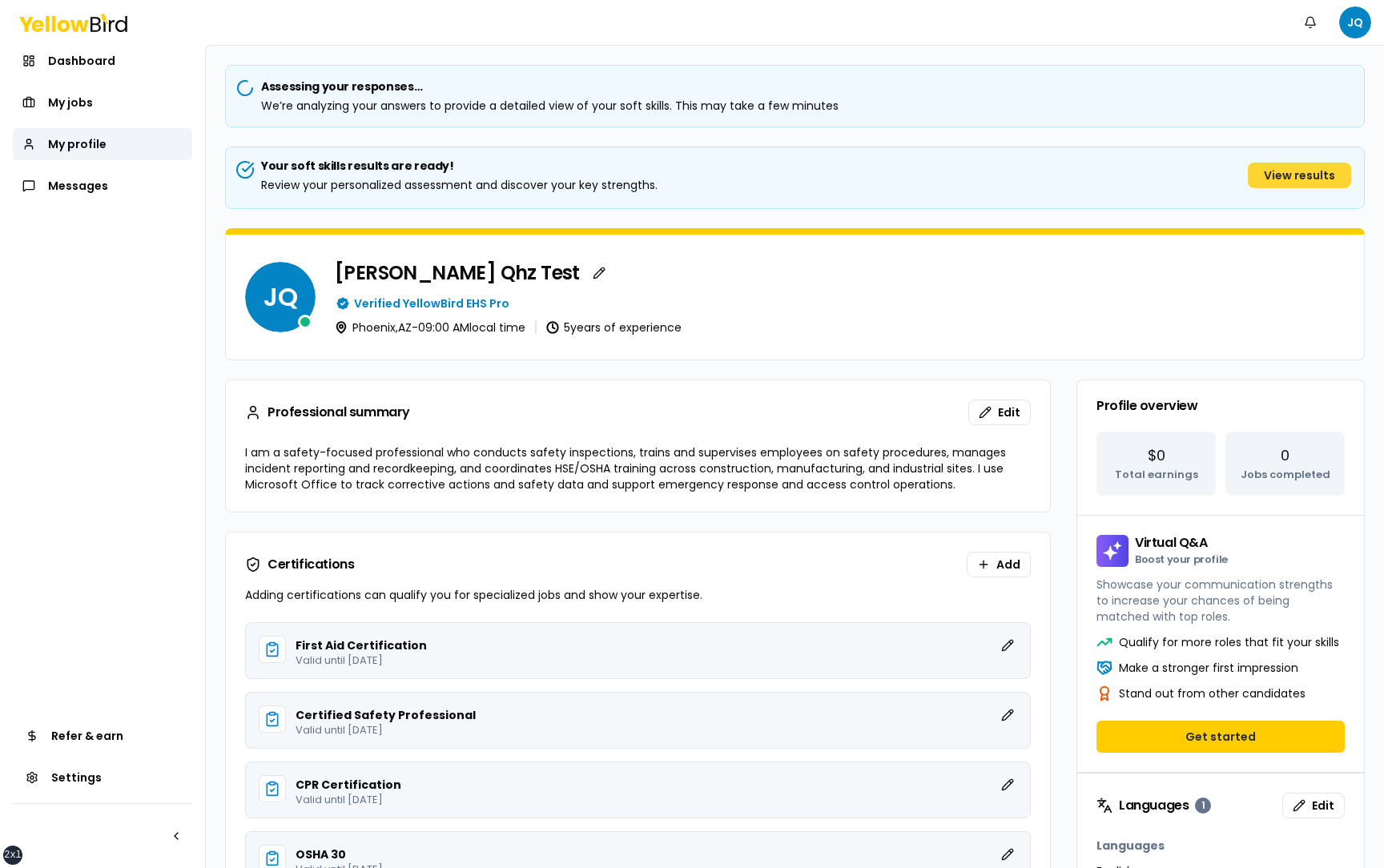
click at [1272, 167] on button "View results" at bounding box center [1298, 174] width 103 height 26
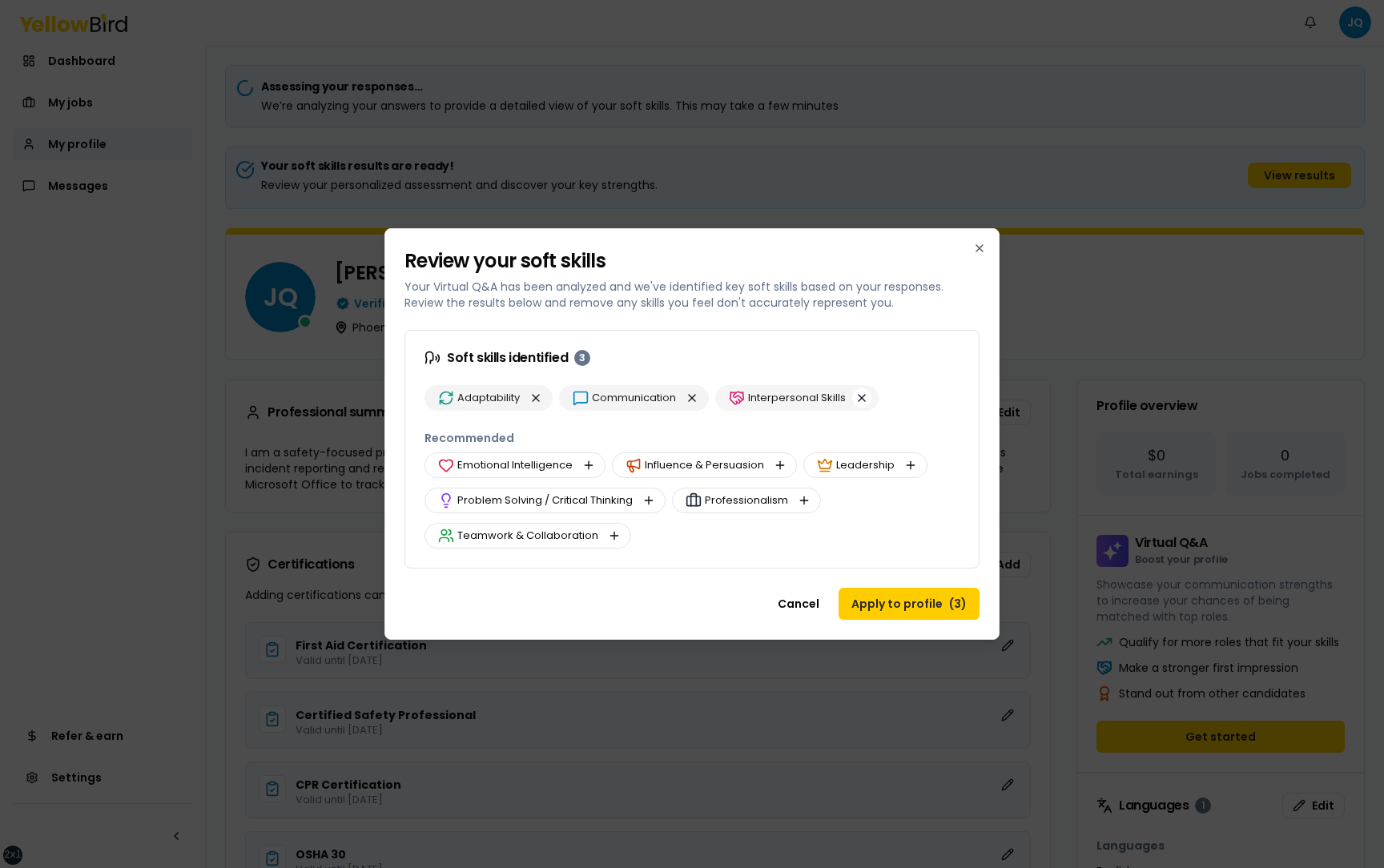
click at [854, 400] on button "button" at bounding box center [862, 398] width 19 height 19
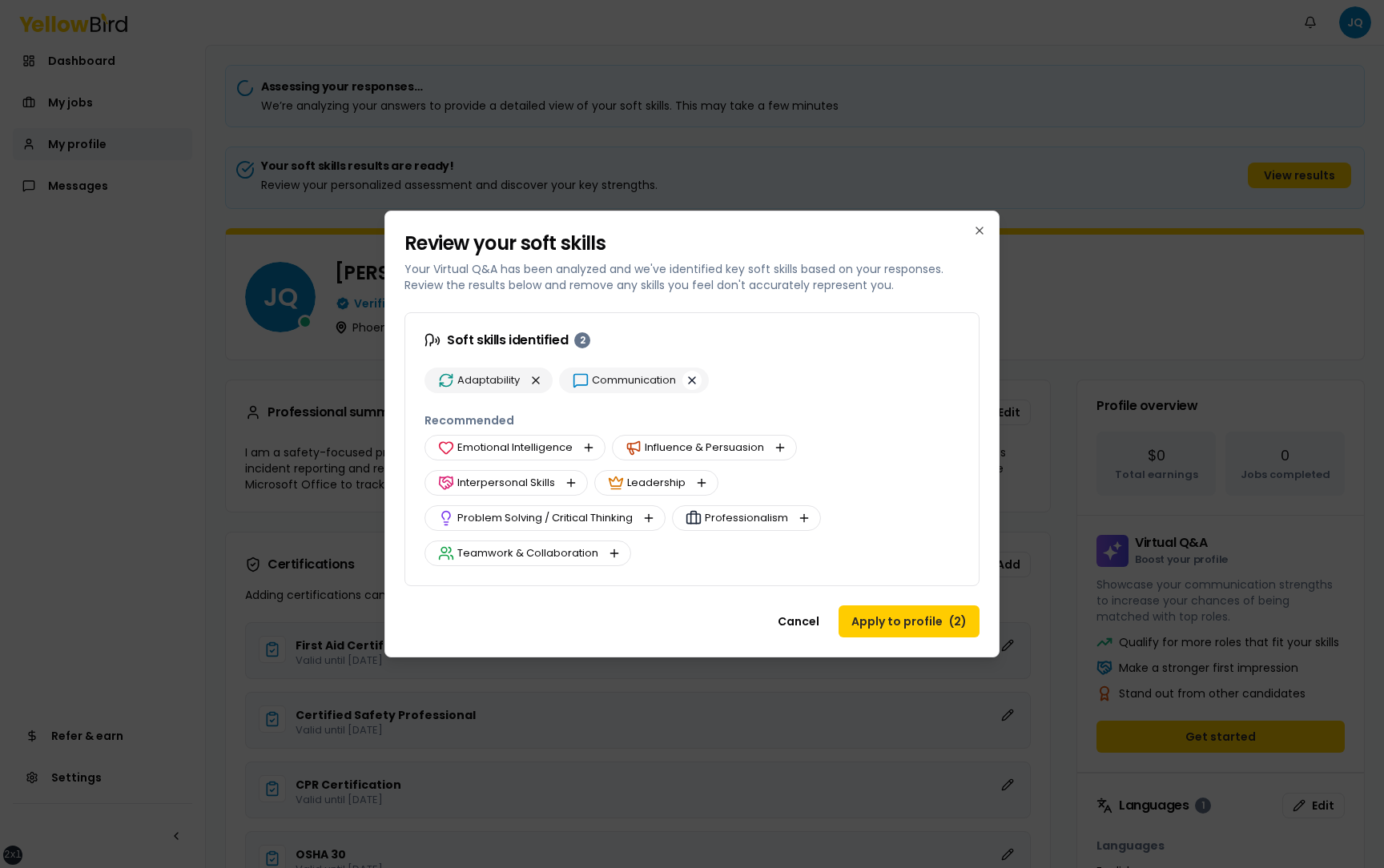
click at [690, 381] on button "button" at bounding box center [692, 381] width 19 height 19
click at [557, 444] on button "button" at bounding box center [557, 448] width 19 height 19
click at [573, 483] on button "button" at bounding box center [571, 483] width 19 height 19
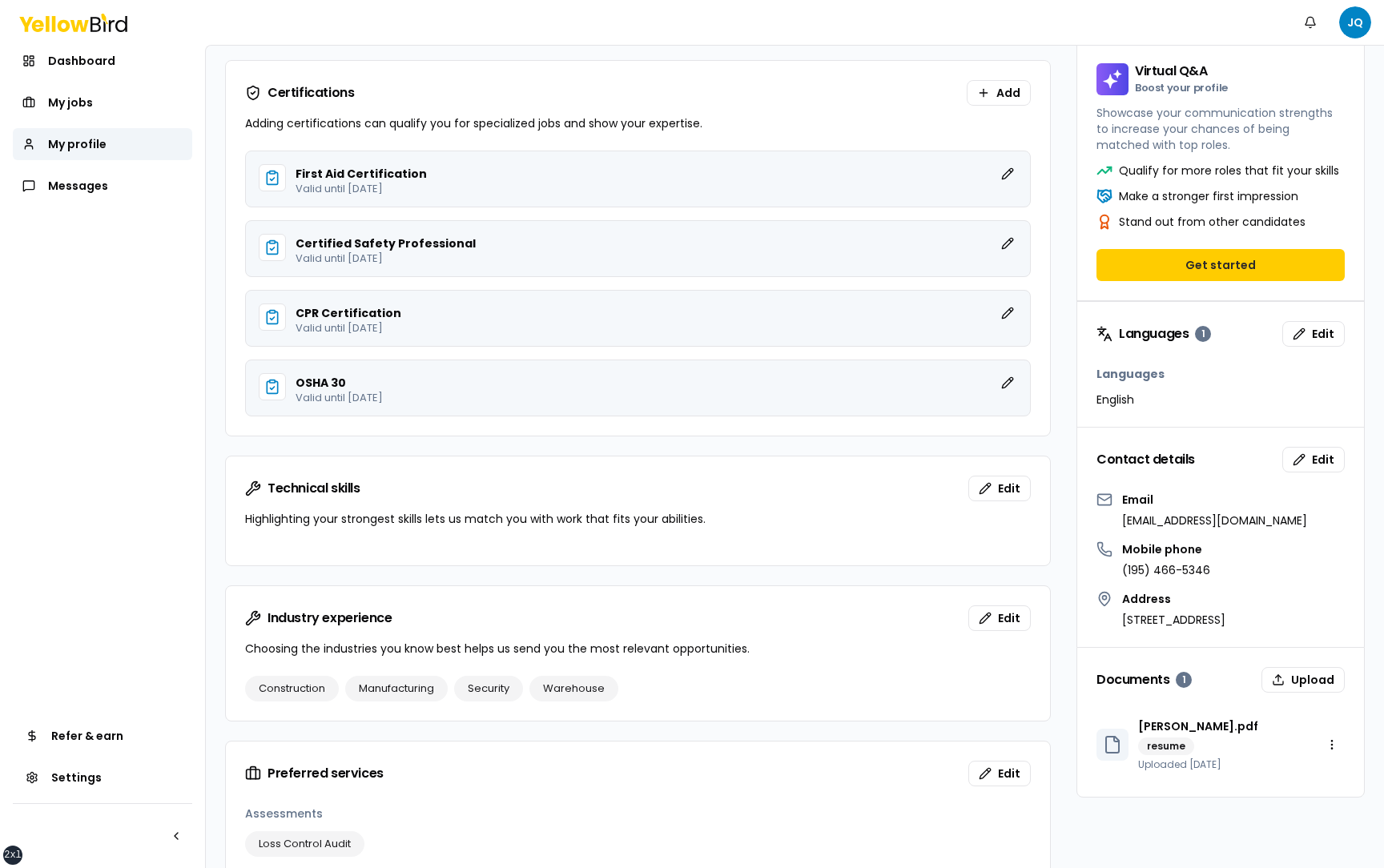
scroll to position [503, 0]
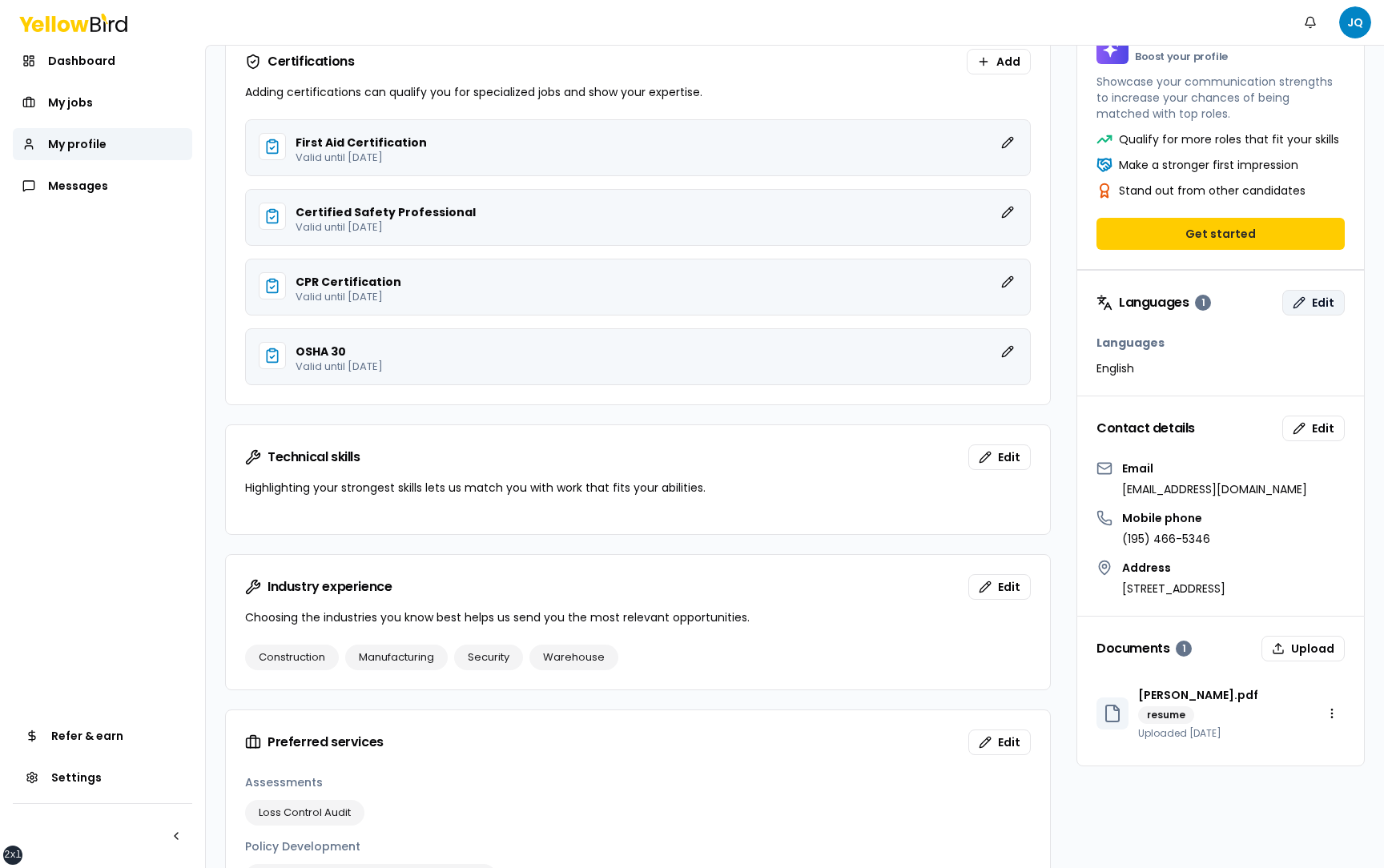
click at [1311, 304] on button "Edit" at bounding box center [1313, 302] width 63 height 26
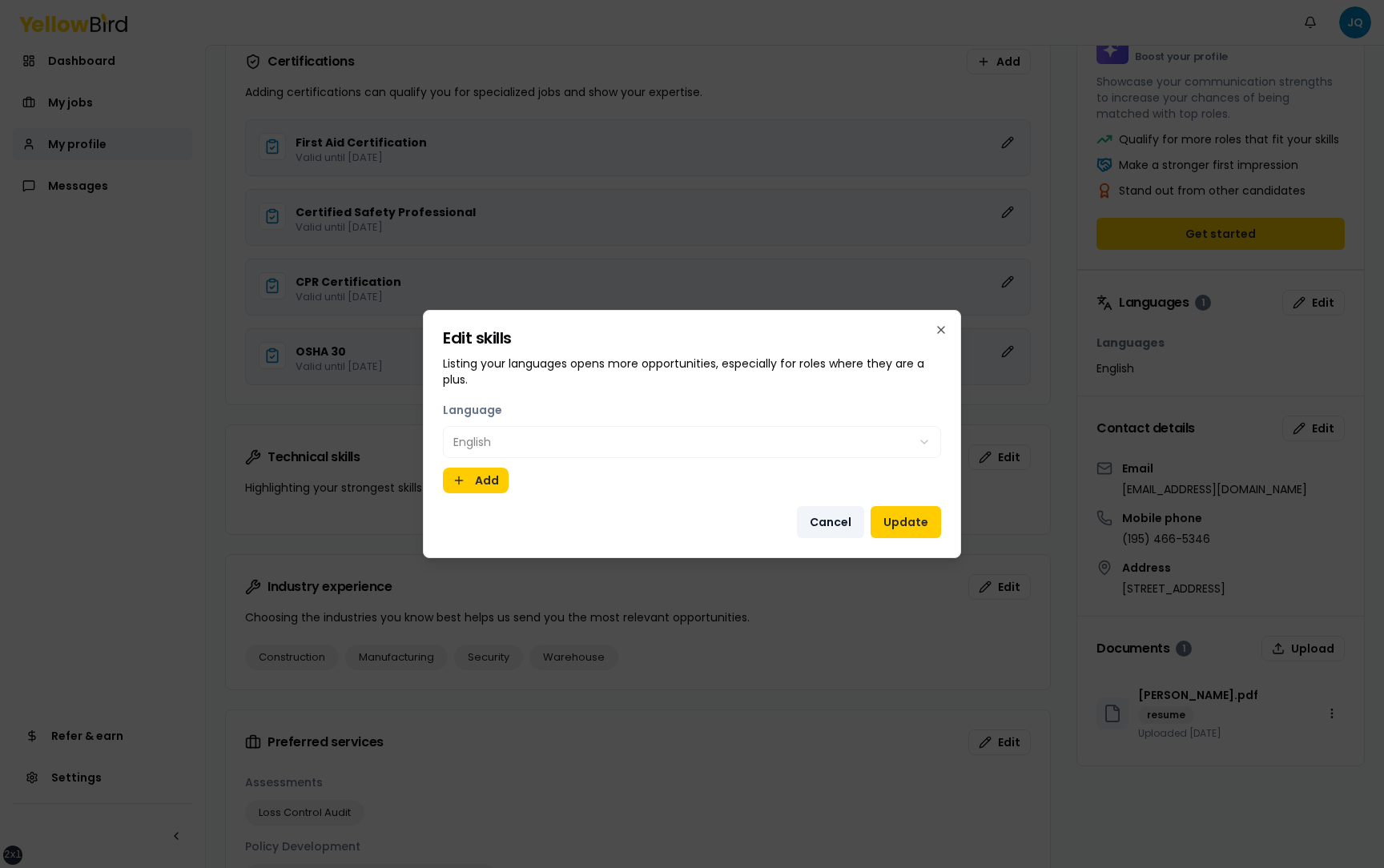
click at [825, 528] on button "Cancel" at bounding box center [830, 522] width 67 height 32
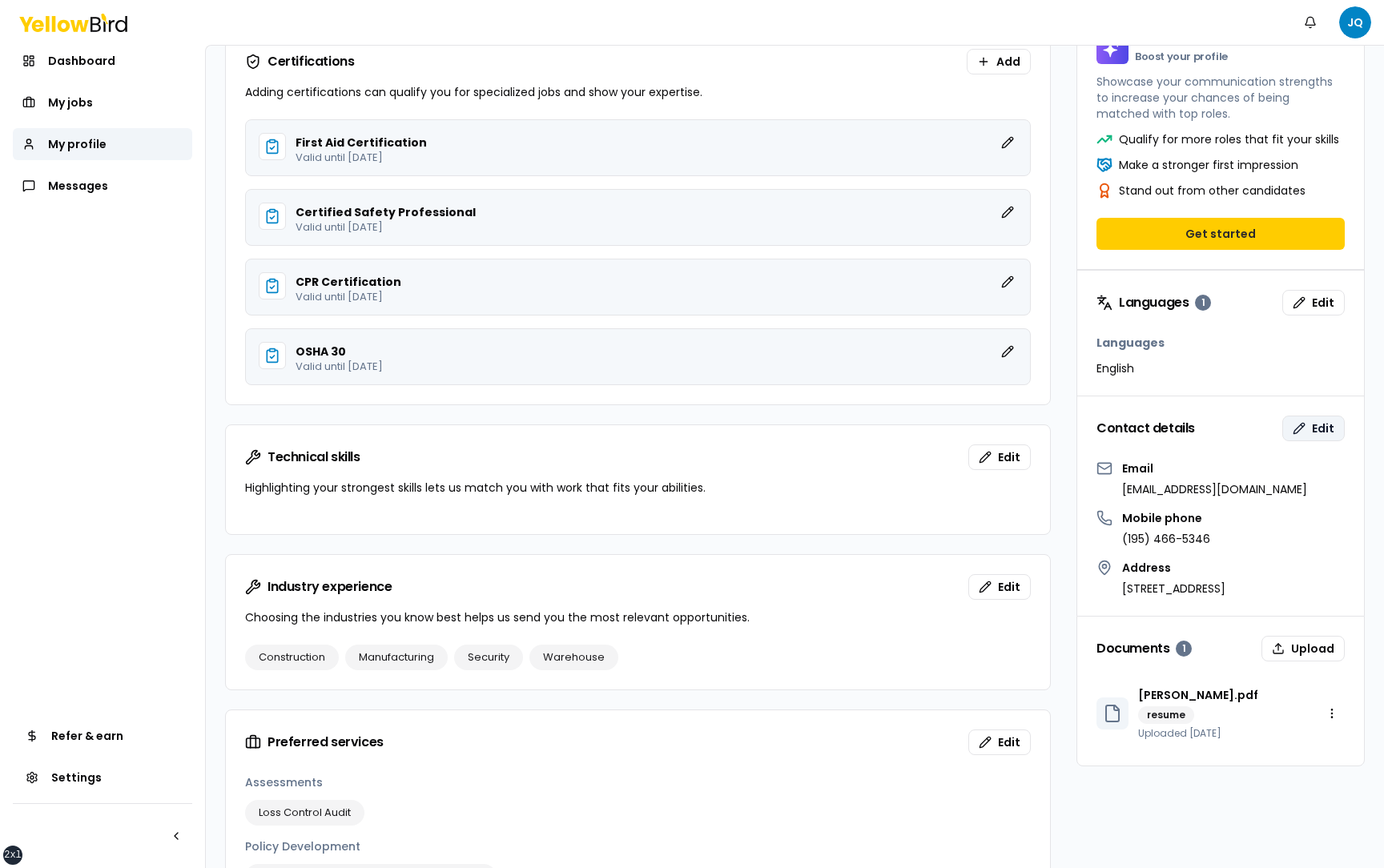
click at [1309, 429] on button "Edit" at bounding box center [1313, 427] width 63 height 26
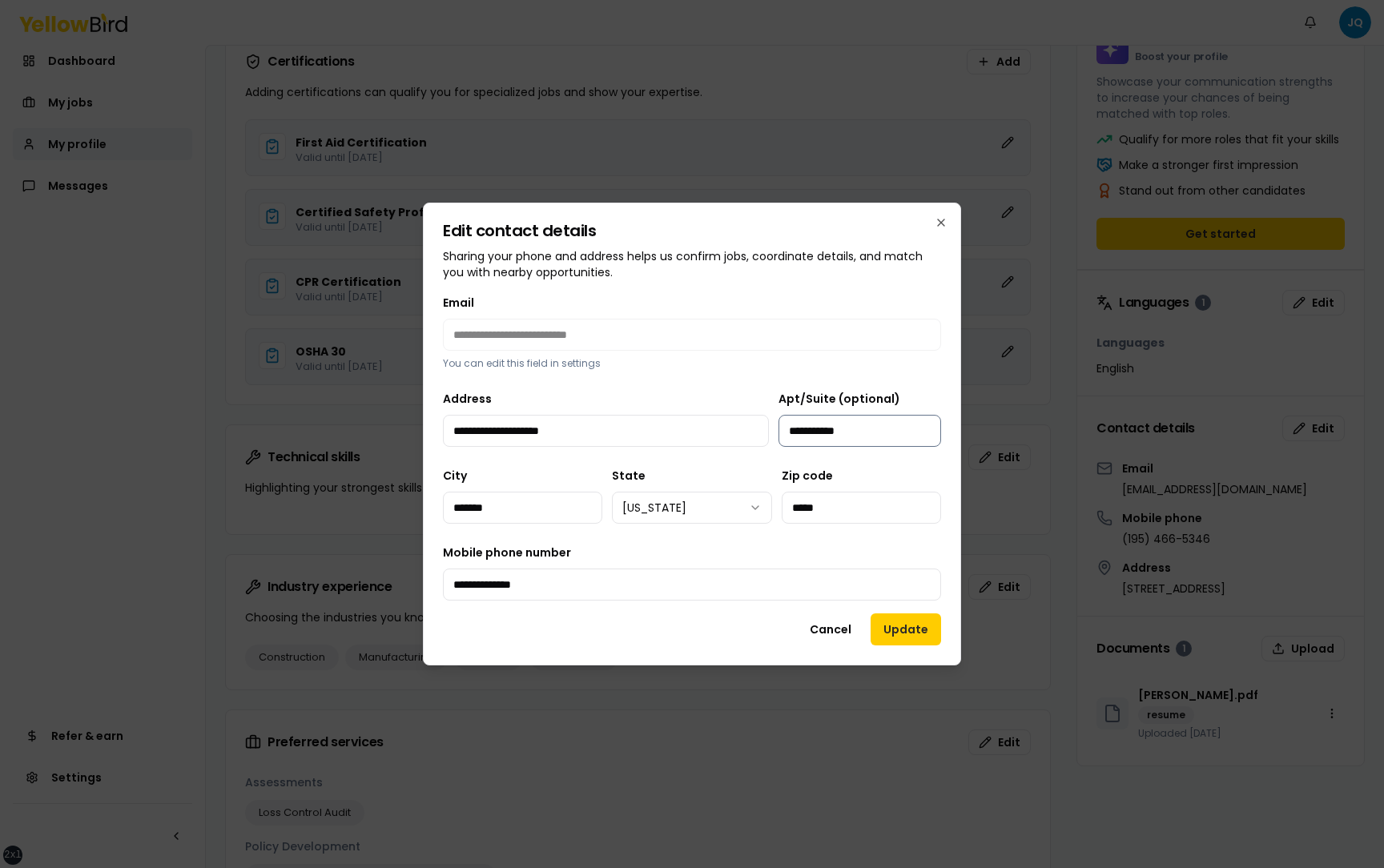
click at [871, 429] on input "**********" at bounding box center [859, 431] width 162 height 32
type input "**********"
click at [897, 632] on button "Update" at bounding box center [905, 629] width 71 height 32
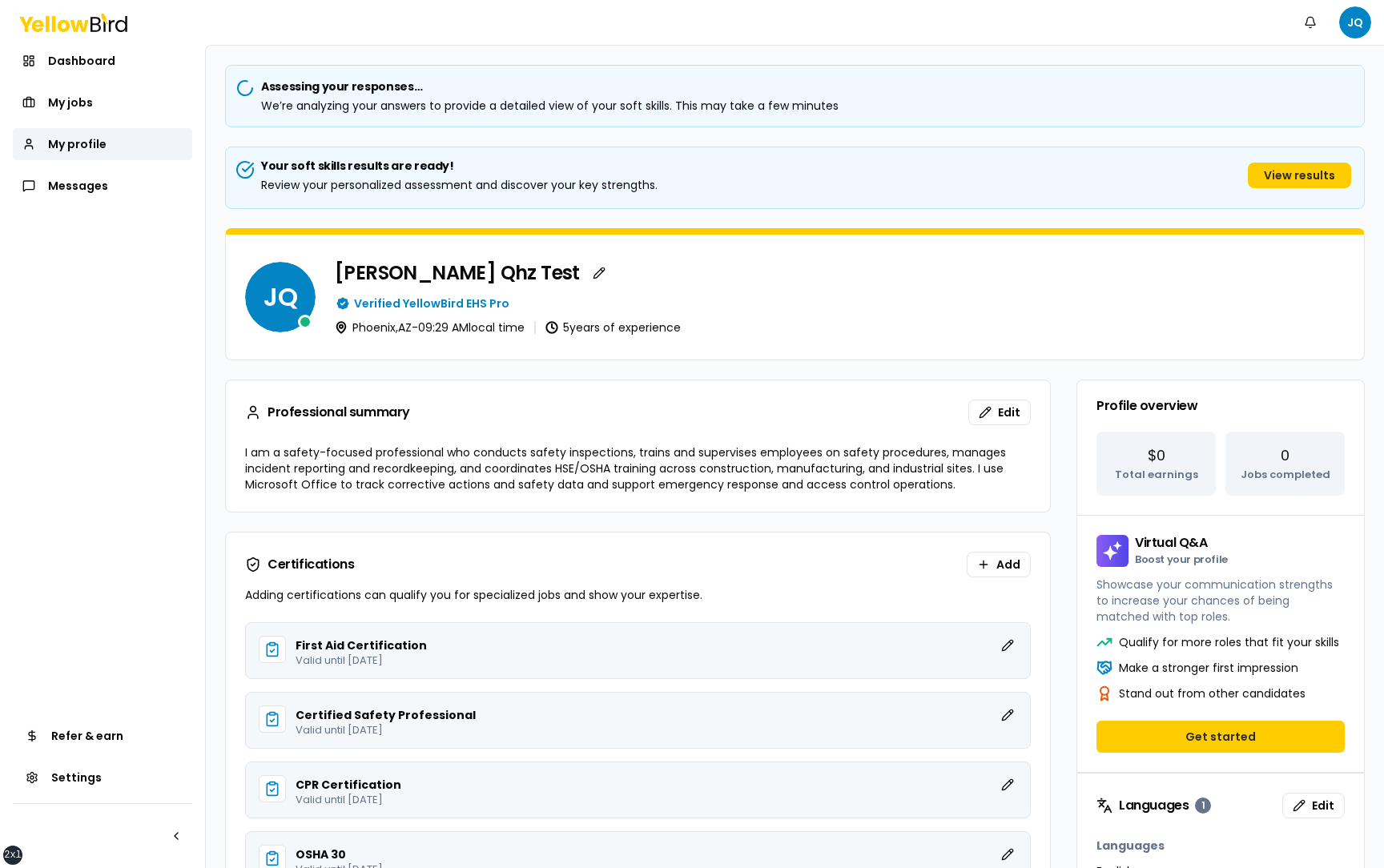
scroll to position [51, 0]
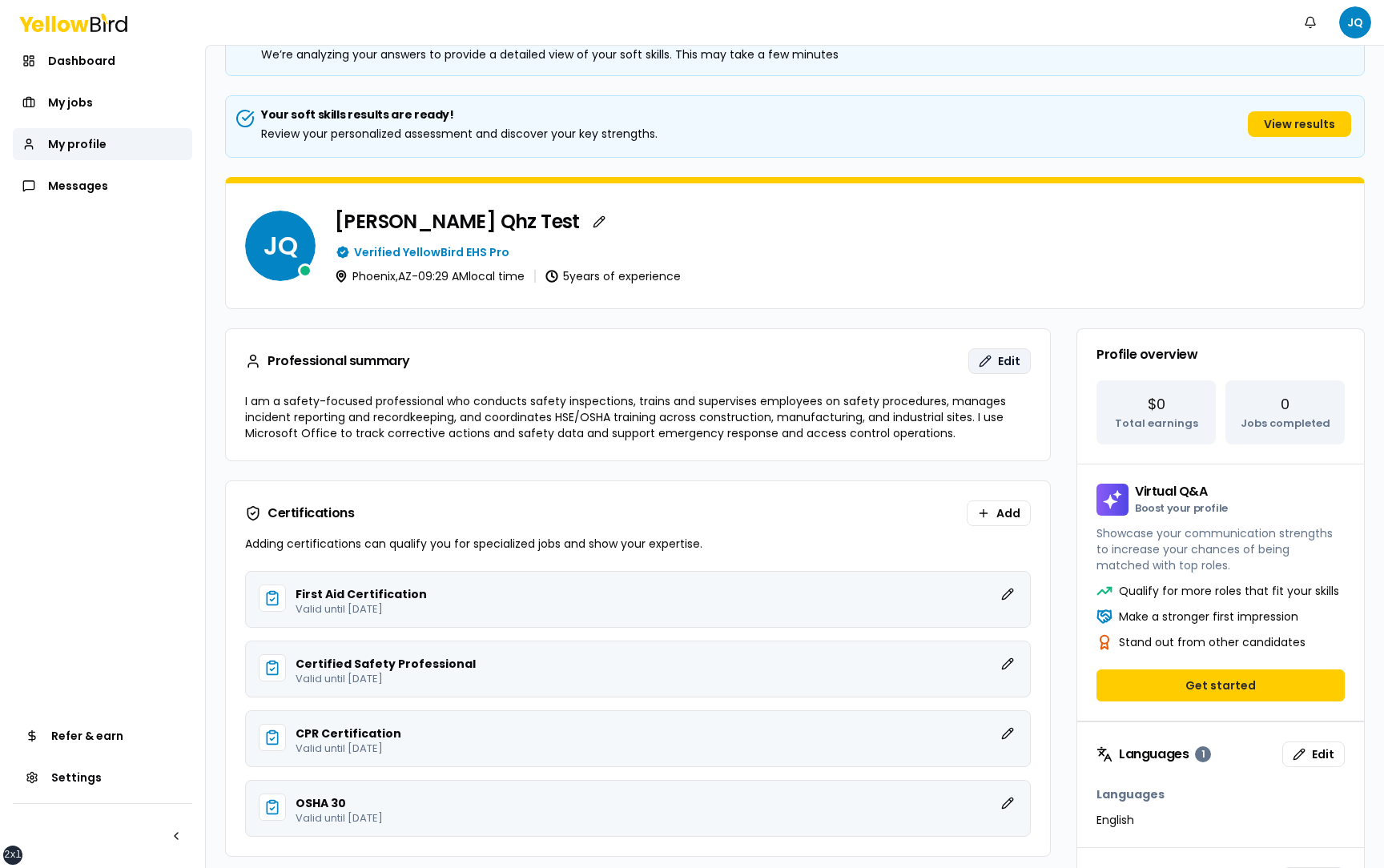
click at [1022, 352] on button "Edit" at bounding box center [999, 360] width 63 height 26
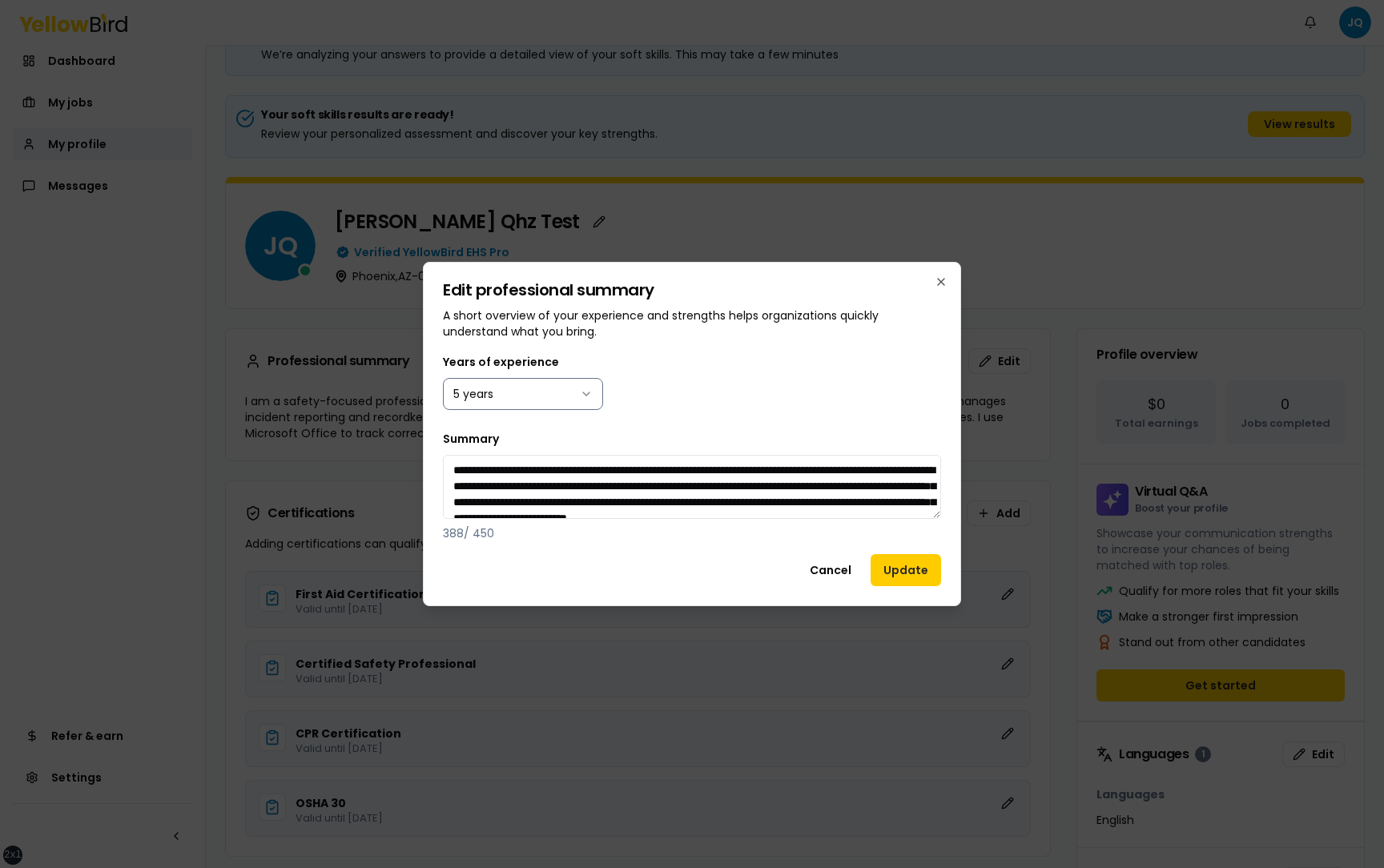
click at [564, 406] on body "xs sm md lg xl 2xl Notifications JQ Dashboard My jobs My profile Messages Refer…" at bounding box center [692, 434] width 1384 height 868
click at [911, 573] on button "Update" at bounding box center [905, 570] width 71 height 32
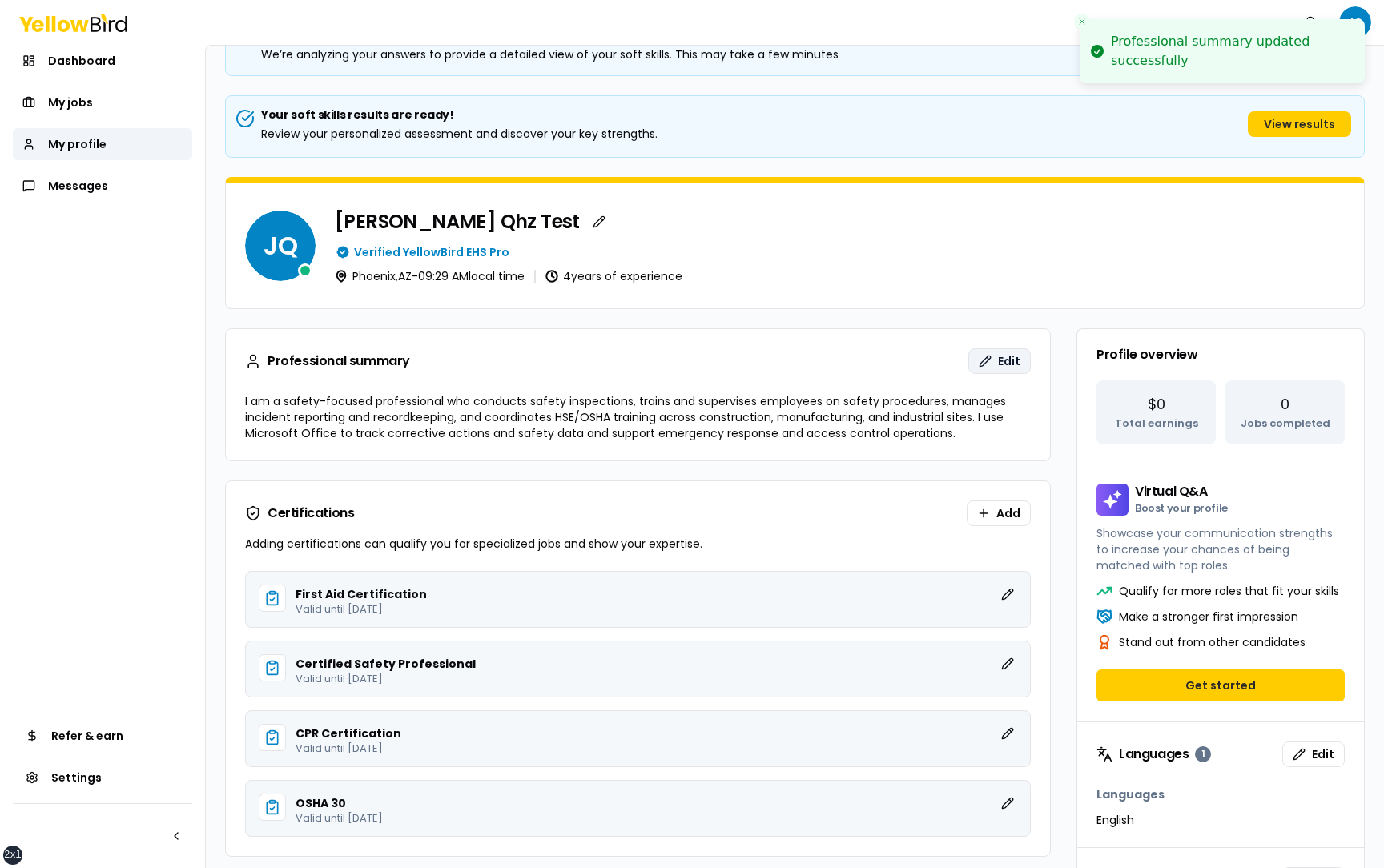
click at [979, 363] on button "Edit" at bounding box center [999, 360] width 63 height 26
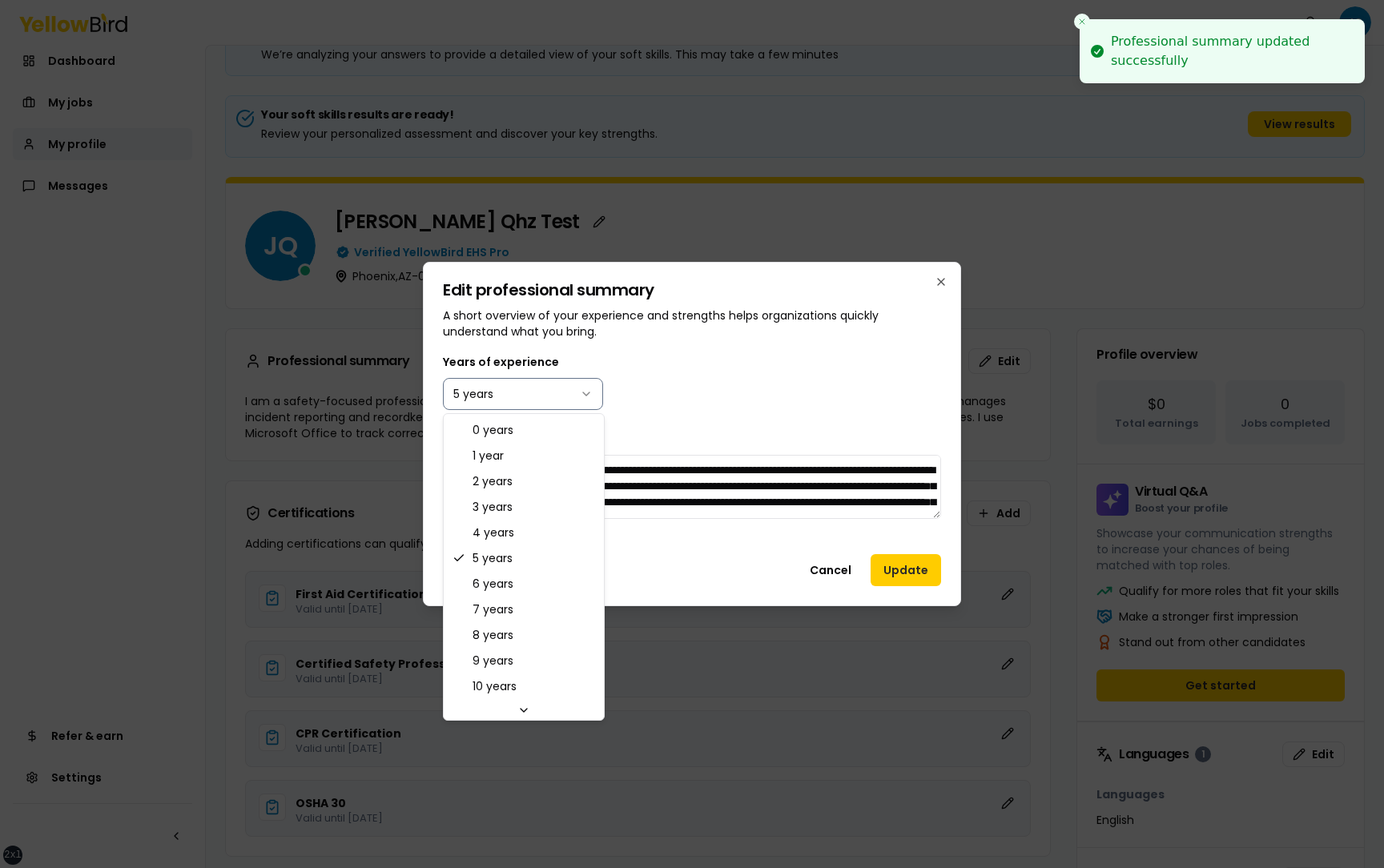
click at [561, 397] on body "xs sm md lg xl 2xl Professional summary updated successfully Notifications JQ D…" at bounding box center [692, 434] width 1384 height 868
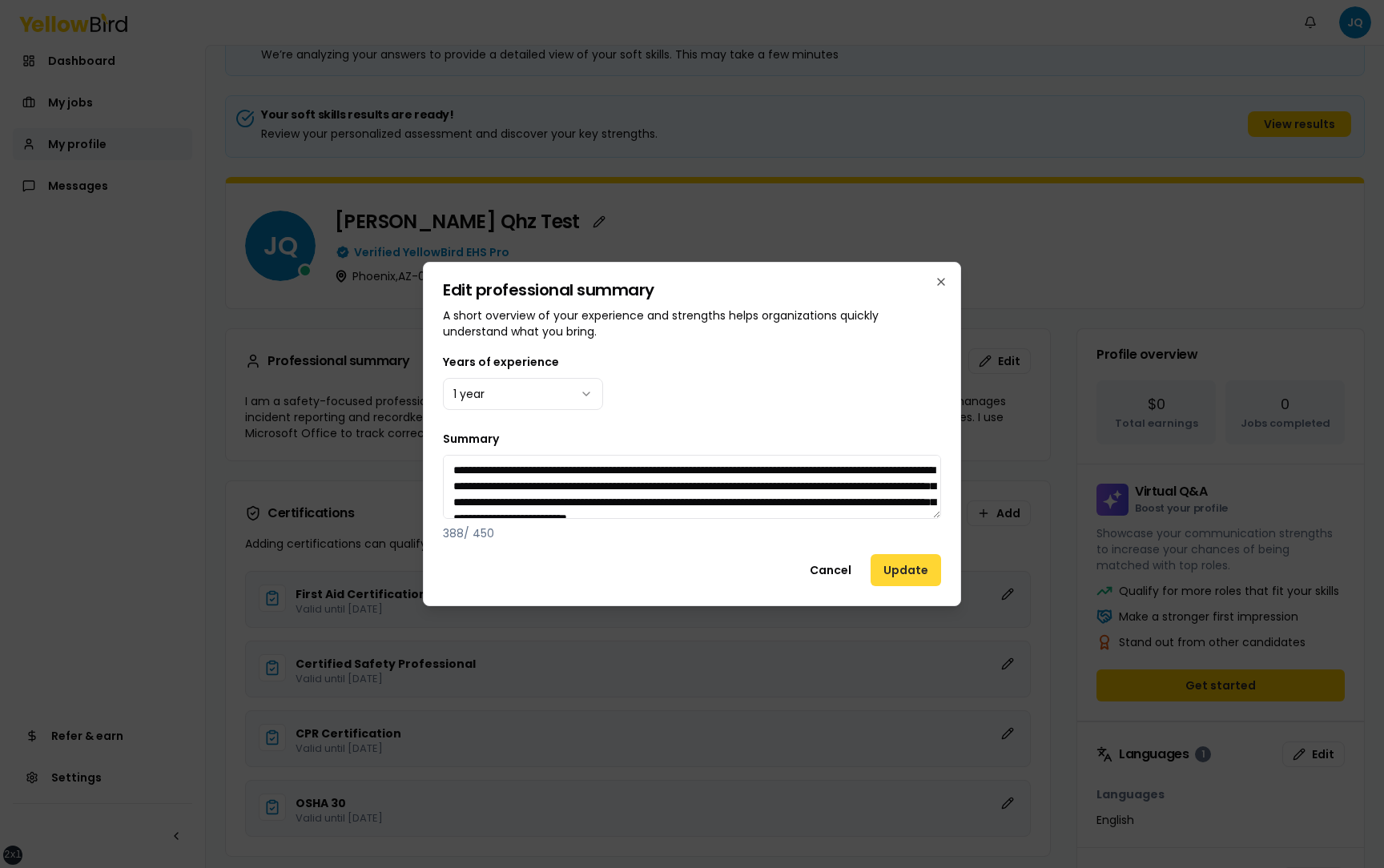
click at [919, 573] on button "Update" at bounding box center [905, 570] width 71 height 32
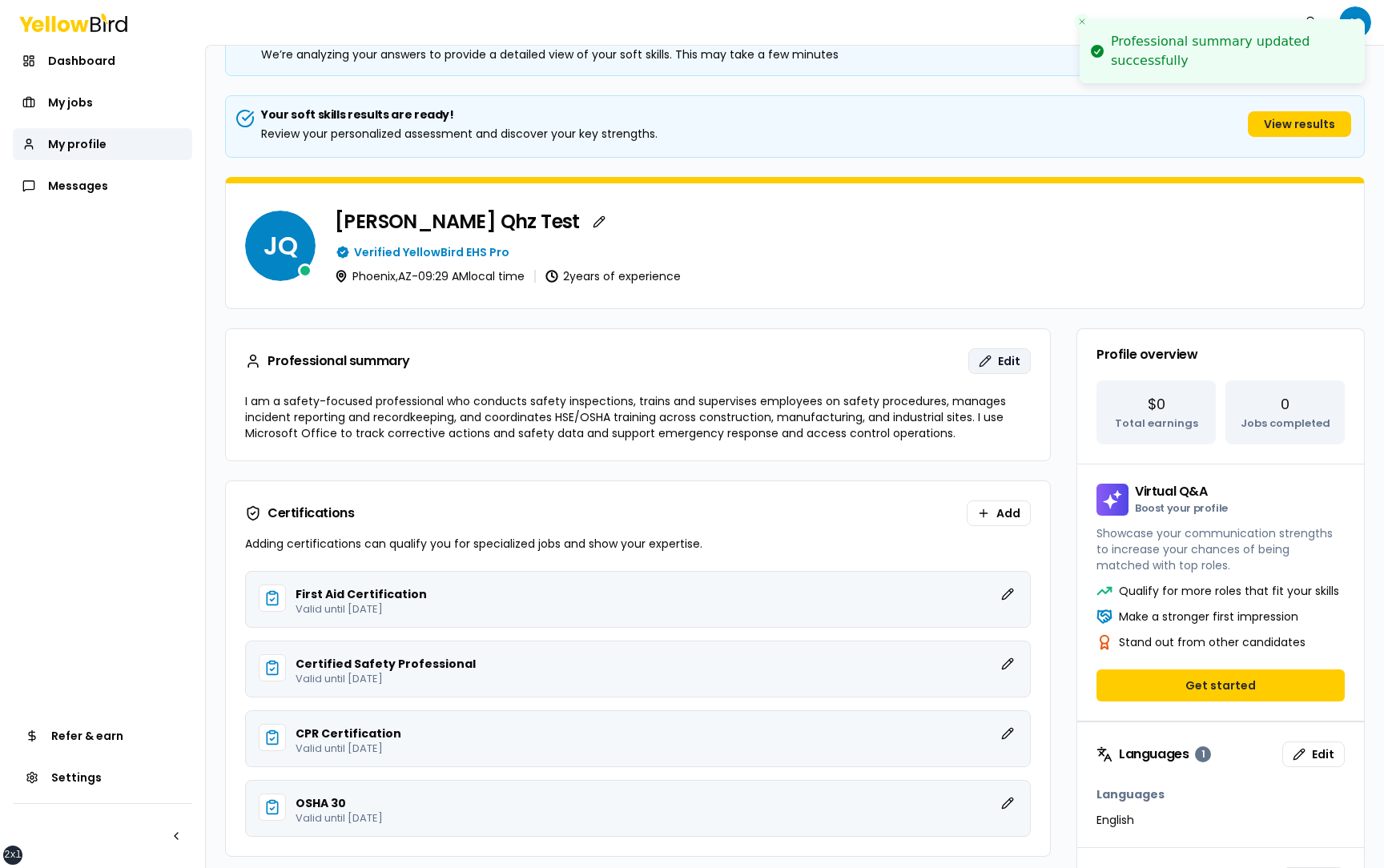
click at [993, 363] on button "Edit" at bounding box center [999, 360] width 63 height 26
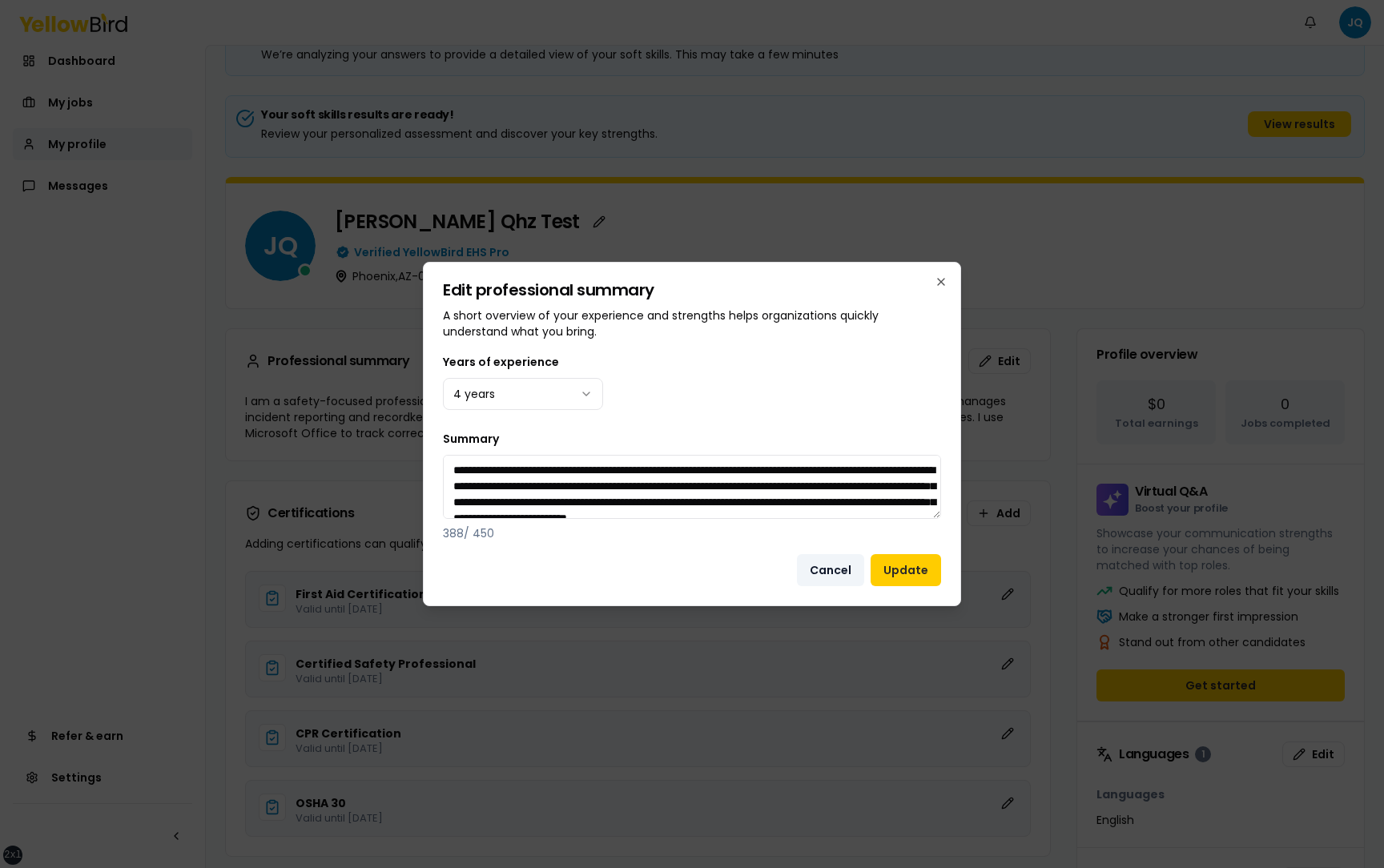
click at [829, 574] on button "Cancel" at bounding box center [830, 570] width 67 height 32
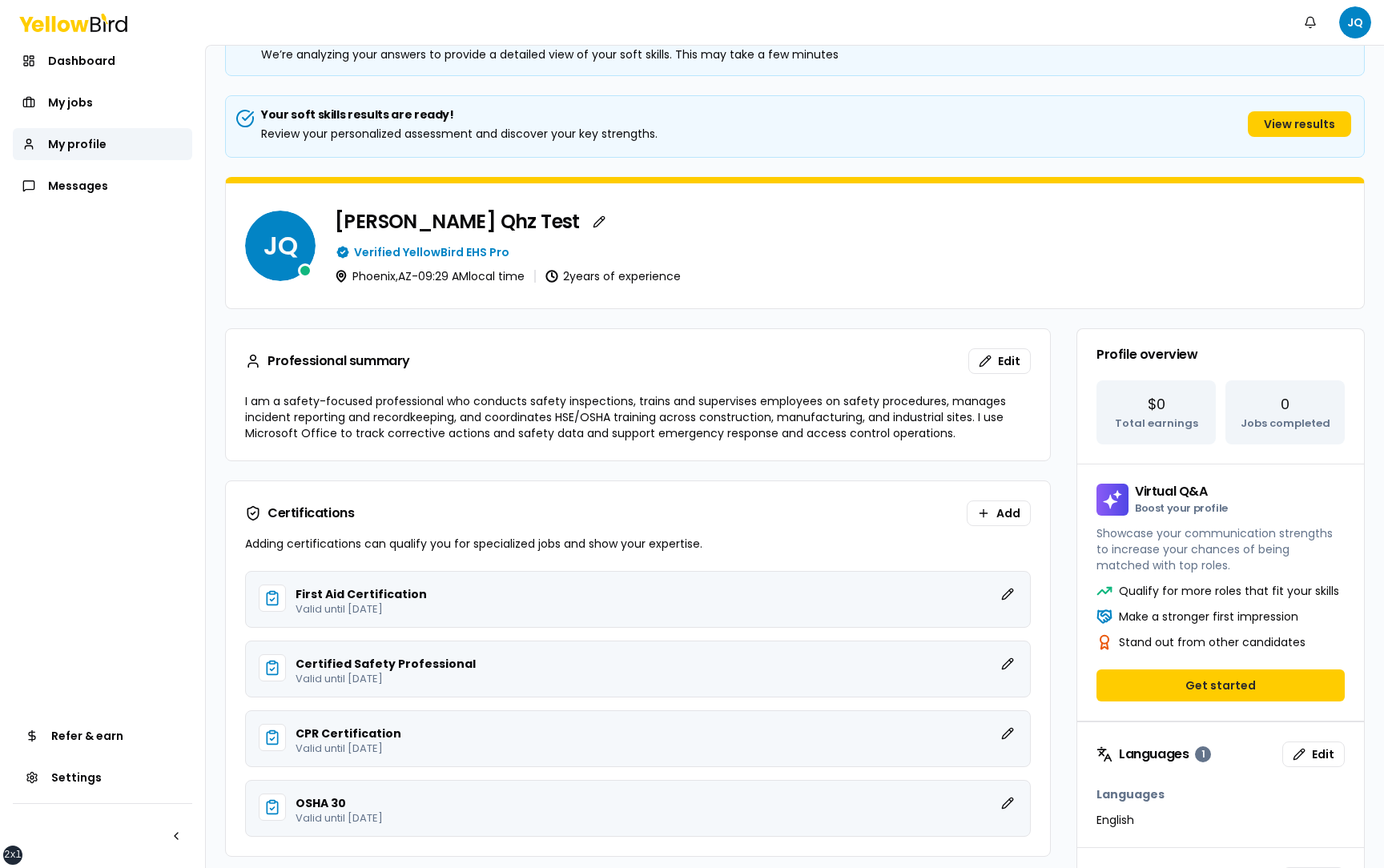
click at [713, 389] on div "Professional summary Edit" at bounding box center [637, 360] width 824 height 64
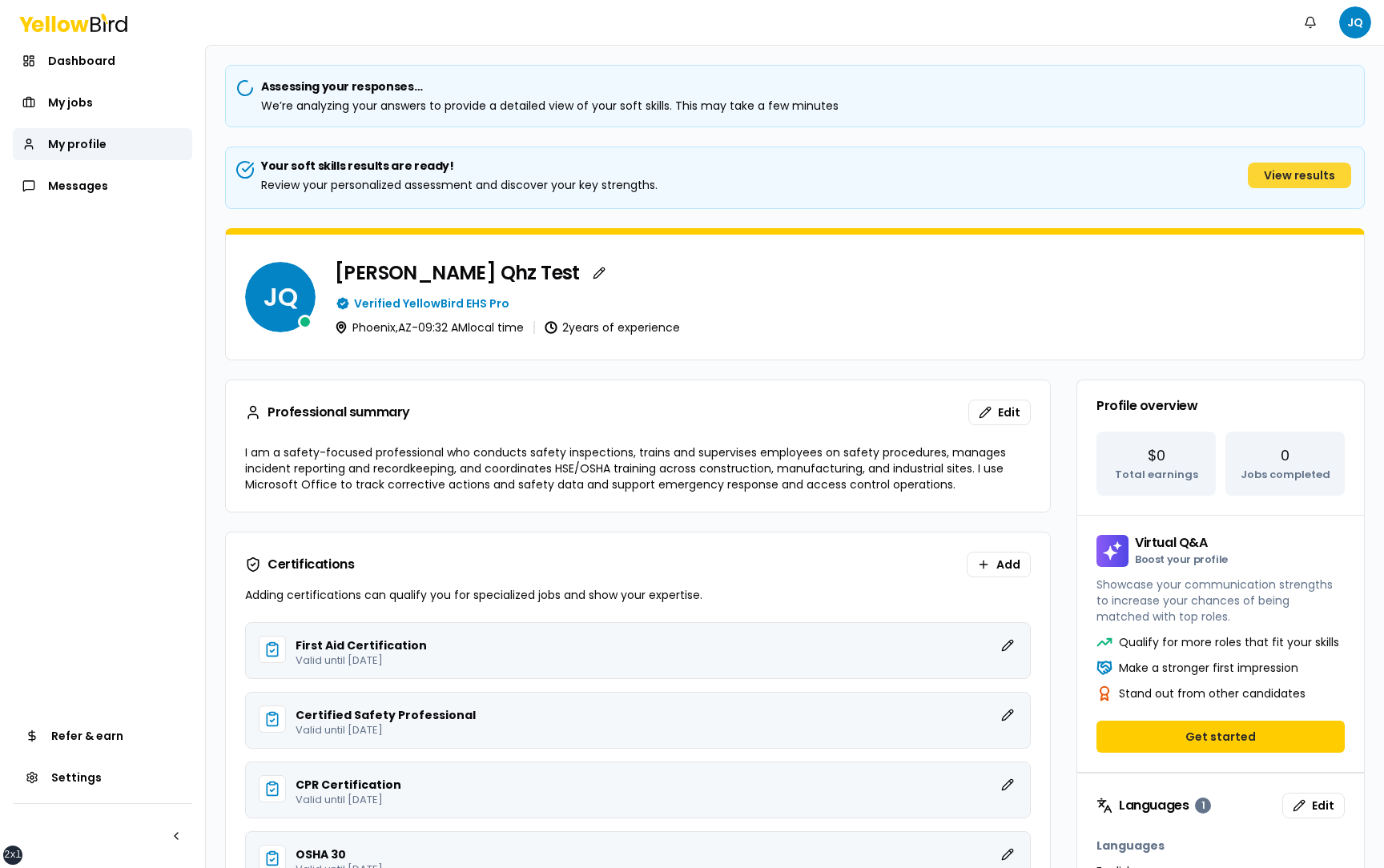
click at [1294, 171] on button "View results" at bounding box center [1298, 174] width 103 height 26
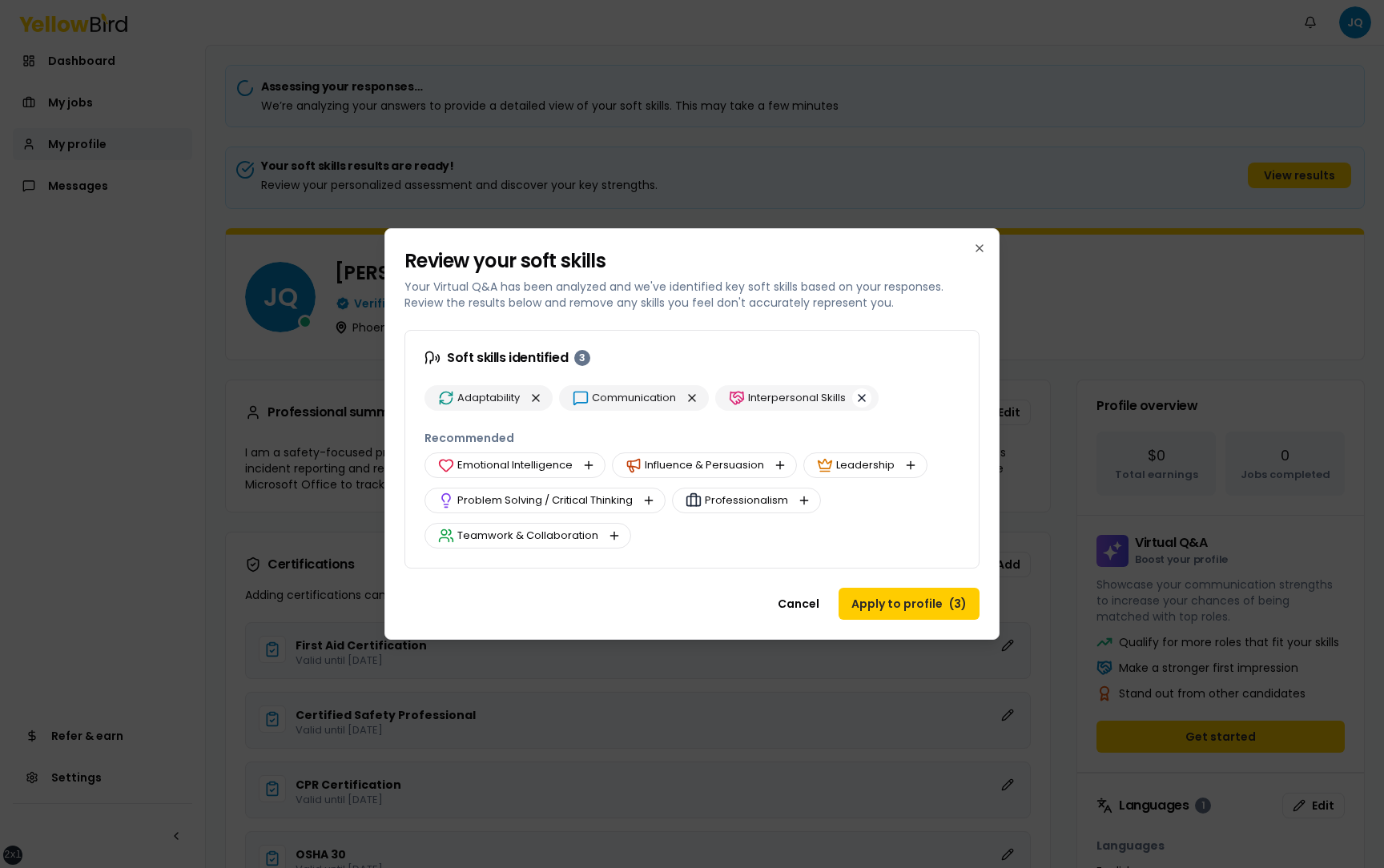
click at [865, 393] on button "button" at bounding box center [862, 398] width 19 height 19
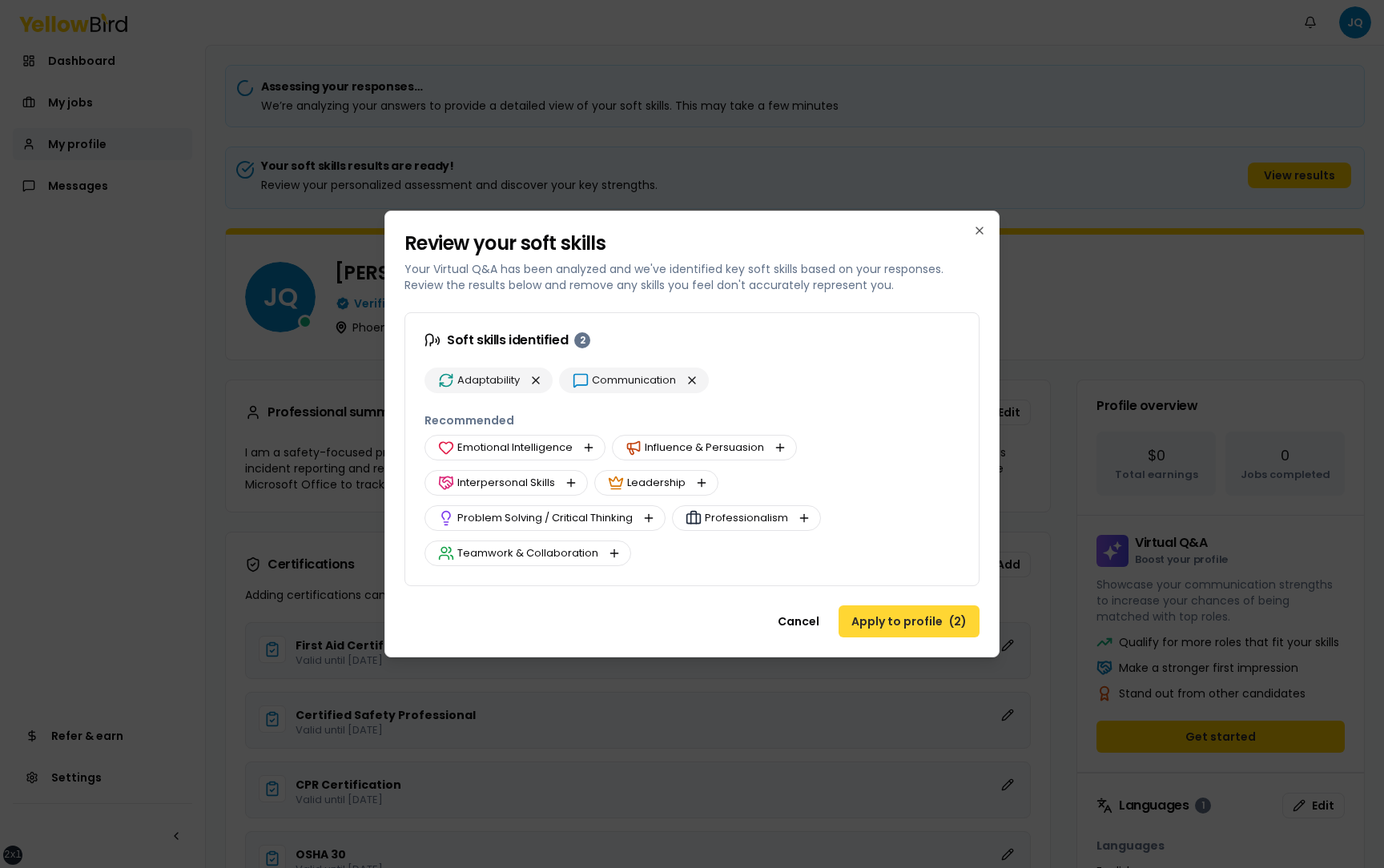
click at [902, 622] on button "Apply to profile ( 2 )" at bounding box center [909, 621] width 141 height 32
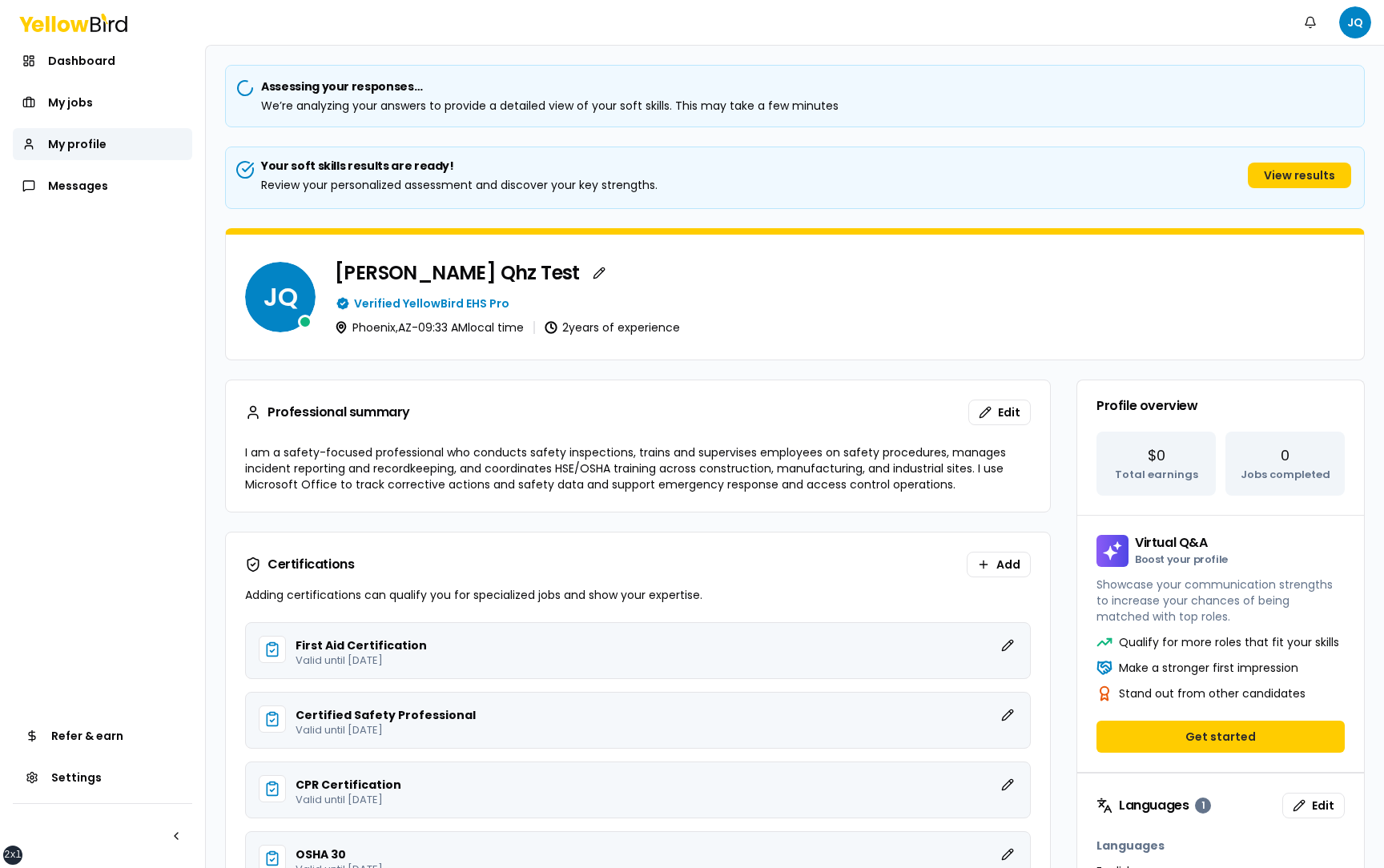
click at [1316, 153] on div "Your soft skills results are ready! Review your personalized assessment and dis…" at bounding box center [794, 177] width 1140 height 63
click at [1294, 183] on button "View results" at bounding box center [1298, 174] width 103 height 26
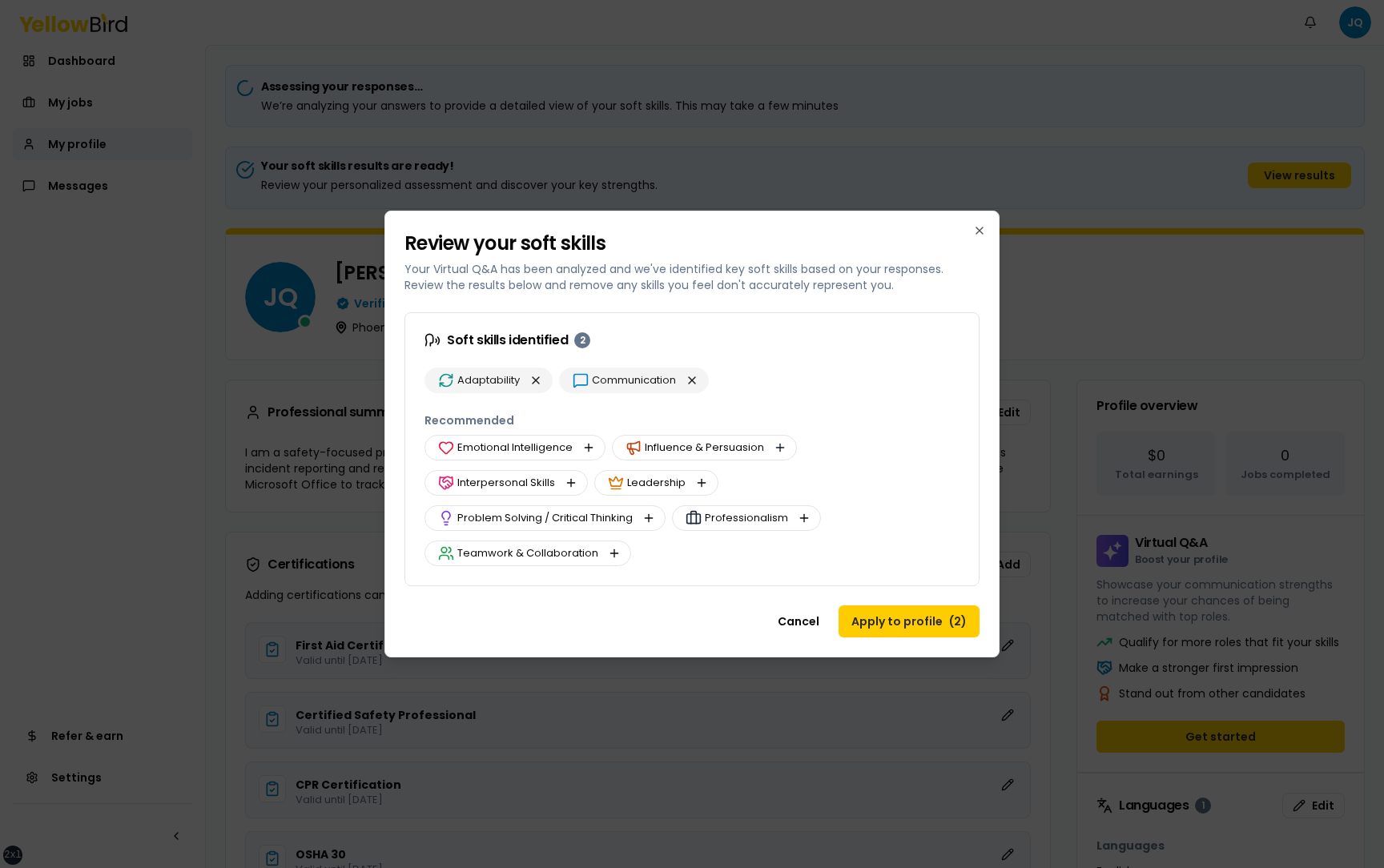
click at [778, 448] on button "button" at bounding box center [780, 448] width 19 height 19
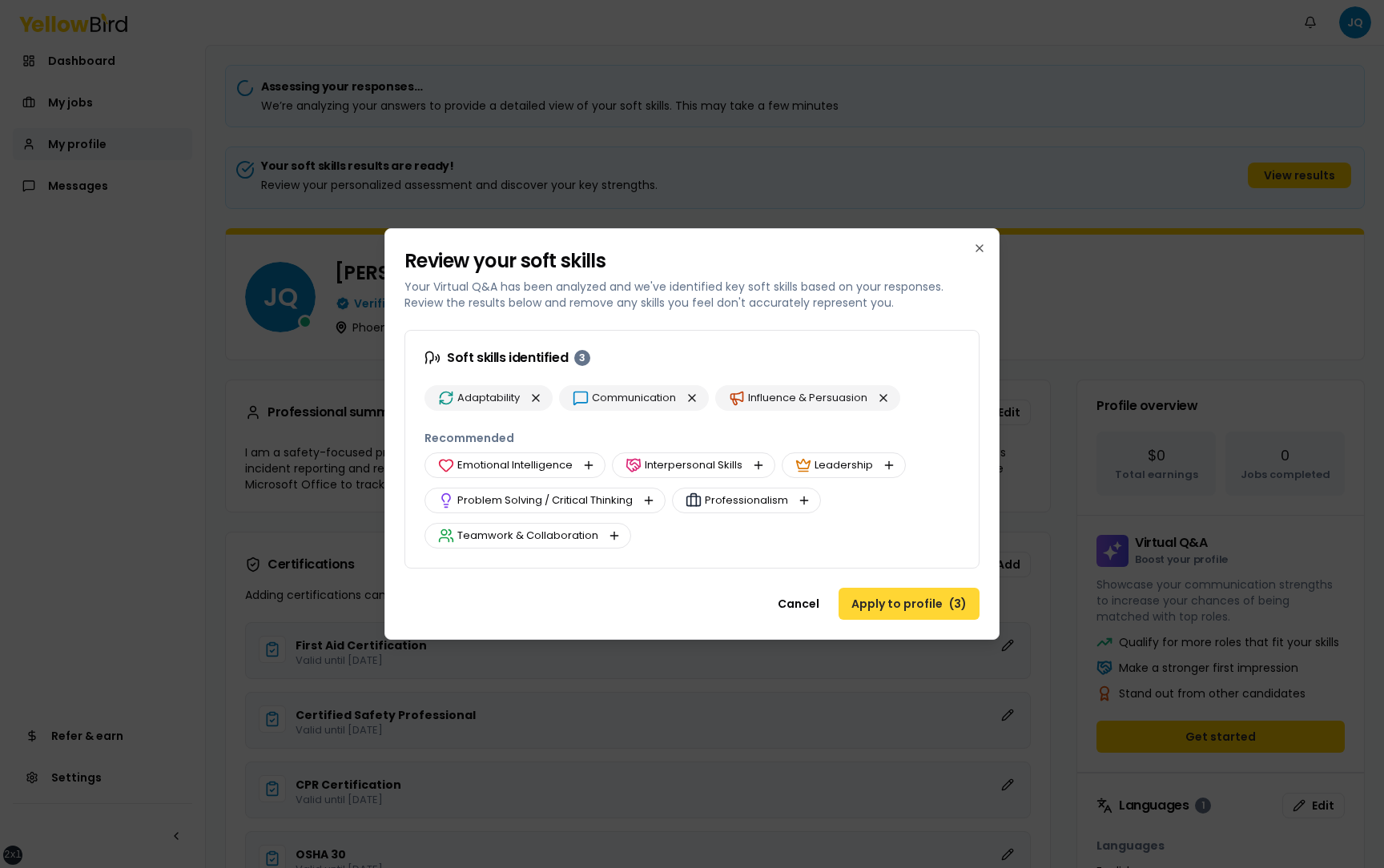
click at [875, 603] on button "Apply to profile ( 3 )" at bounding box center [909, 604] width 141 height 32
